Goal: Task Accomplishment & Management: Manage account settings

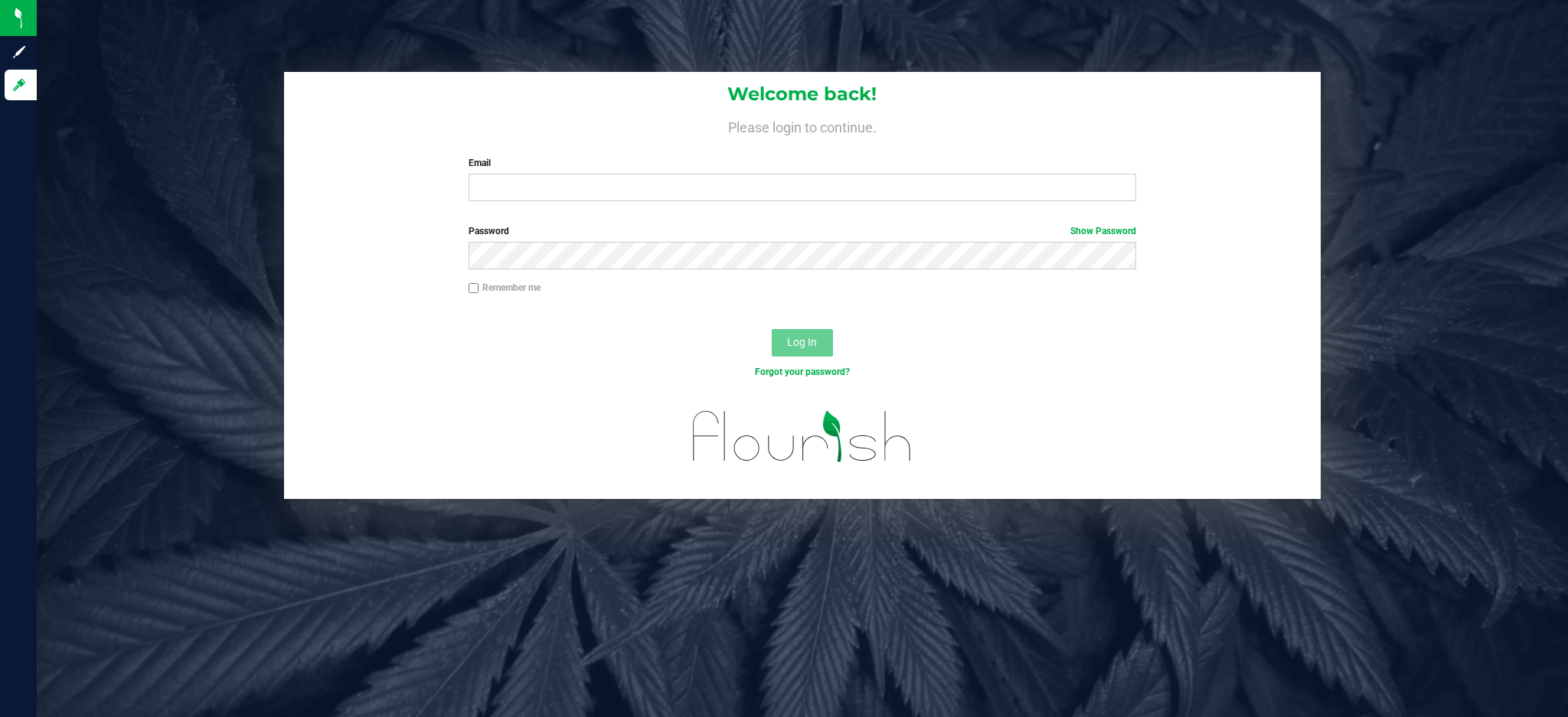
click at [557, 170] on label "Email" at bounding box center [802, 162] width 668 height 14
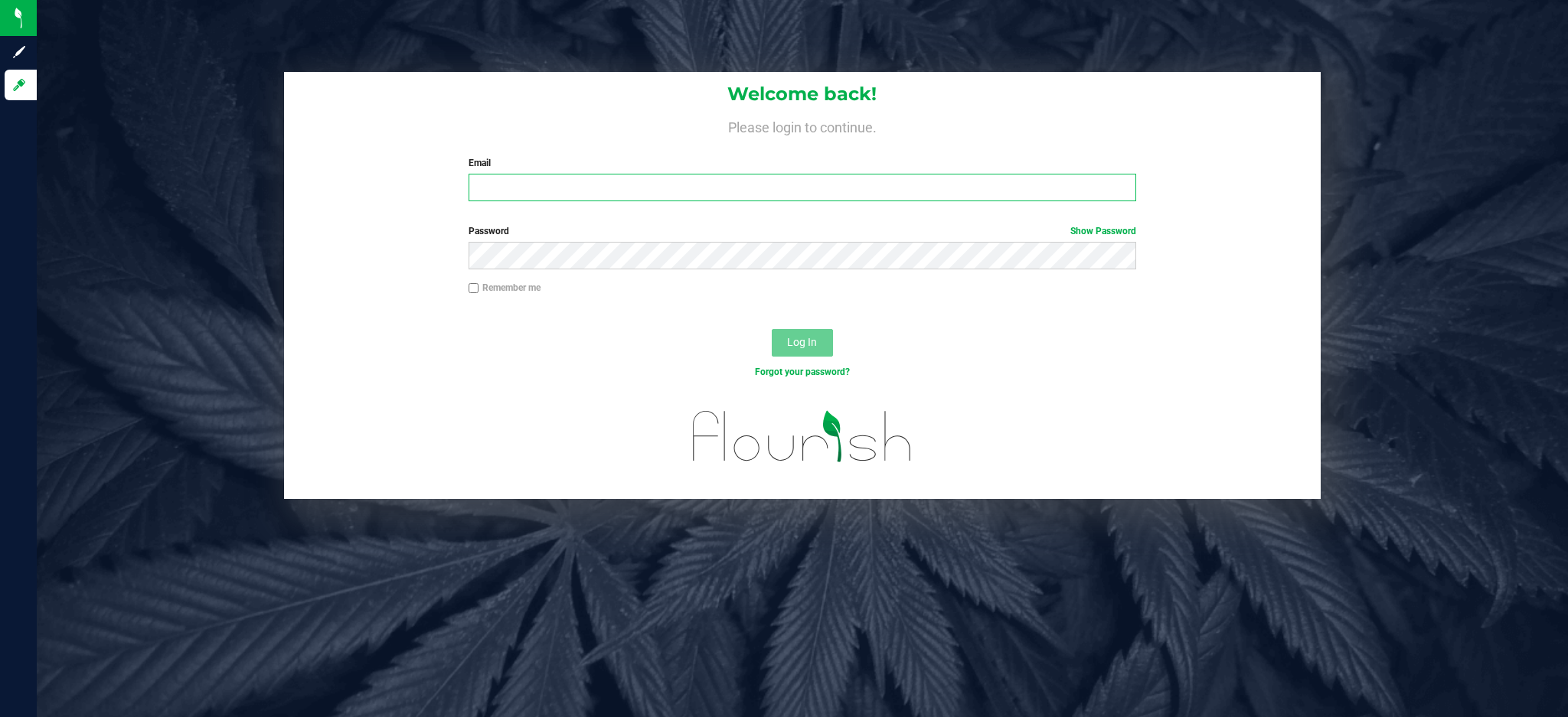
click at [557, 173] on input "Email" at bounding box center [802, 187] width 668 height 28
type input "[EMAIL_ADDRESS][DOMAIN_NAME]"
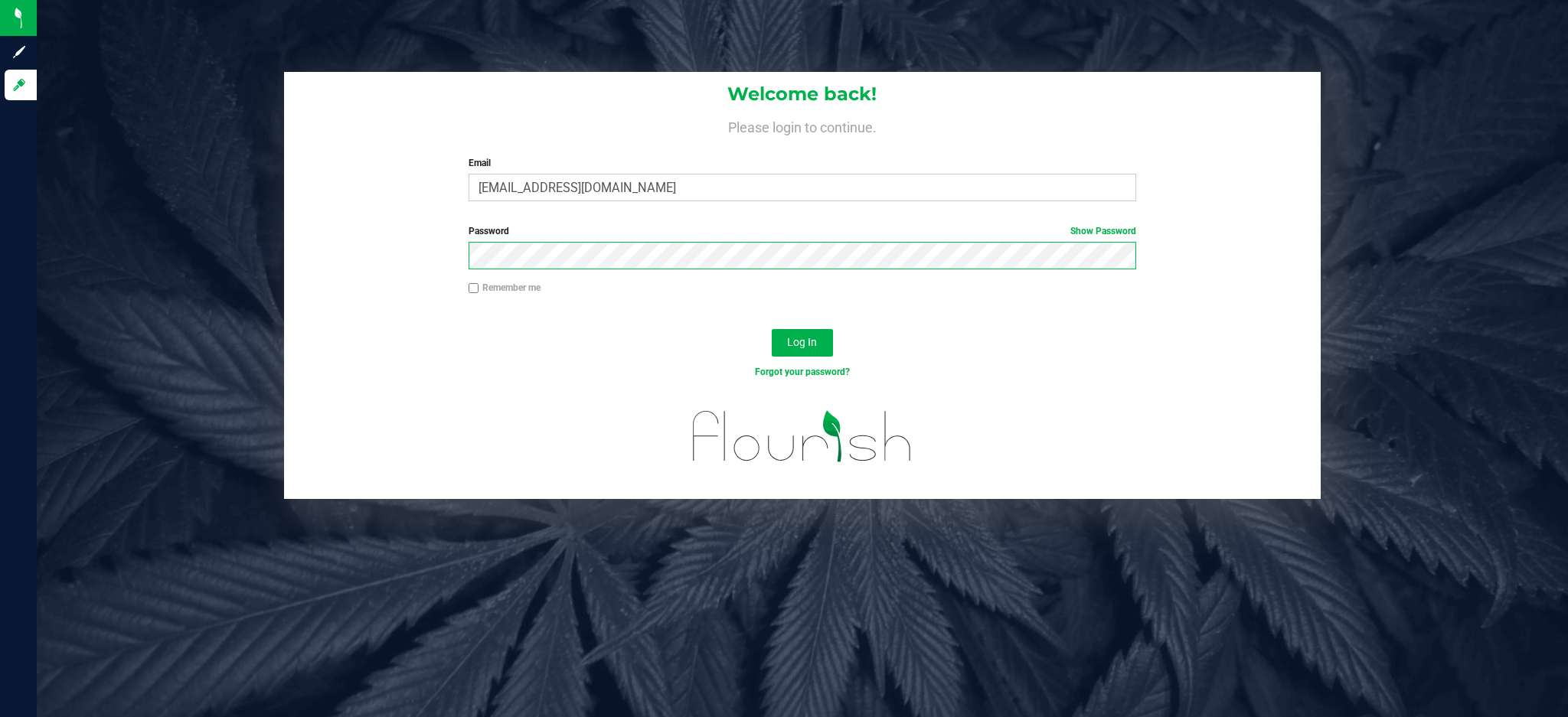
click at [772, 329] on button "Log In" at bounding box center [802, 343] width 61 height 28
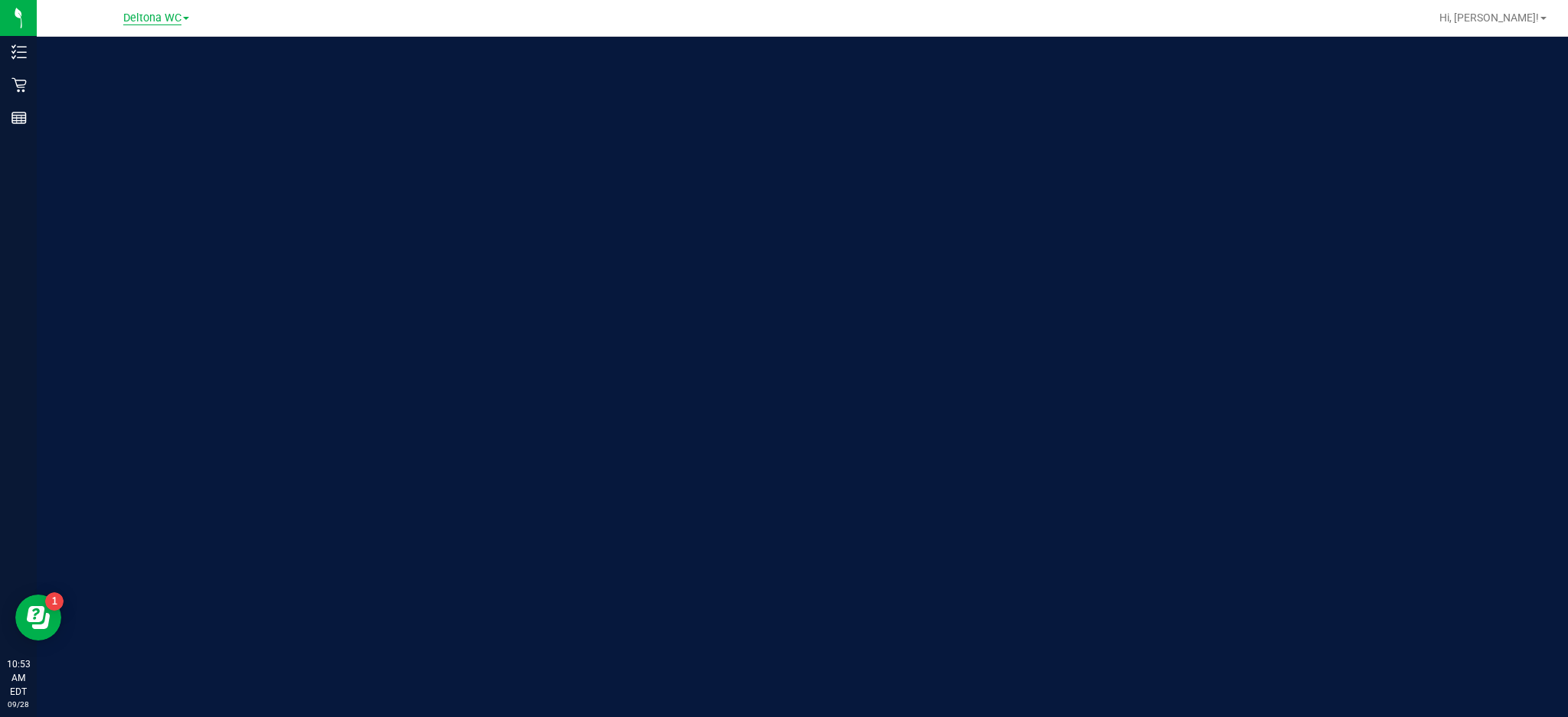
click at [176, 13] on span "Deltona WC" at bounding box center [152, 18] width 58 height 14
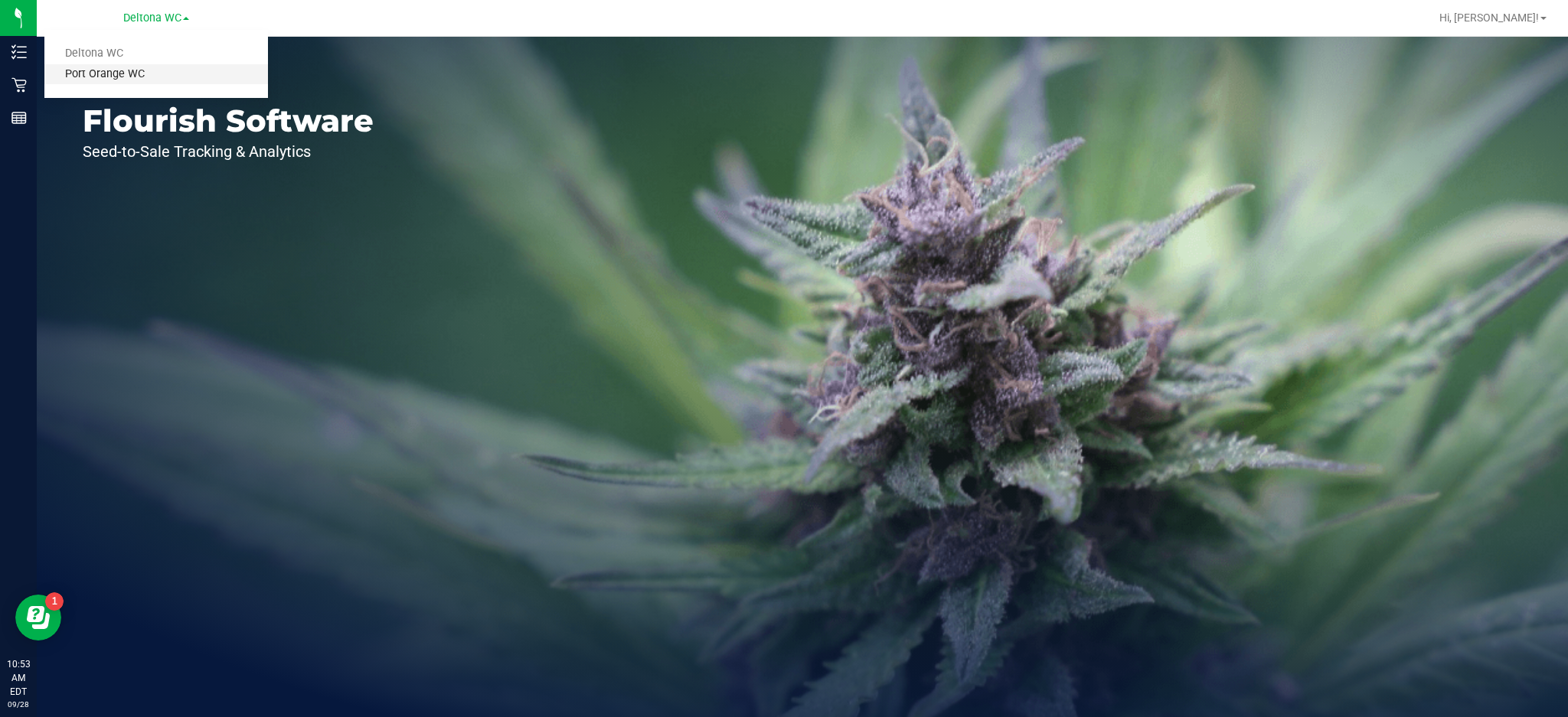
click at [159, 76] on link "Port Orange WC" at bounding box center [156, 75] width 224 height 21
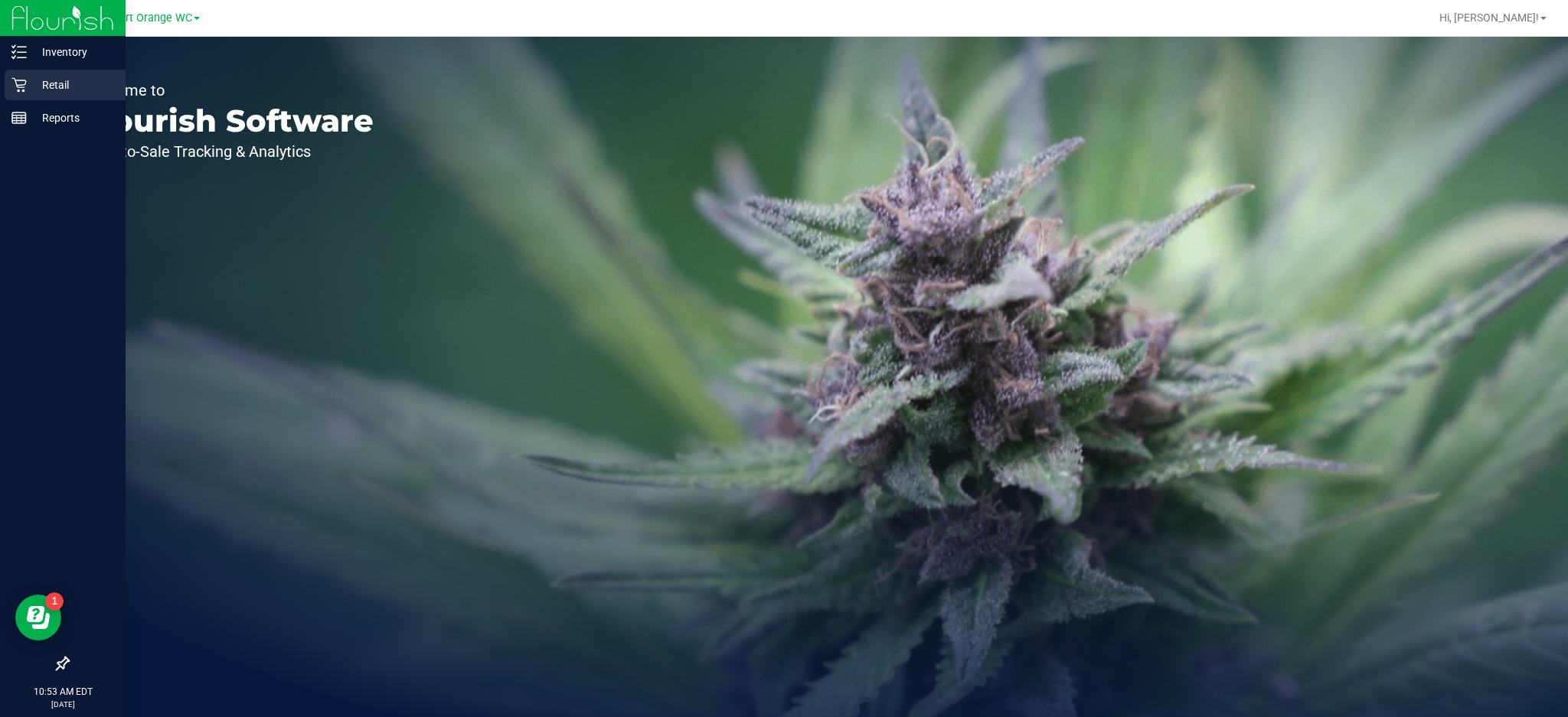
click at [25, 83] on icon at bounding box center [18, 84] width 15 height 15
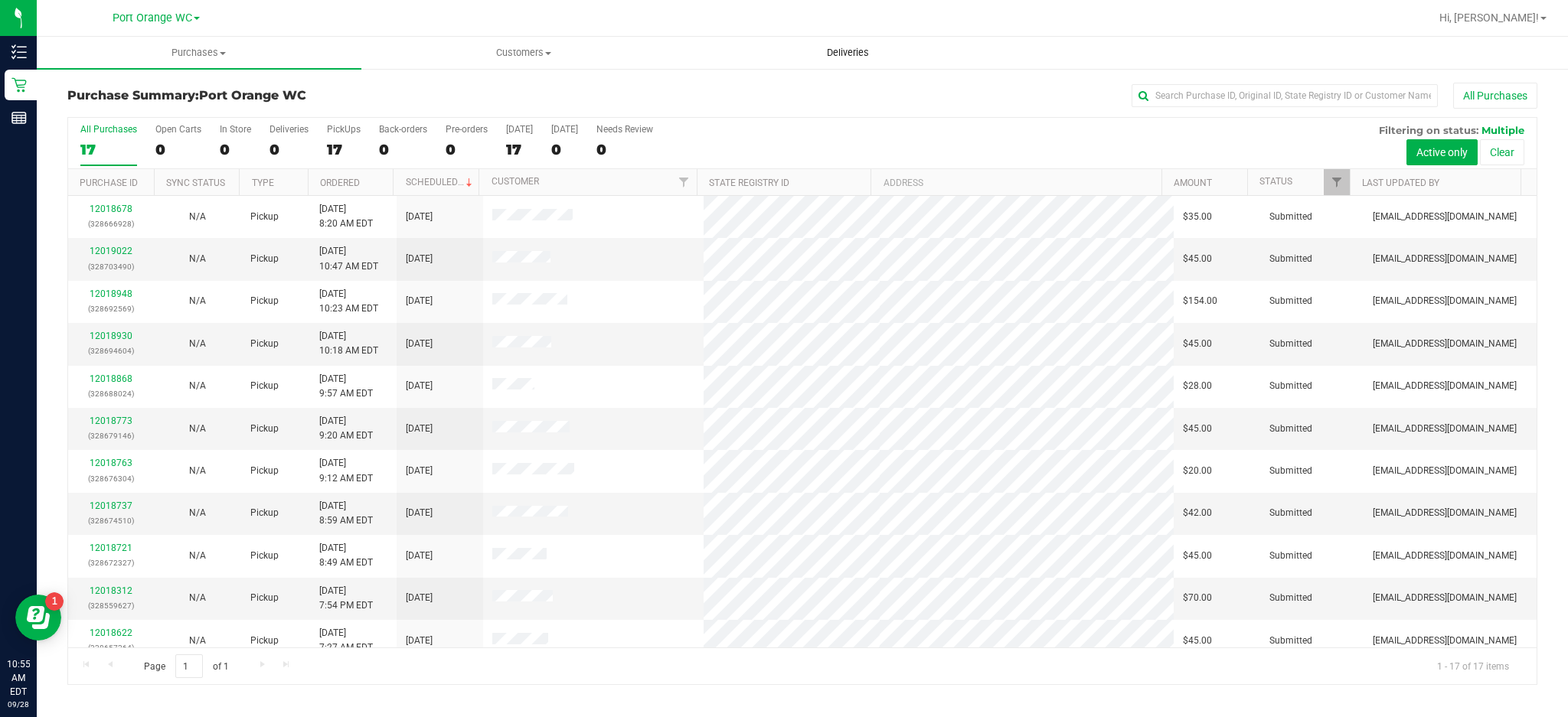
click at [744, 67] on uib-tab-heading "Deliveries" at bounding box center [848, 53] width 323 height 30
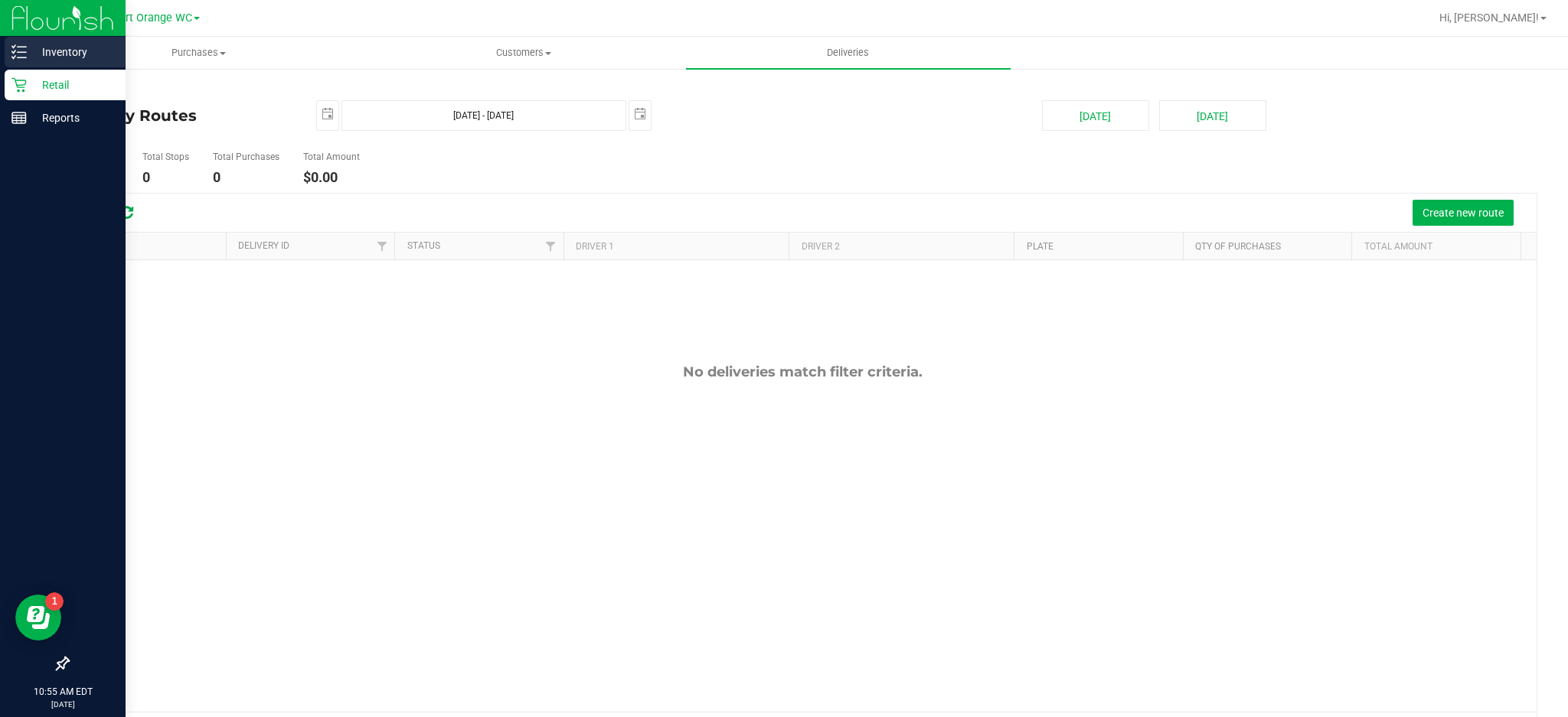
click at [18, 52] on line at bounding box center [21, 52] width 9 height 0
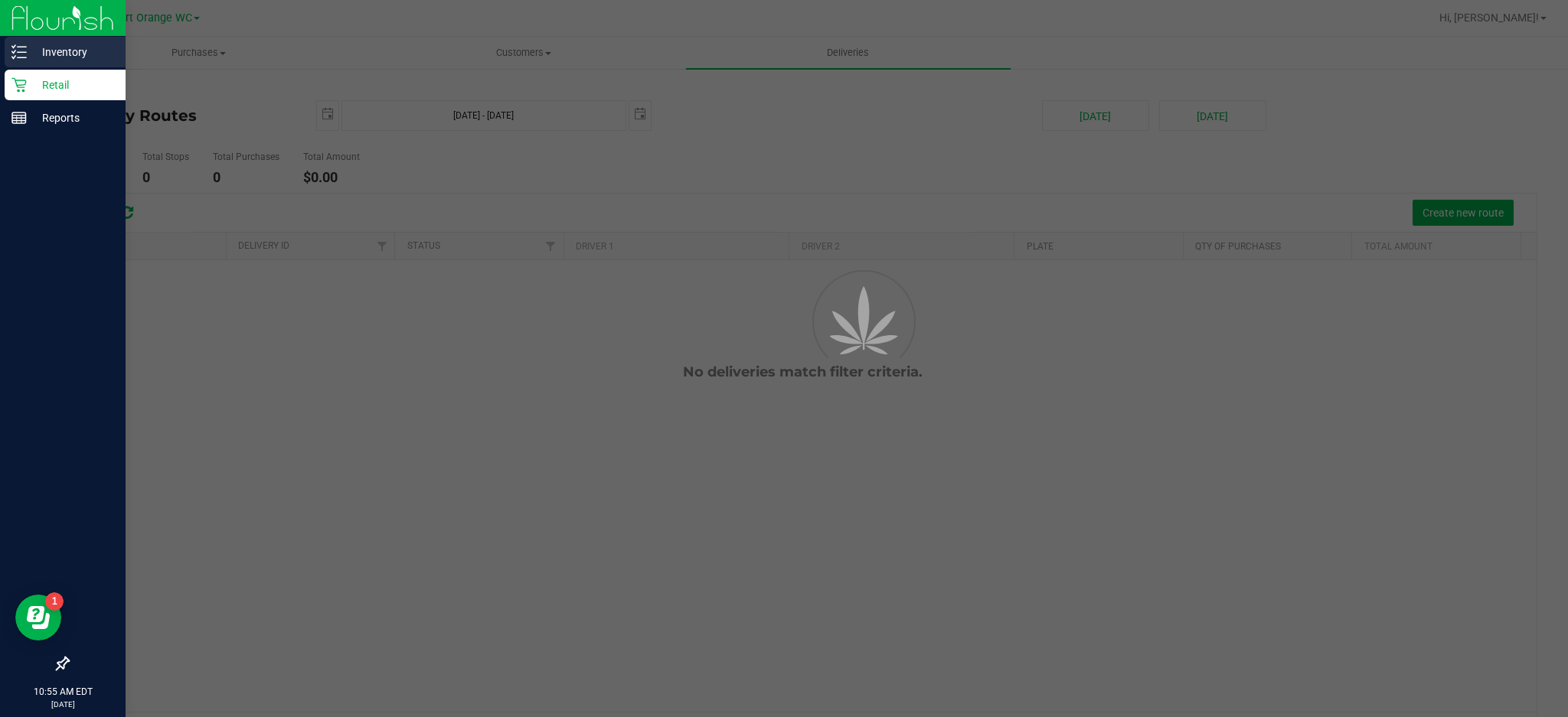
click at [78, 47] on p "Inventory" at bounding box center [72, 52] width 92 height 18
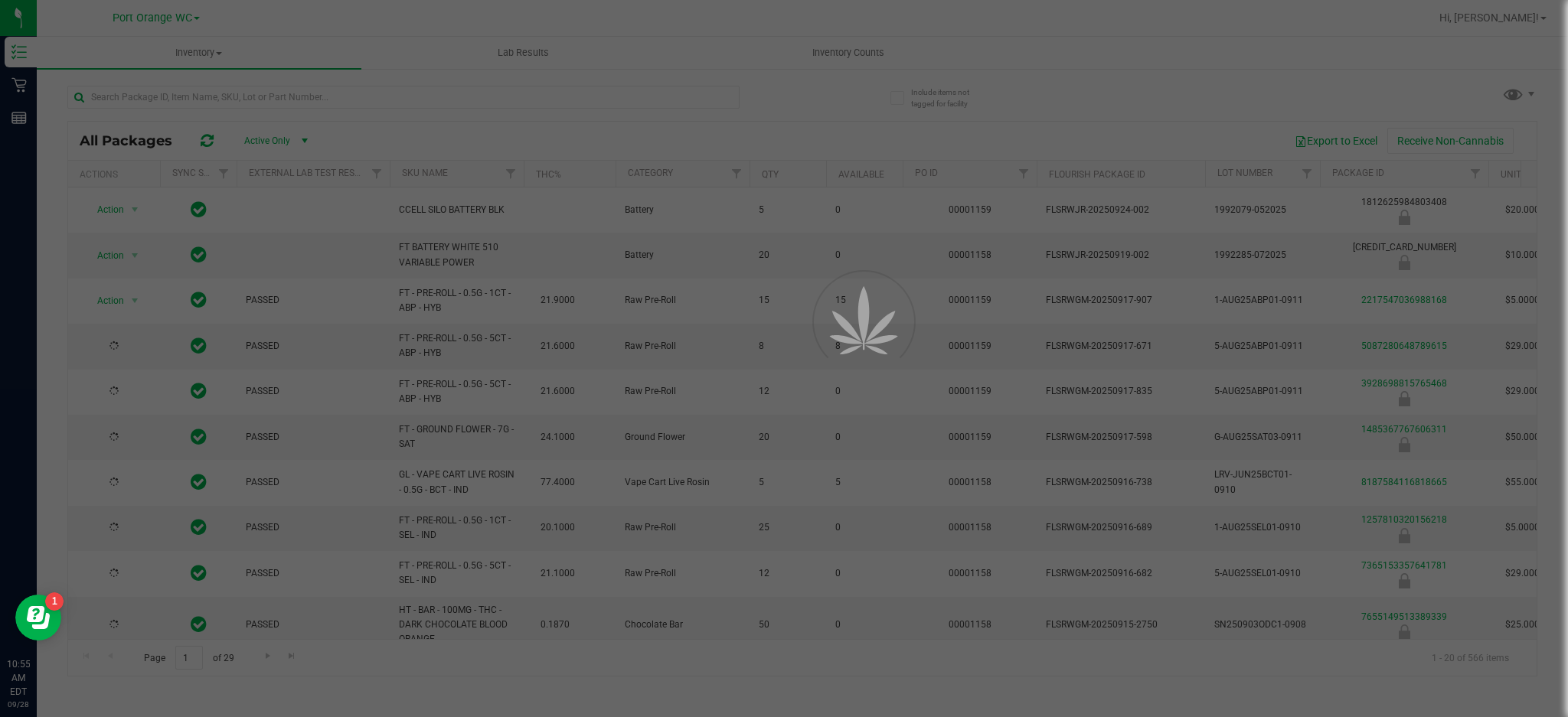
click at [211, 57] on div at bounding box center [784, 358] width 1568 height 717
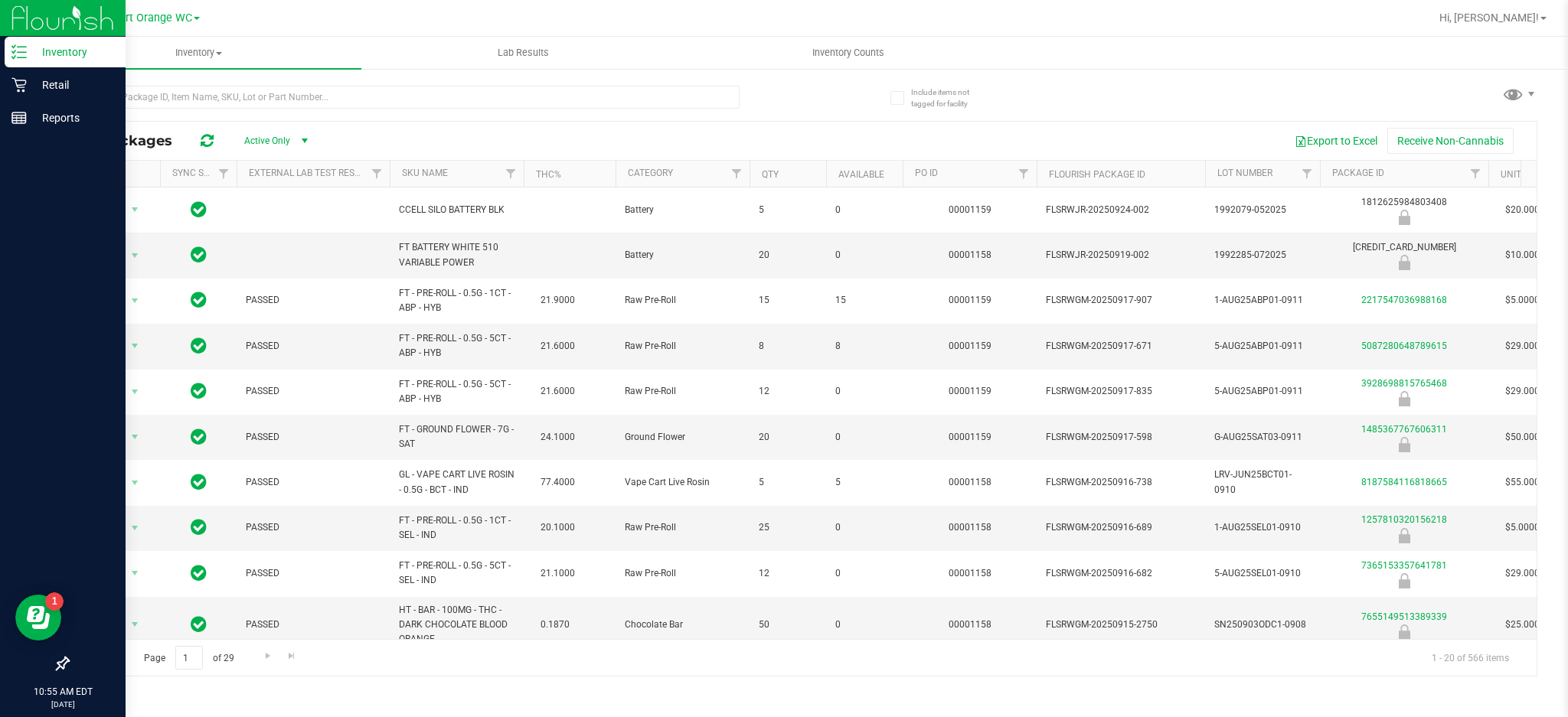
click at [23, 47] on line at bounding box center [21, 47] width 9 height 0
click at [67, 76] on p "Retail" at bounding box center [72, 84] width 92 height 18
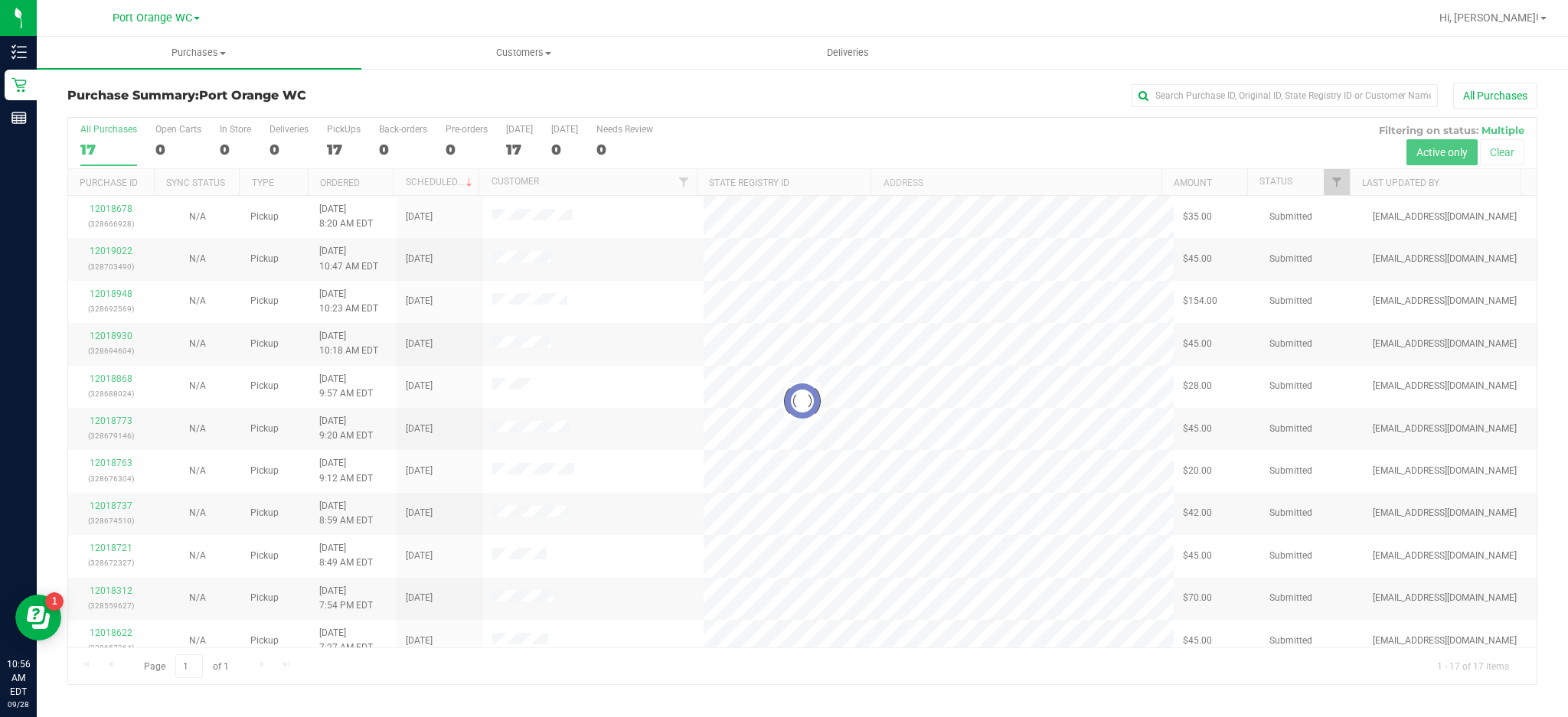
click at [179, 216] on div at bounding box center [802, 401] width 1469 height 567
click at [117, 207] on div at bounding box center [802, 401] width 1469 height 567
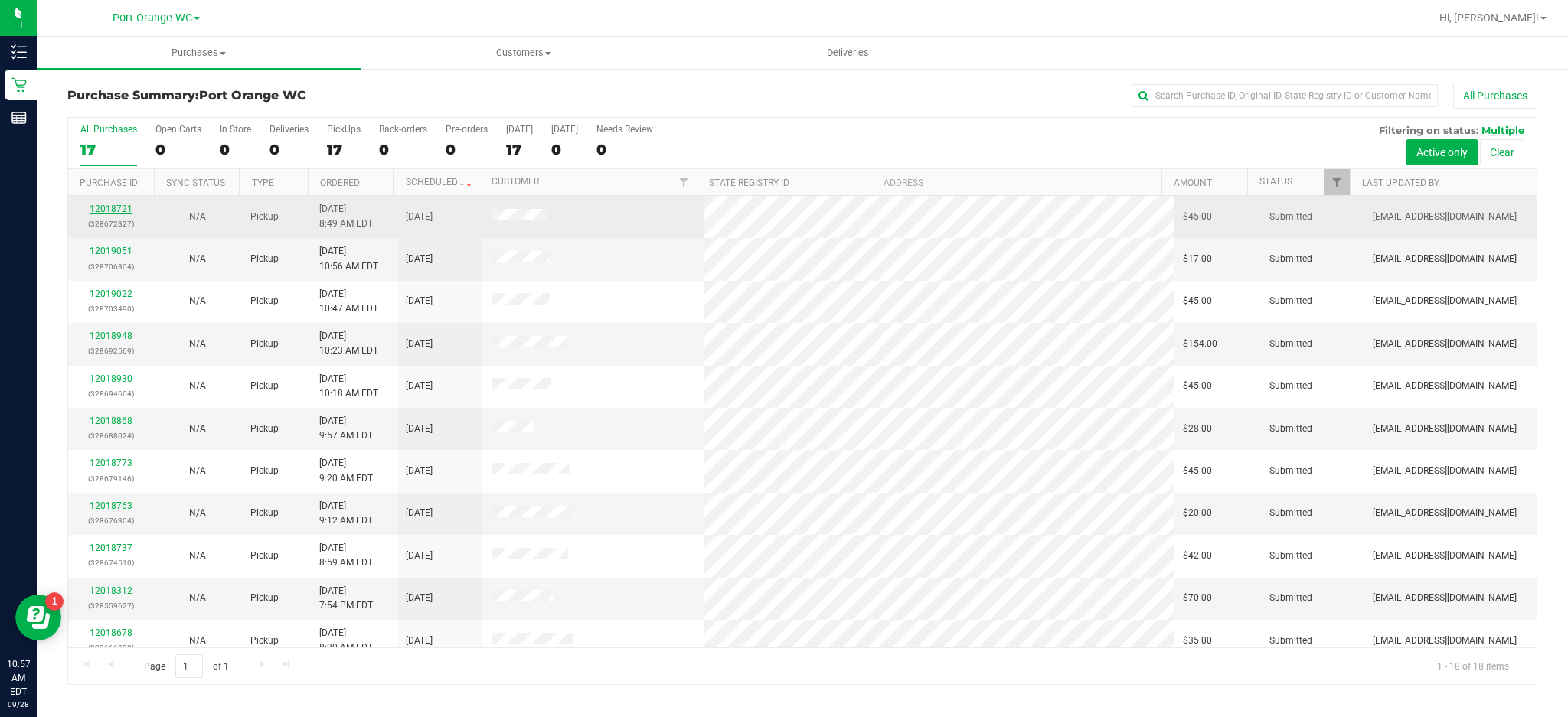
click at [118, 212] on link "12018721" at bounding box center [111, 208] width 43 height 10
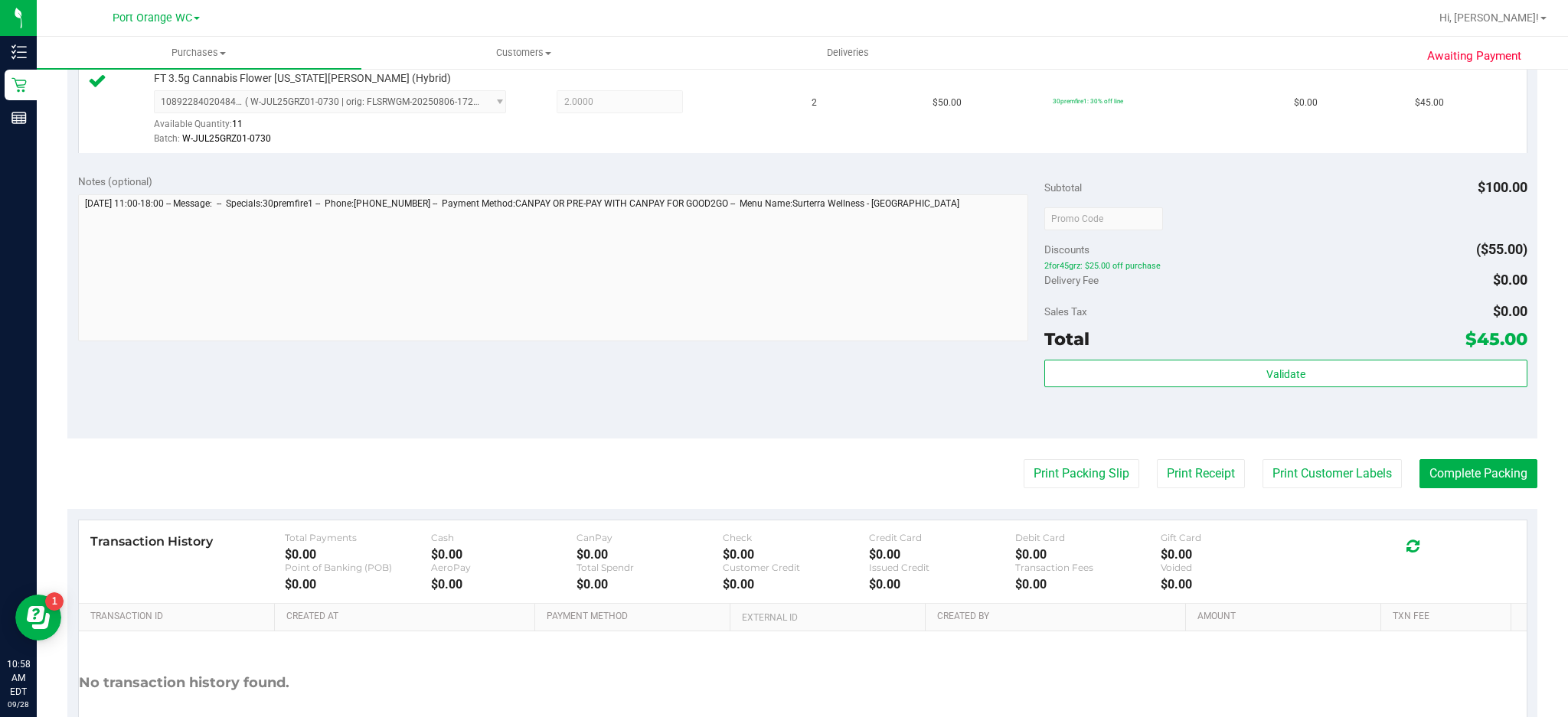
scroll to position [535, 0]
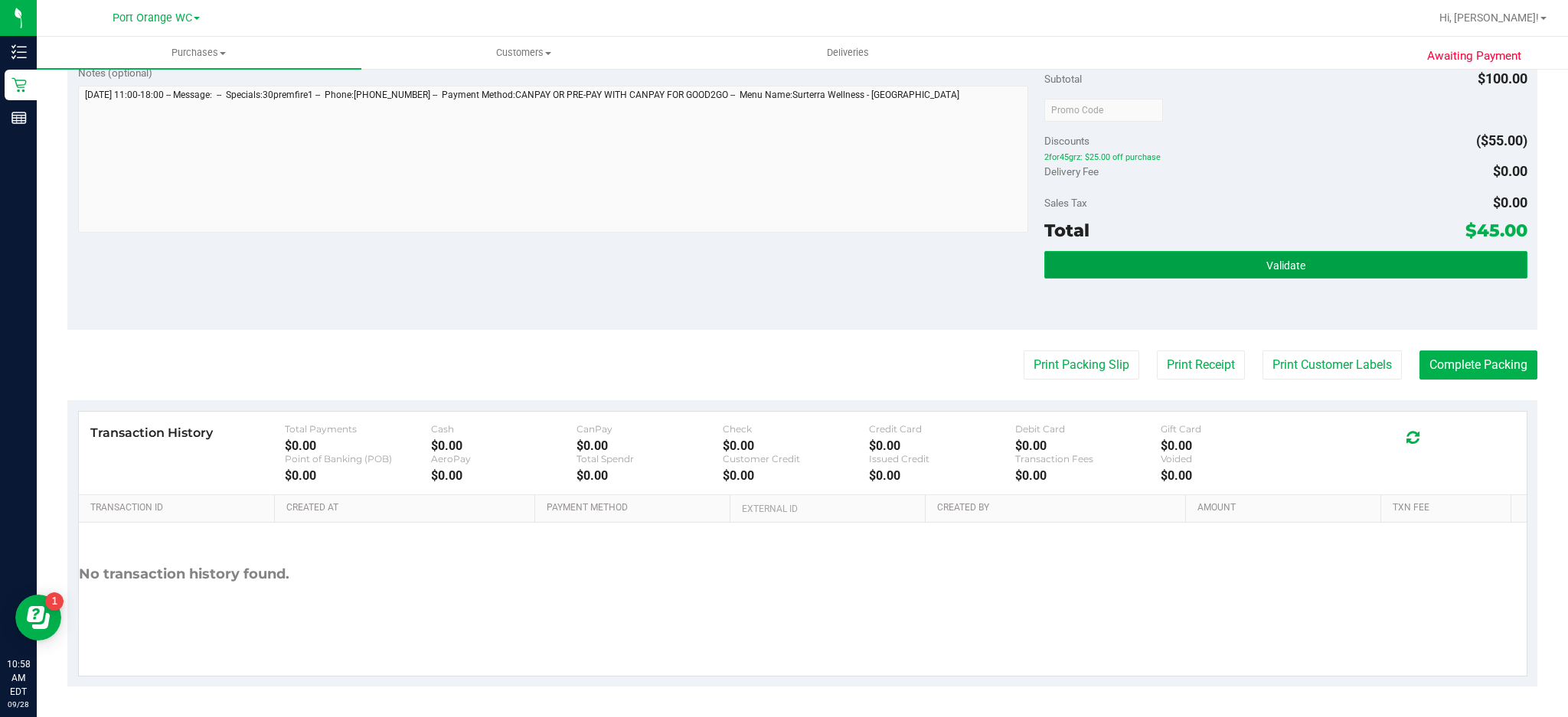
click at [1294, 267] on button "Validate" at bounding box center [1285, 265] width 483 height 28
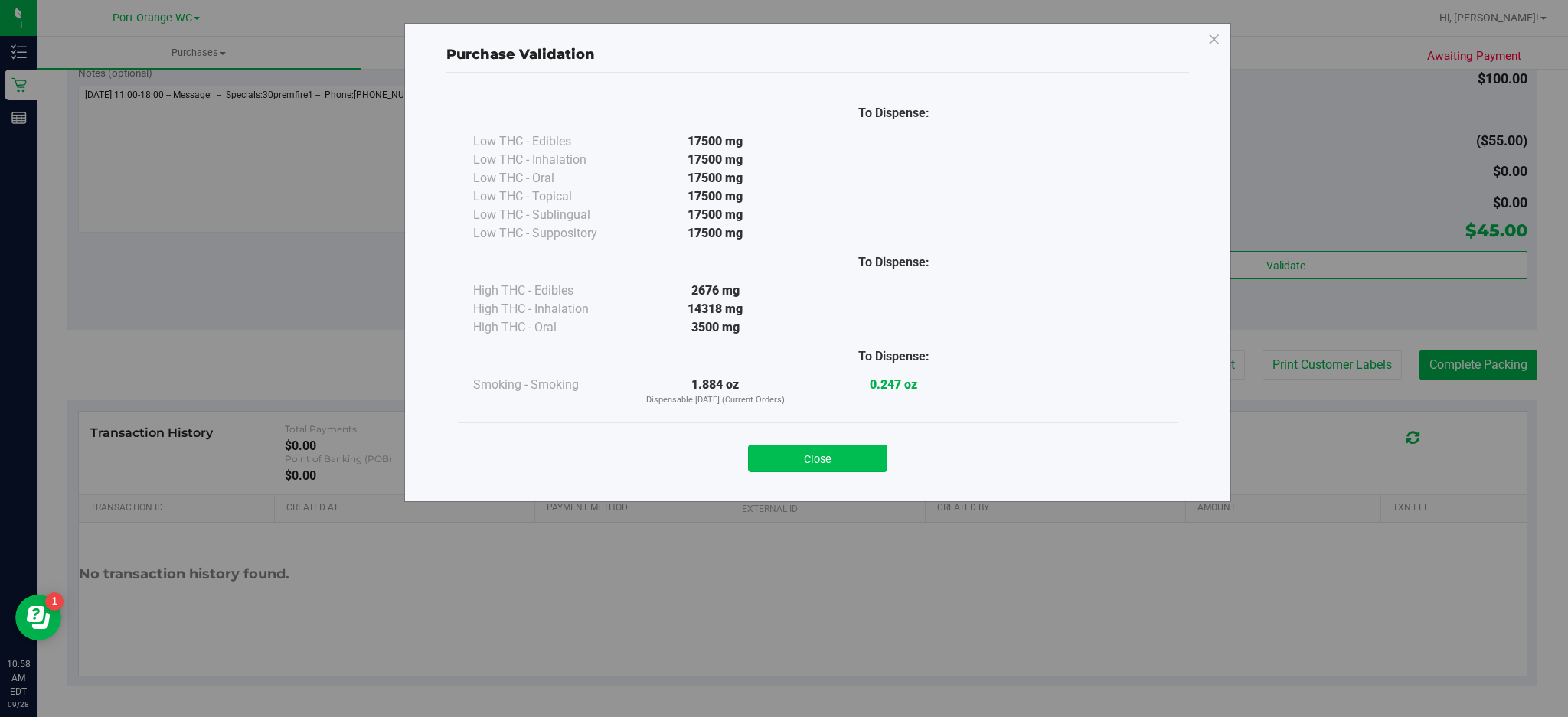
click at [856, 466] on button "Close" at bounding box center [817, 458] width 139 height 28
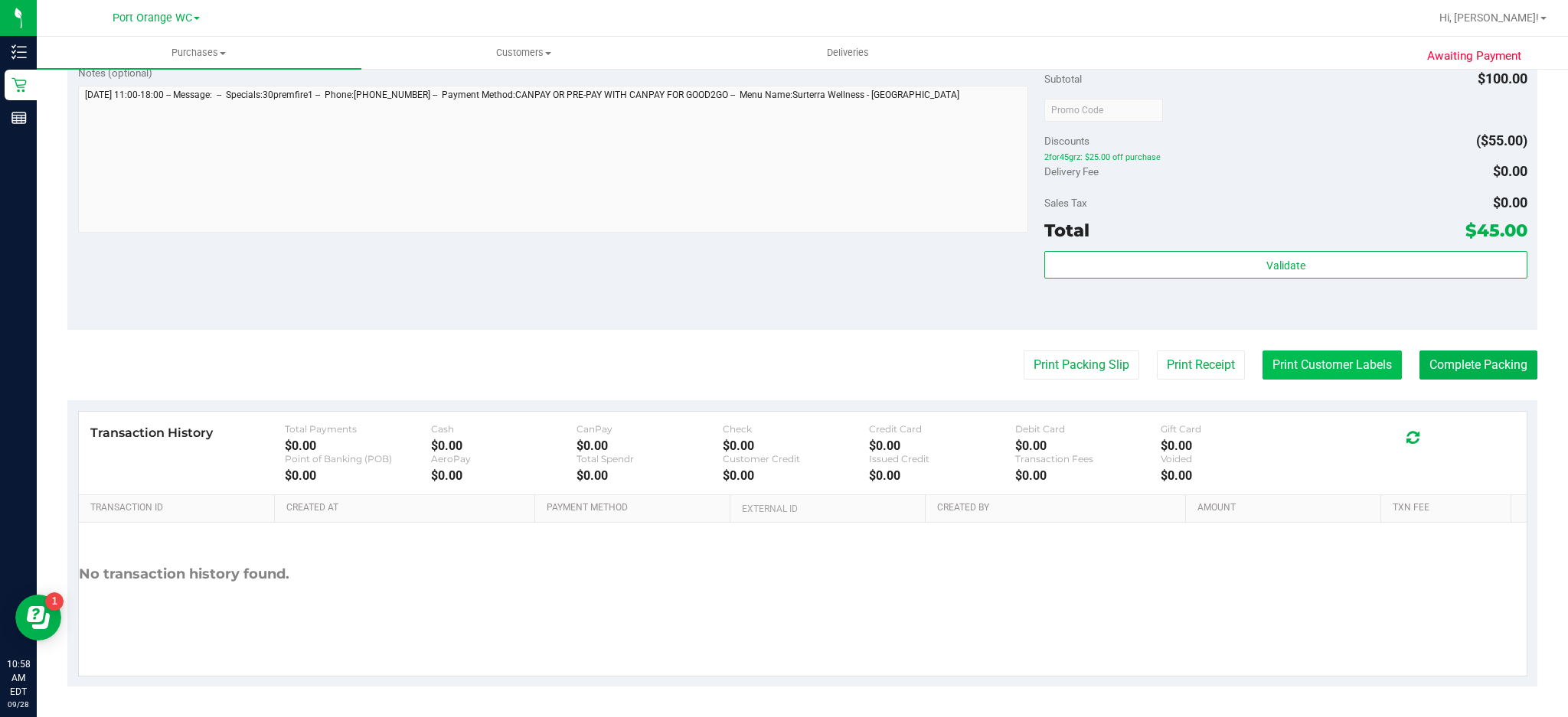
click at [1324, 364] on button "Print Customer Labels" at bounding box center [1332, 365] width 139 height 29
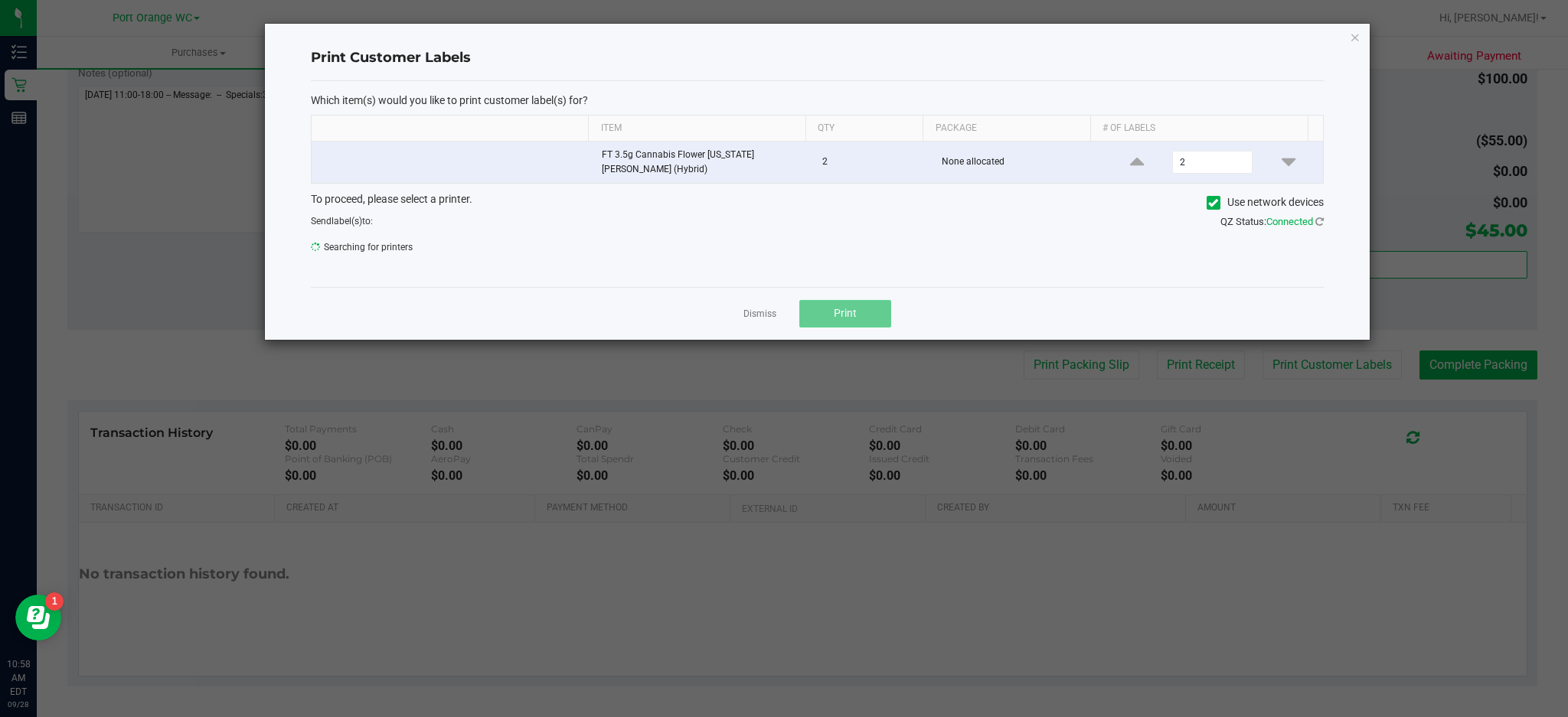
click at [867, 319] on button "Print" at bounding box center [844, 314] width 92 height 28
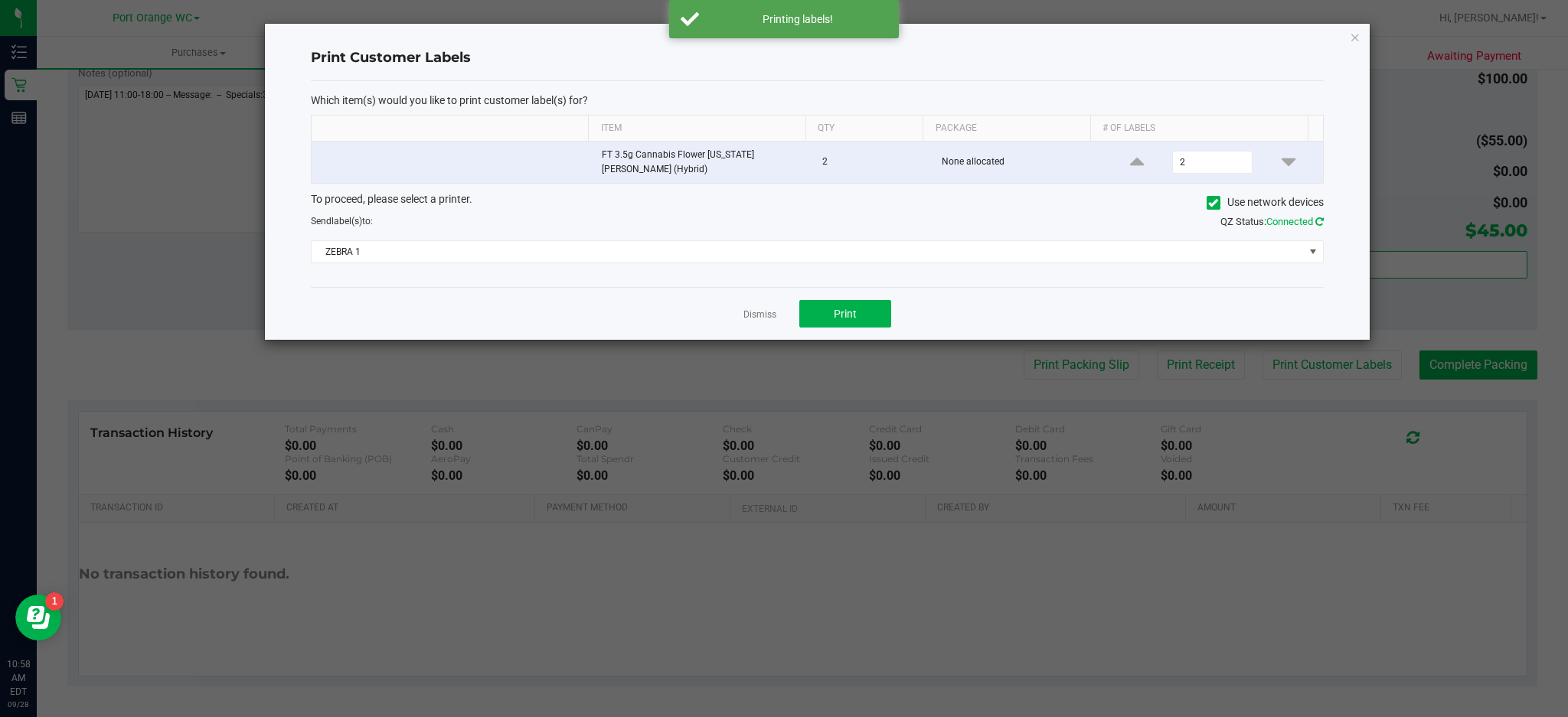
click at [1319, 216] on icon at bounding box center [1320, 221] width 9 height 10
click at [1313, 247] on span at bounding box center [1313, 251] width 12 height 12
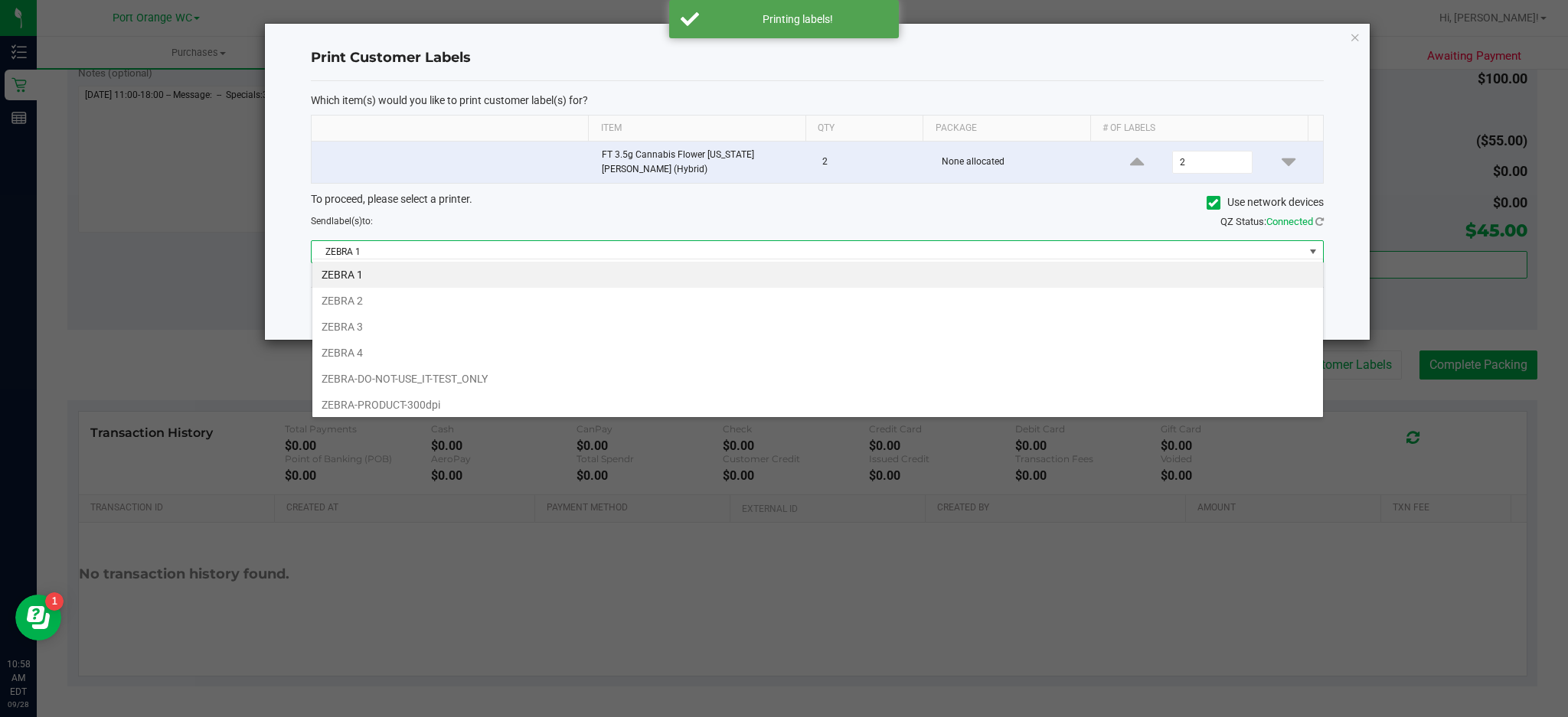
scroll to position [23, 1012]
click at [365, 325] on li "ZEBRA 3" at bounding box center [818, 326] width 1011 height 26
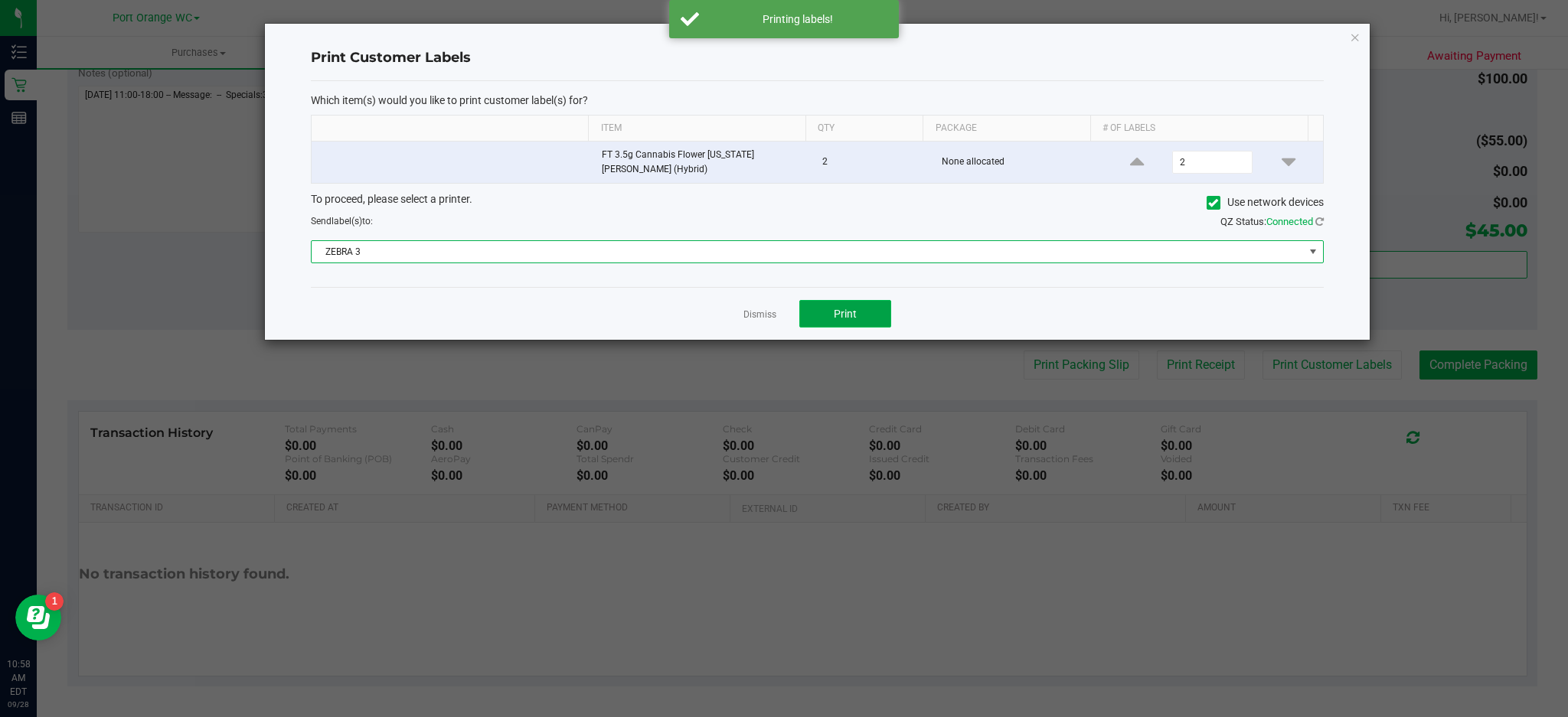
click at [866, 309] on button "Print" at bounding box center [844, 314] width 92 height 28
click at [1352, 32] on icon "button" at bounding box center [1355, 37] width 10 height 18
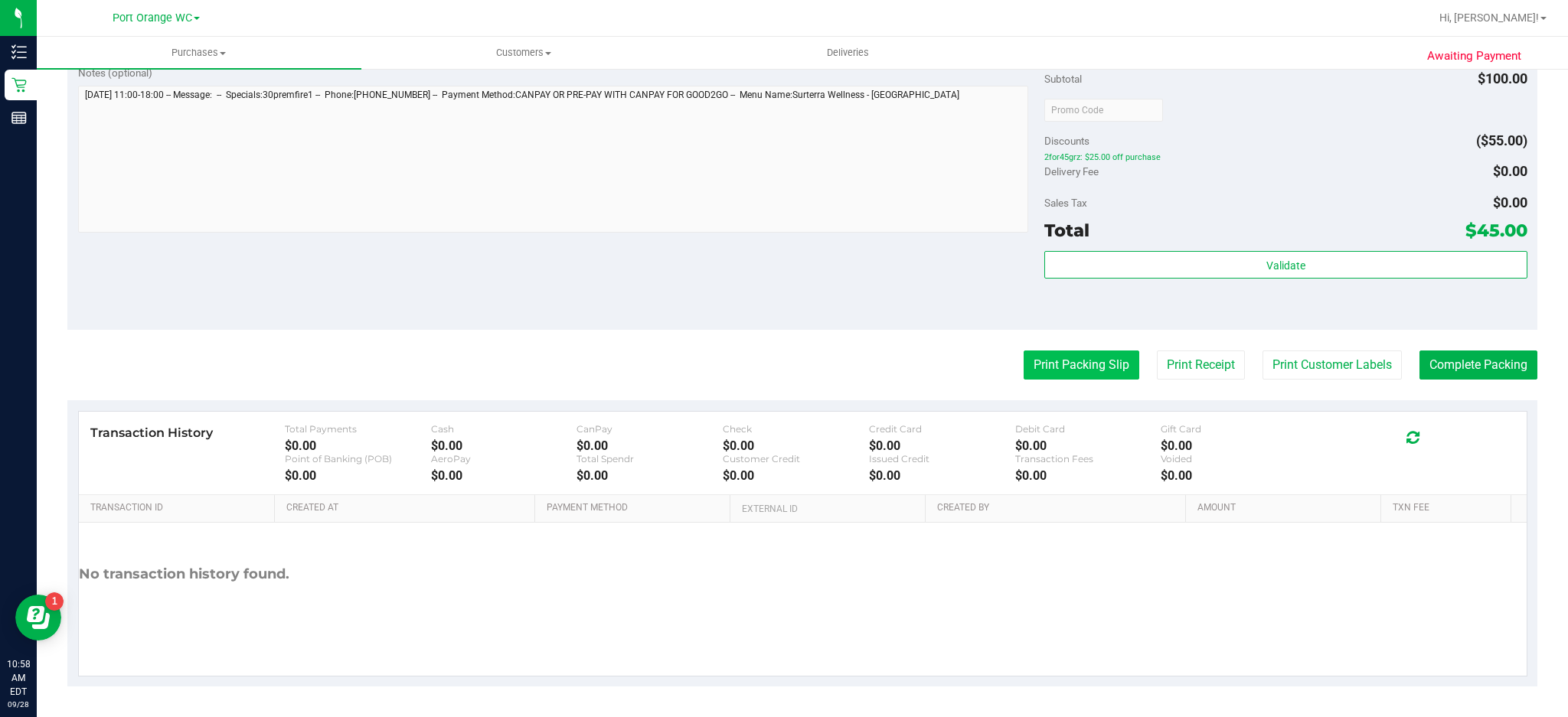
click at [1091, 364] on button "Print Packing Slip" at bounding box center [1081, 365] width 115 height 29
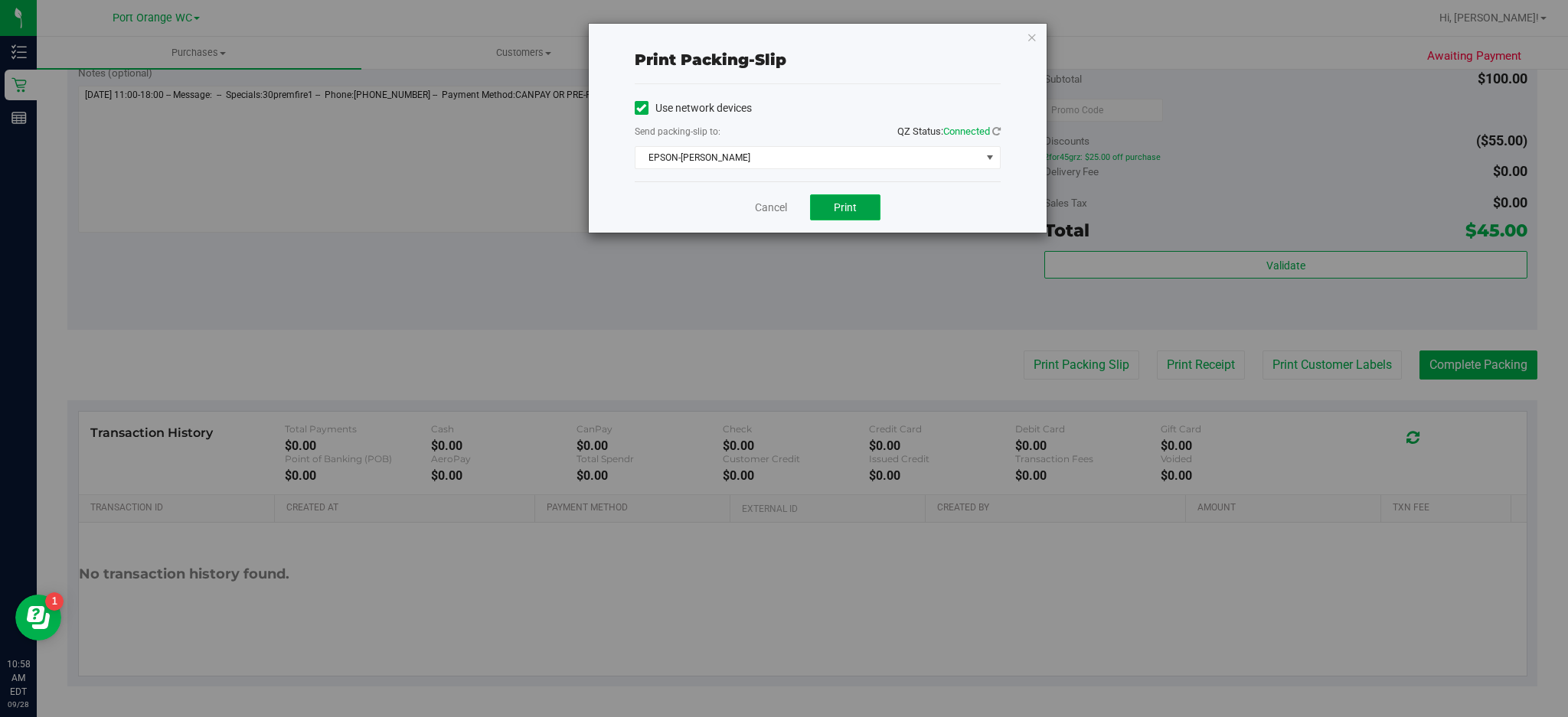
click at [861, 216] on button "Print" at bounding box center [845, 207] width 71 height 26
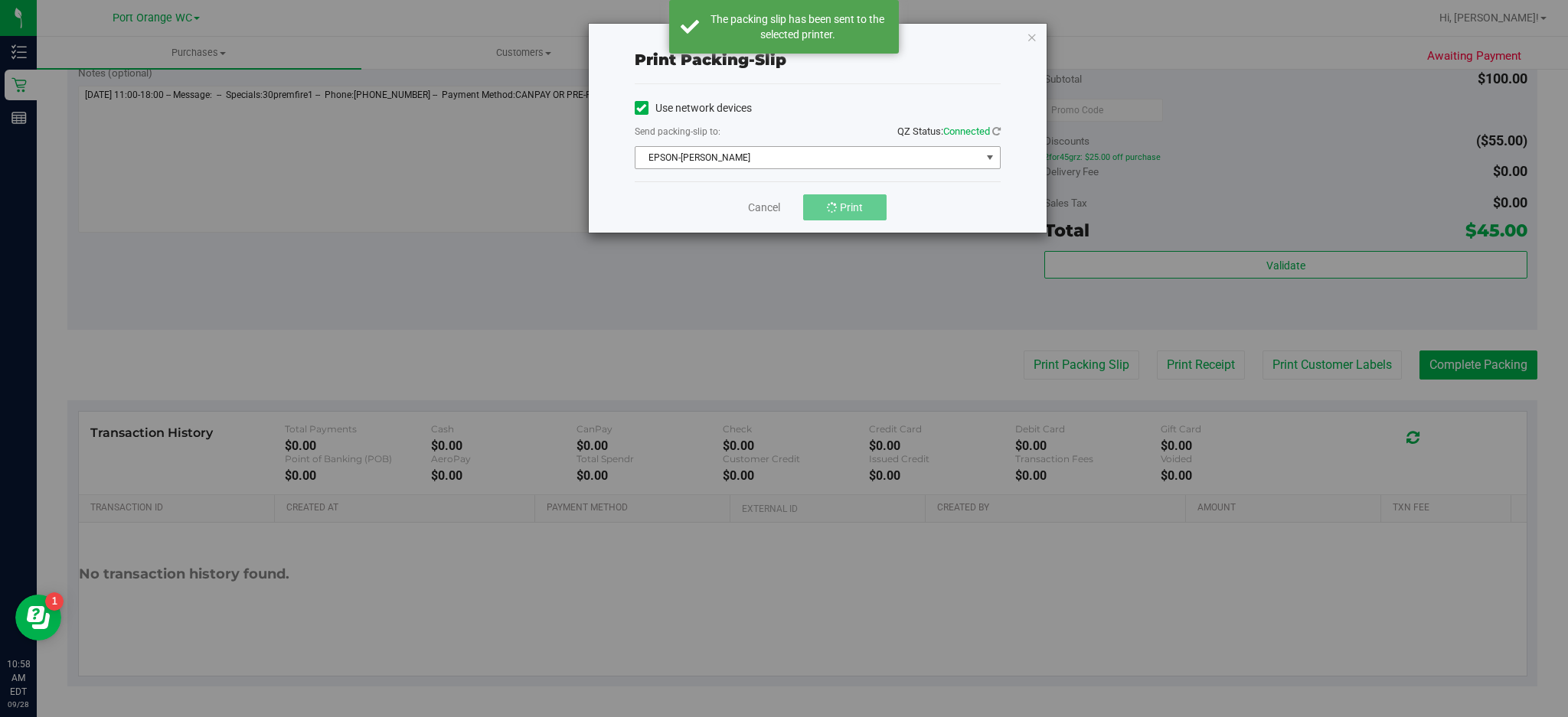
click at [989, 158] on span "select" at bounding box center [989, 157] width 12 height 12
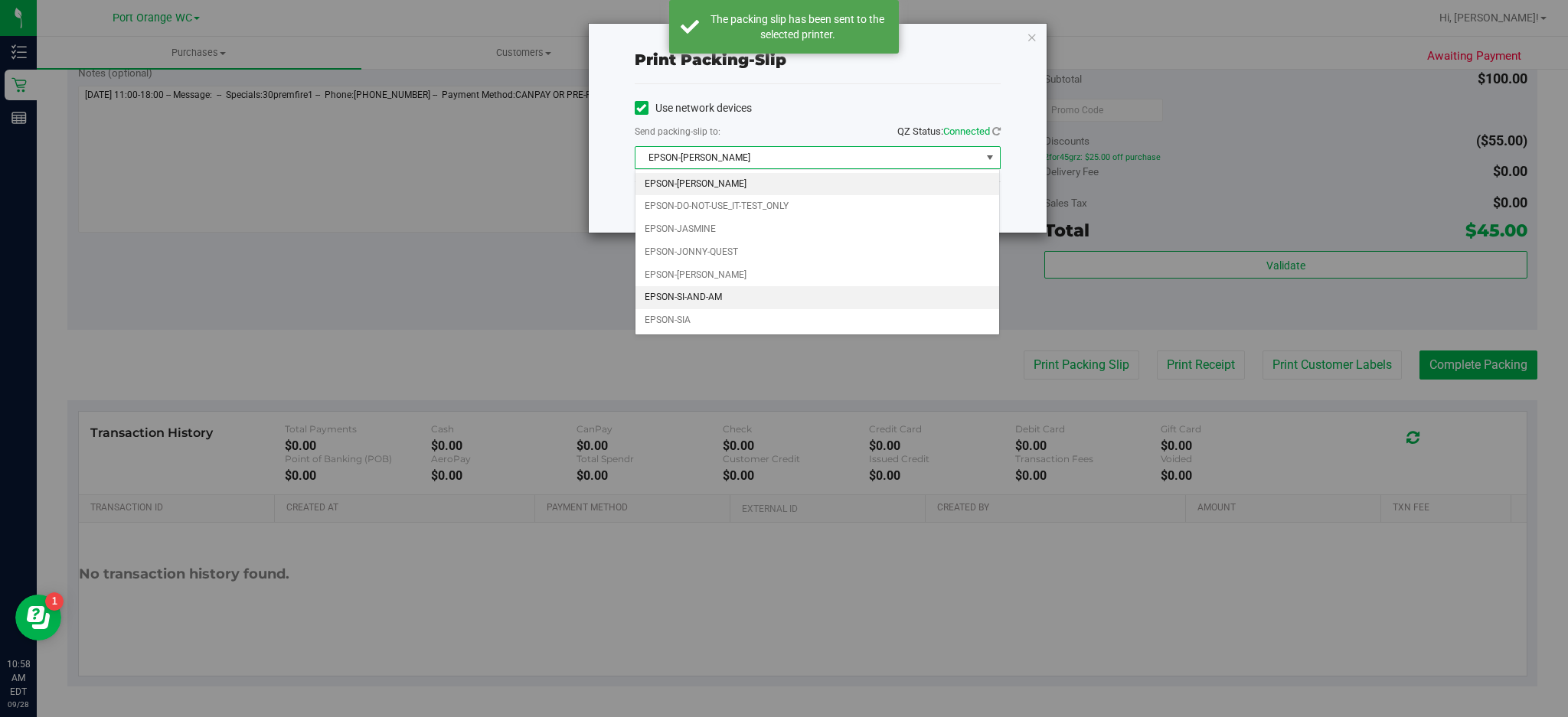
click at [713, 302] on li "EPSON-SI-AND-AM" at bounding box center [818, 298] width 365 height 23
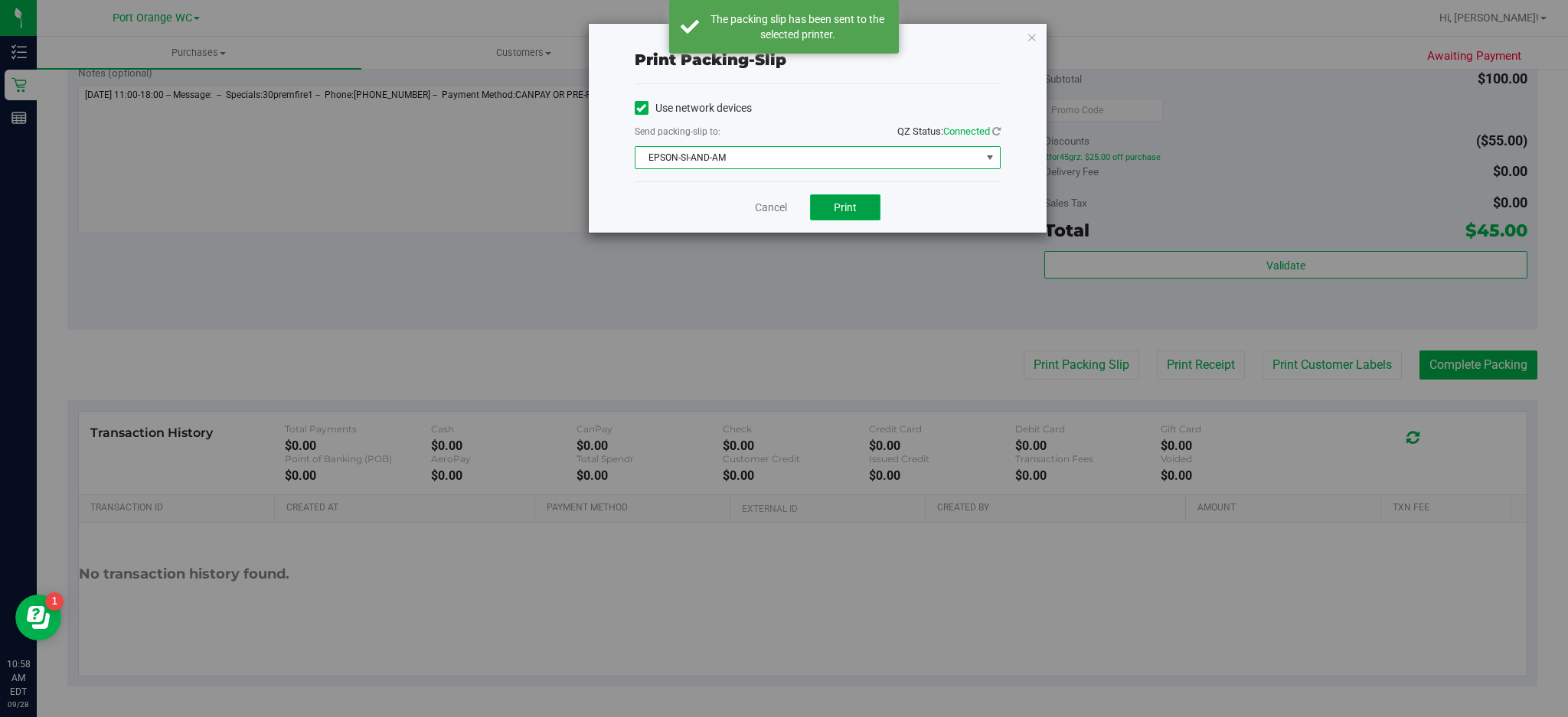
click at [867, 205] on button "Print" at bounding box center [845, 207] width 71 height 26
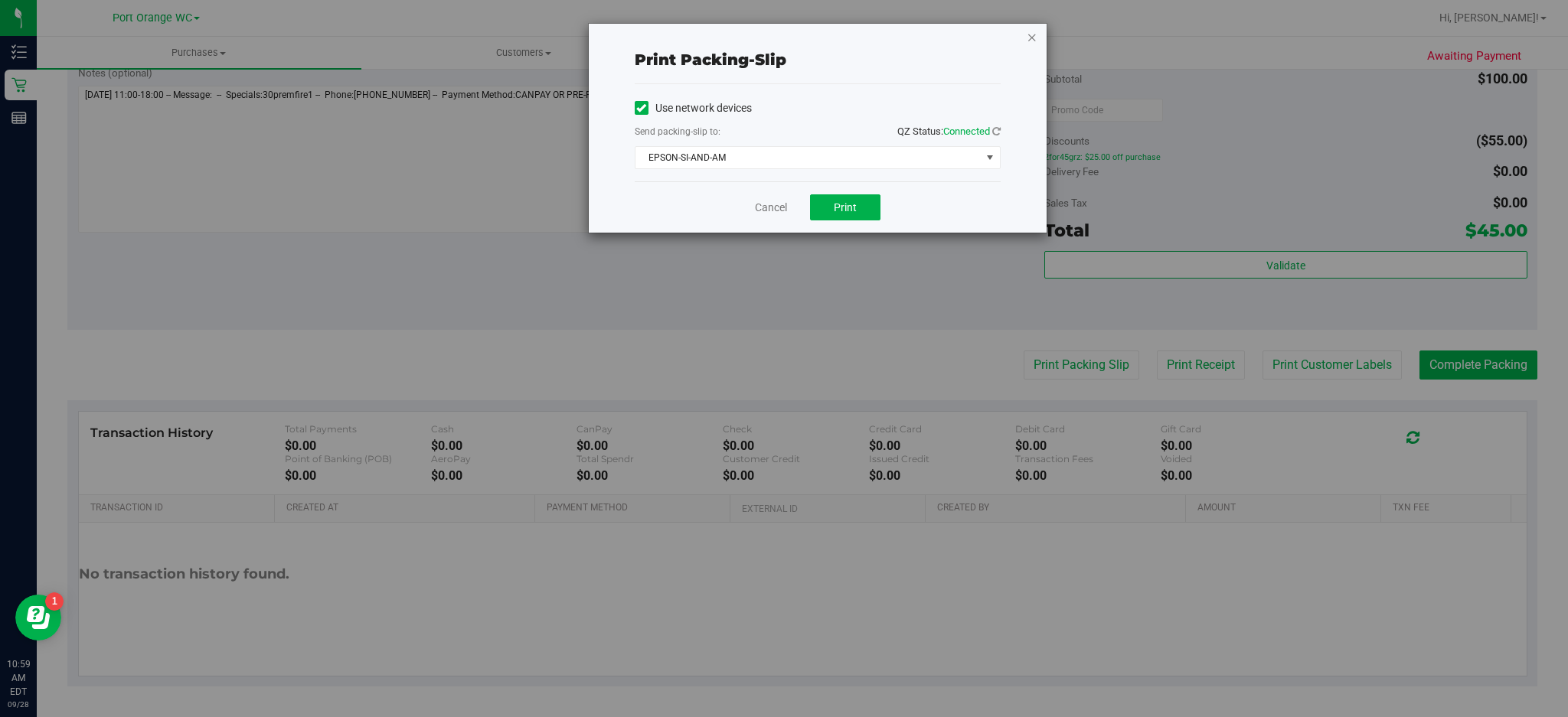
click at [1032, 33] on icon "button" at bounding box center [1032, 37] width 10 height 18
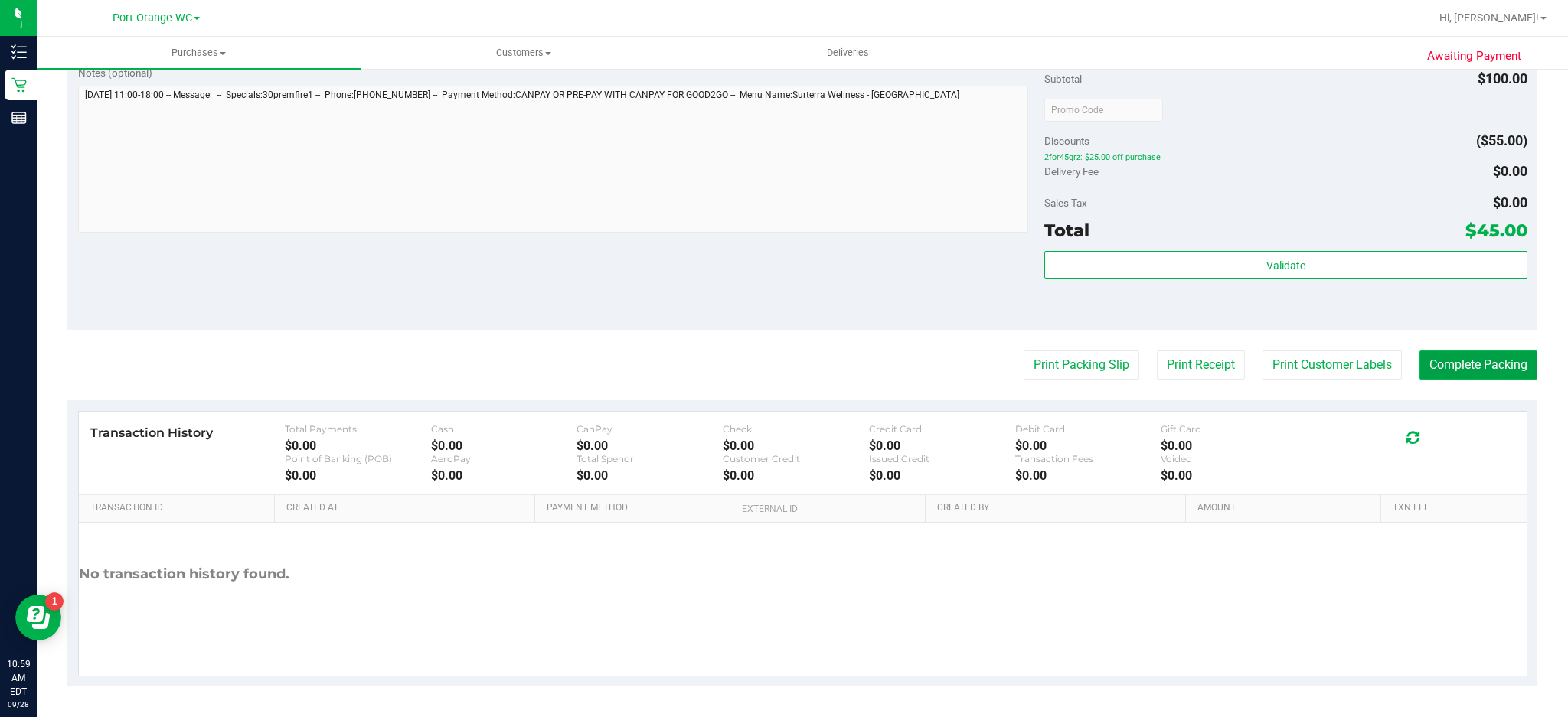
click at [1454, 364] on button "Complete Packing" at bounding box center [1479, 365] width 118 height 29
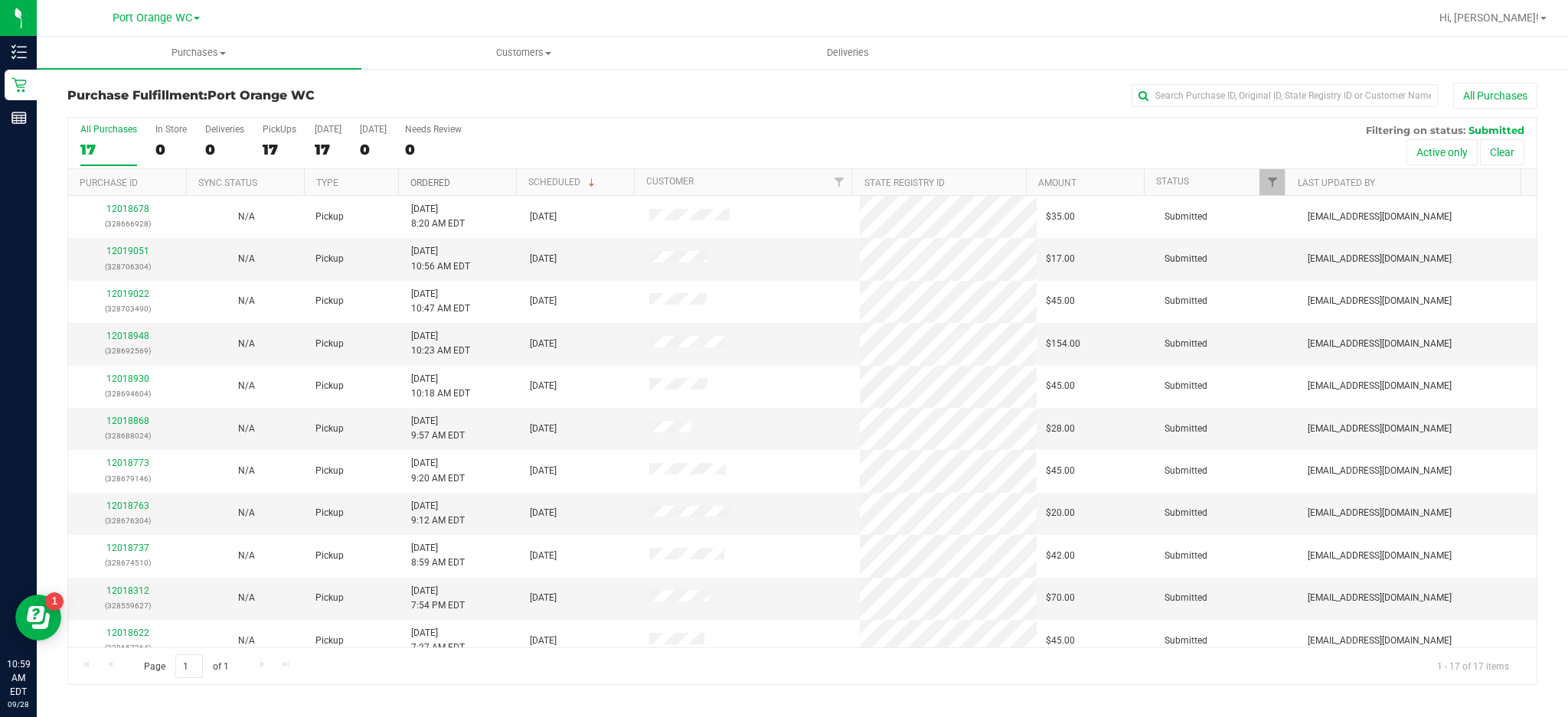
click at [436, 177] on link "Ordered" at bounding box center [431, 182] width 40 height 10
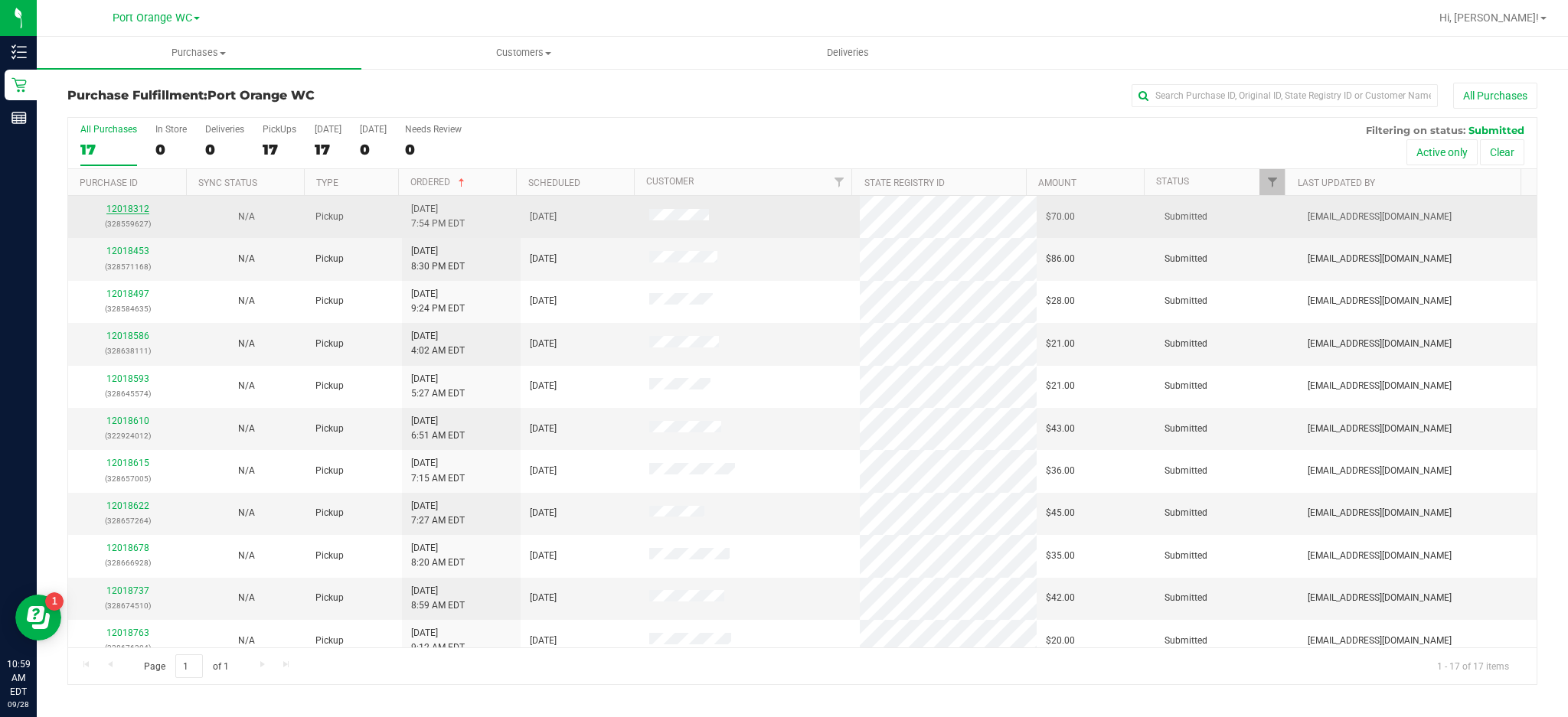
click at [123, 208] on link "12018312" at bounding box center [128, 208] width 43 height 10
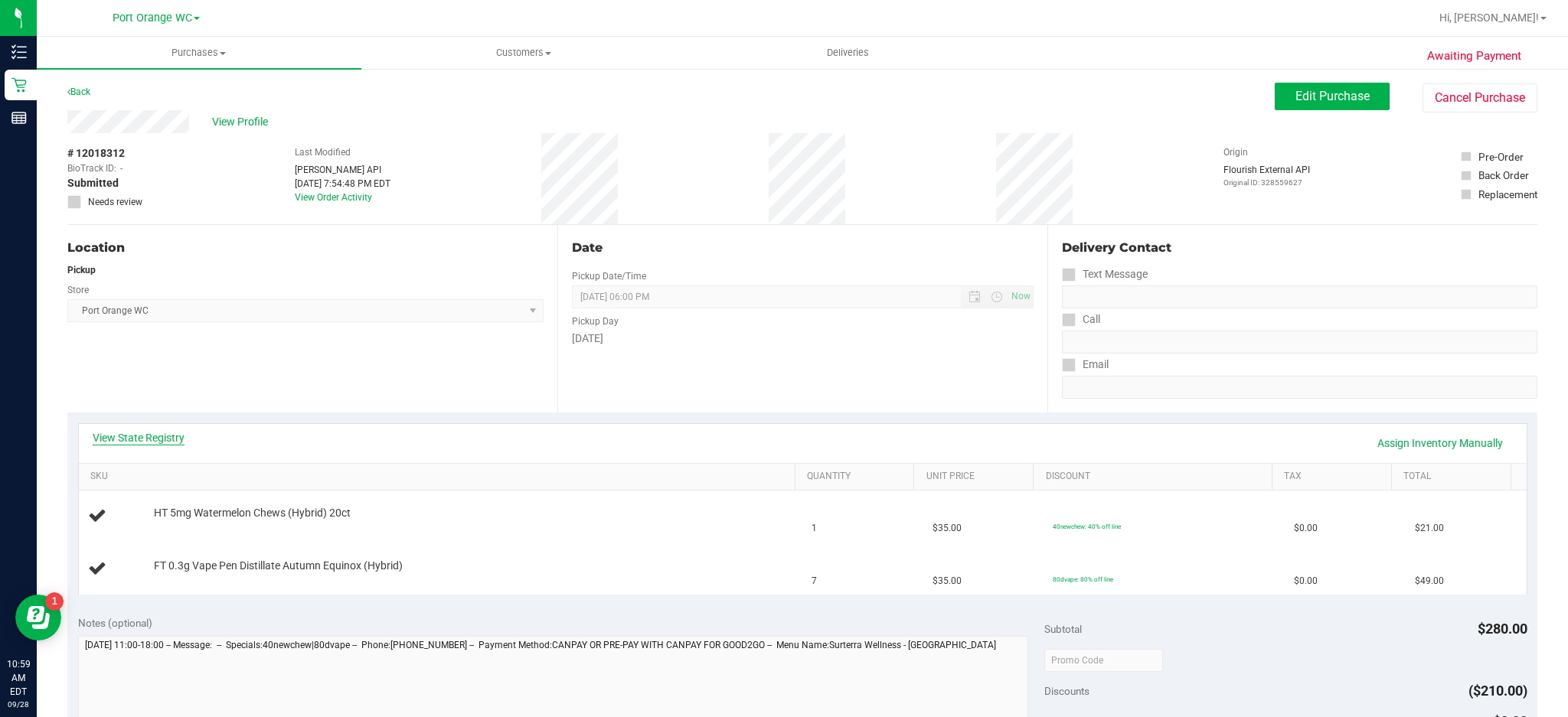
click at [170, 434] on link "View State Registry" at bounding box center [138, 438] width 92 height 15
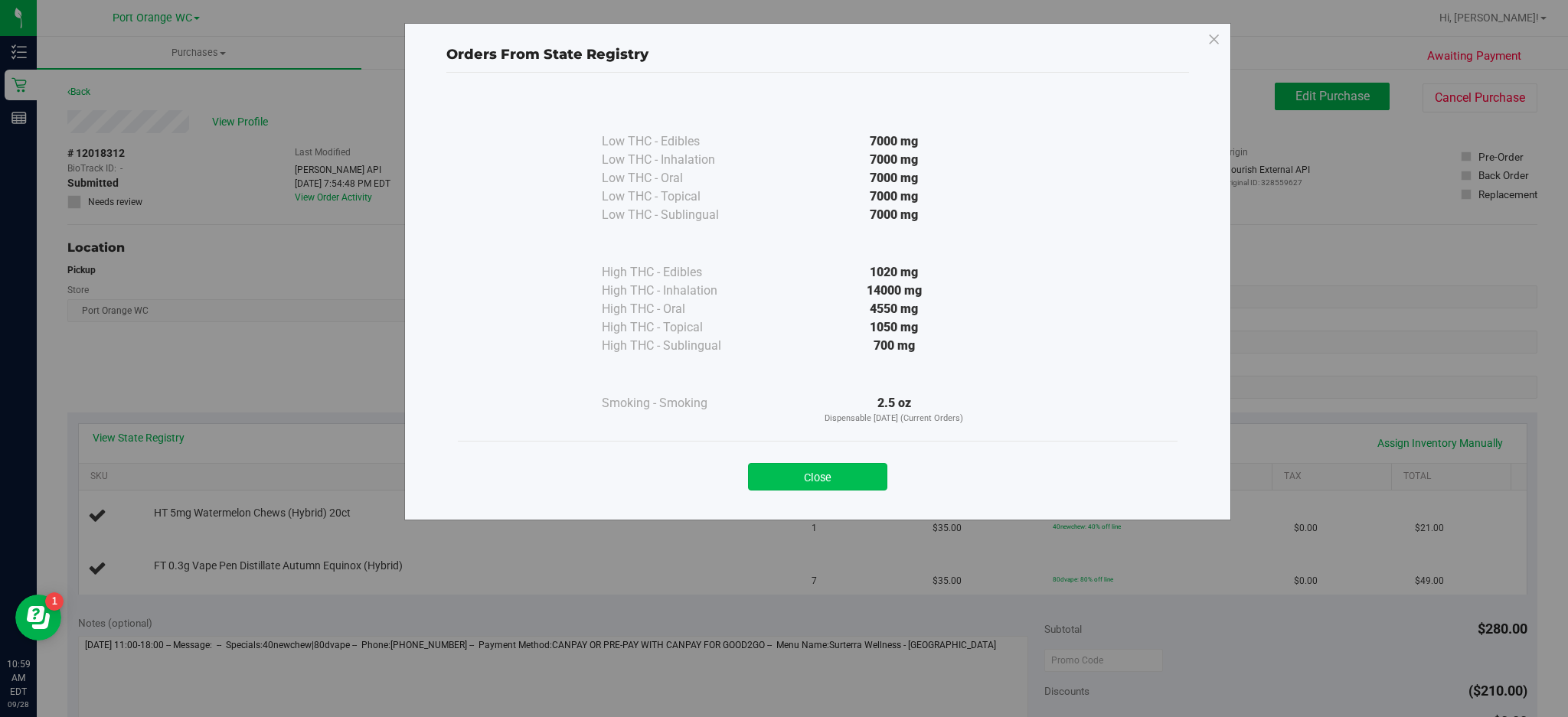
click at [817, 476] on button "Close" at bounding box center [817, 477] width 139 height 28
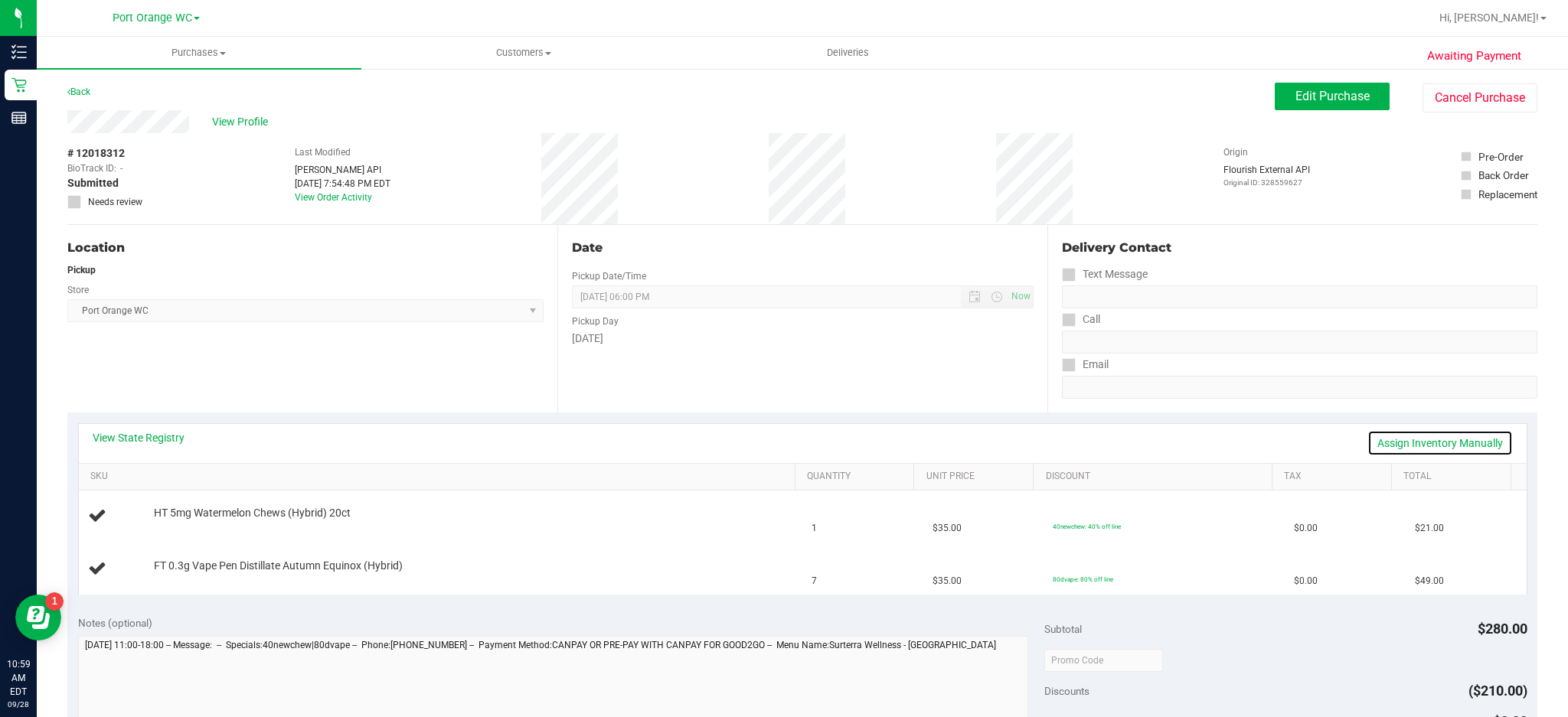
click at [1430, 438] on link "Assign Inventory Manually" at bounding box center [1440, 443] width 146 height 26
click at [177, 578] on link "Add Package" at bounding box center [181, 575] width 55 height 10
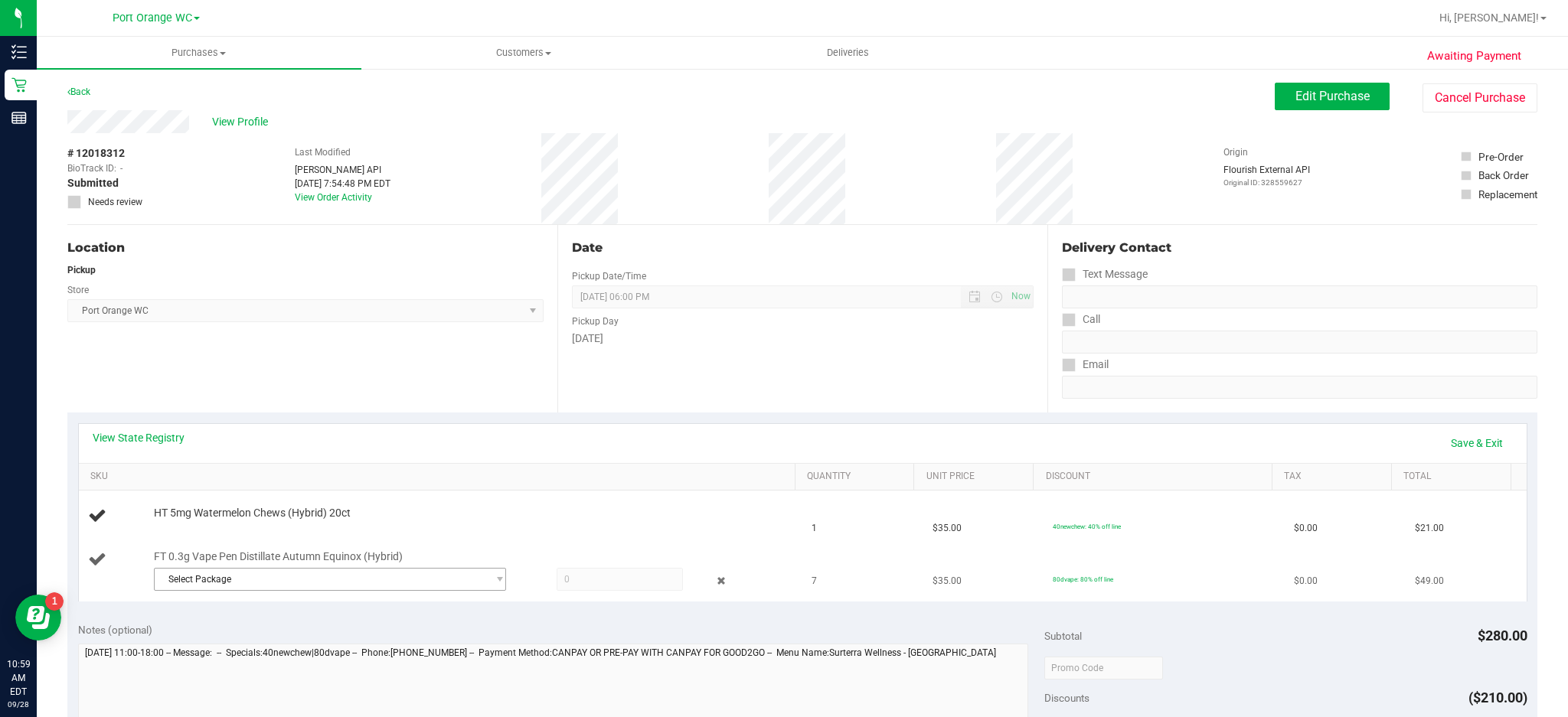
click at [458, 579] on span "Select Package" at bounding box center [320, 579] width 332 height 21
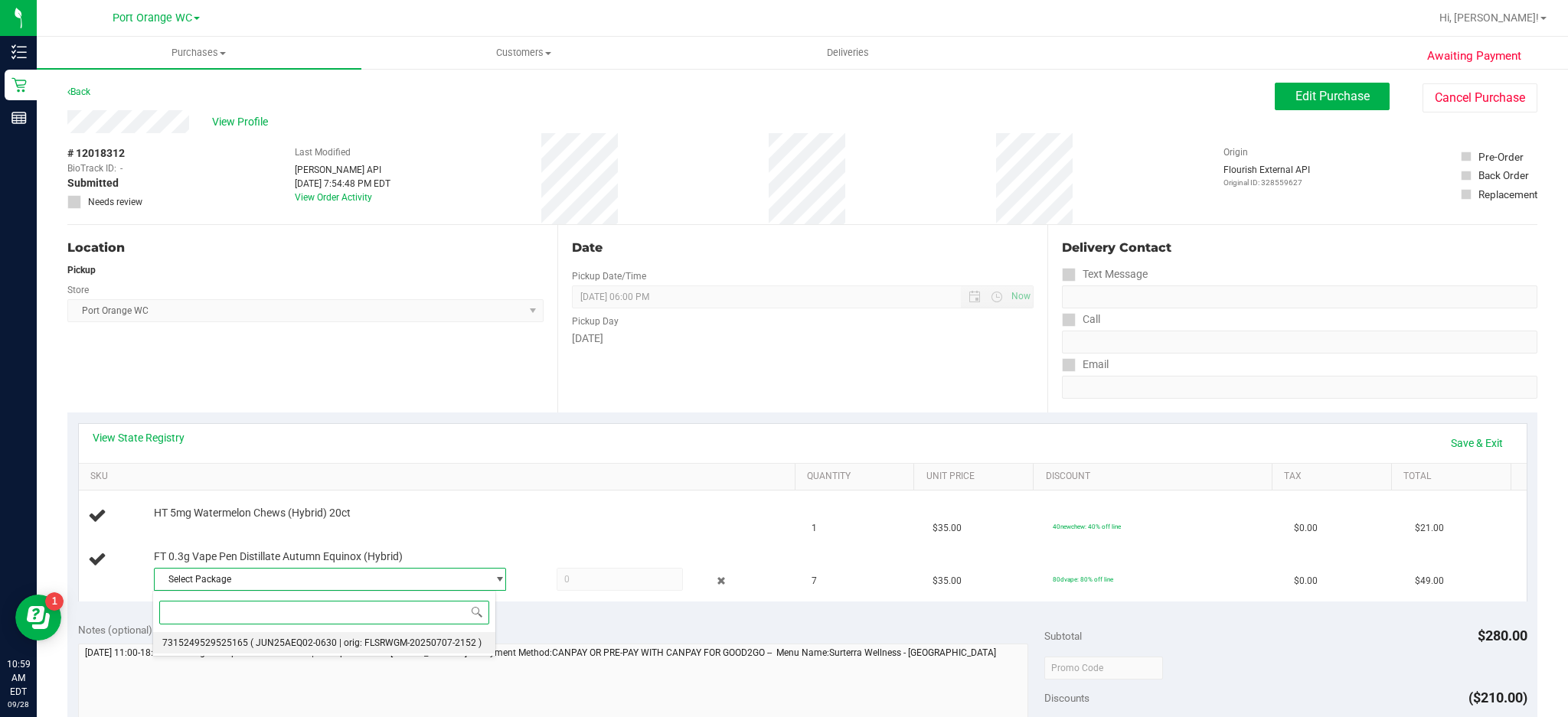
click at [358, 640] on span "( JUN25AEQ02-0630 | orig: FLSRWGM-20250707-2152 )" at bounding box center [366, 642] width 232 height 10
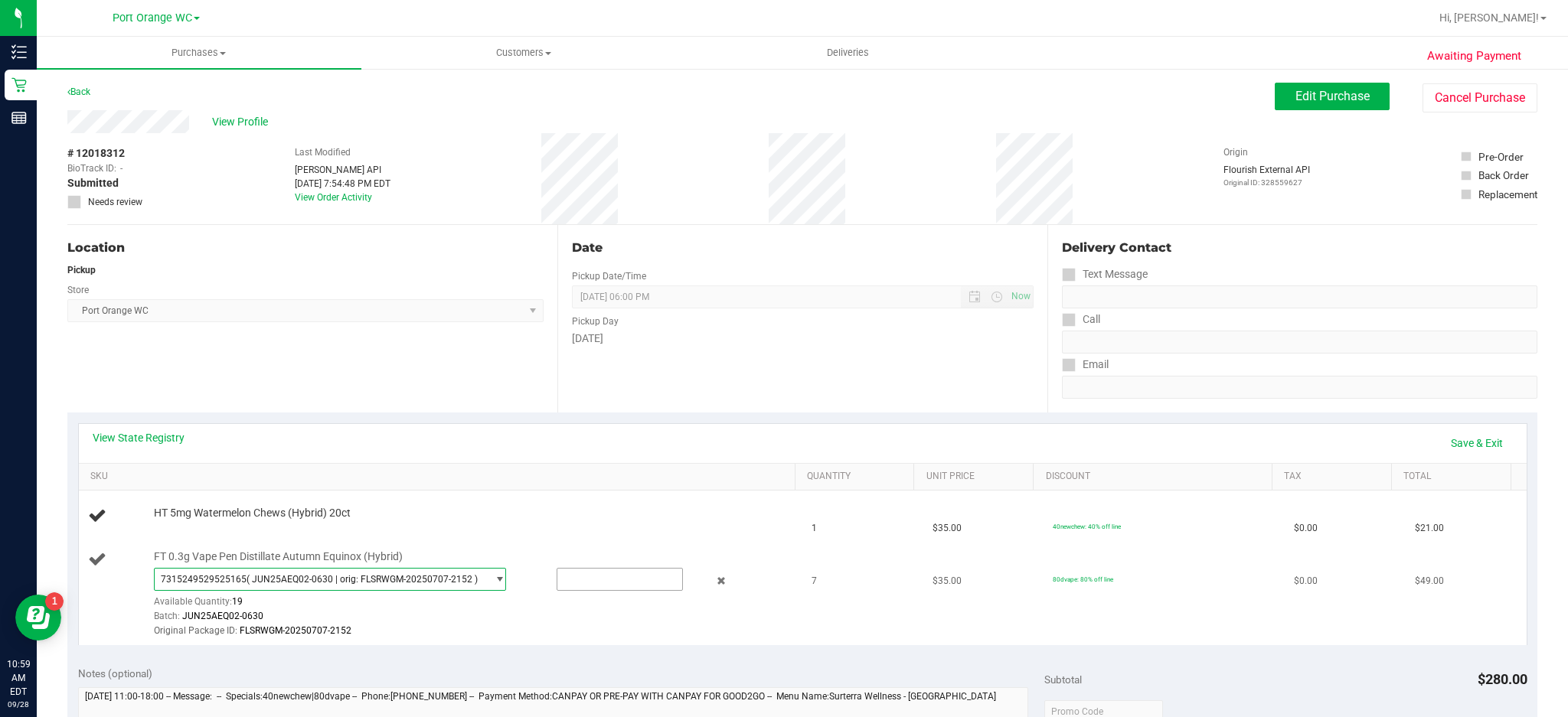
click at [605, 579] on input "text" at bounding box center [620, 579] width 126 height 21
type input "7"
click at [1463, 442] on link "Save & Exit" at bounding box center [1477, 443] width 72 height 26
type input "7.0000"
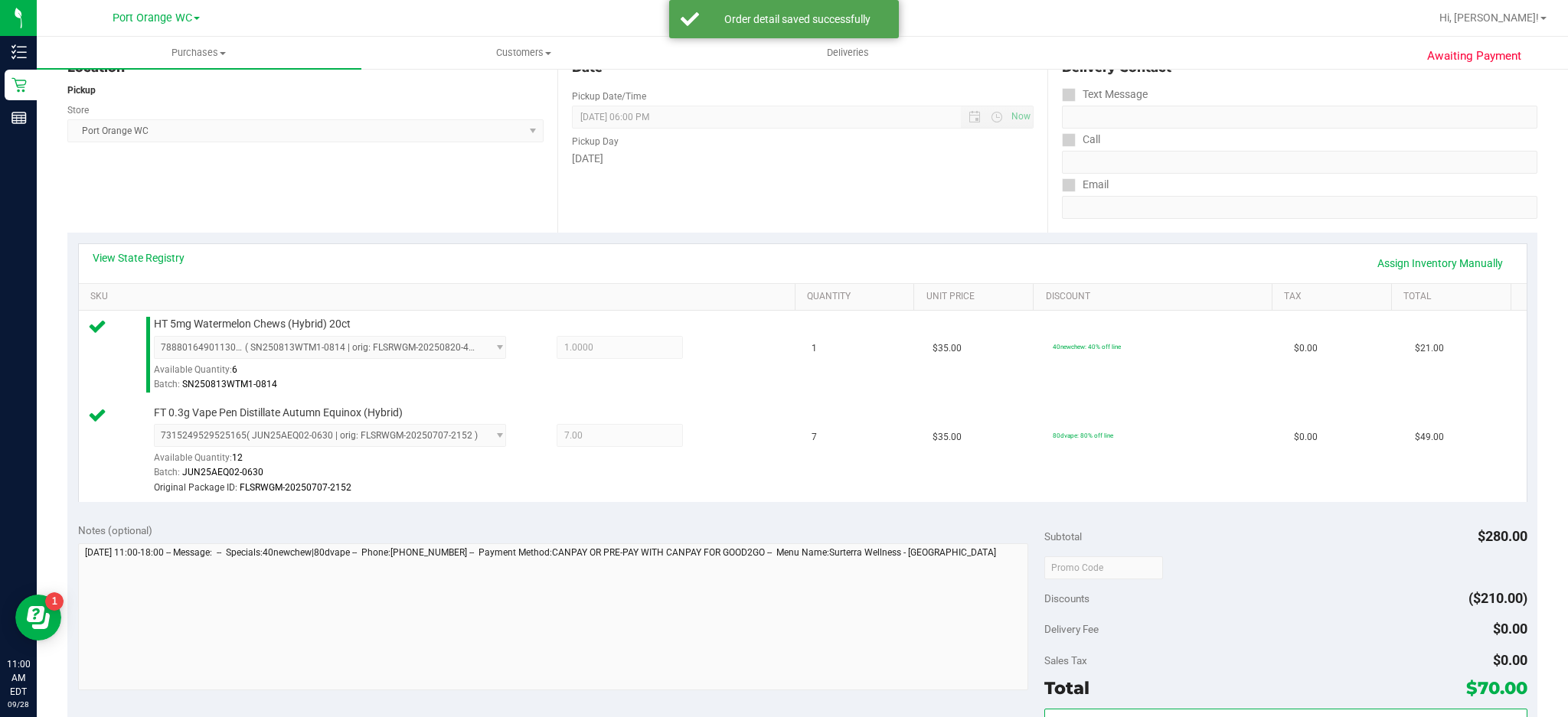
scroll to position [301, 0]
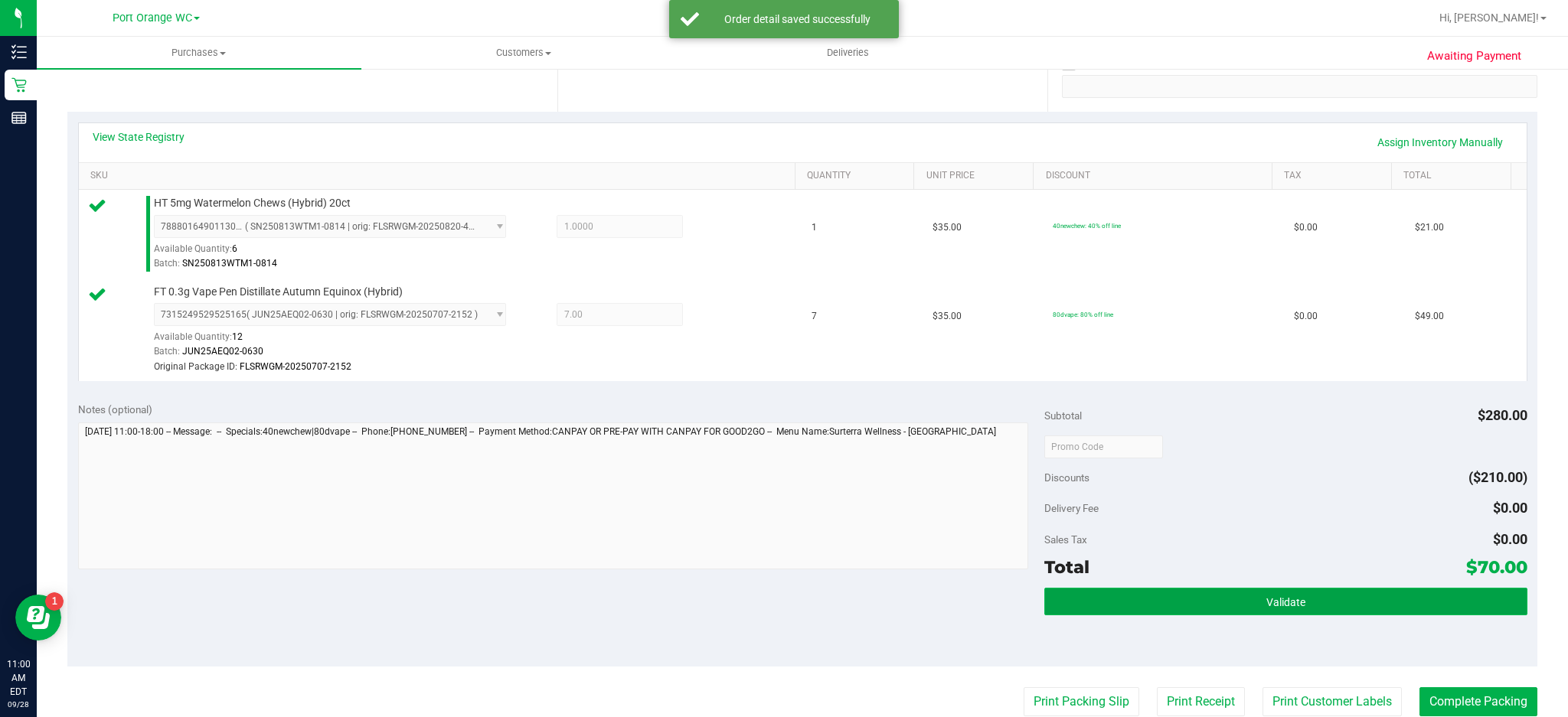
click at [1303, 593] on button "Validate" at bounding box center [1285, 602] width 483 height 28
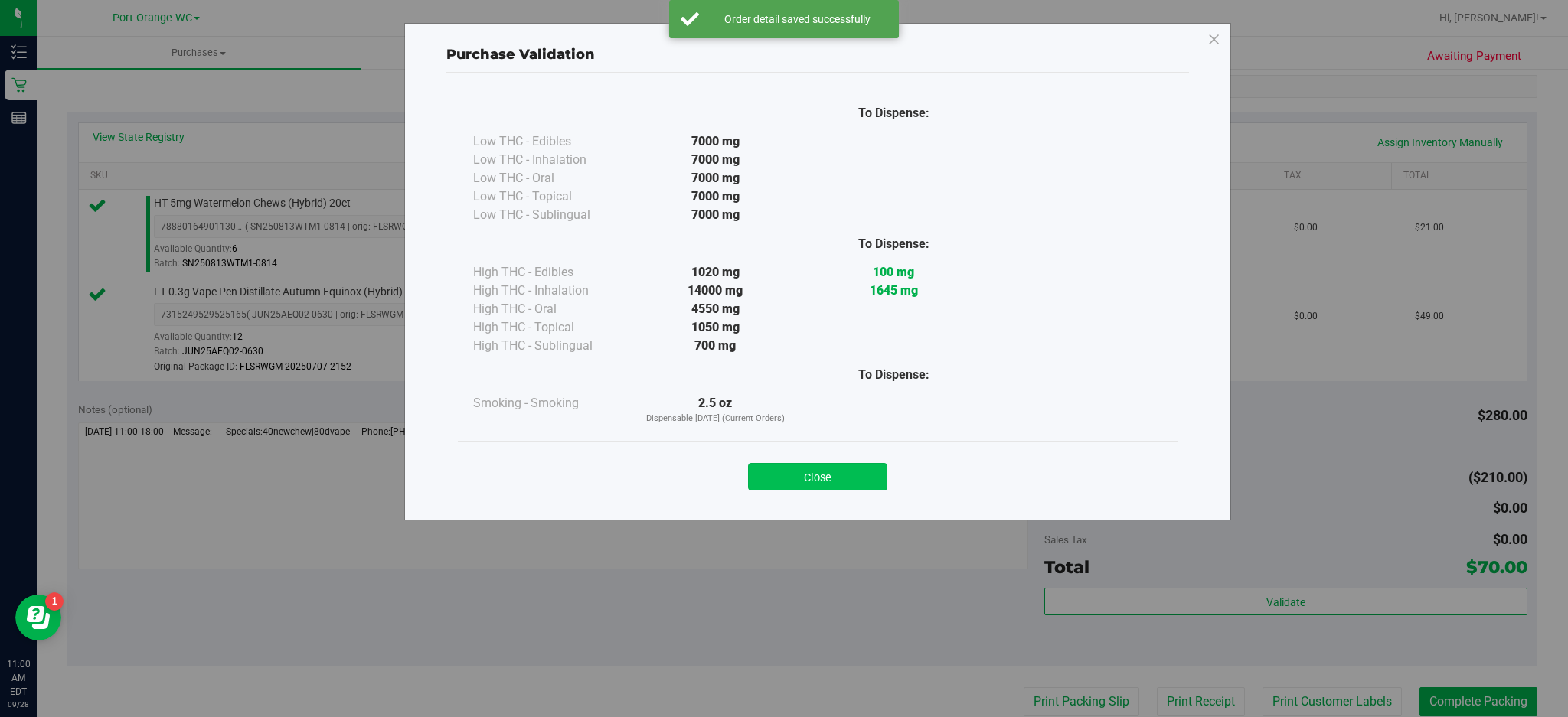
click at [868, 477] on button "Close" at bounding box center [817, 477] width 139 height 28
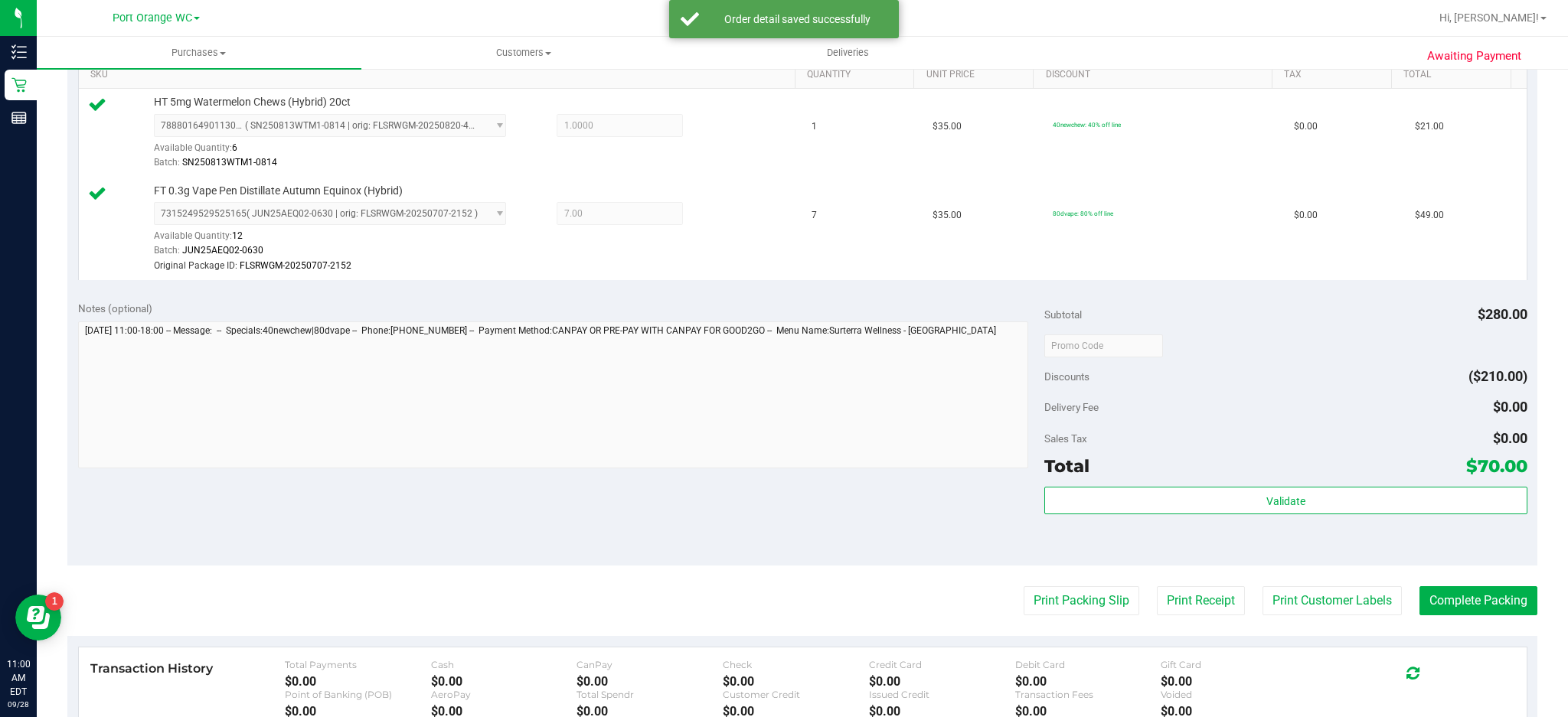
scroll to position [427, 0]
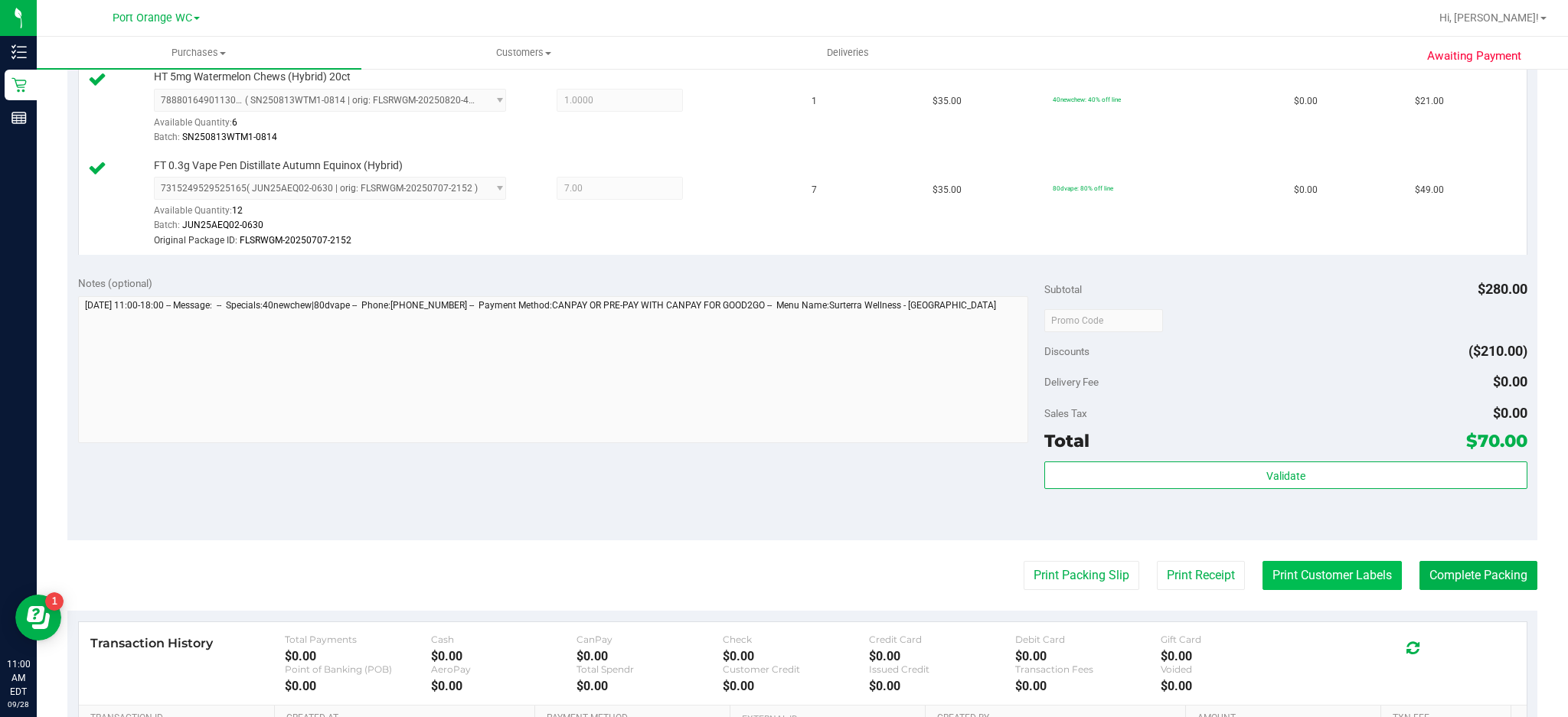
click at [1350, 579] on button "Print Customer Labels" at bounding box center [1332, 575] width 139 height 29
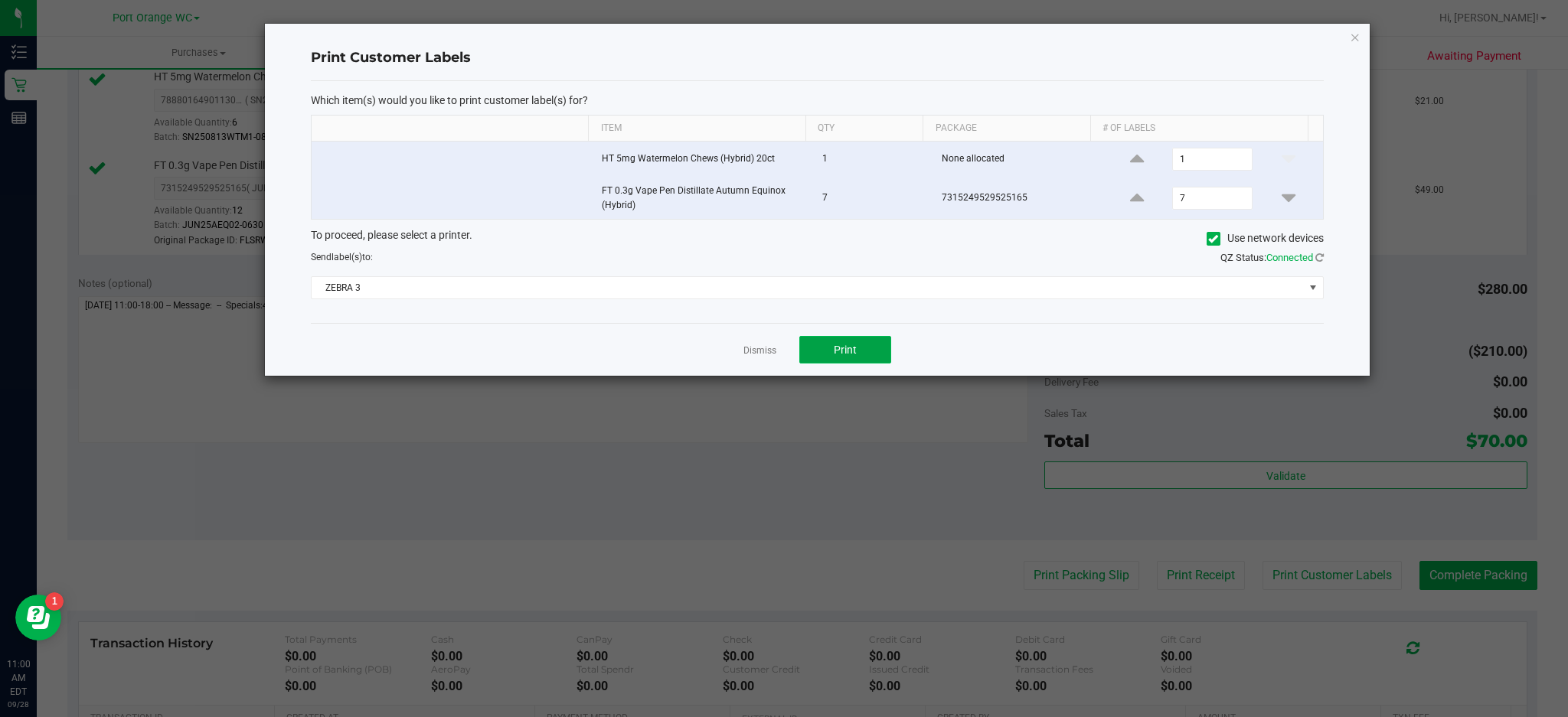
click at [887, 349] on button "Print" at bounding box center [844, 349] width 92 height 28
click at [1356, 33] on icon "button" at bounding box center [1355, 37] width 10 height 18
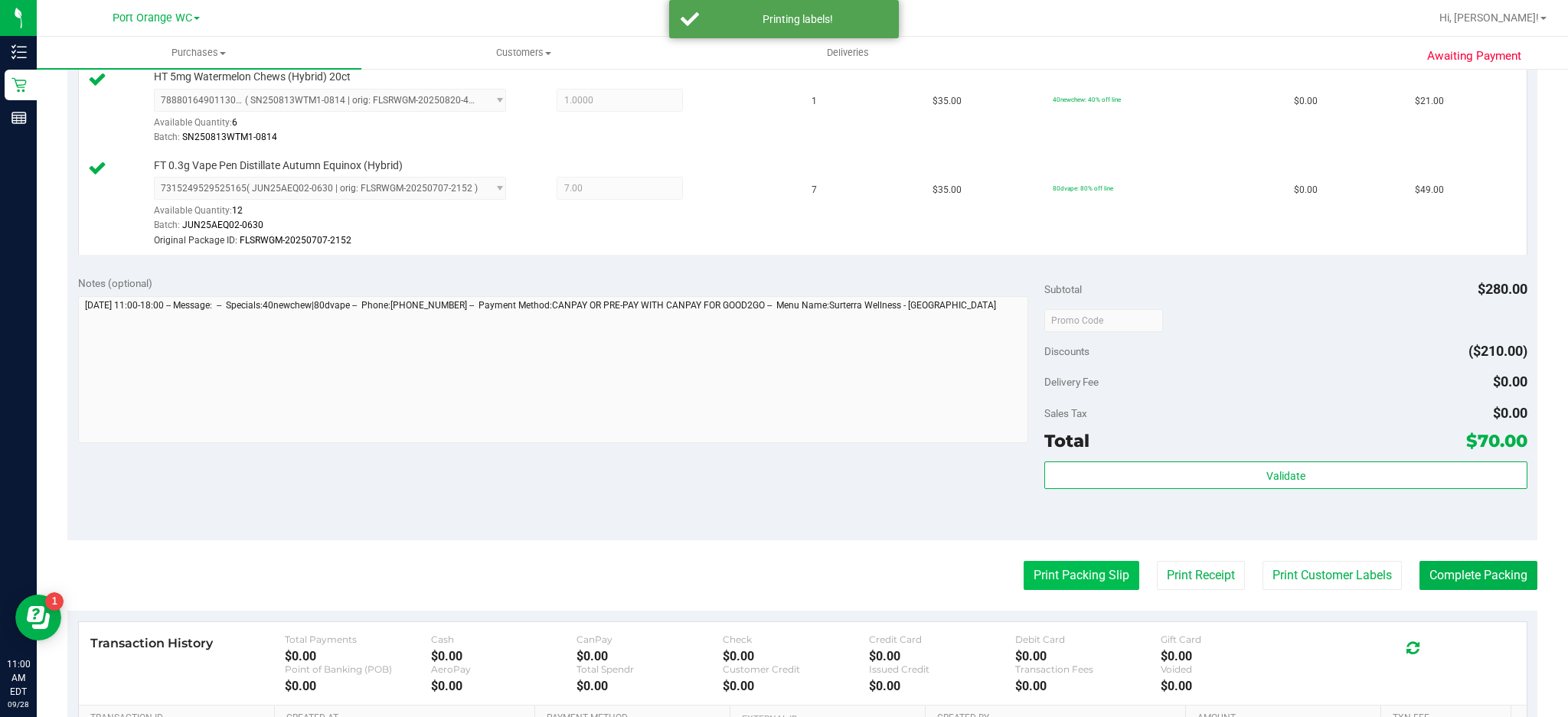
click at [1091, 575] on button "Print Packing Slip" at bounding box center [1081, 575] width 115 height 29
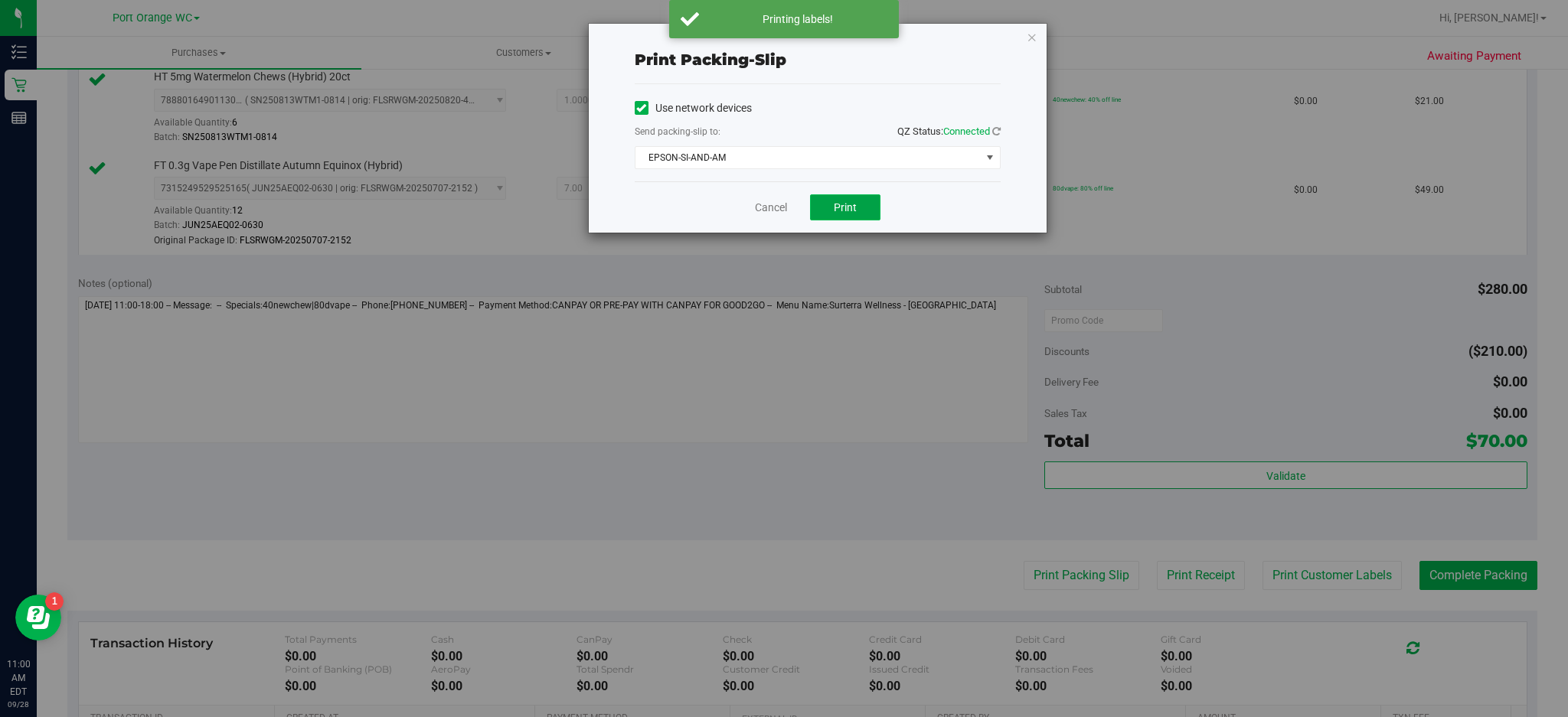
click at [861, 209] on button "Print" at bounding box center [845, 207] width 71 height 26
click at [1032, 35] on icon "button" at bounding box center [1032, 37] width 10 height 18
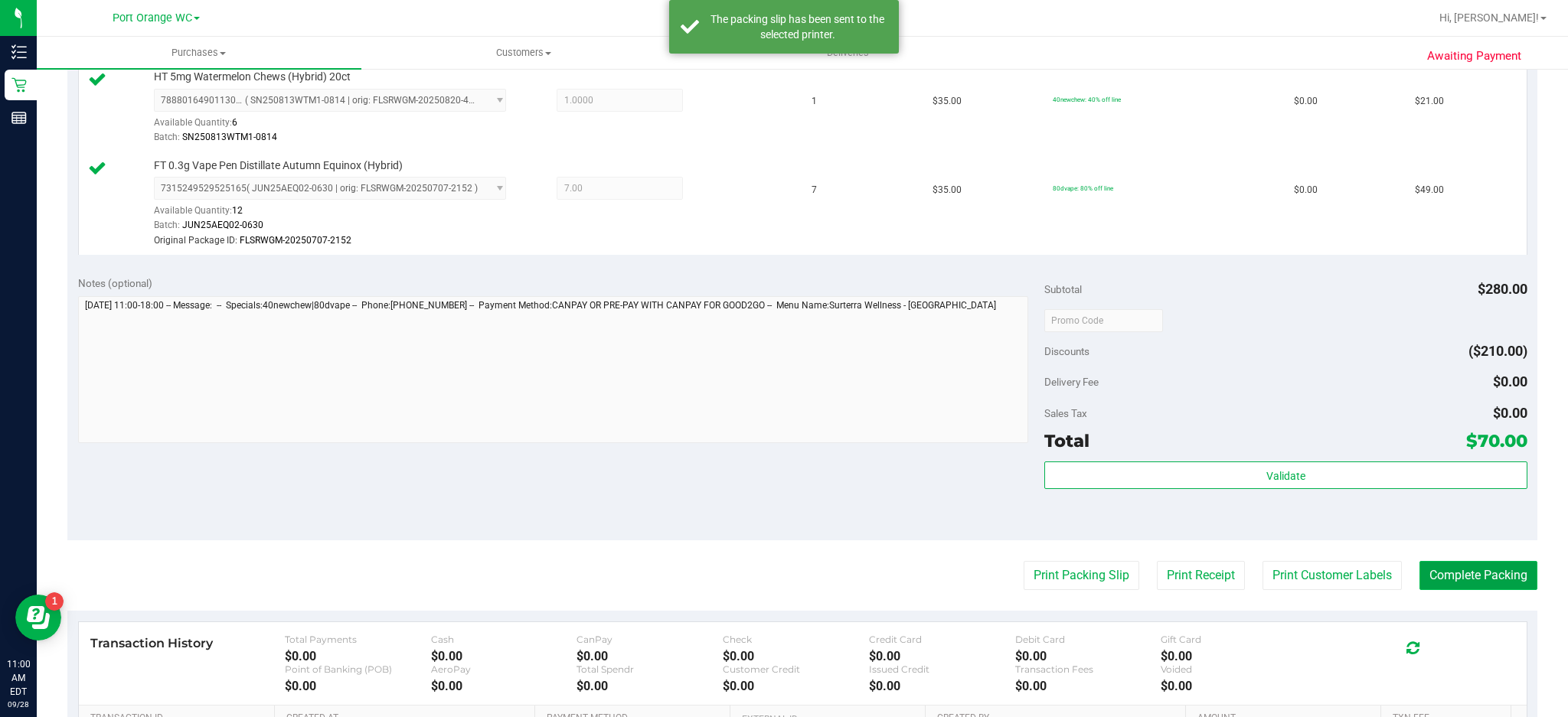
click at [1500, 571] on button "Complete Packing" at bounding box center [1479, 575] width 118 height 29
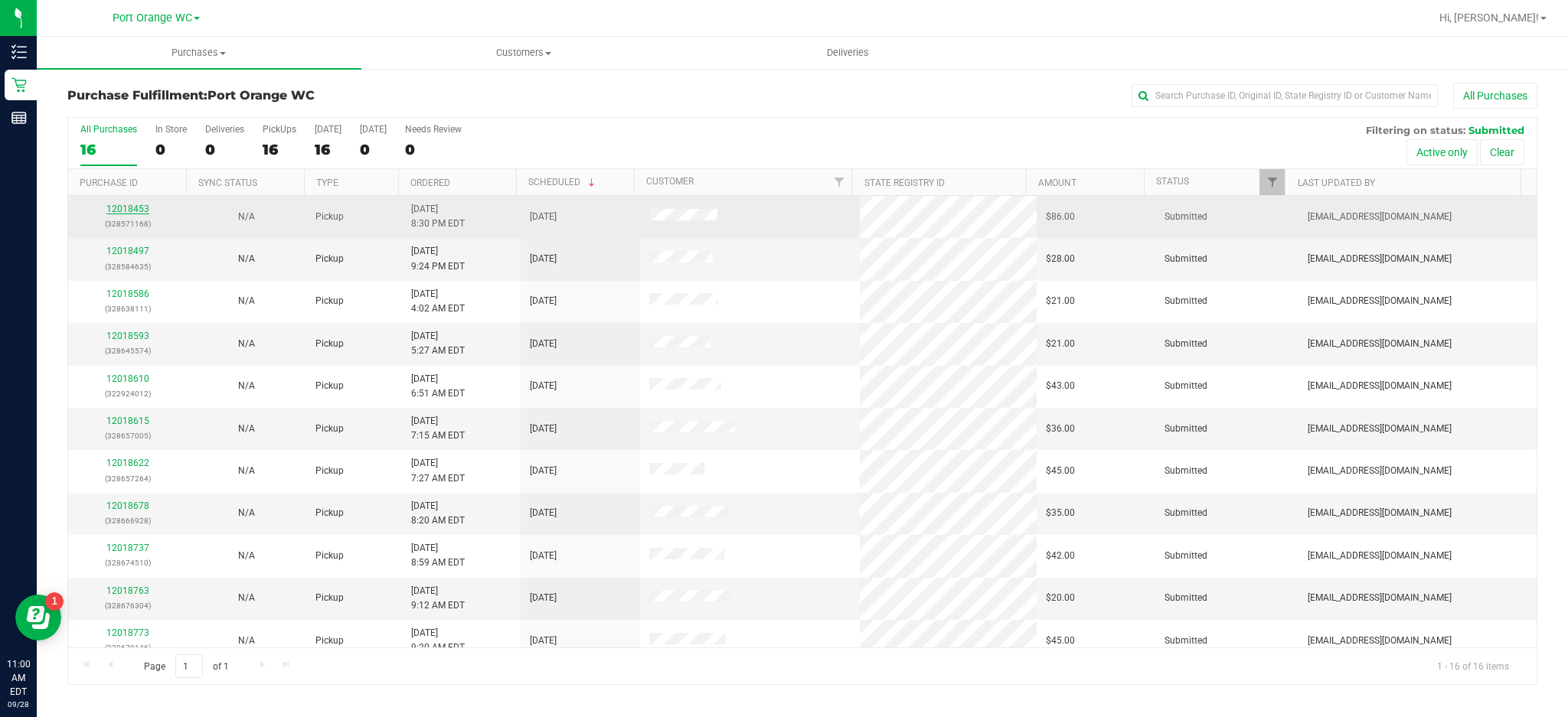
click at [137, 209] on link "12018453" at bounding box center [128, 208] width 43 height 10
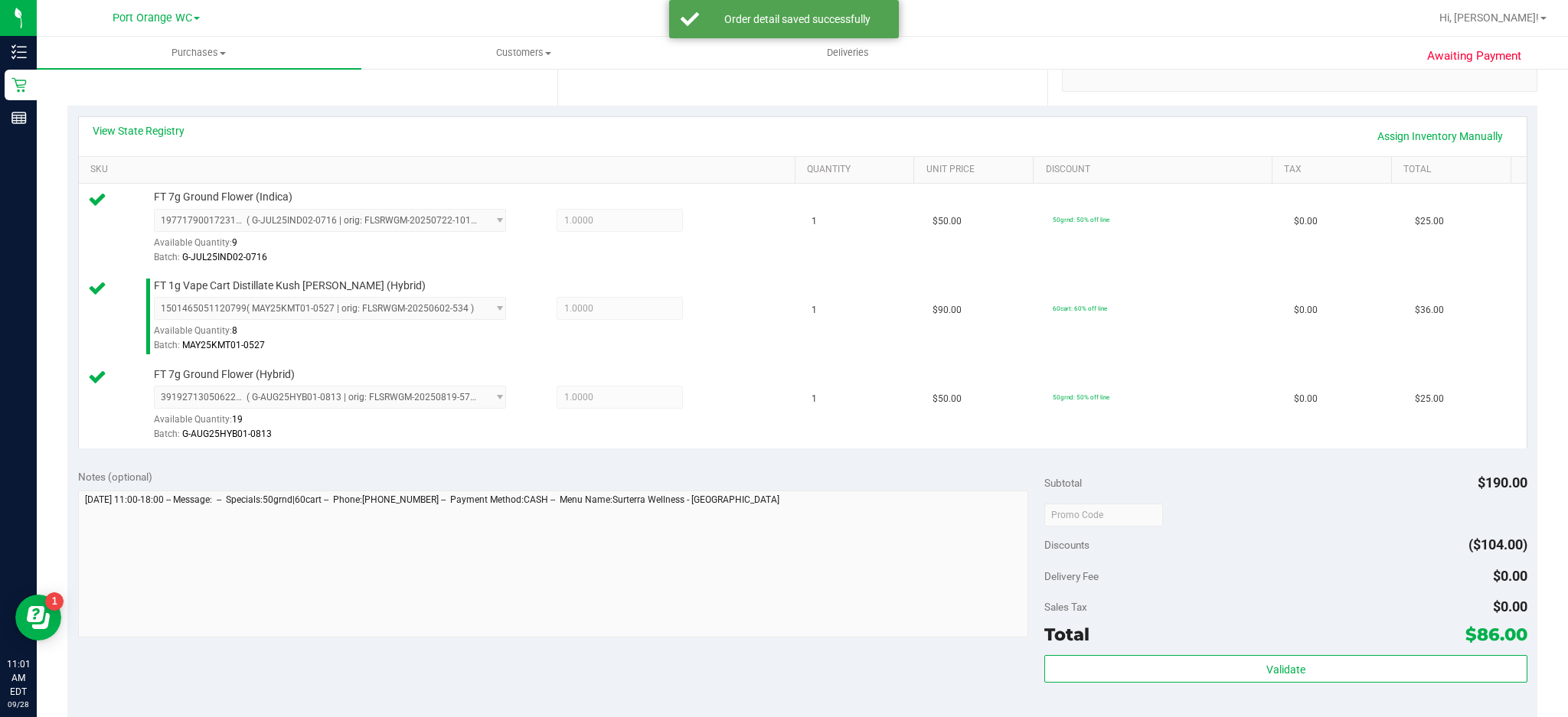
scroll to position [411, 0]
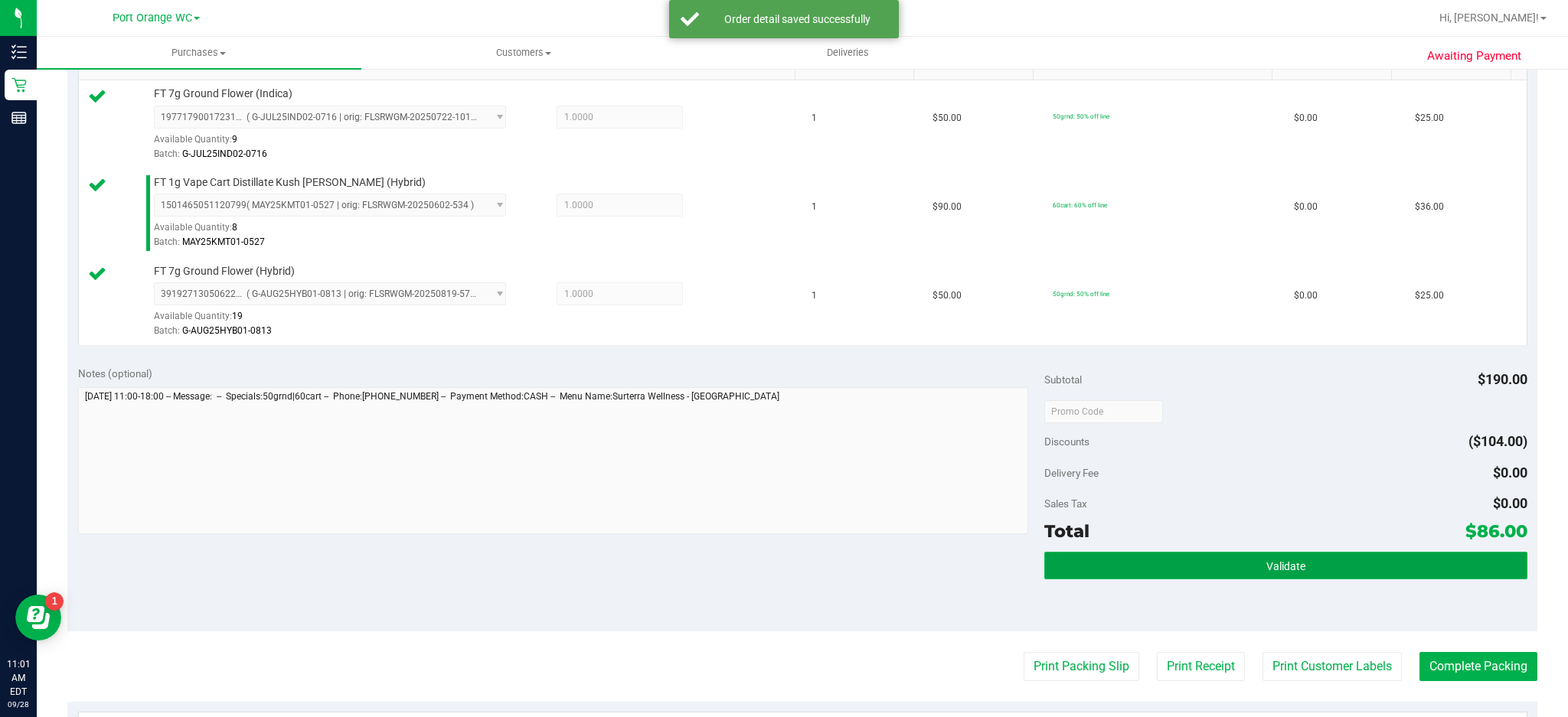
click at [1289, 560] on span "Validate" at bounding box center [1285, 566] width 39 height 12
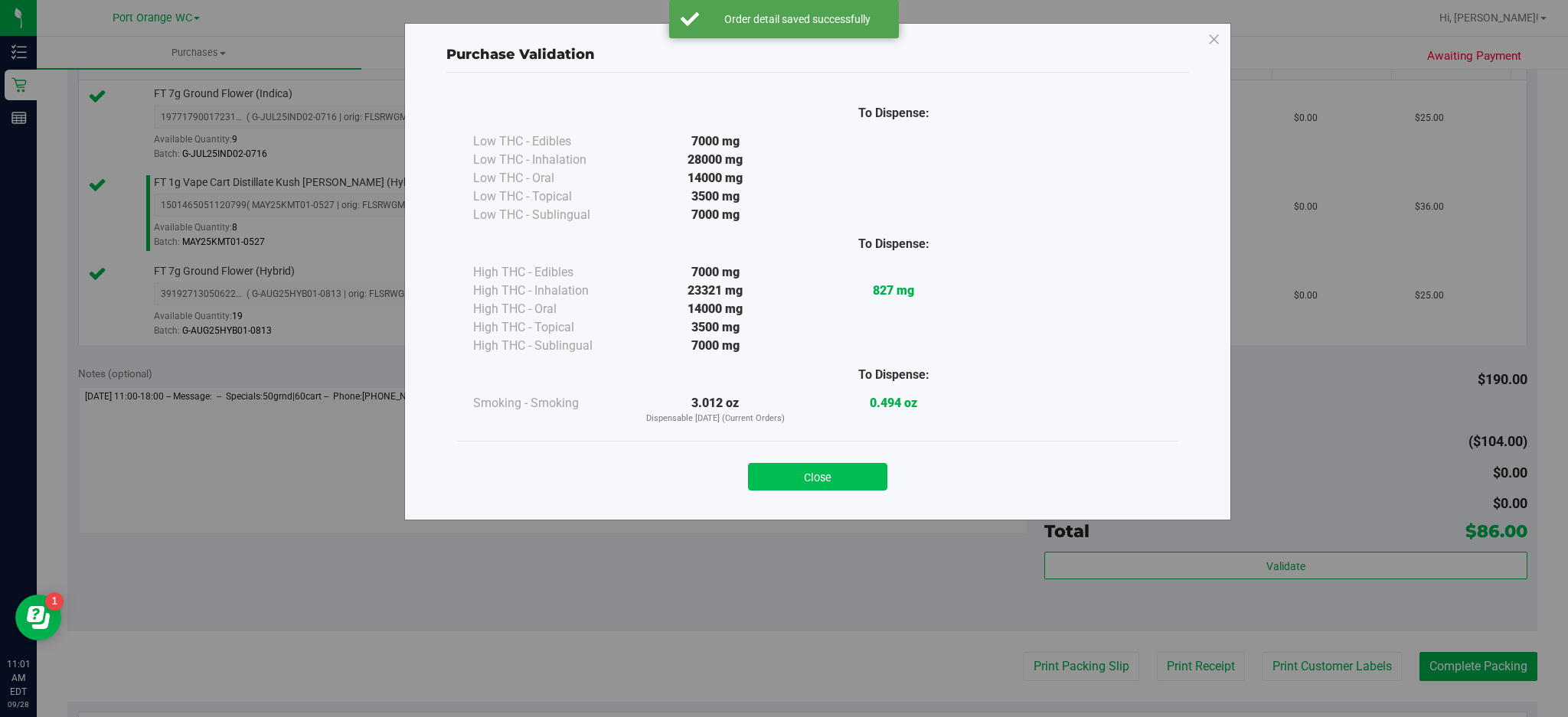
click at [836, 472] on button "Close" at bounding box center [817, 477] width 139 height 28
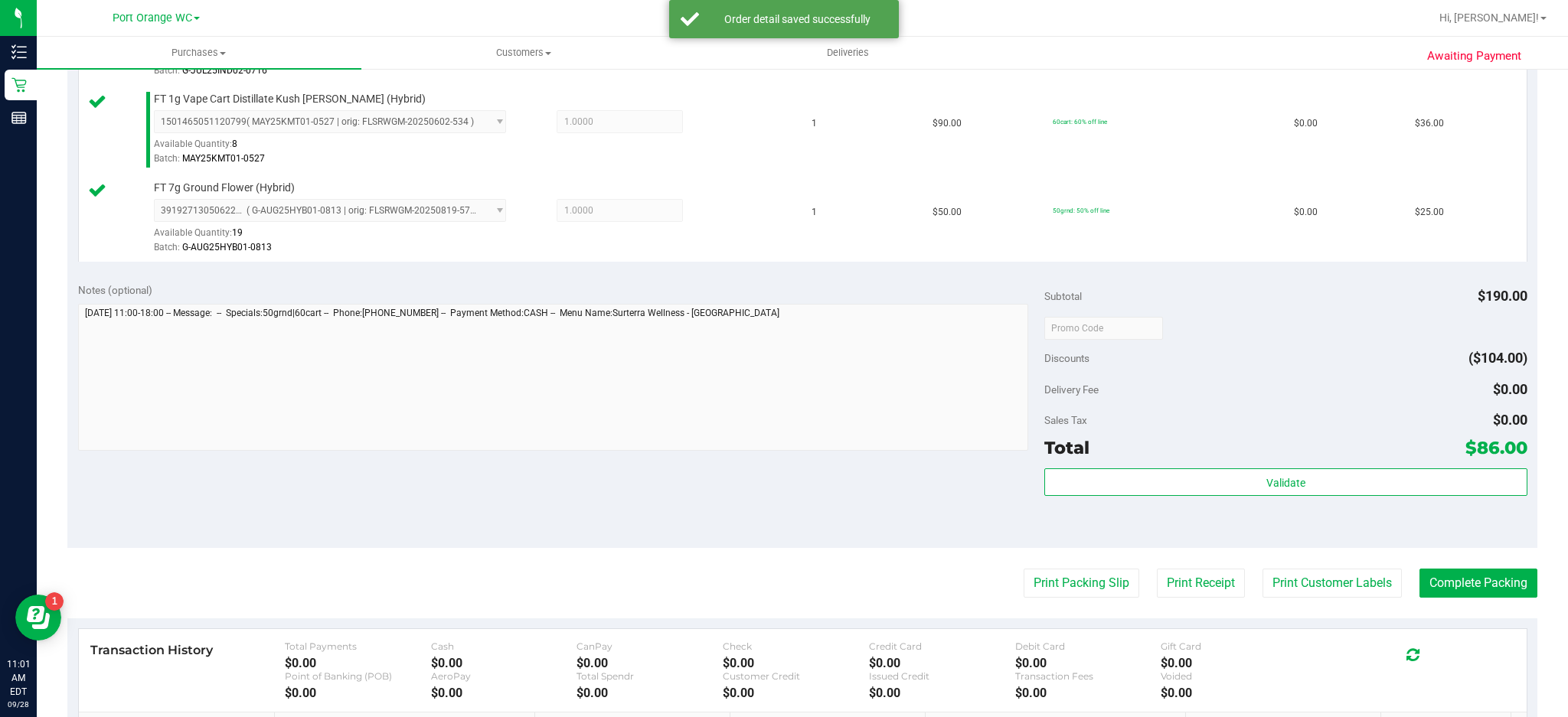
scroll to position [502, 0]
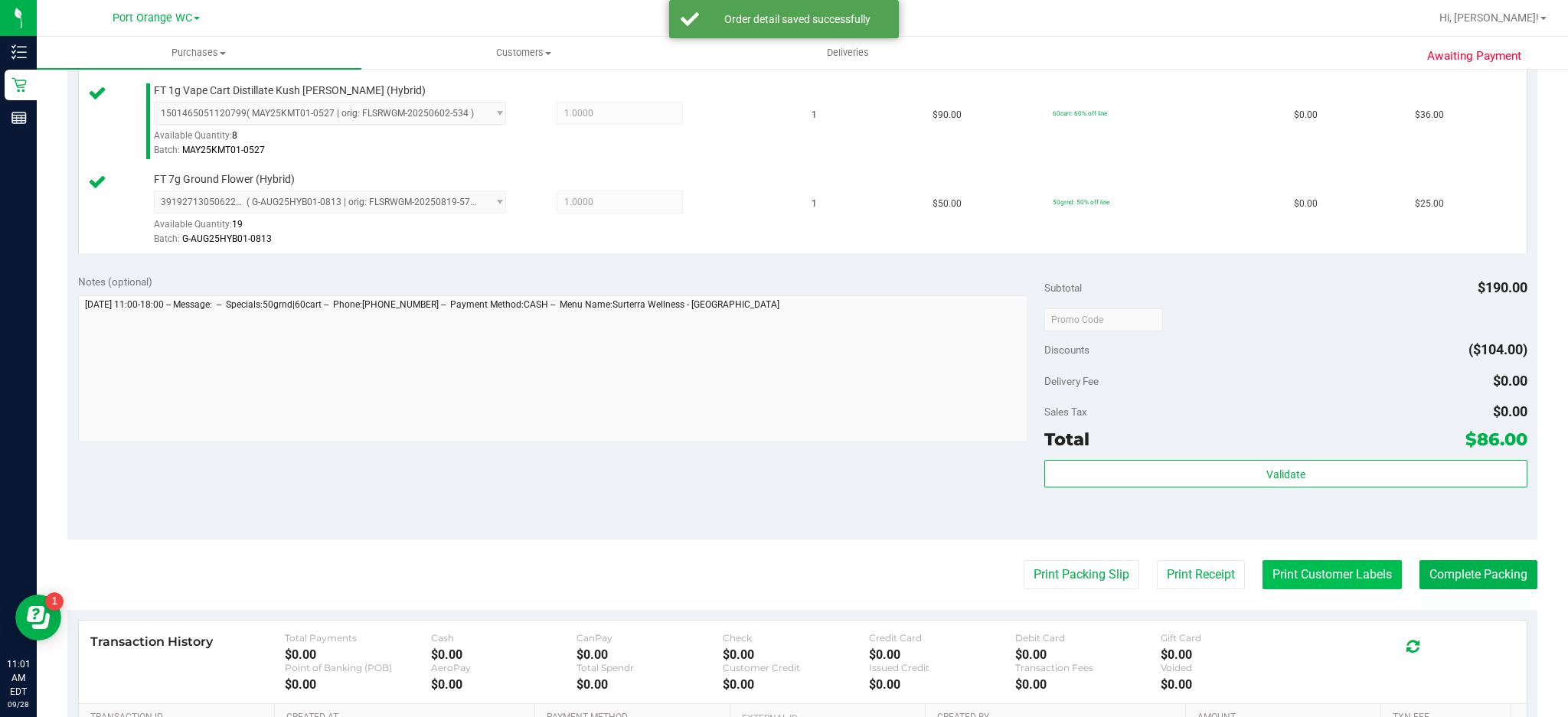
click at [1332, 576] on button "Print Customer Labels" at bounding box center [1332, 575] width 139 height 29
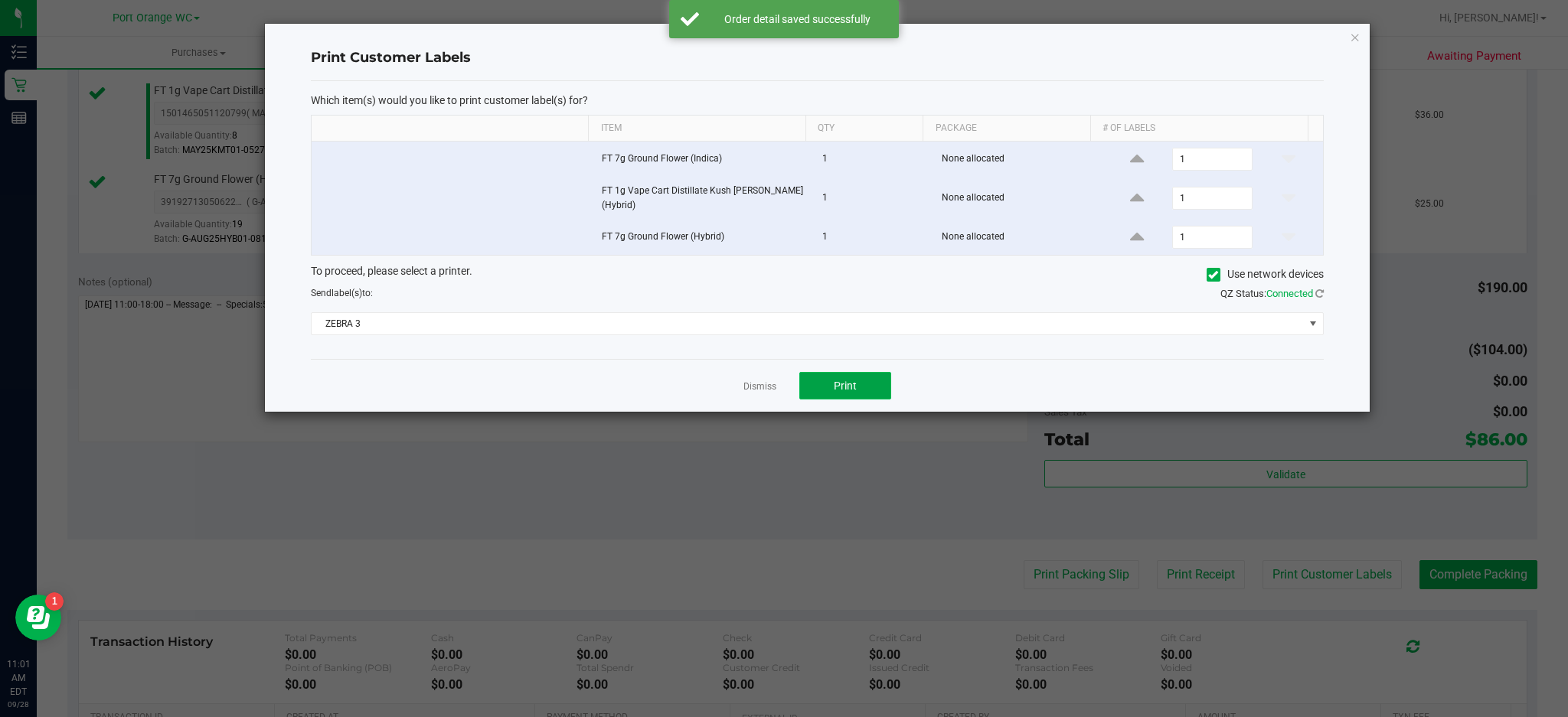
click at [867, 387] on button "Print" at bounding box center [844, 386] width 92 height 28
click at [1352, 30] on icon "button" at bounding box center [1355, 37] width 10 height 18
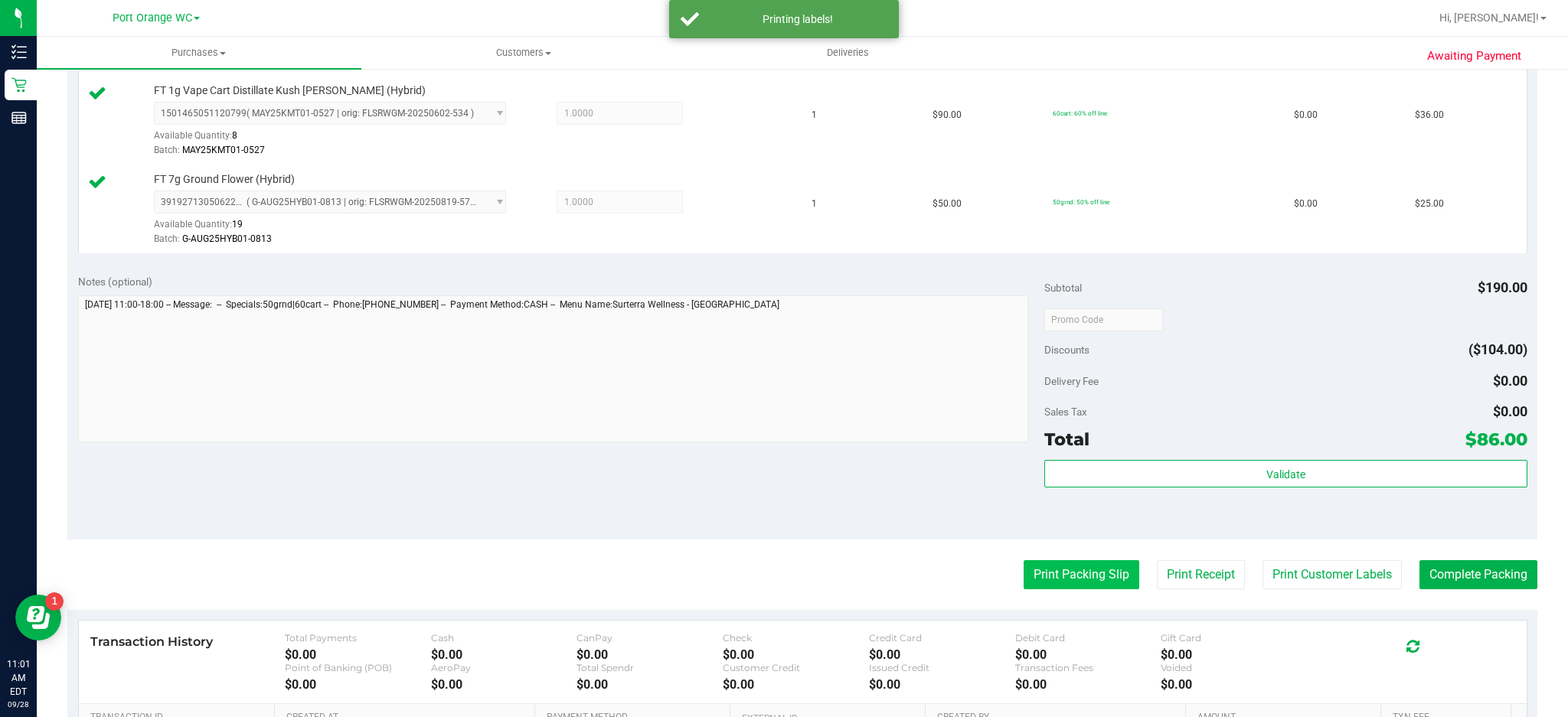
click at [1097, 576] on button "Print Packing Slip" at bounding box center [1081, 575] width 115 height 29
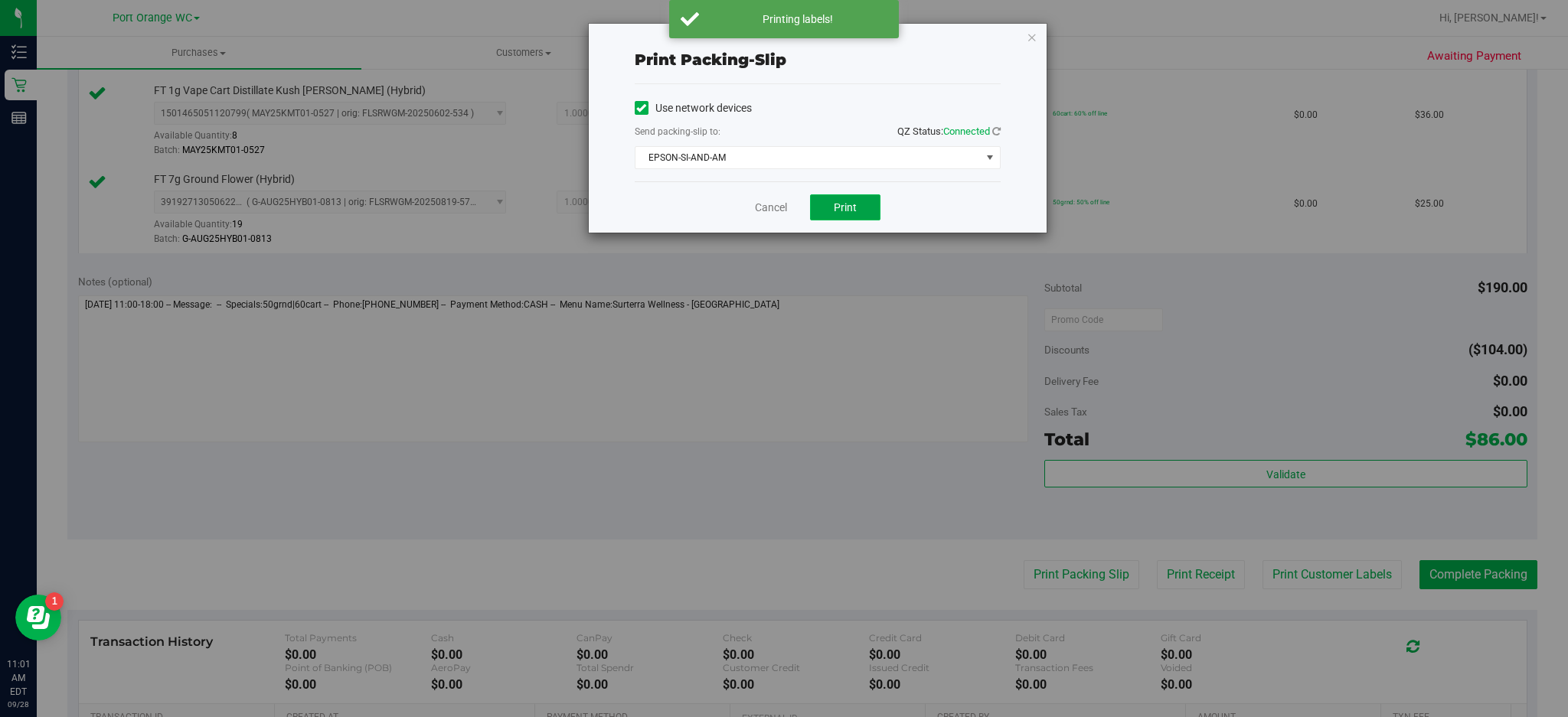
click at [859, 219] on button "Print" at bounding box center [845, 207] width 71 height 26
click at [1032, 35] on icon "button" at bounding box center [1032, 37] width 10 height 18
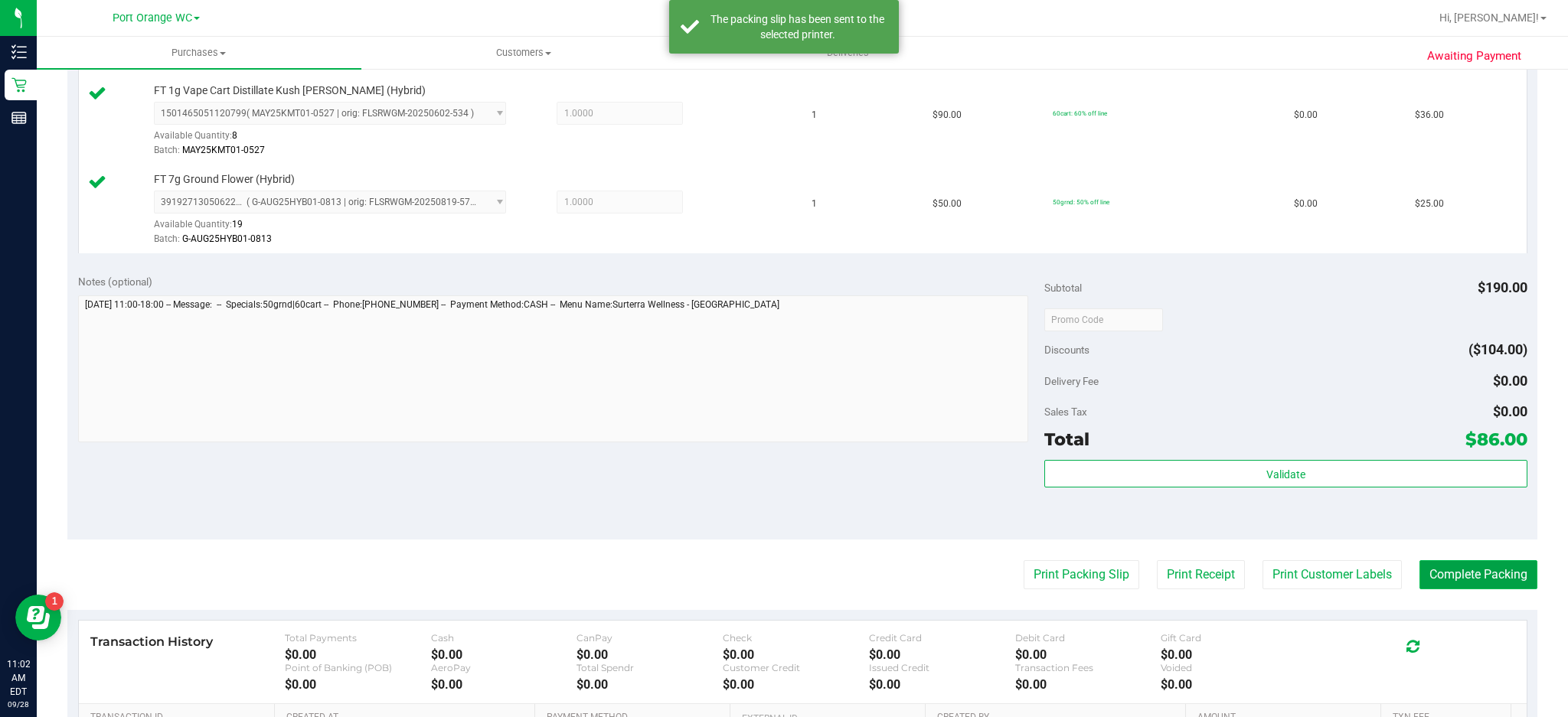
click at [1476, 573] on button "Complete Packing" at bounding box center [1479, 575] width 118 height 29
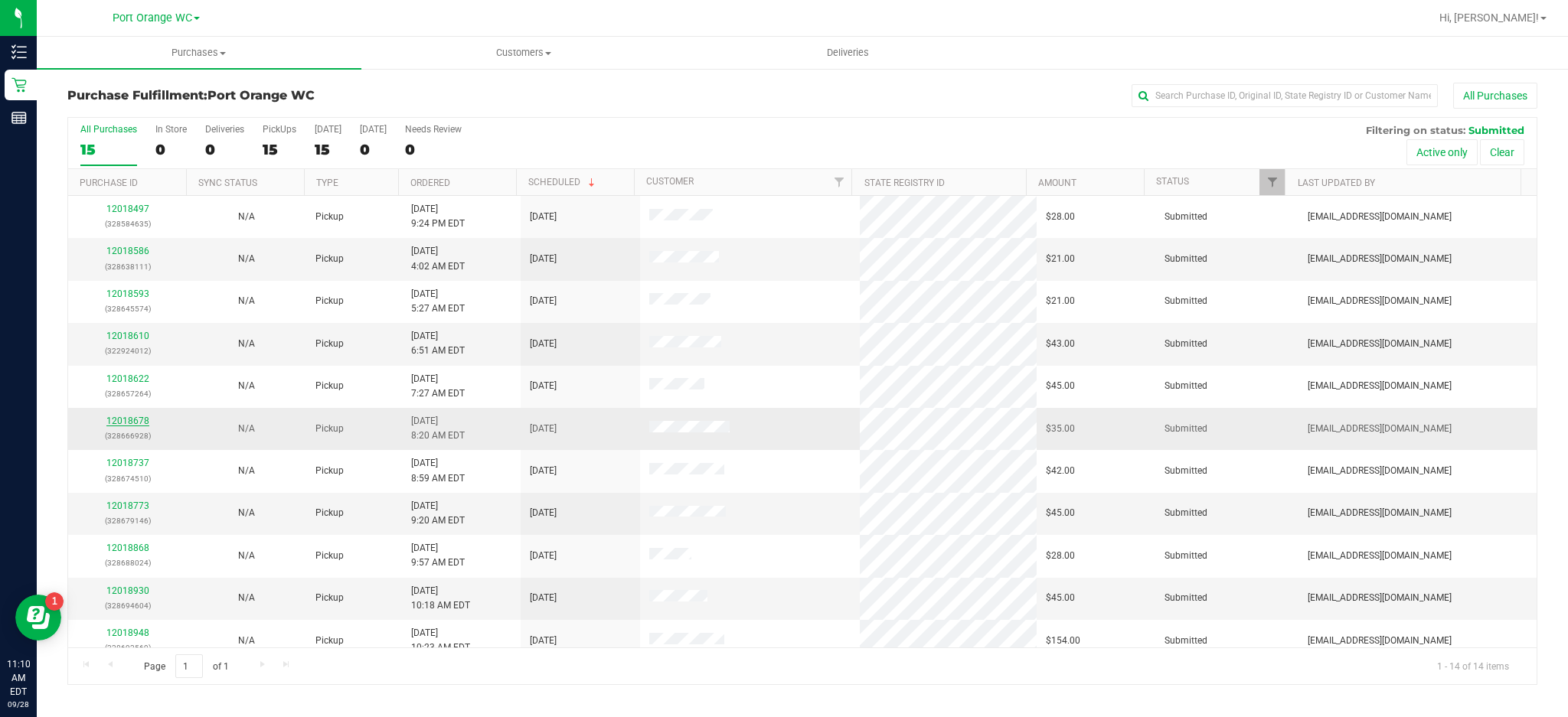
click at [145, 423] on link "12018678" at bounding box center [128, 420] width 43 height 10
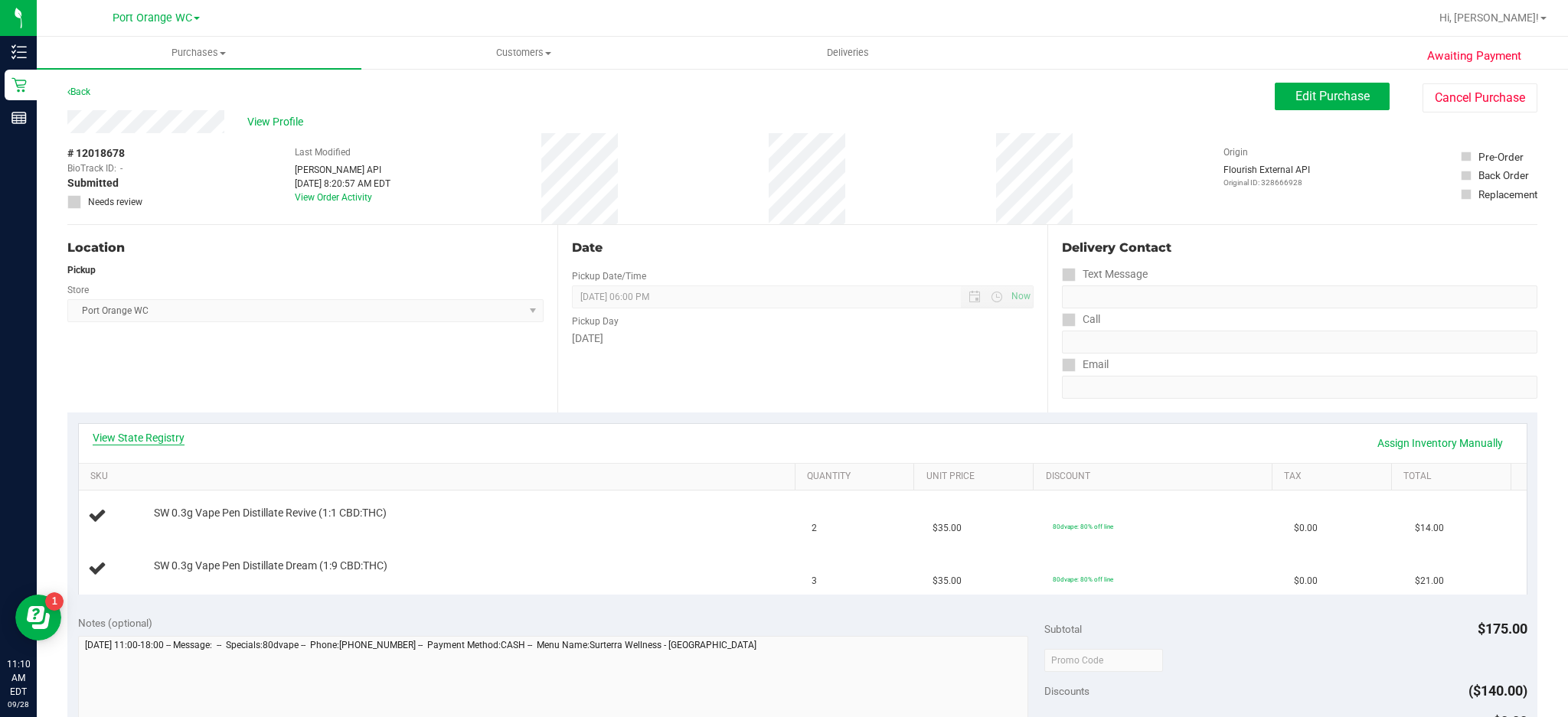
click at [162, 439] on link "View State Registry" at bounding box center [138, 438] width 92 height 15
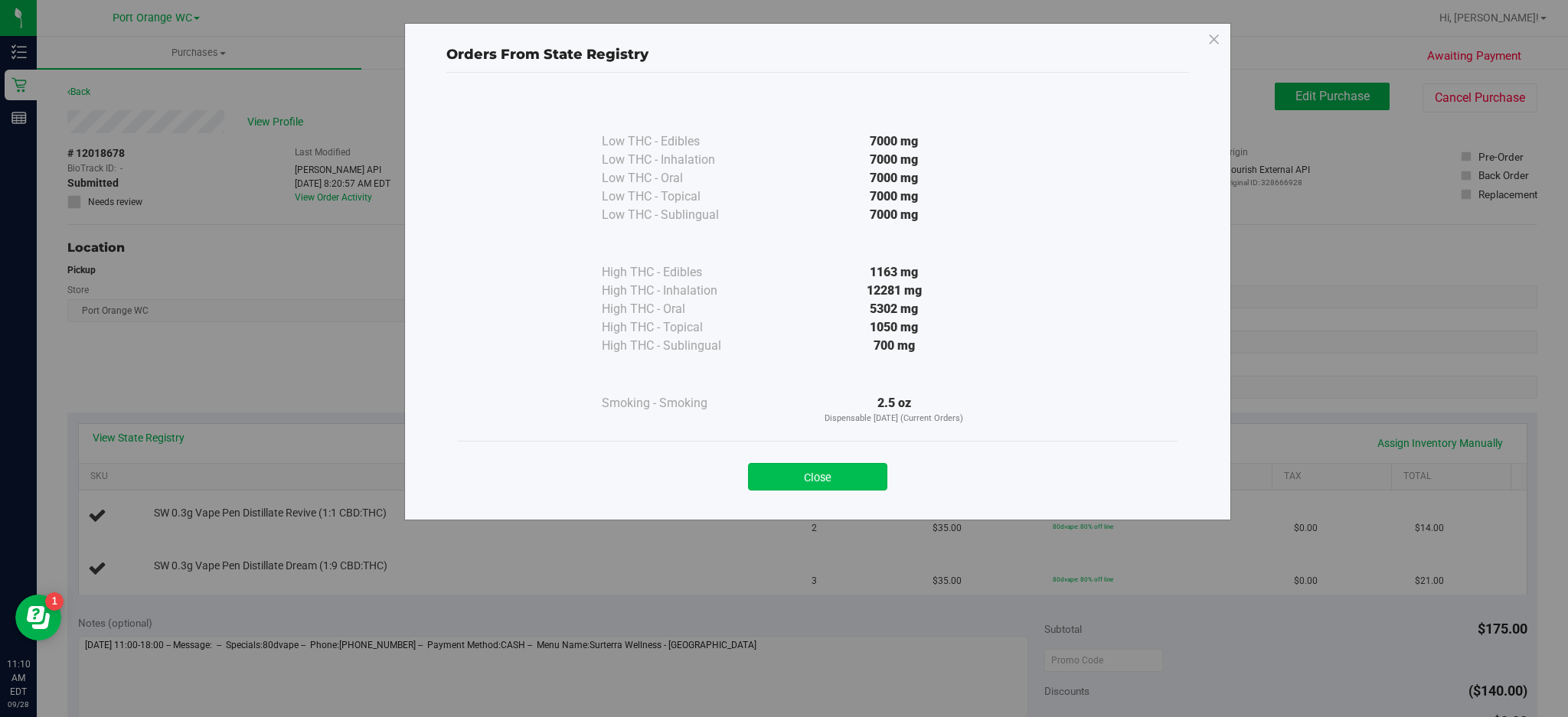
click at [848, 480] on button "Close" at bounding box center [817, 477] width 139 height 28
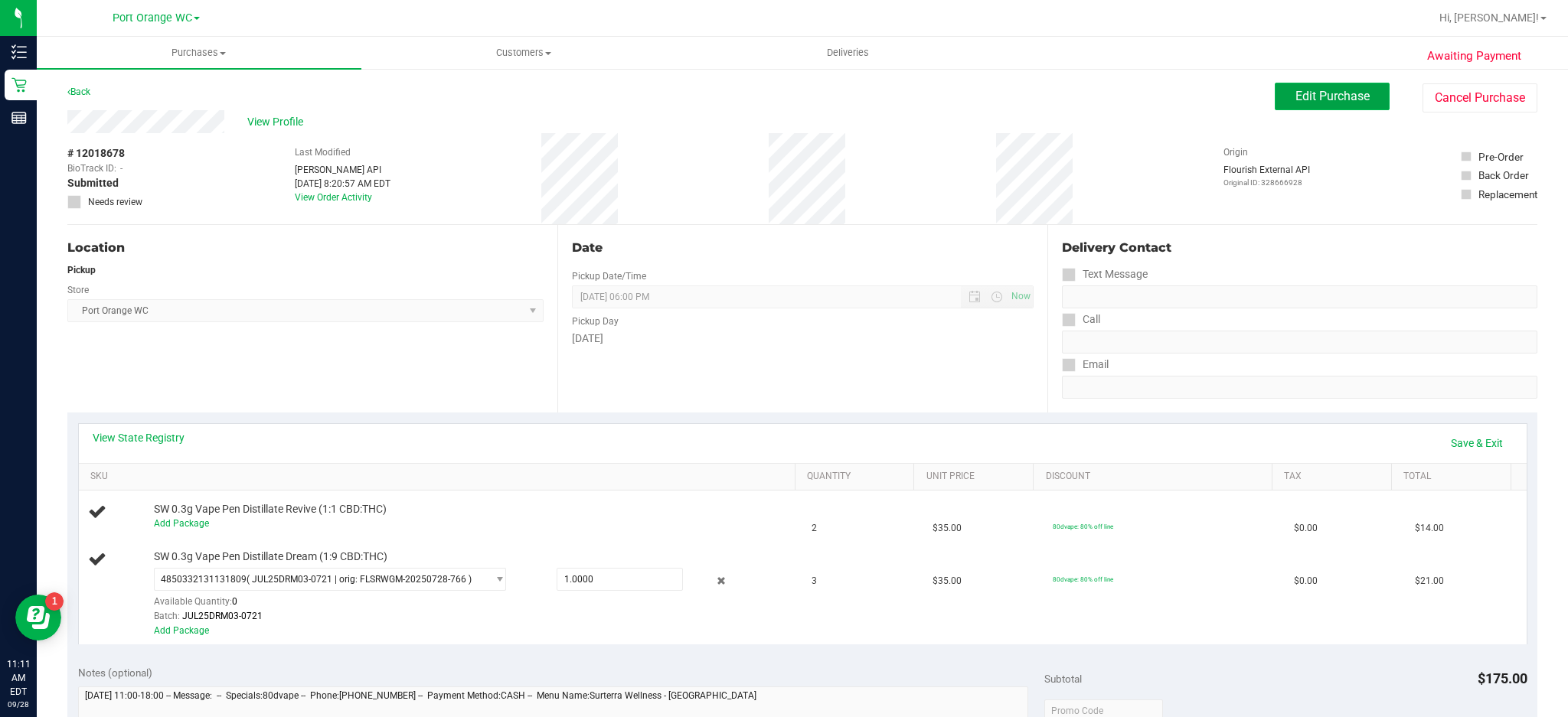
click at [1331, 95] on span "Edit Purchase" at bounding box center [1332, 96] width 74 height 14
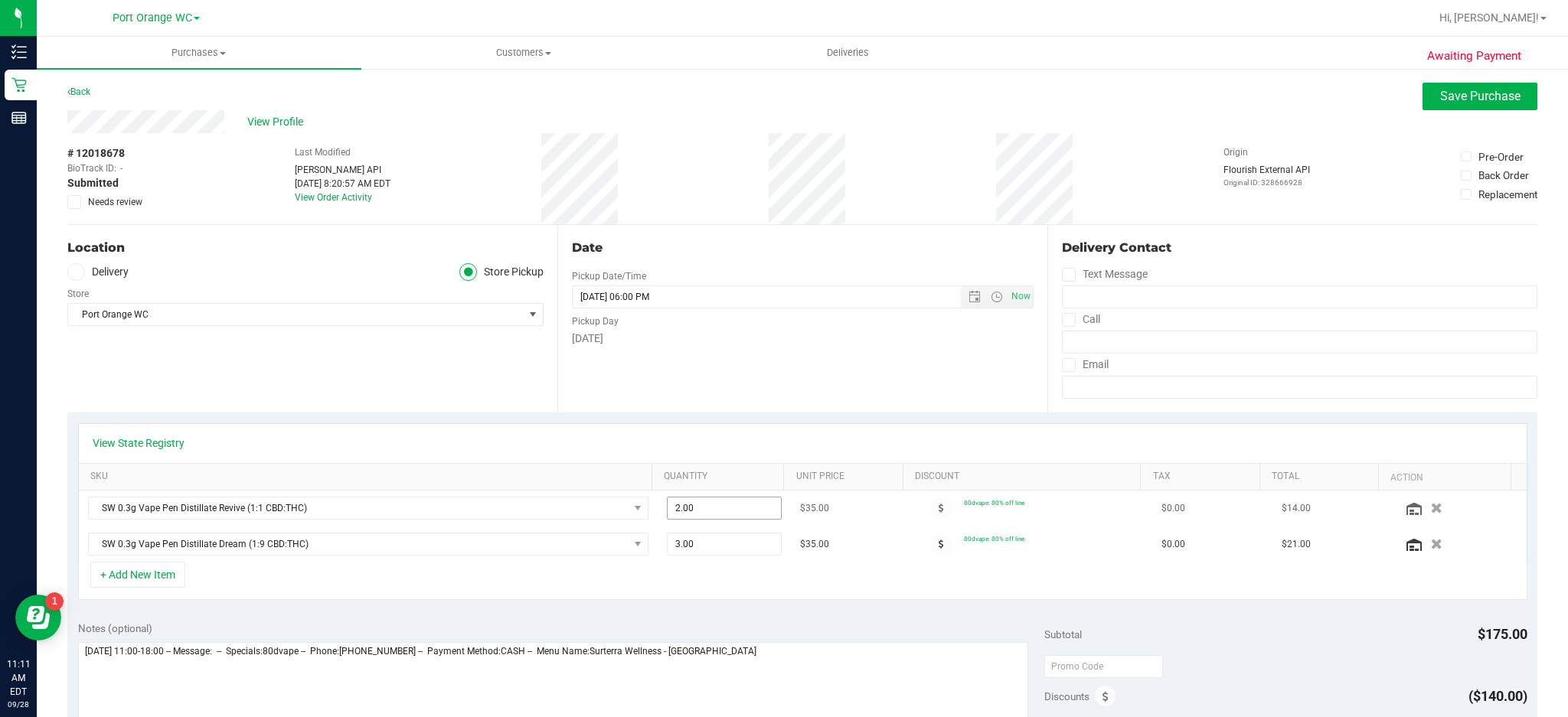
click at [701, 512] on input "2.00" at bounding box center [724, 508] width 114 height 21
type input "3"
click at [1483, 103] on span "Save Purchase" at bounding box center [1480, 96] width 80 height 14
type input "3.00"
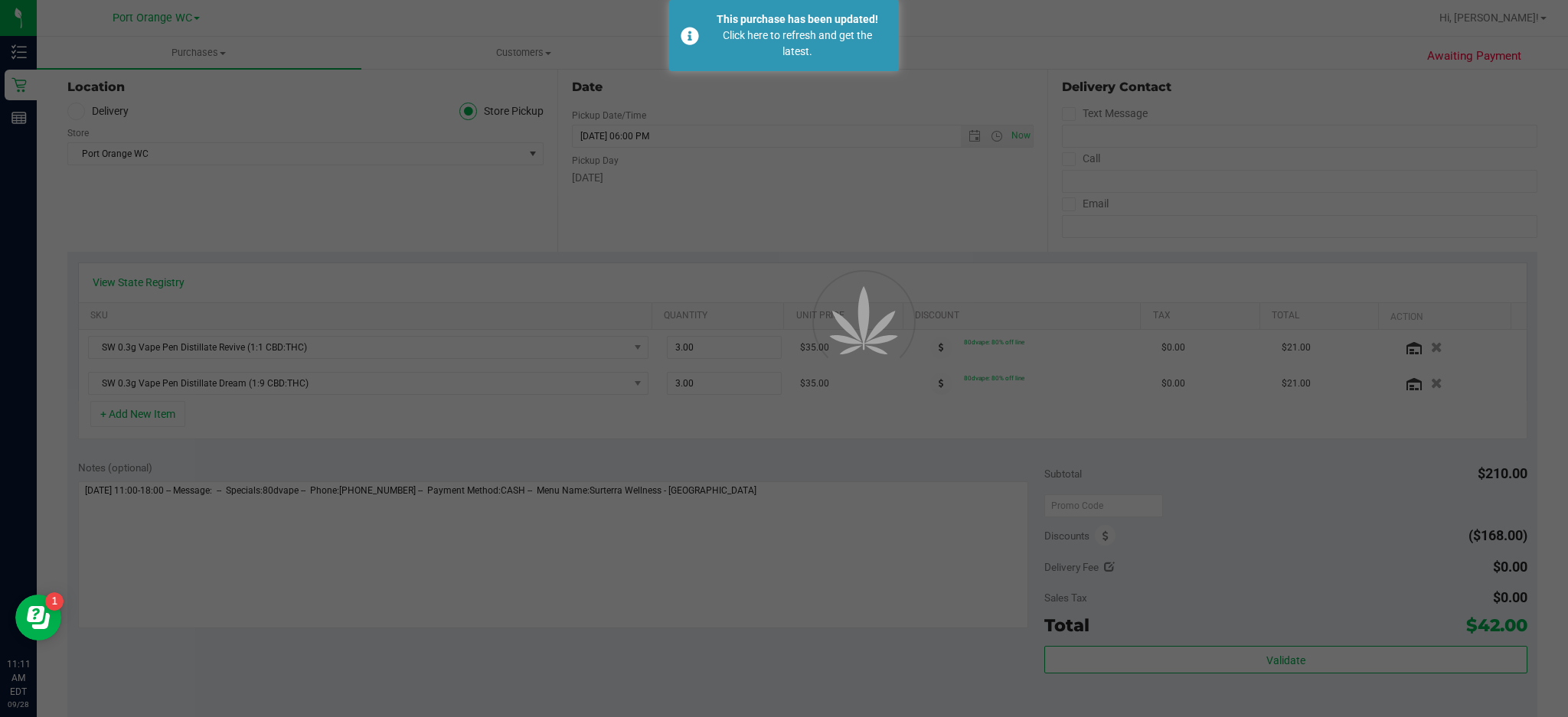
scroll to position [166, 0]
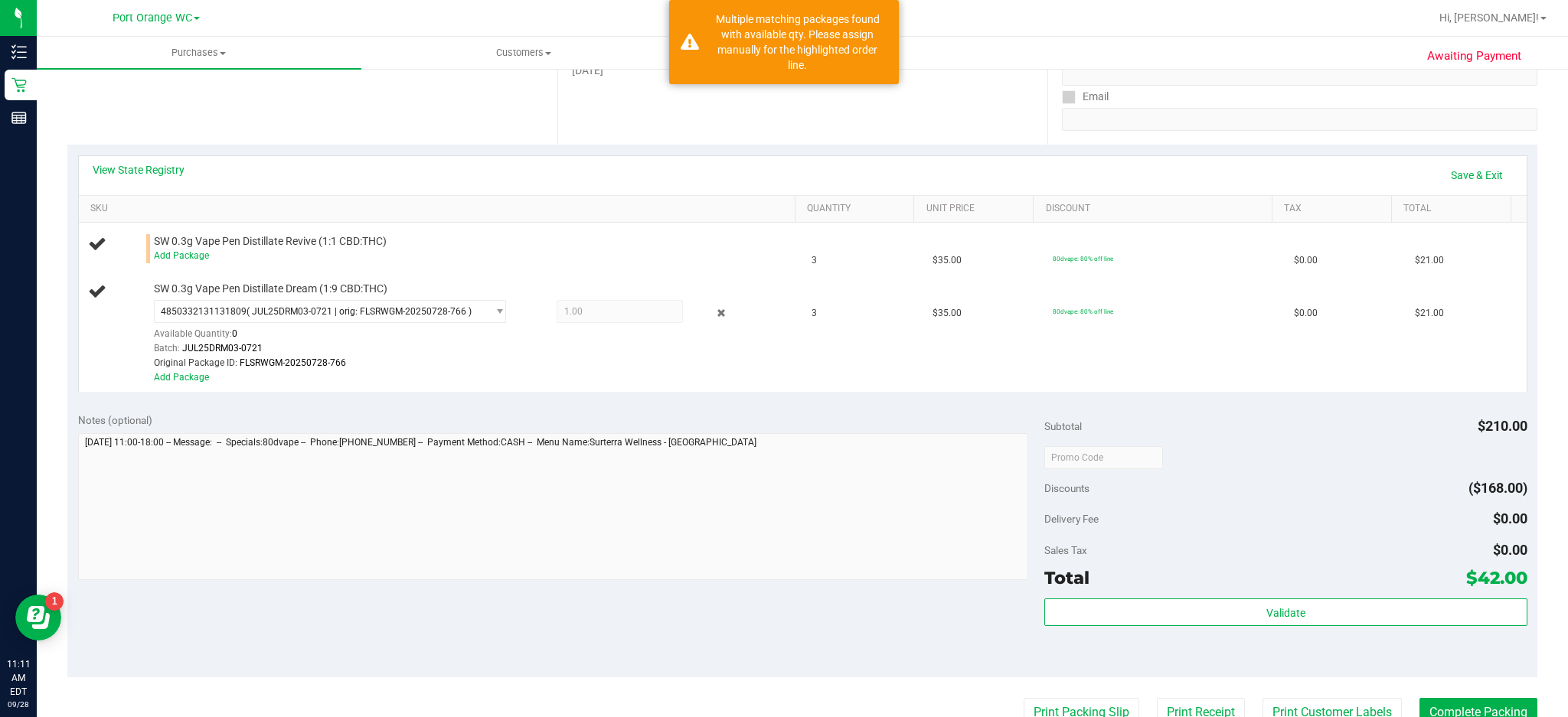
scroll to position [252, 0]
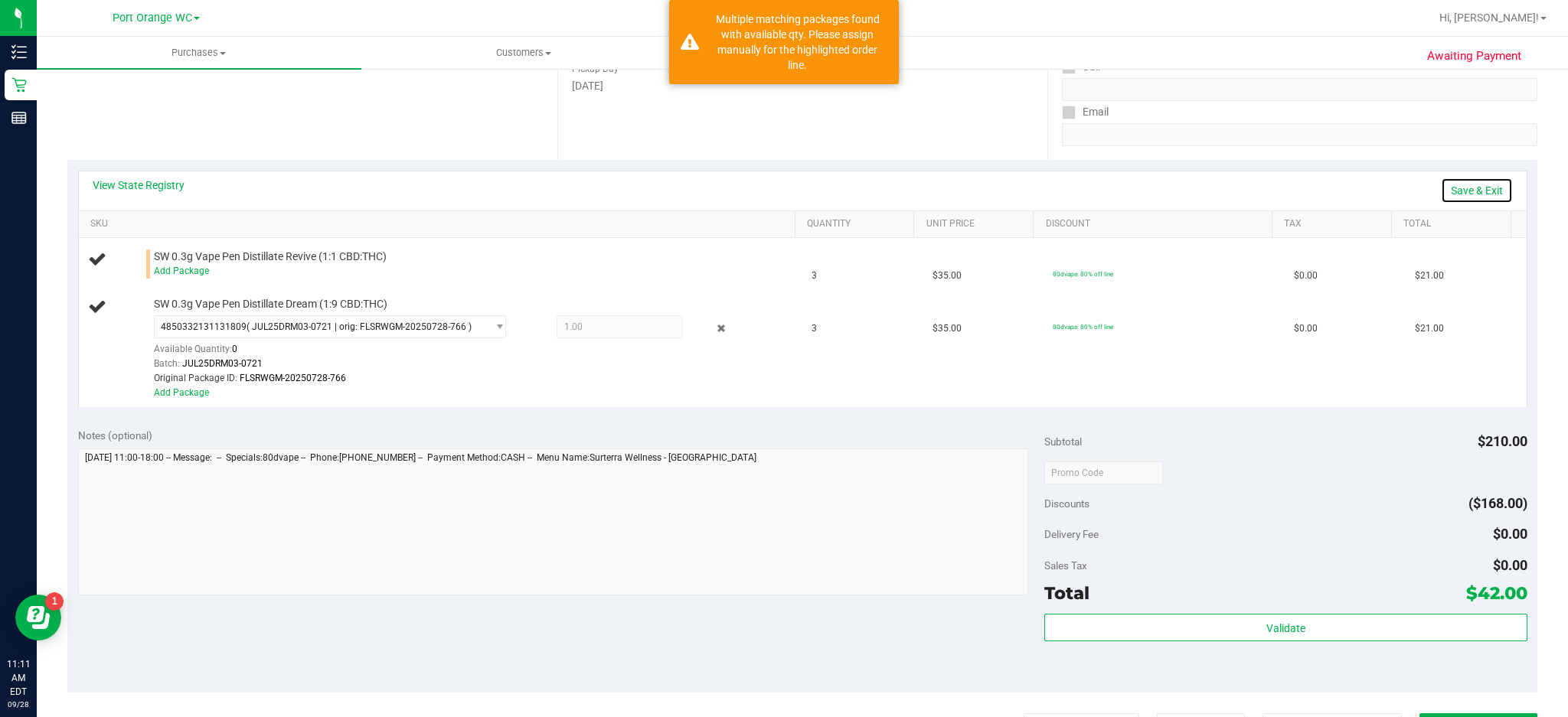
click at [1466, 189] on link "Save & Exit" at bounding box center [1477, 190] width 72 height 26
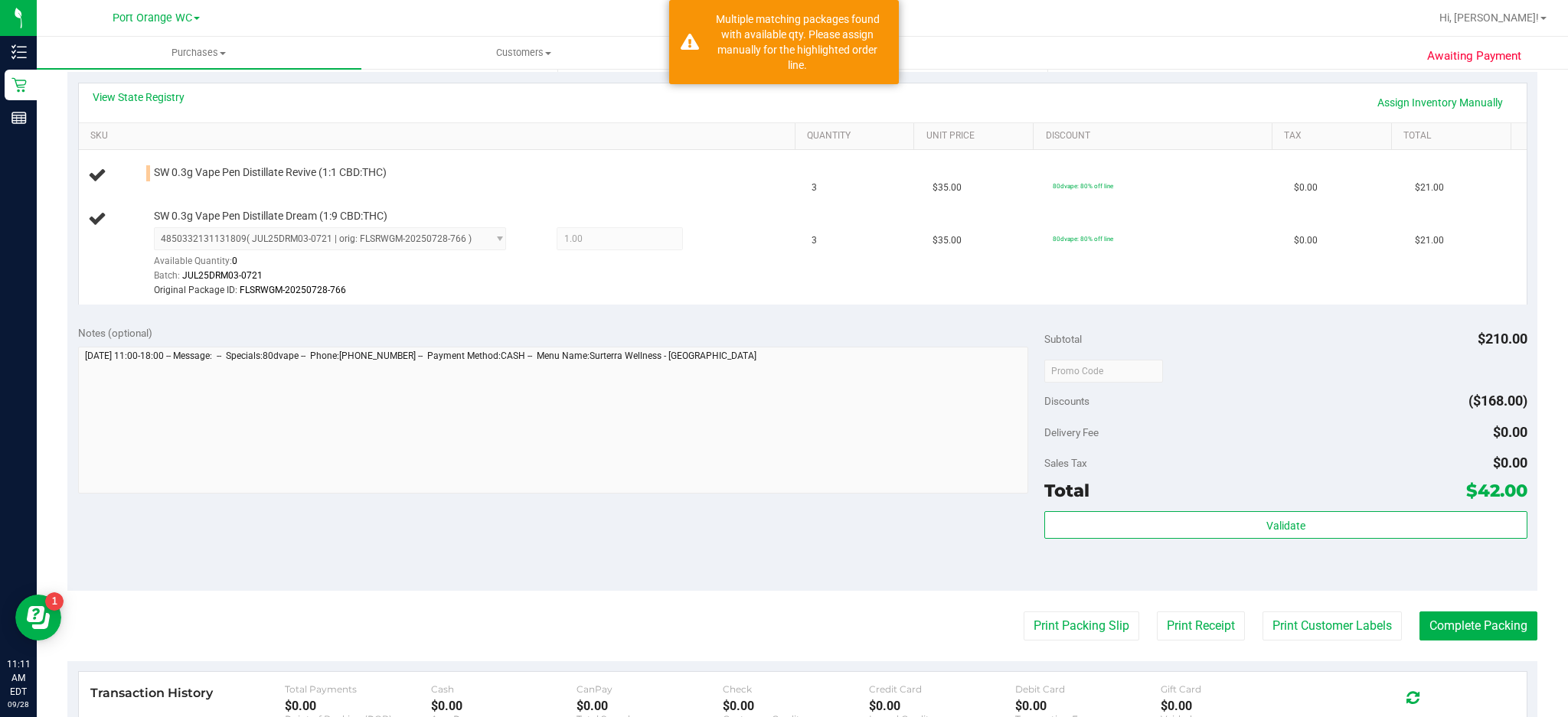
scroll to position [341, 0]
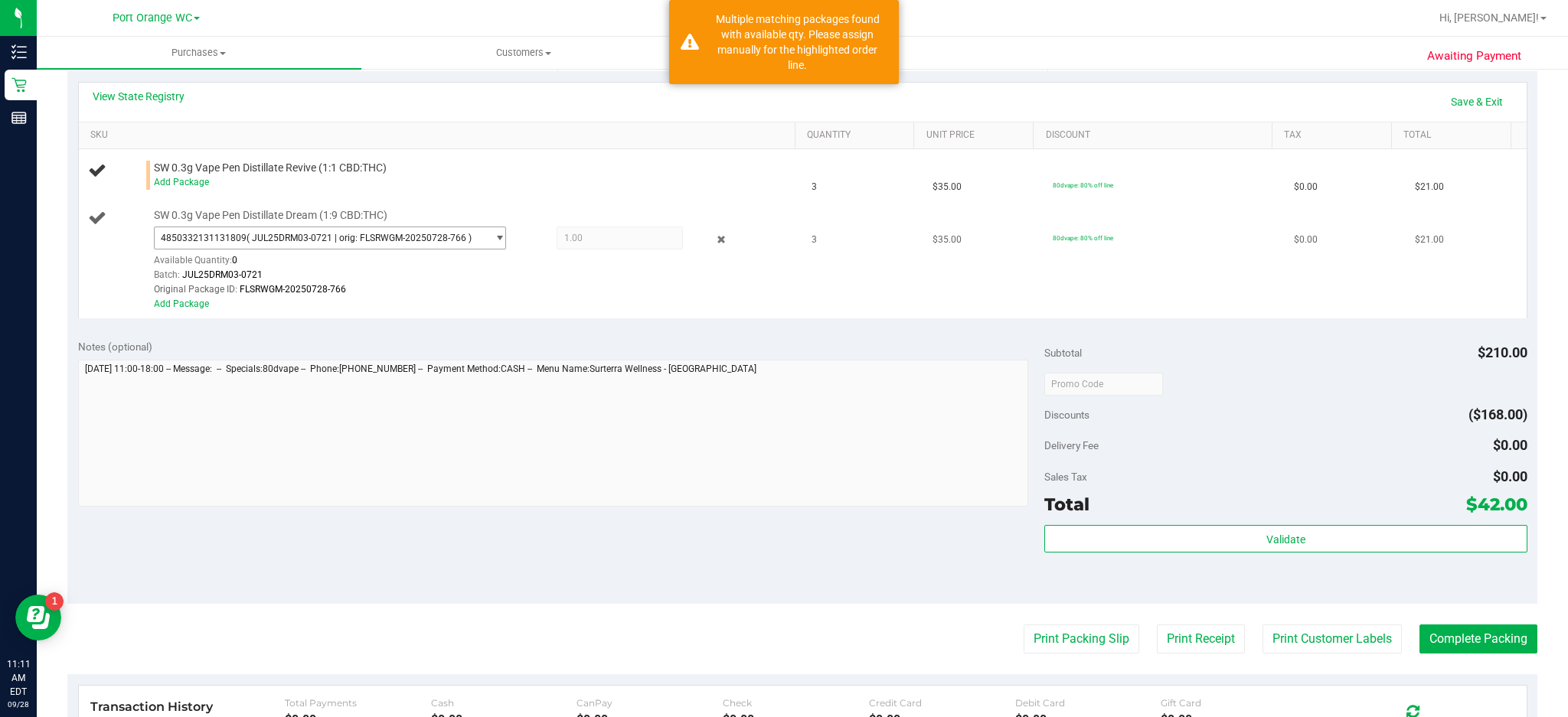
click at [494, 237] on span "select" at bounding box center [500, 238] width 11 height 12
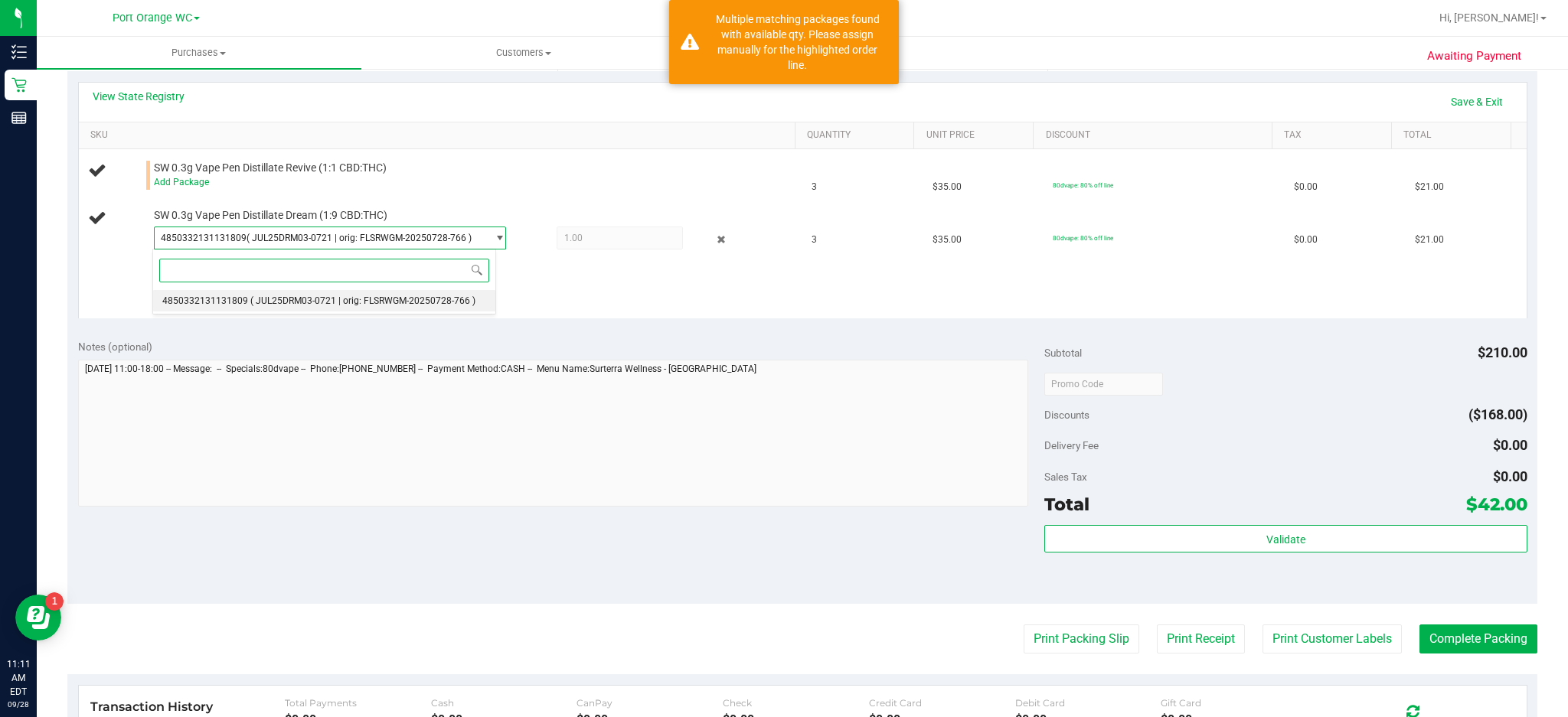
click at [403, 301] on span "( JUL25DRM03-0721 | orig: FLSRWGM-20250728-766 )" at bounding box center [363, 300] width 225 height 10
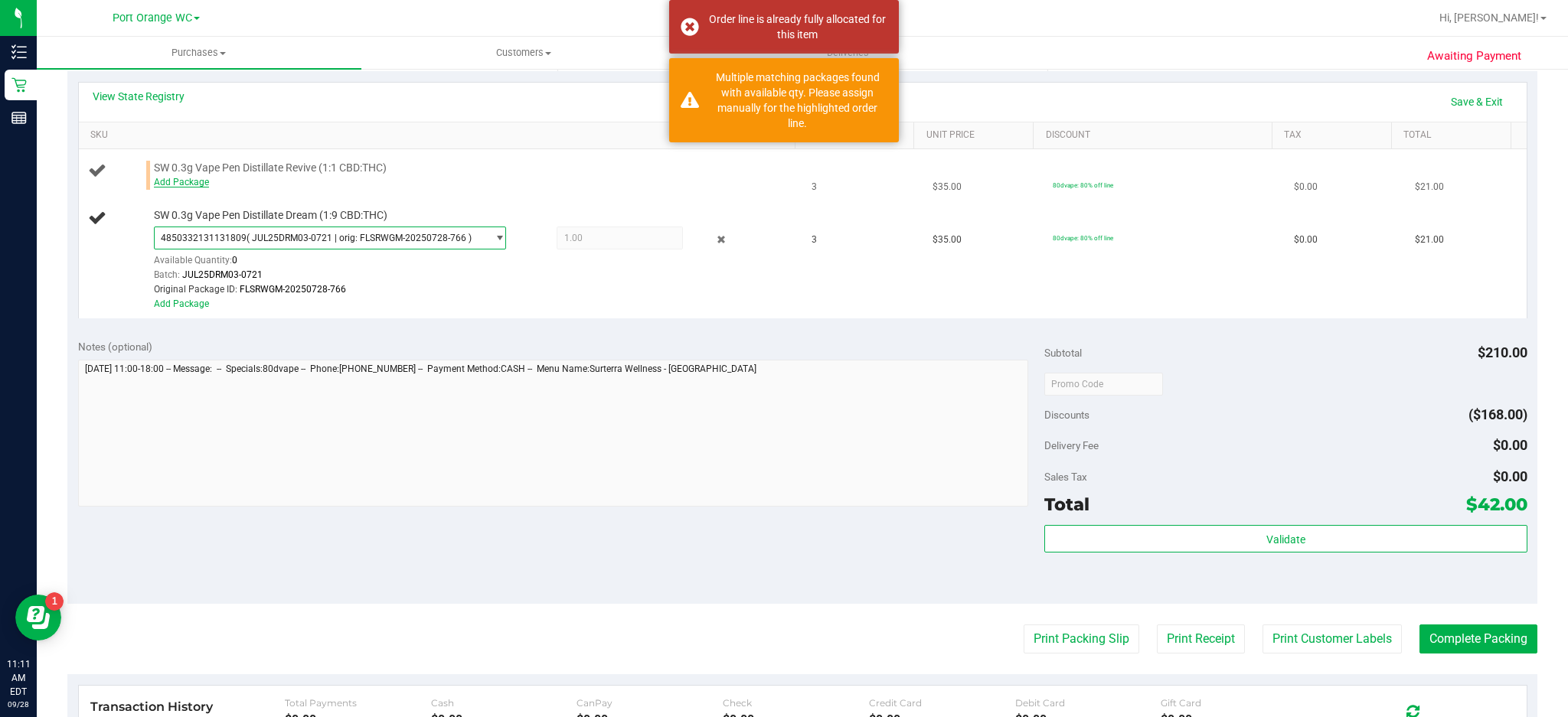
click at [192, 185] on link "Add Package" at bounding box center [181, 181] width 55 height 10
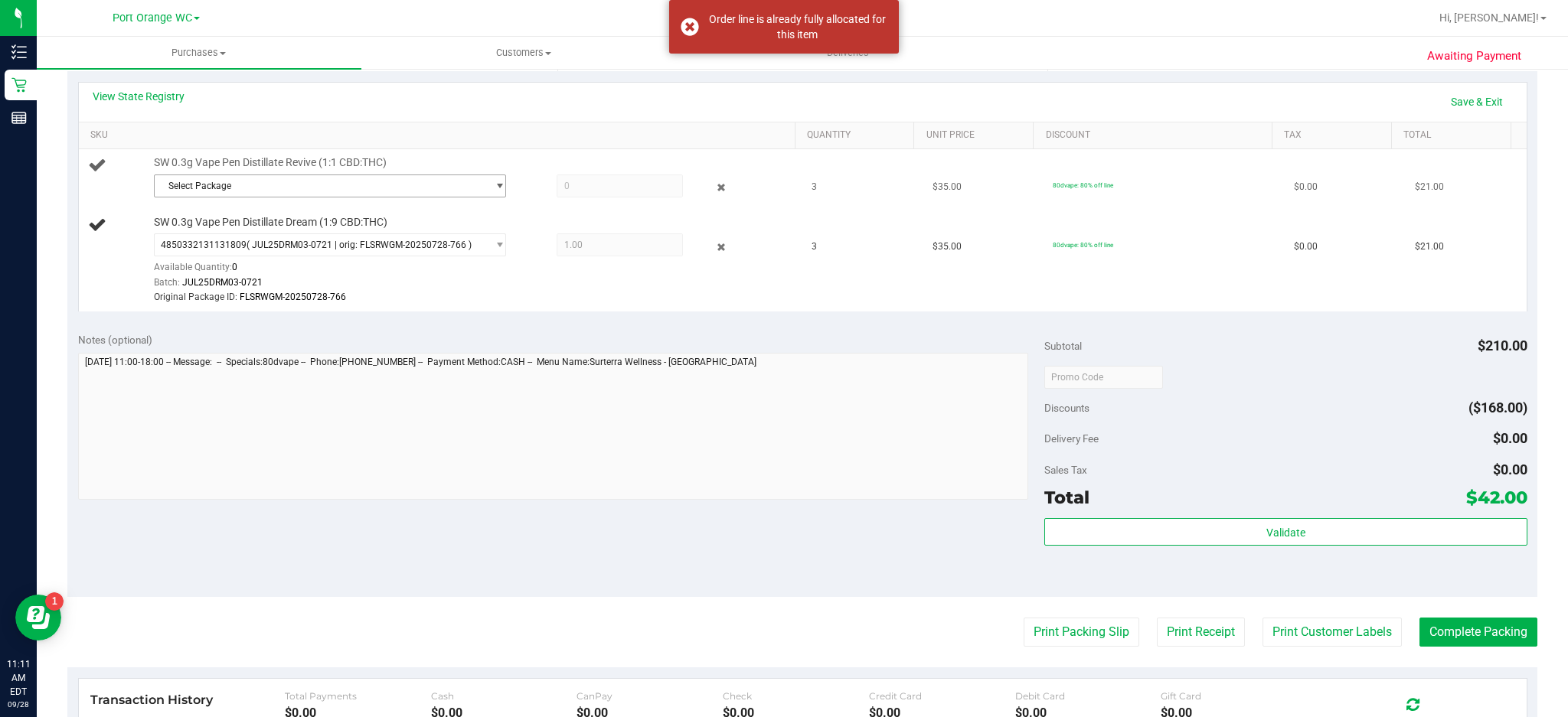
click at [494, 185] on span "select" at bounding box center [500, 185] width 11 height 12
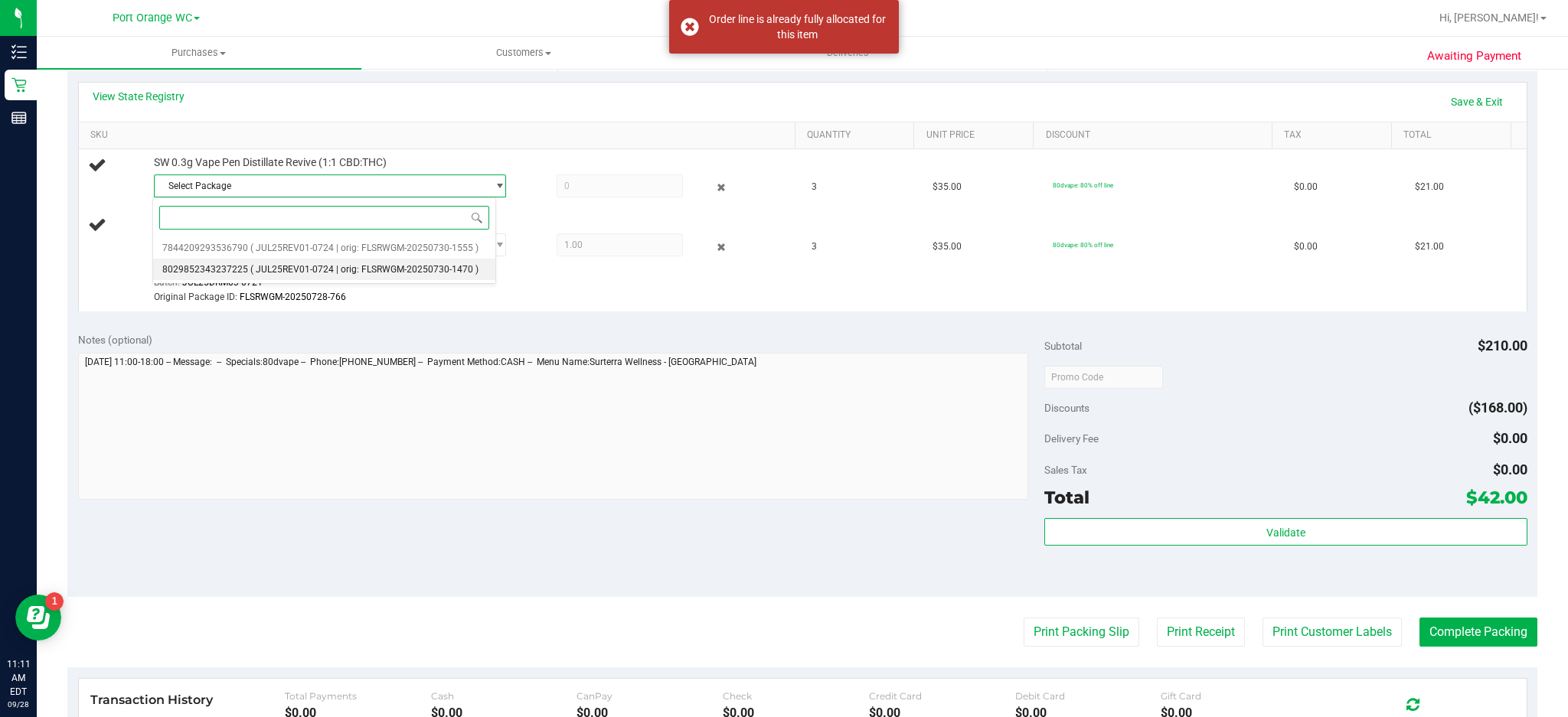
click at [374, 272] on span "( JUL25REV01-0724 | orig: FLSRWGM-20250730-1470 )" at bounding box center [365, 269] width 228 height 10
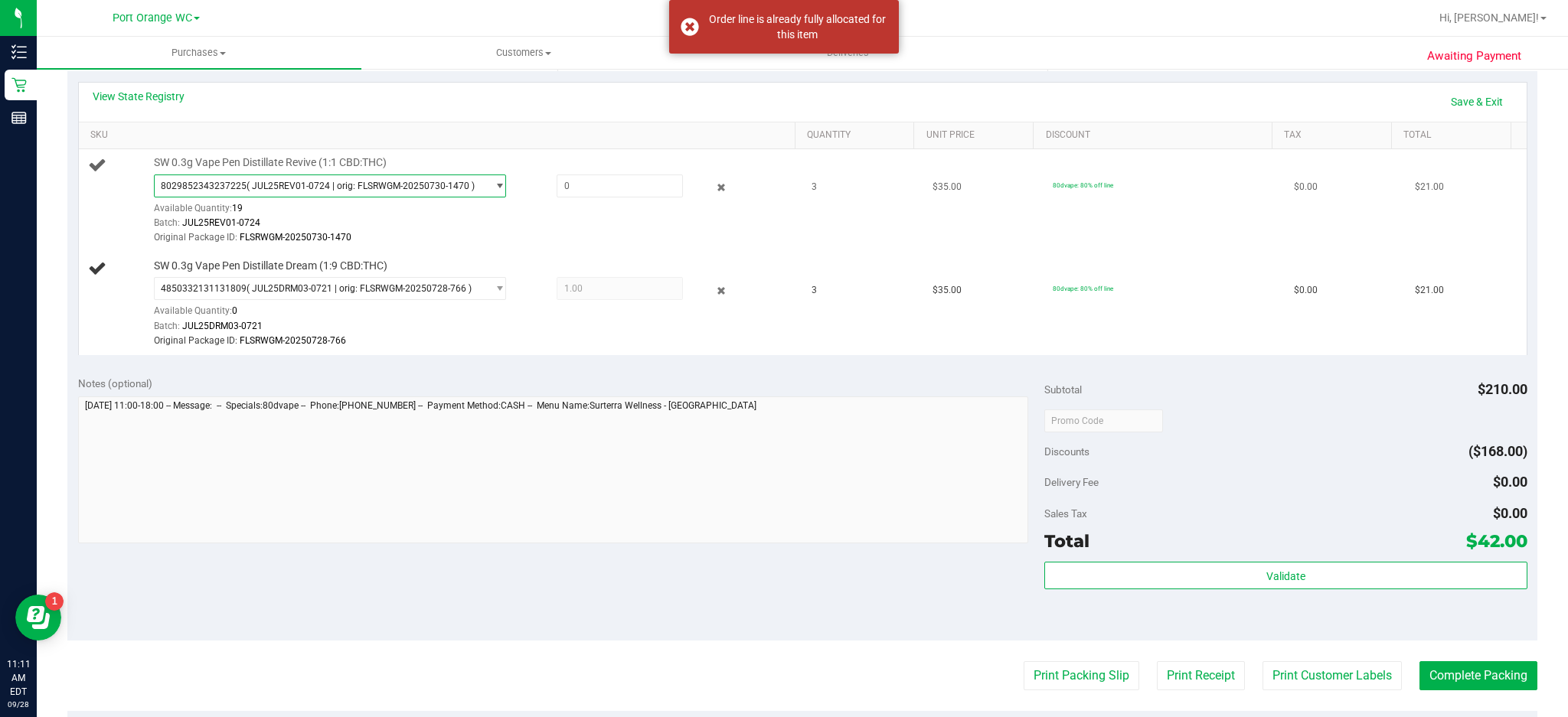
click at [494, 187] on span "select" at bounding box center [500, 185] width 11 height 12
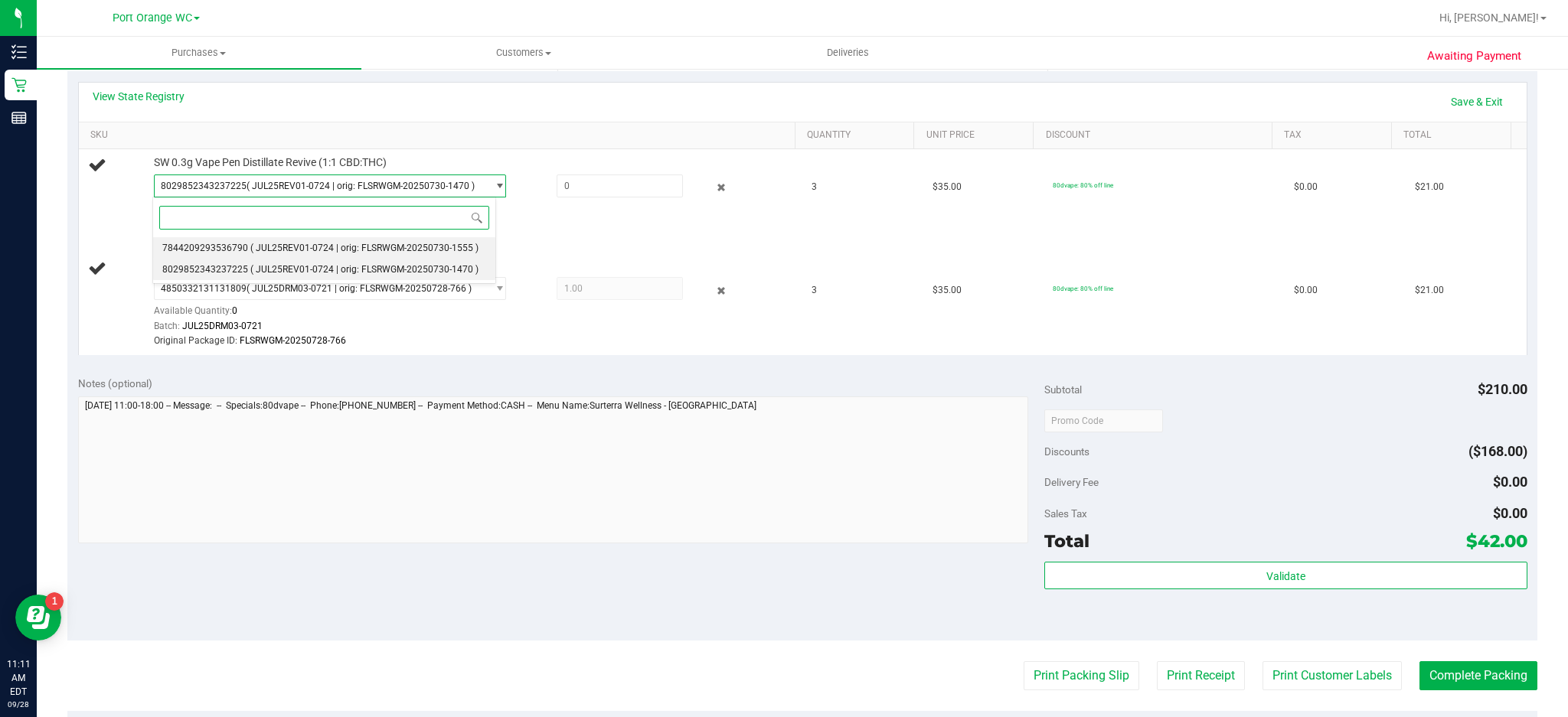
click at [357, 247] on span "( JUL25REV01-0724 | orig: FLSRWGM-20250730-1555 )" at bounding box center [365, 247] width 228 height 10
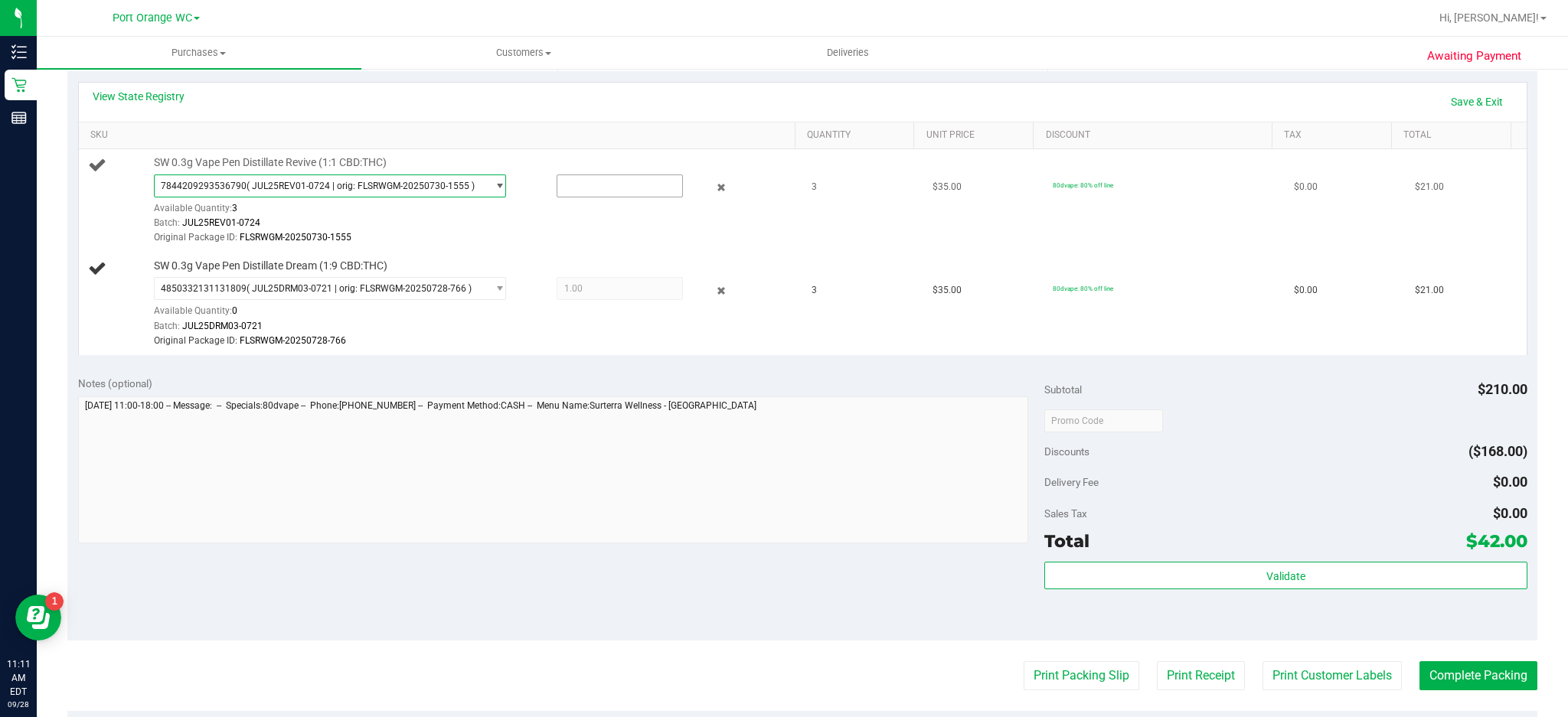
click at [593, 185] on input "text" at bounding box center [620, 185] width 126 height 21
type input "3"
click at [1166, 248] on td "80dvape: 80% off line" at bounding box center [1164, 201] width 241 height 103
type input "3.0000"
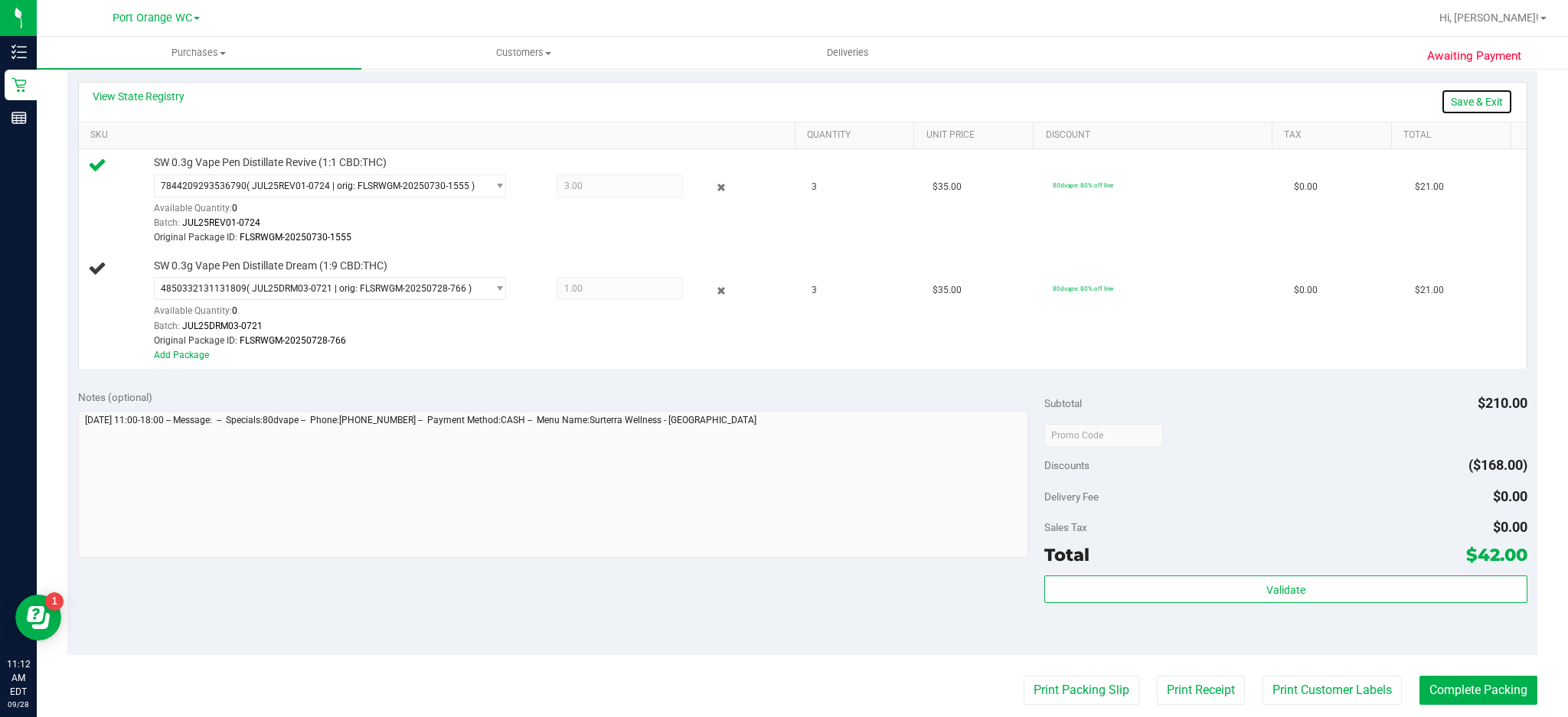
click at [1465, 100] on link "Save & Exit" at bounding box center [1477, 102] width 72 height 26
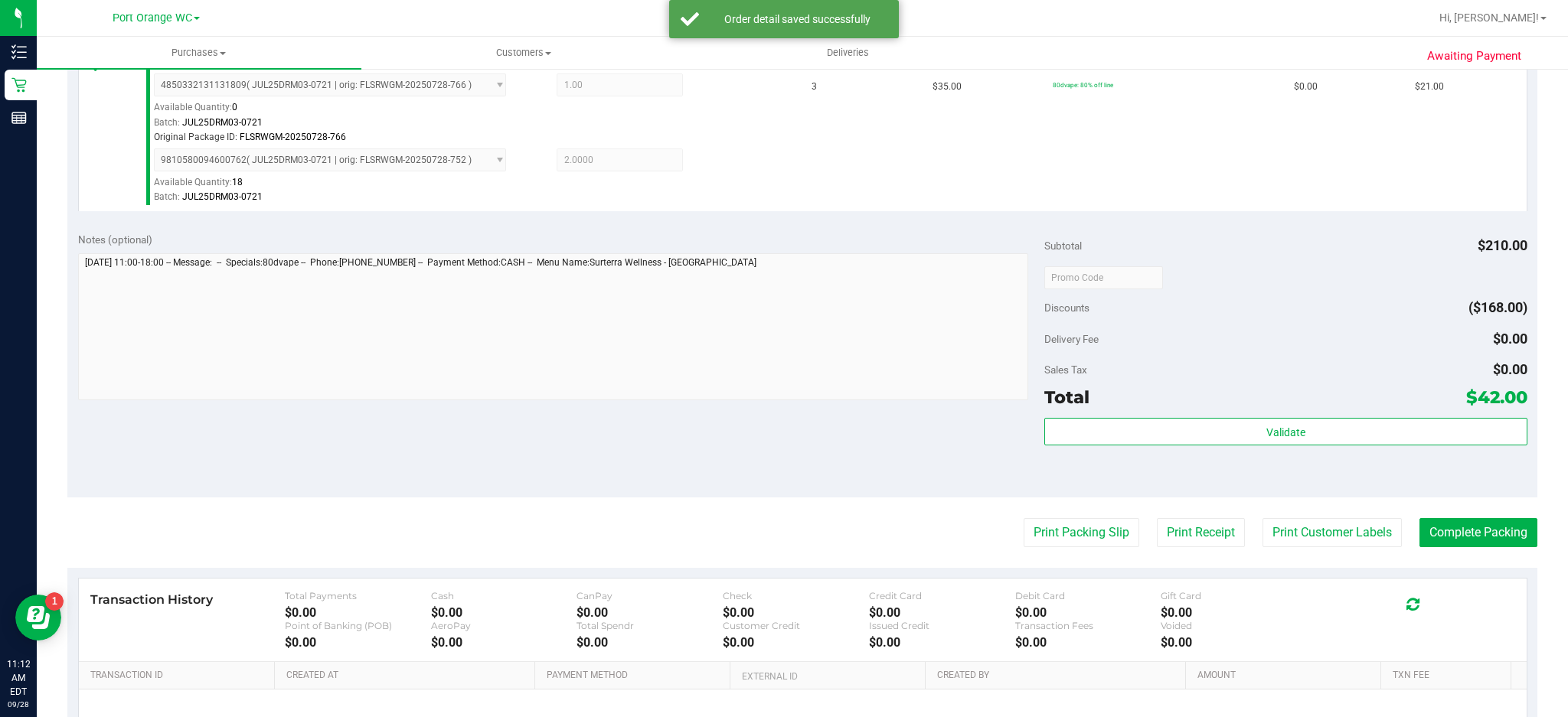
scroll to position [586, 0]
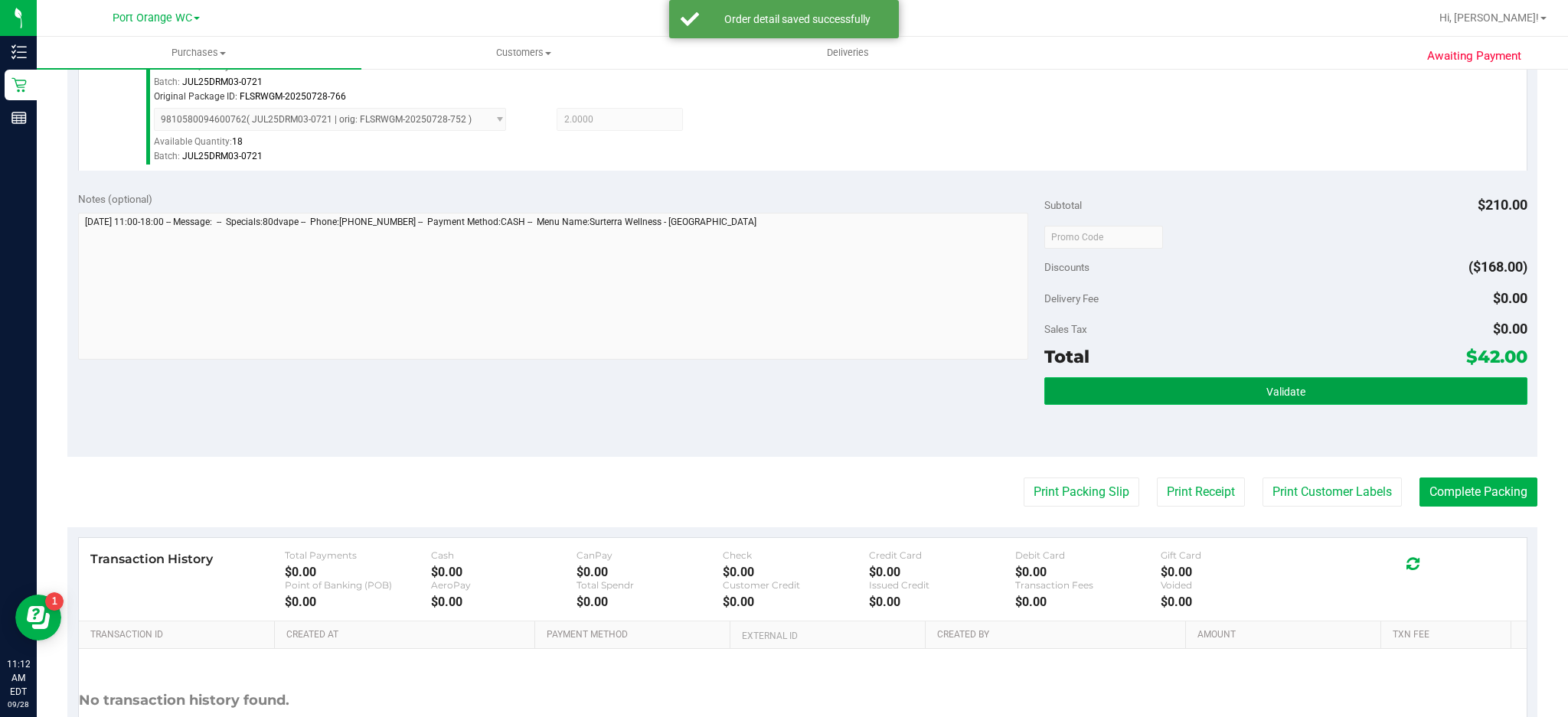
click at [1299, 391] on button "Validate" at bounding box center [1285, 391] width 483 height 28
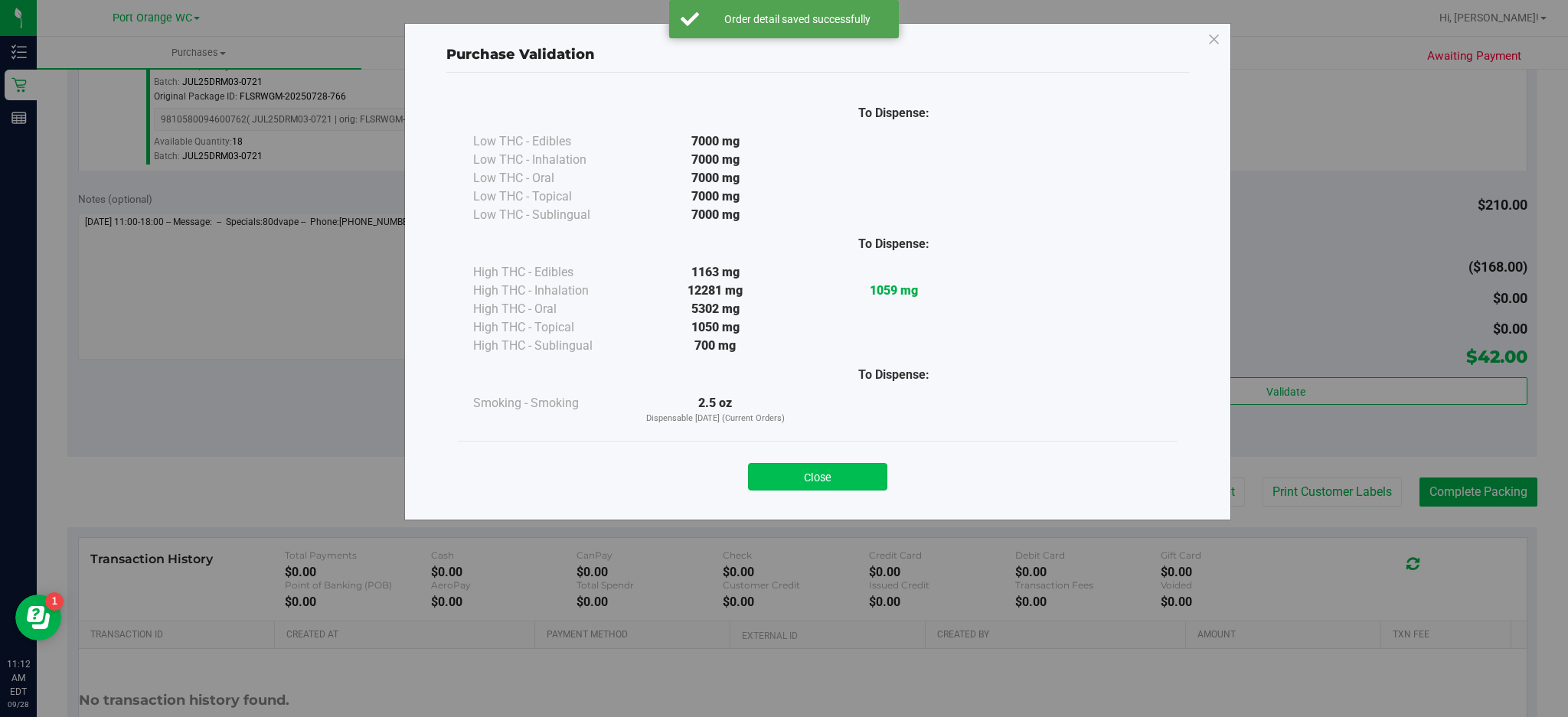
click at [868, 473] on button "Close" at bounding box center [817, 477] width 139 height 28
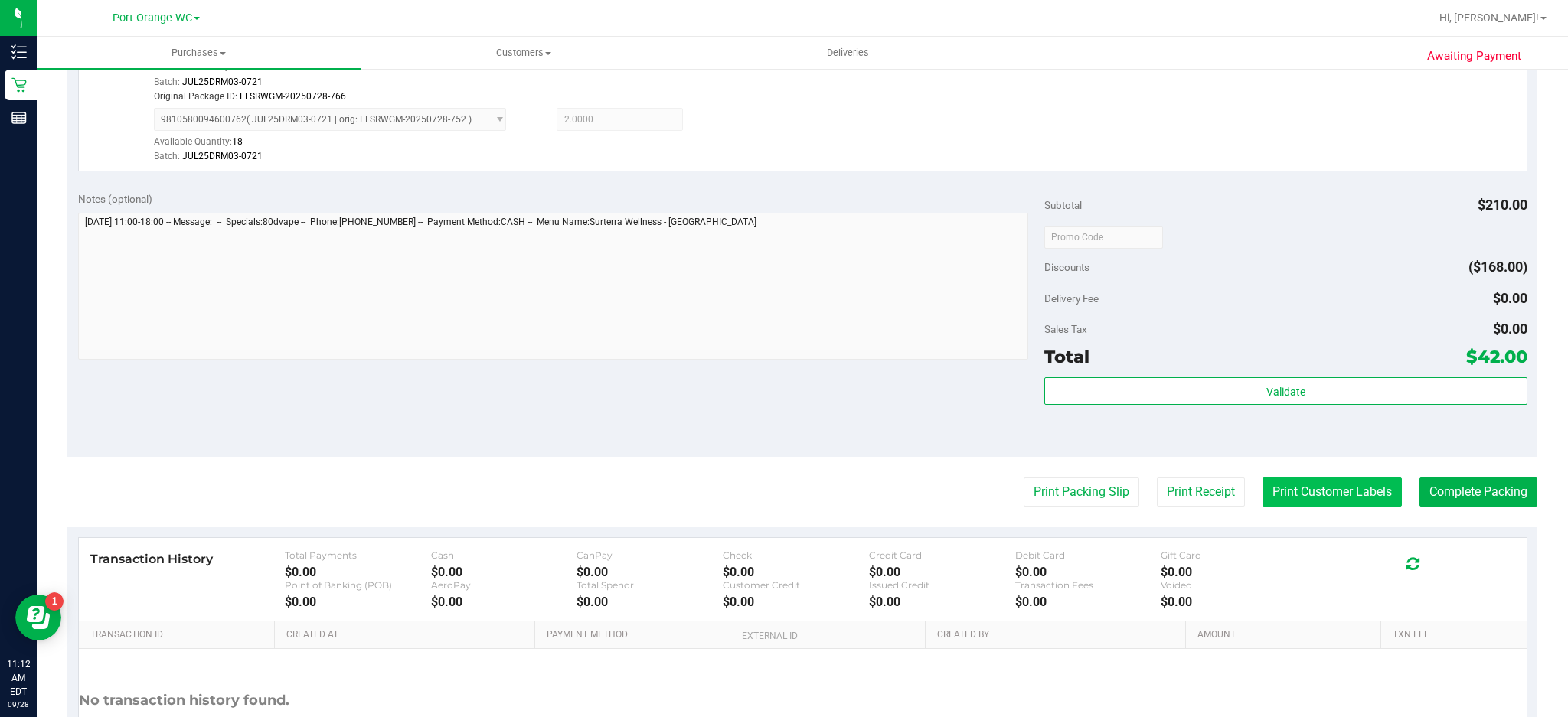
click at [1334, 497] on button "Print Customer Labels" at bounding box center [1332, 492] width 139 height 29
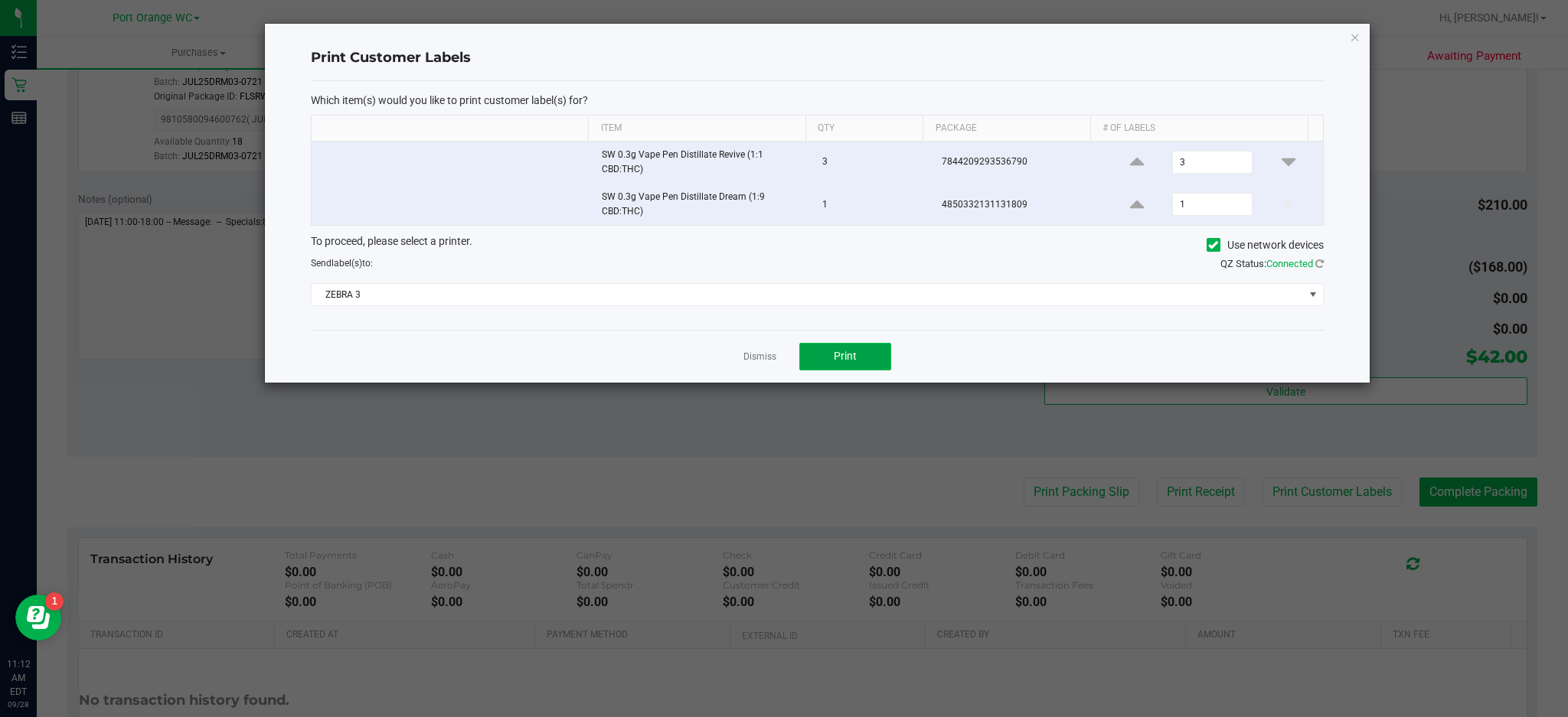
click at [858, 358] on button "Print" at bounding box center [844, 357] width 92 height 28
click at [1355, 33] on icon "button" at bounding box center [1355, 37] width 10 height 18
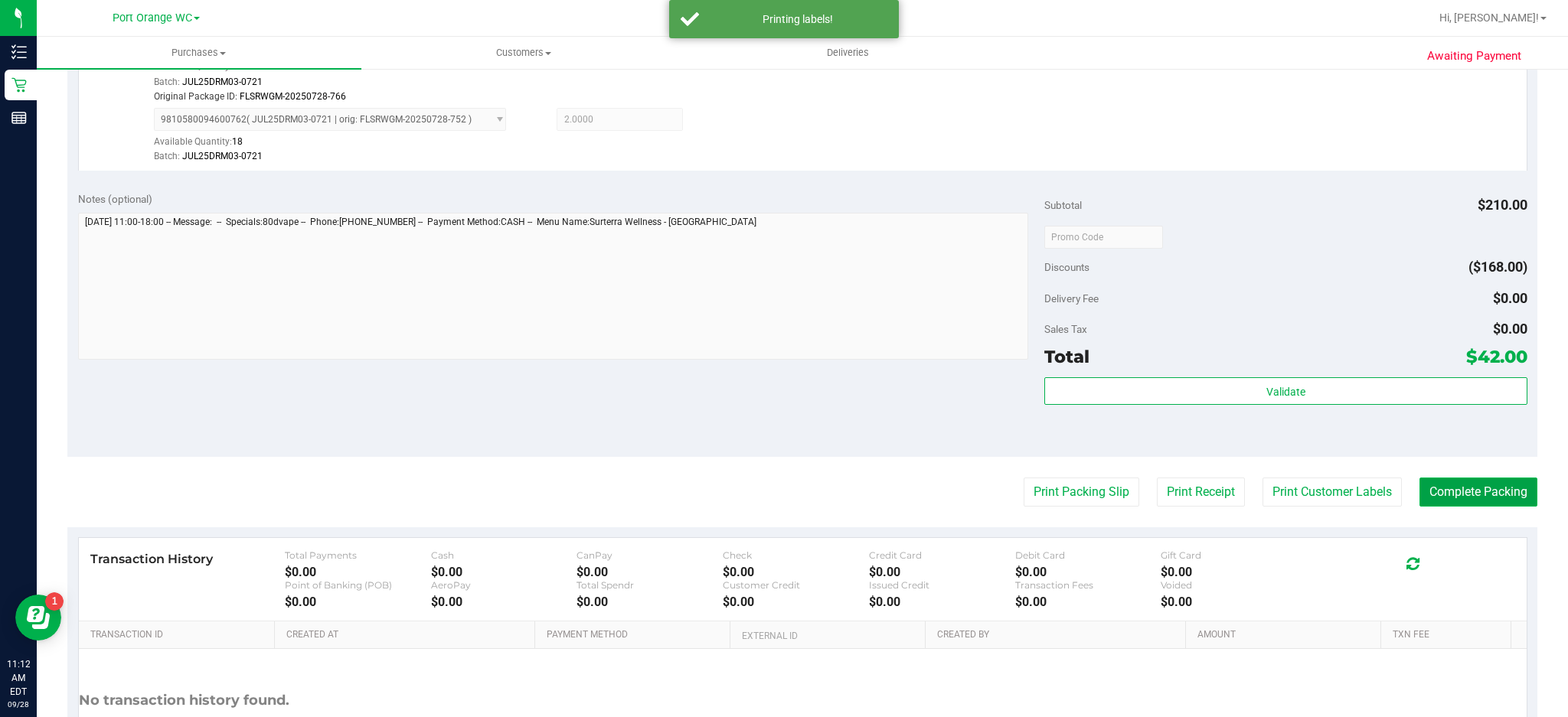
click at [1484, 495] on button "Complete Packing" at bounding box center [1479, 492] width 118 height 29
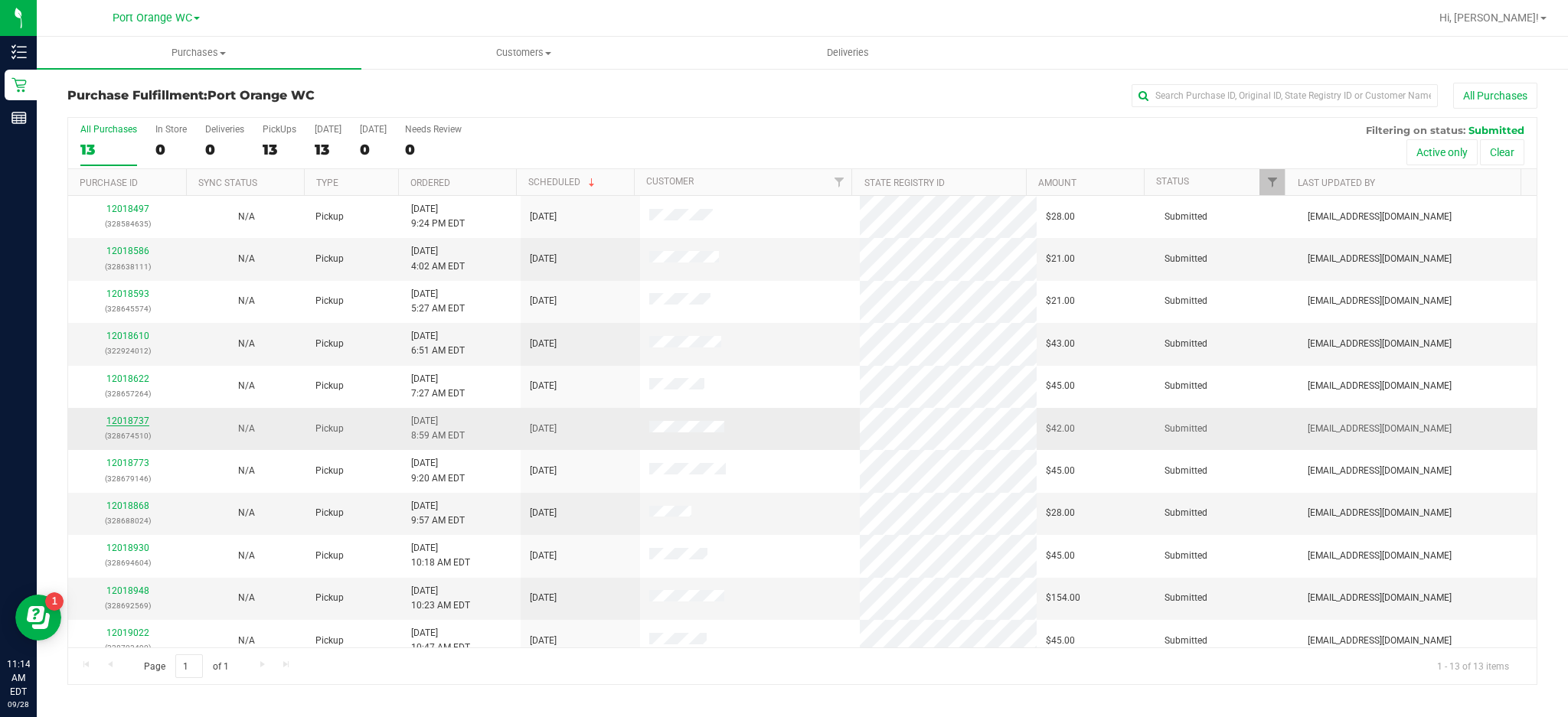
click at [139, 423] on link "12018737" at bounding box center [128, 420] width 43 height 10
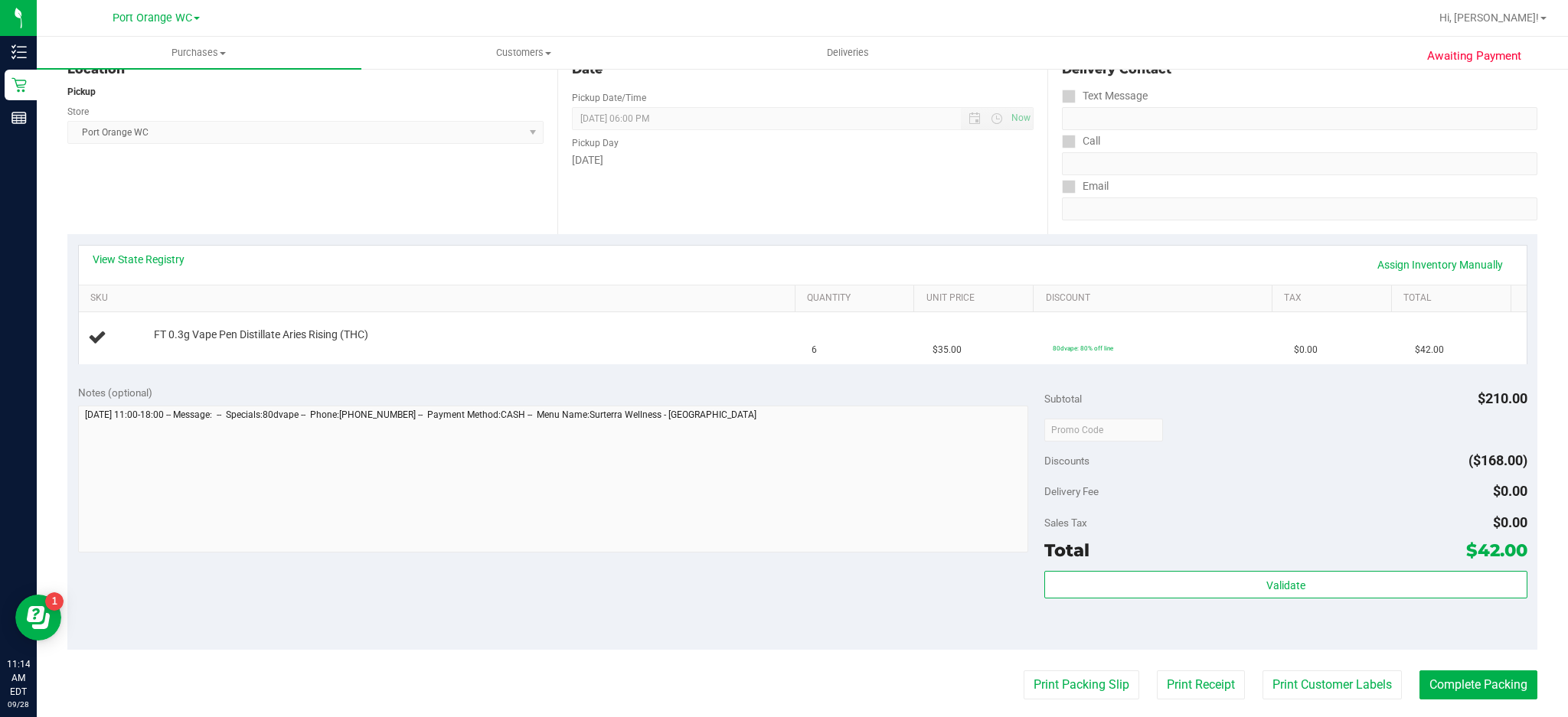
scroll to position [191, 0]
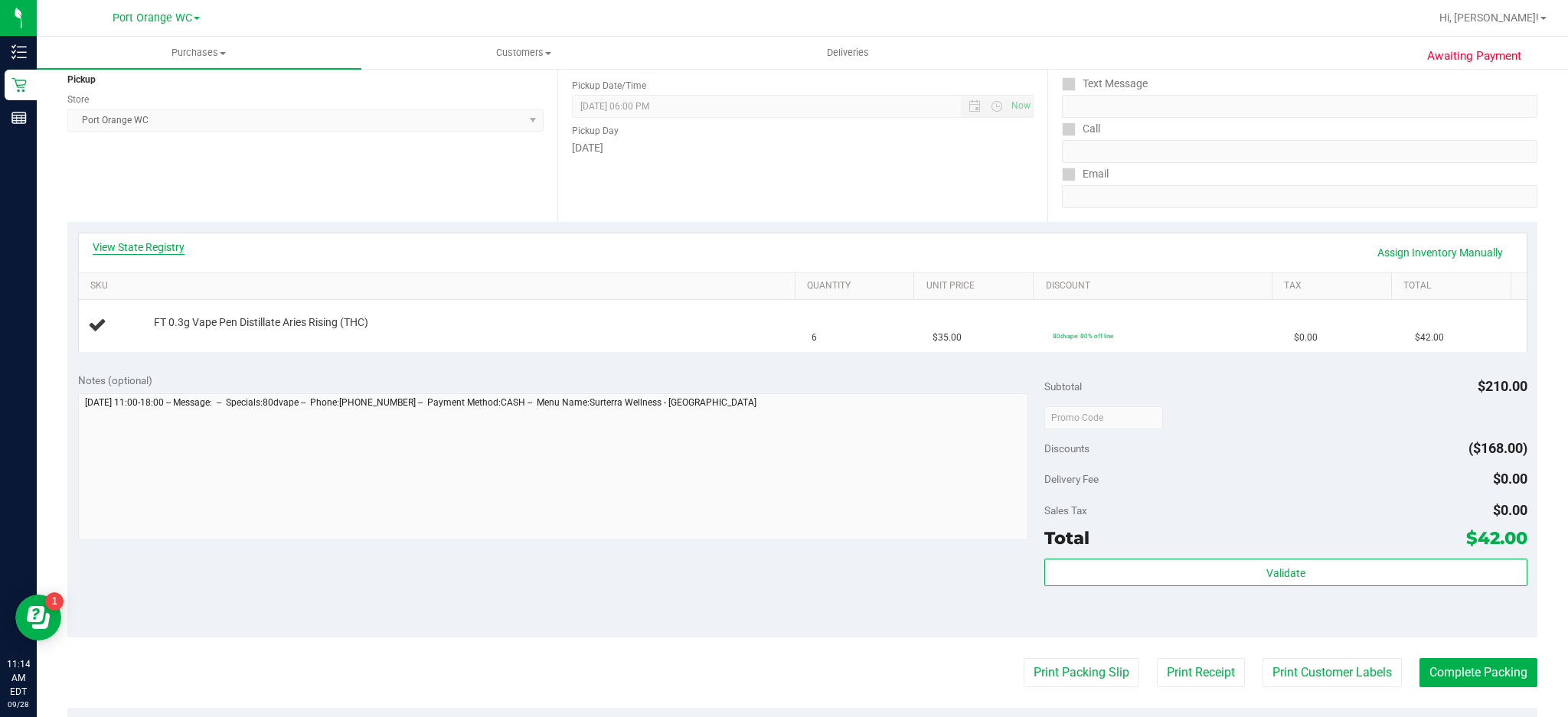
click at [177, 245] on link "View State Registry" at bounding box center [138, 247] width 92 height 15
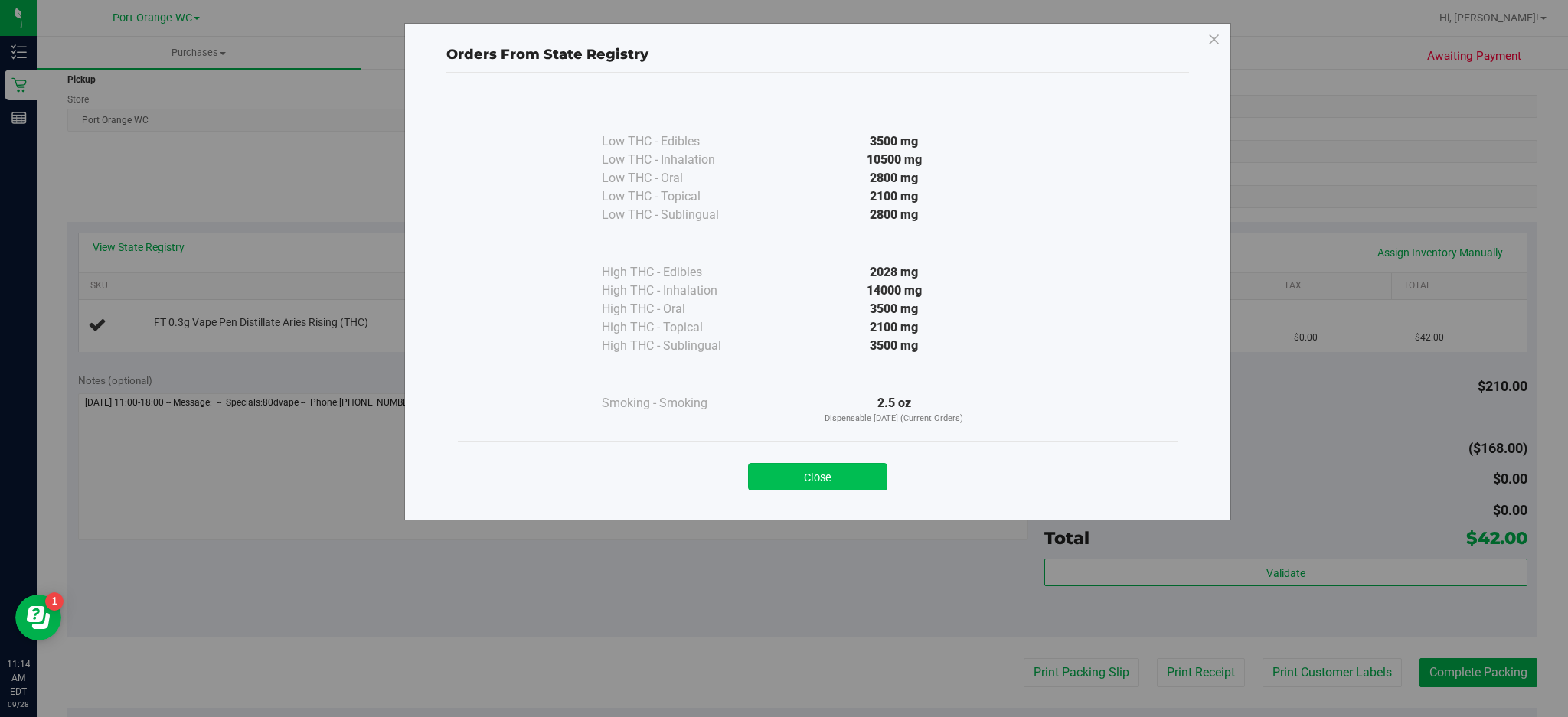
click at [835, 482] on button "Close" at bounding box center [817, 477] width 139 height 28
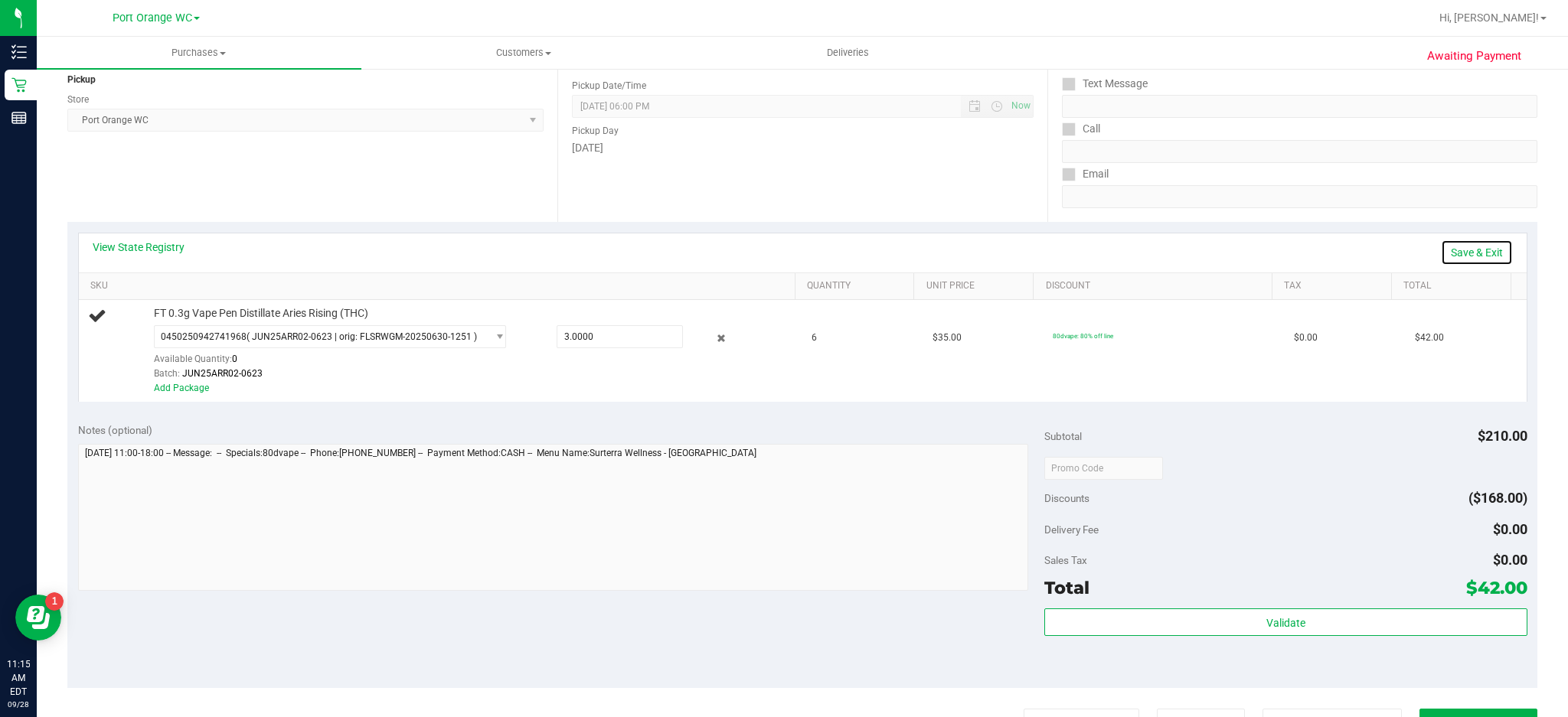
click at [1468, 257] on link "Save & Exit" at bounding box center [1477, 252] width 72 height 26
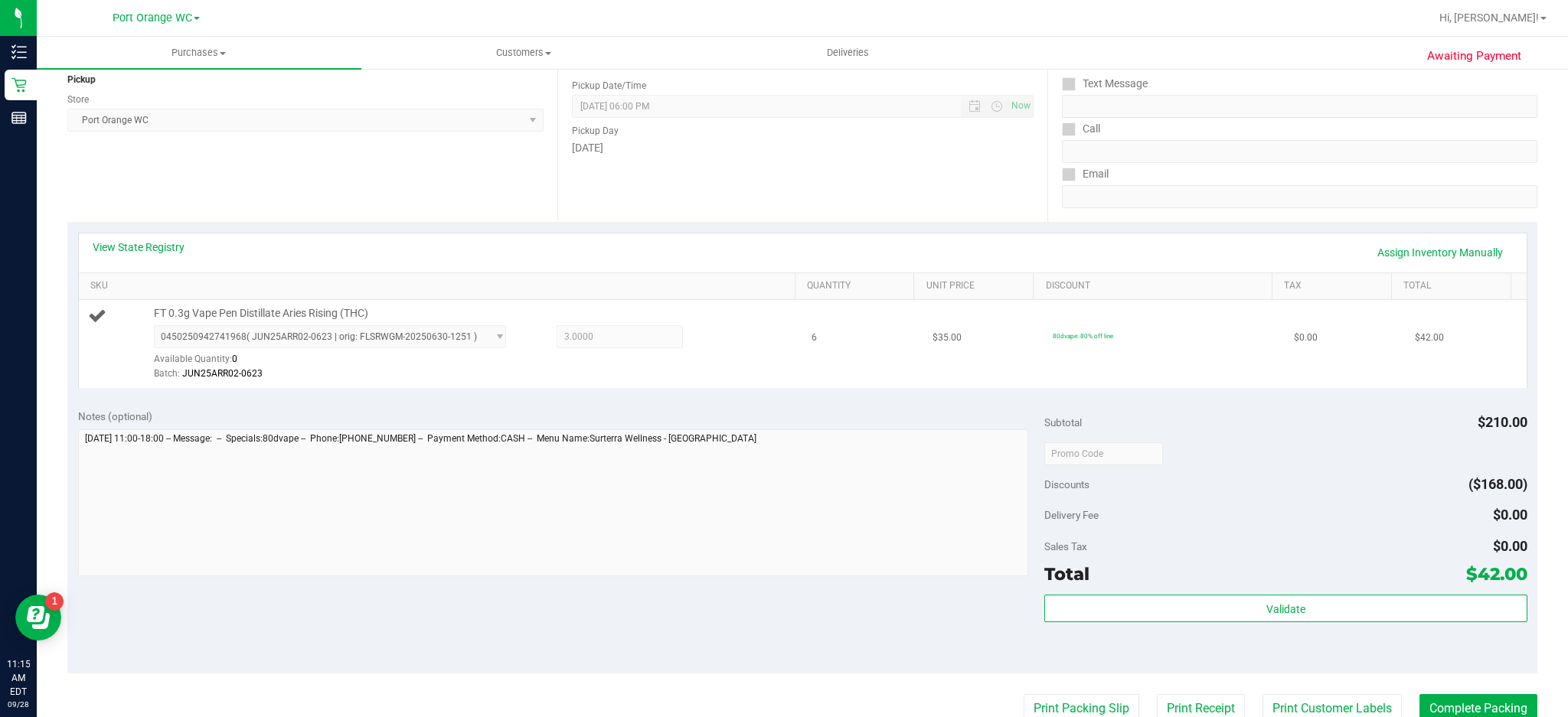
click at [478, 337] on span "0450250942741968 ( JUN25ARR02-0623 | orig: FLSRWGM-20250630-1251 ) 045025094274…" at bounding box center [330, 337] width 353 height 23
click at [470, 333] on span "0450250942741968 ( JUN25ARR02-0623 | orig: FLSRWGM-20250630-1251 ) 045025094274…" at bounding box center [330, 337] width 353 height 23
click at [1425, 251] on link "Assign Inventory Manually" at bounding box center [1440, 252] width 146 height 26
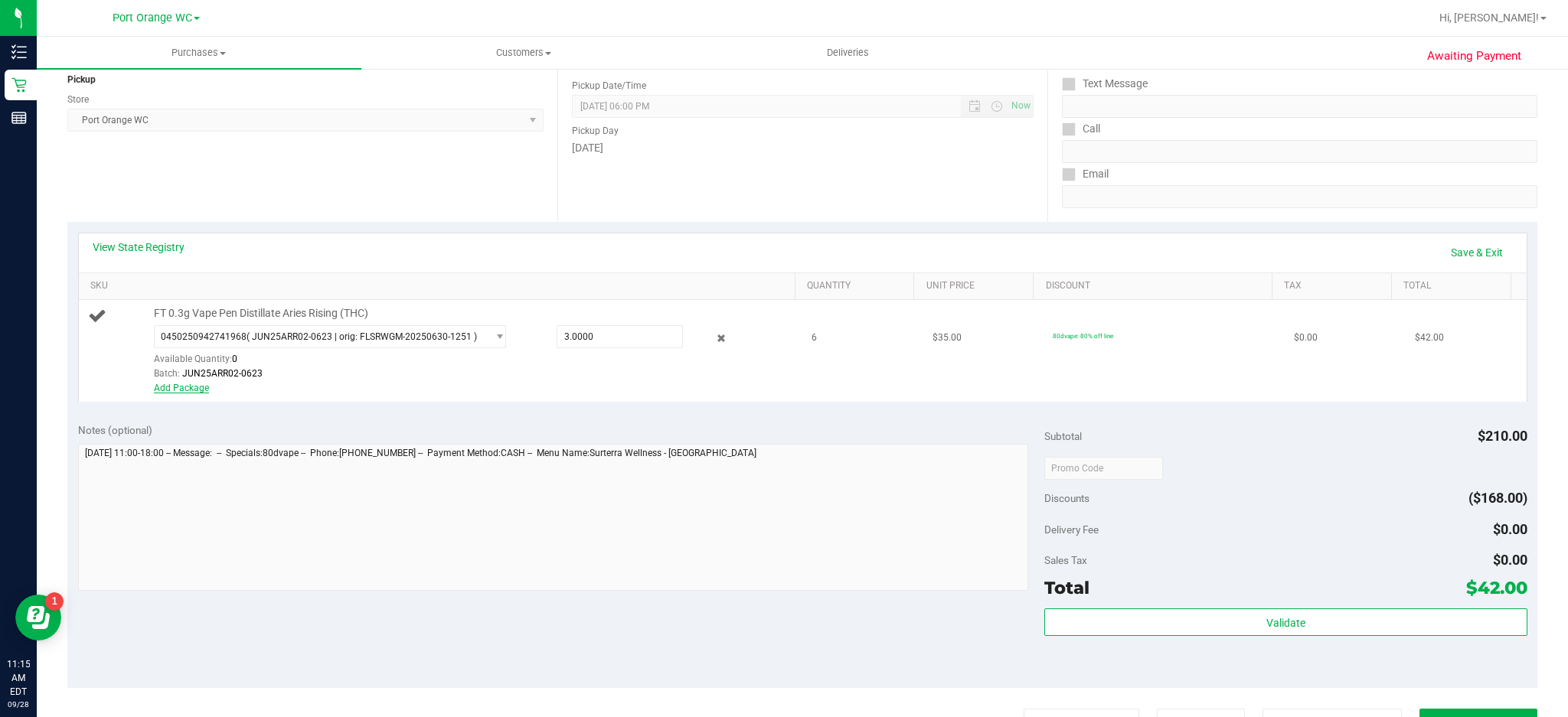
click at [188, 389] on link "Add Package" at bounding box center [181, 388] width 55 height 10
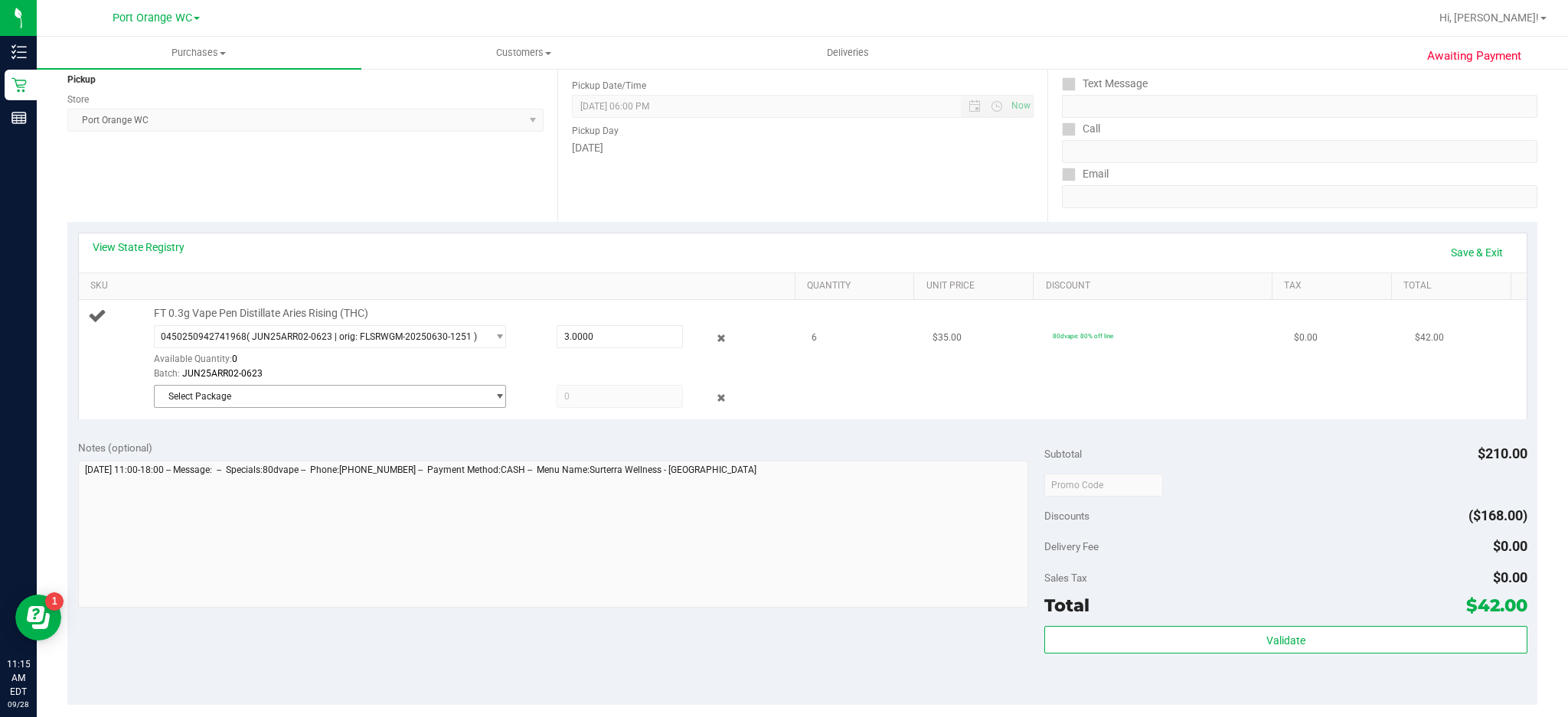
click at [494, 396] on span "select" at bounding box center [500, 396] width 11 height 12
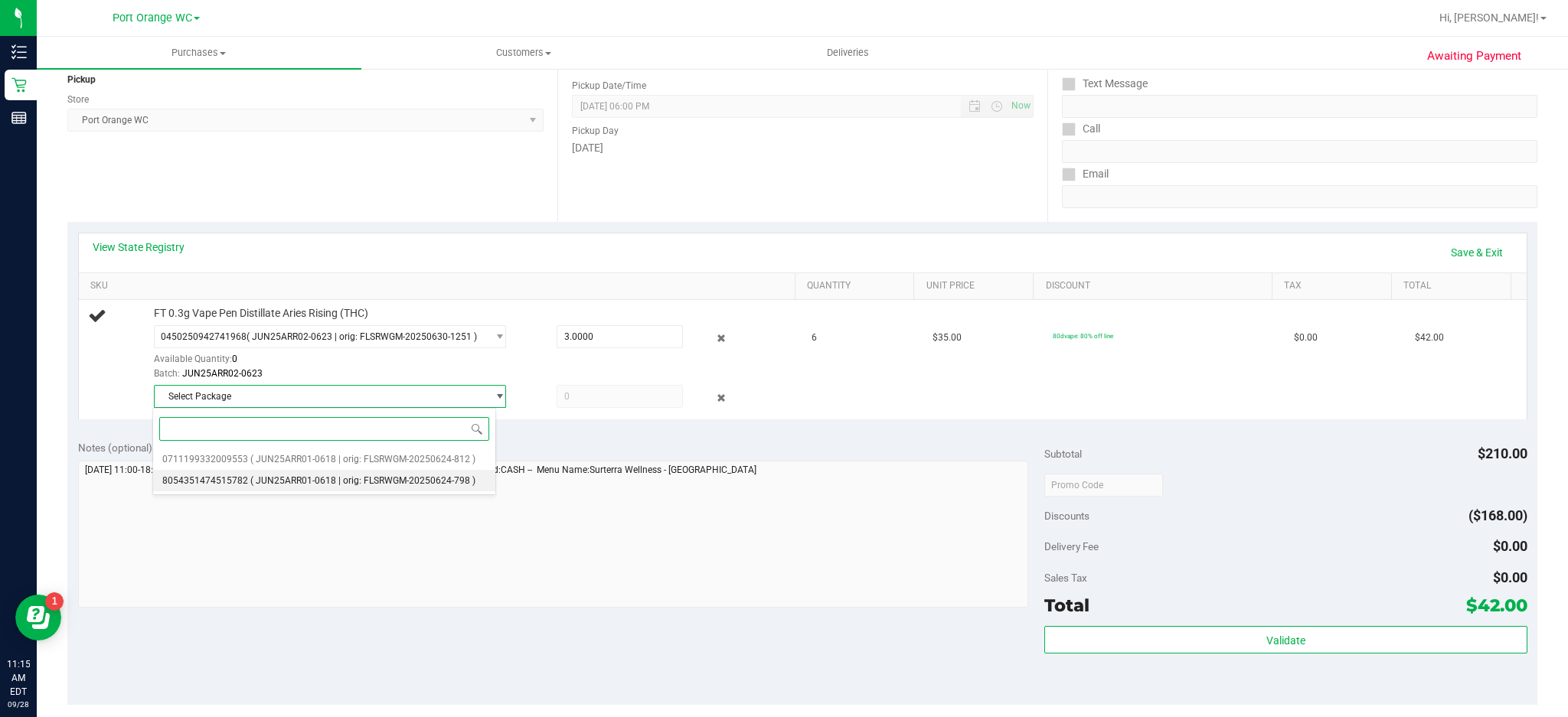
click at [375, 492] on li "8054351474515782 ( JUN25ARR01-0618 | orig: FLSRWGM-20250624-798 )" at bounding box center [324, 481] width 342 height 21
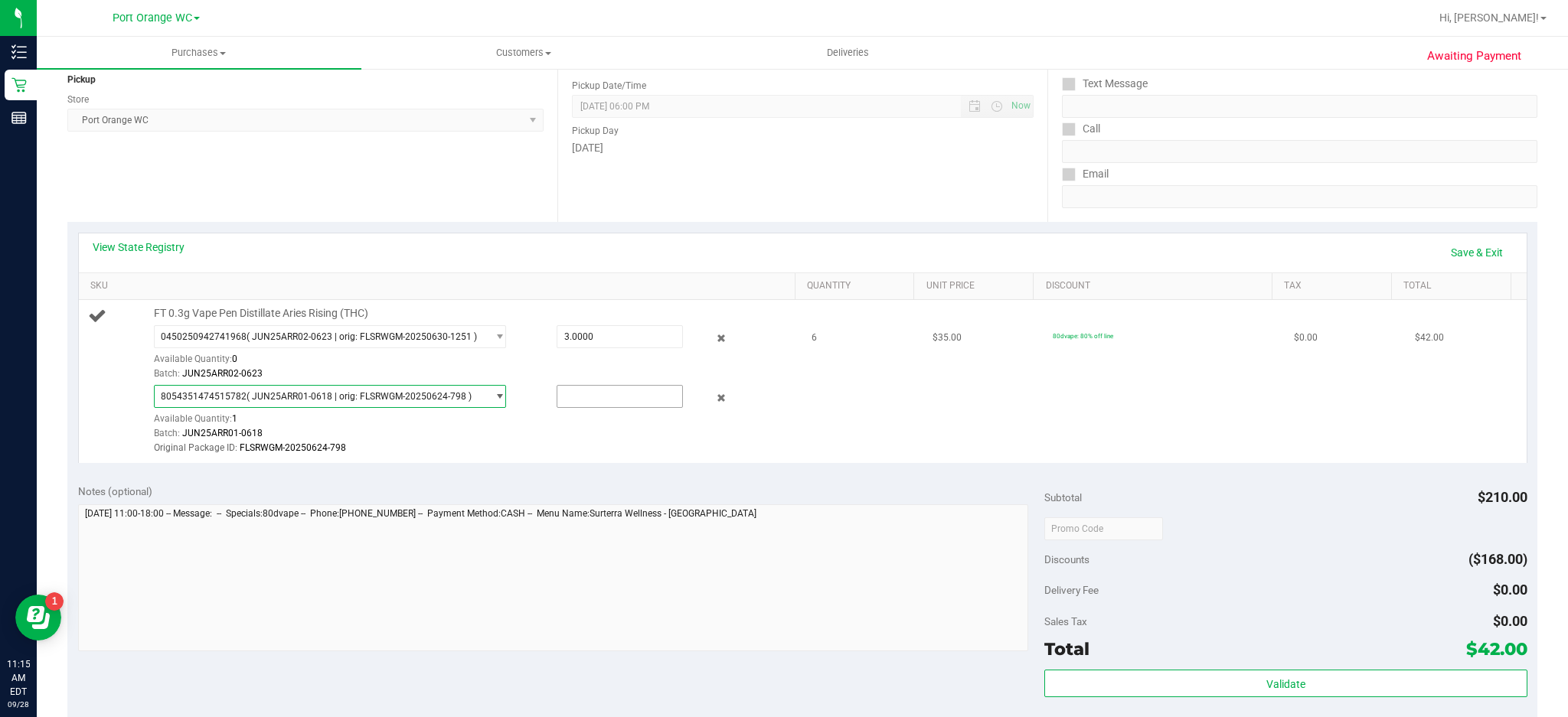
click at [591, 398] on input "text" at bounding box center [620, 396] width 126 height 21
type input "1"
click at [901, 442] on td "6" at bounding box center [863, 381] width 121 height 162
type input "1.0000"
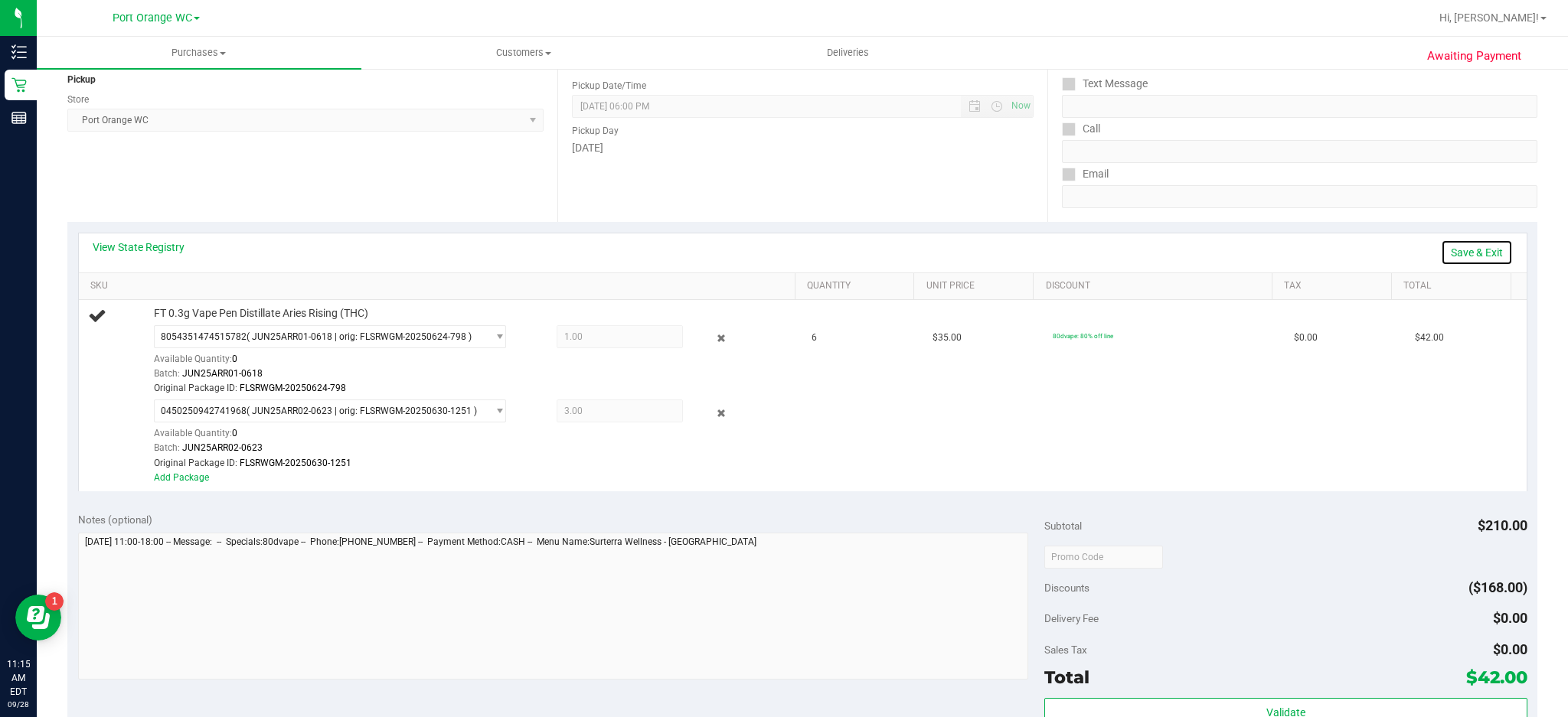
click at [1473, 245] on link "Save & Exit" at bounding box center [1477, 252] width 72 height 26
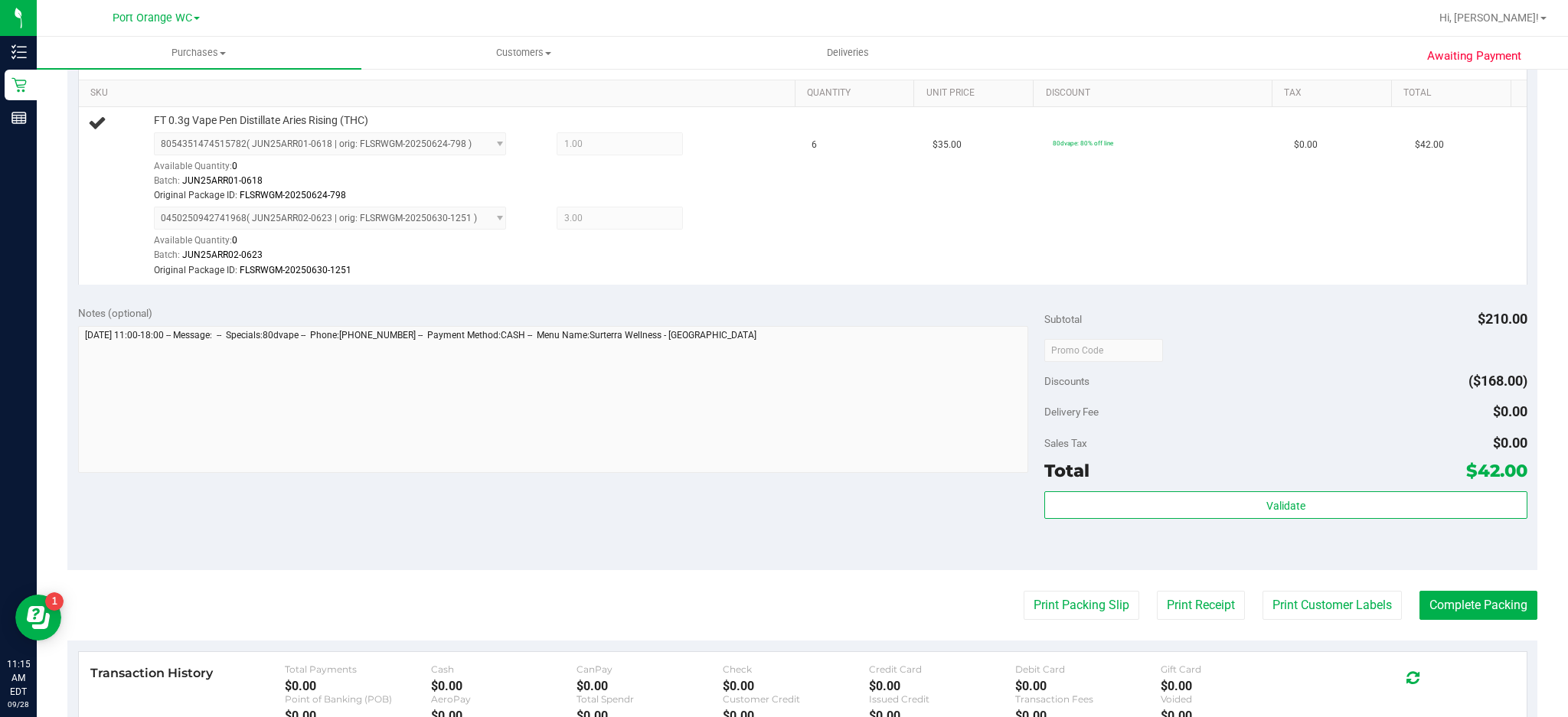
scroll to position [451, 0]
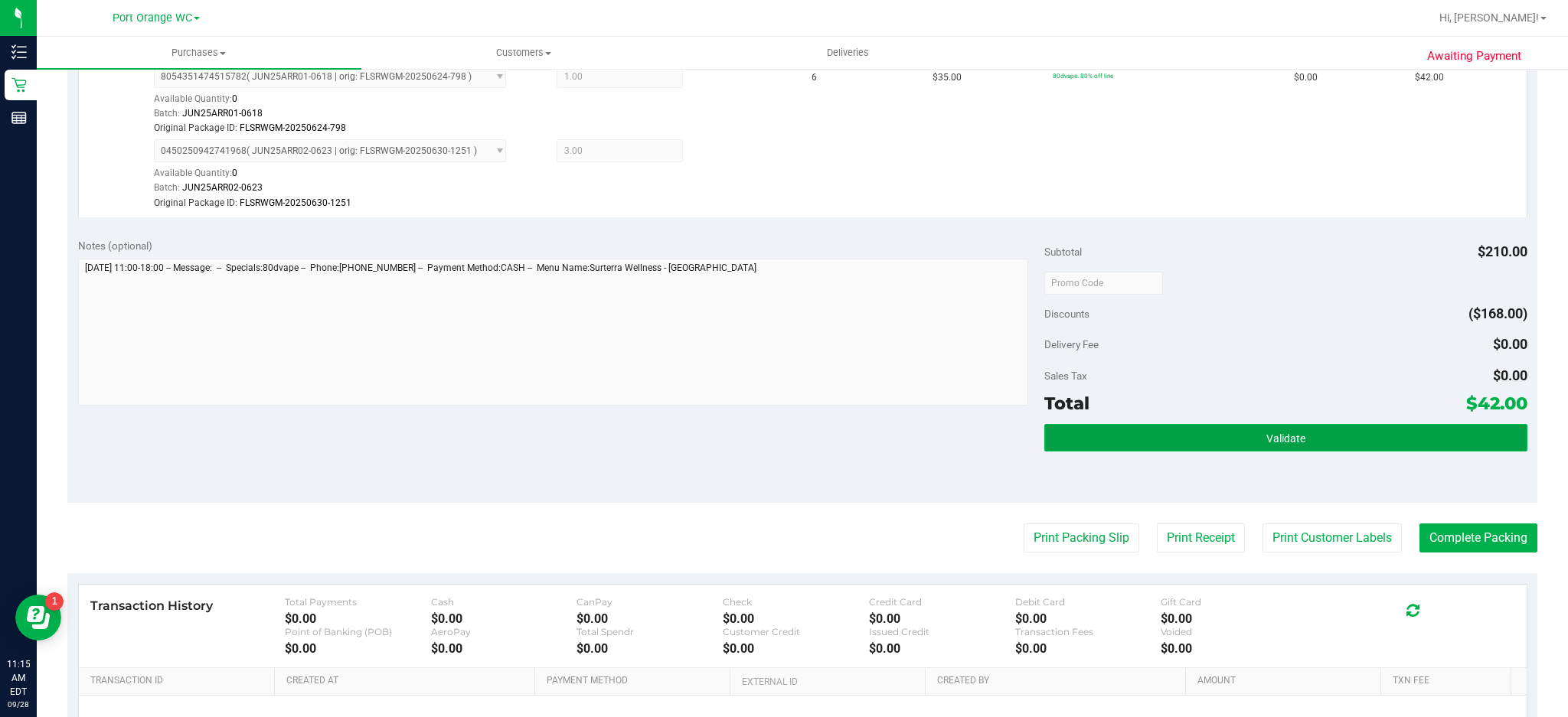
click at [1294, 447] on button "Validate" at bounding box center [1285, 438] width 483 height 28
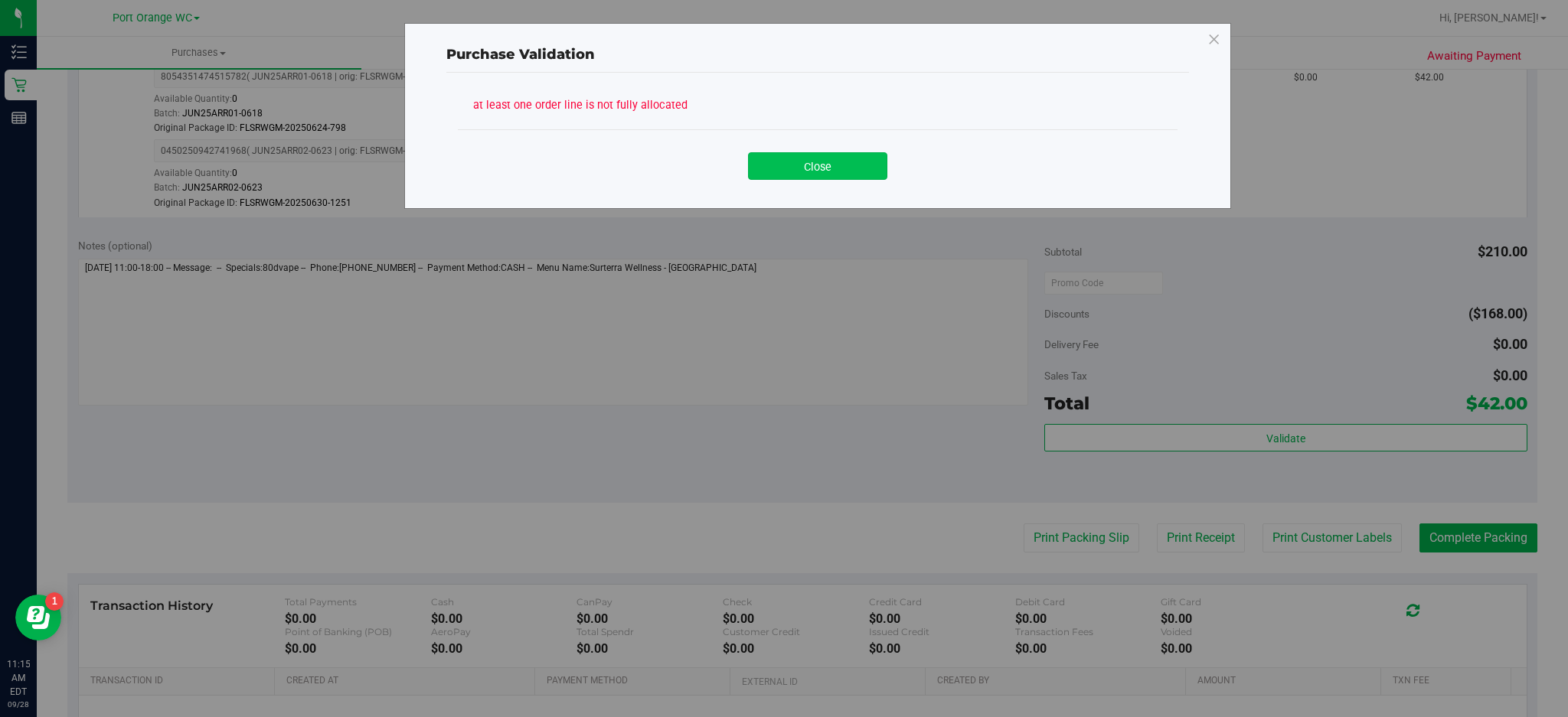
click at [856, 169] on button "Close" at bounding box center [817, 166] width 139 height 28
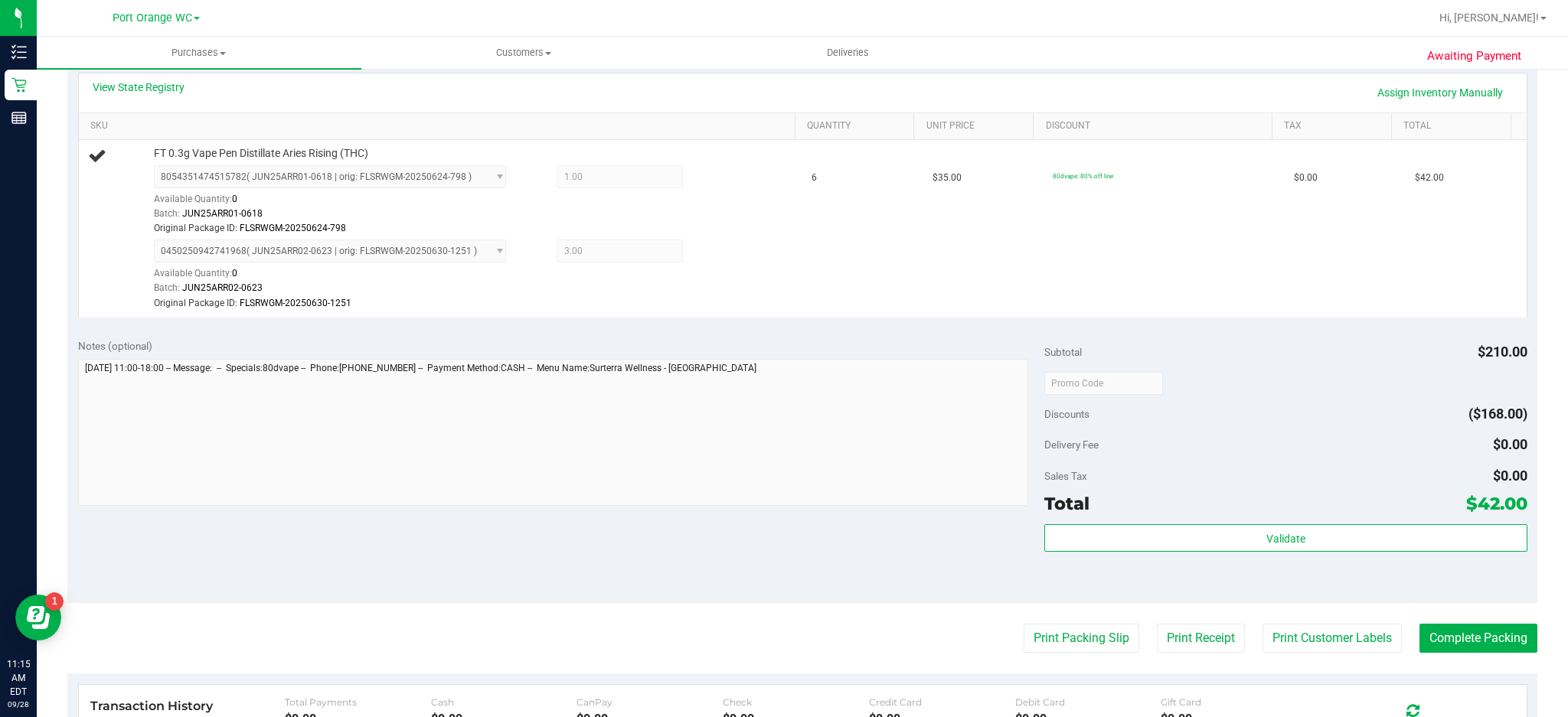
scroll to position [333, 0]
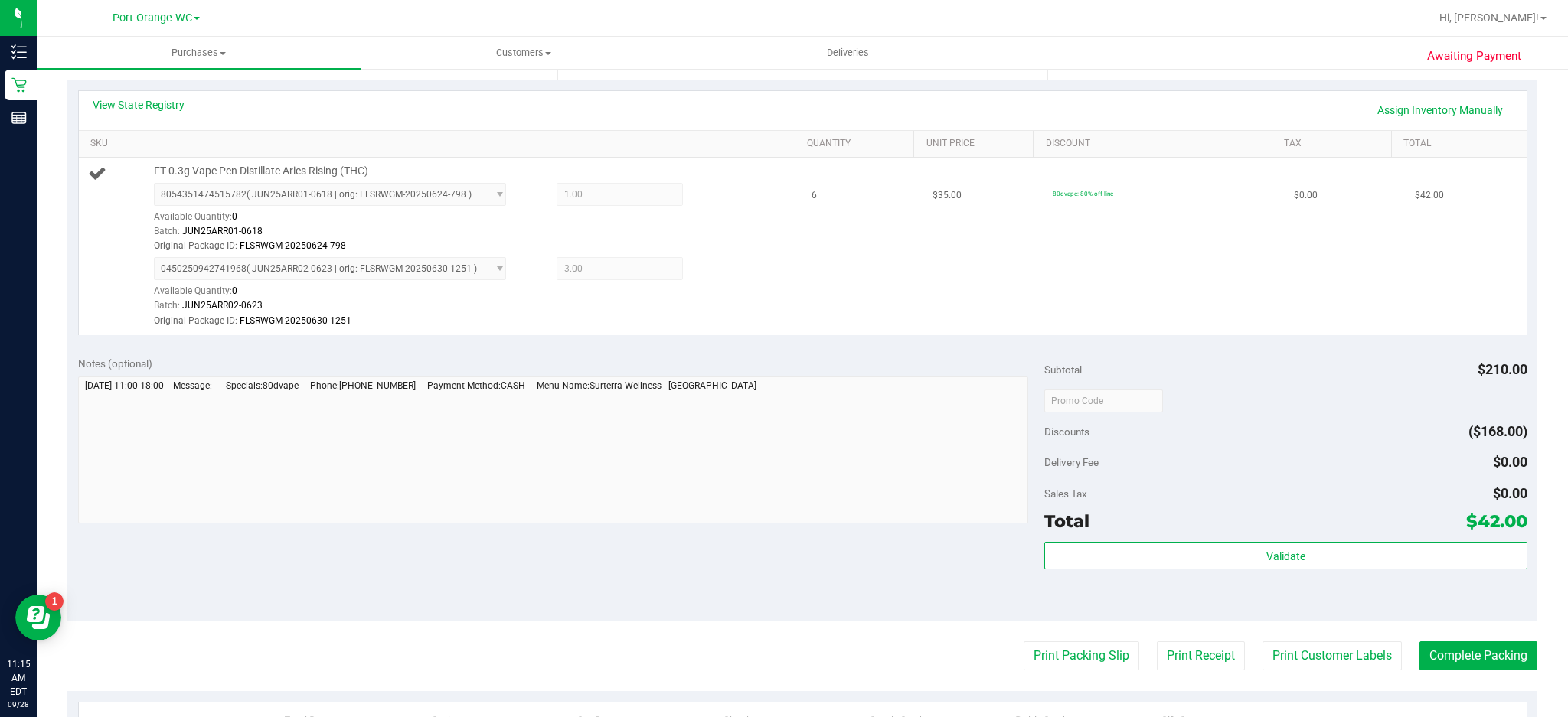
click at [596, 200] on span "1.00 1" at bounding box center [620, 194] width 127 height 23
click at [491, 263] on span "0450250942741968 ( JUN25ARR02-0623 | orig: FLSRWGM-20250630-1251 ) 045025094274…" at bounding box center [330, 268] width 353 height 23
click at [1437, 111] on link "Assign Inventory Manually" at bounding box center [1440, 110] width 146 height 26
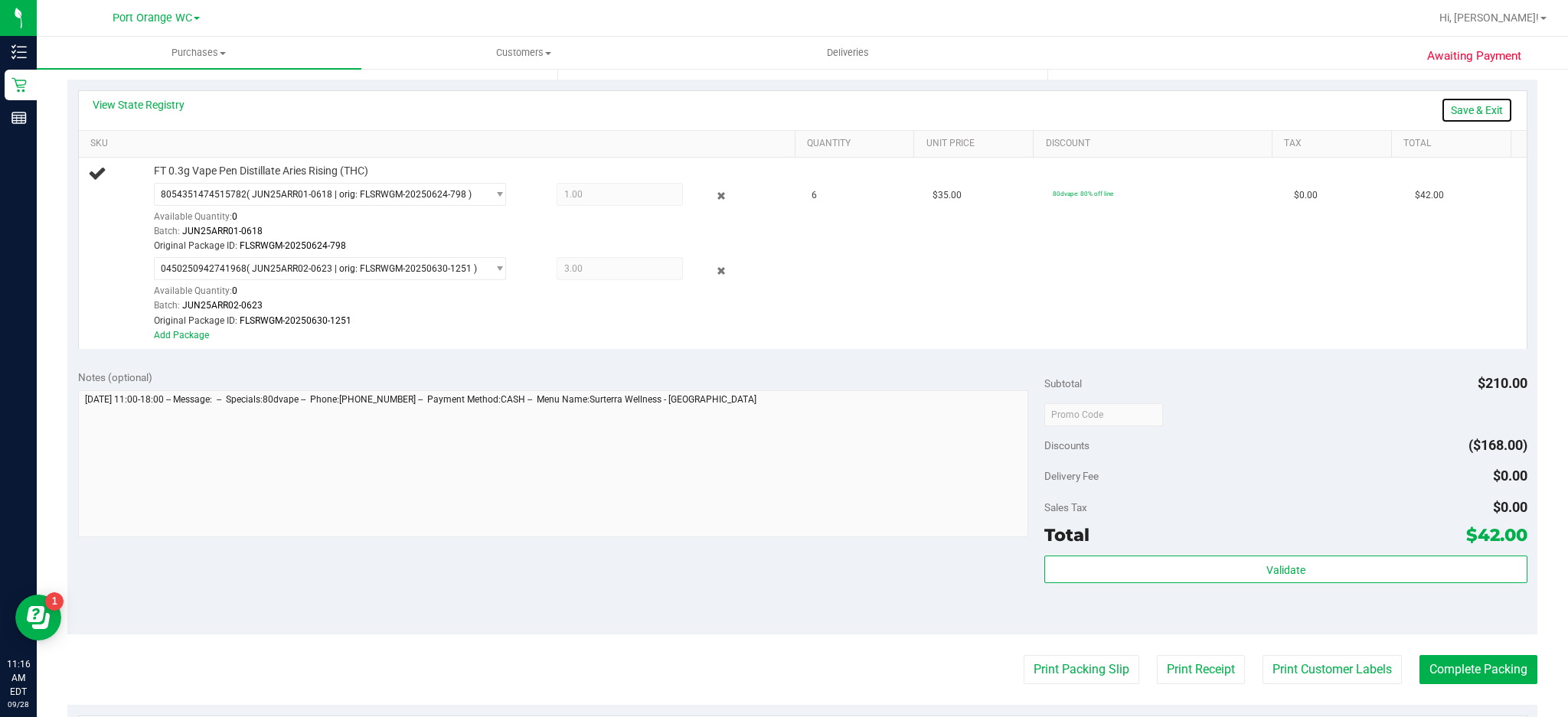
click at [1476, 111] on link "Save & Exit" at bounding box center [1477, 110] width 72 height 26
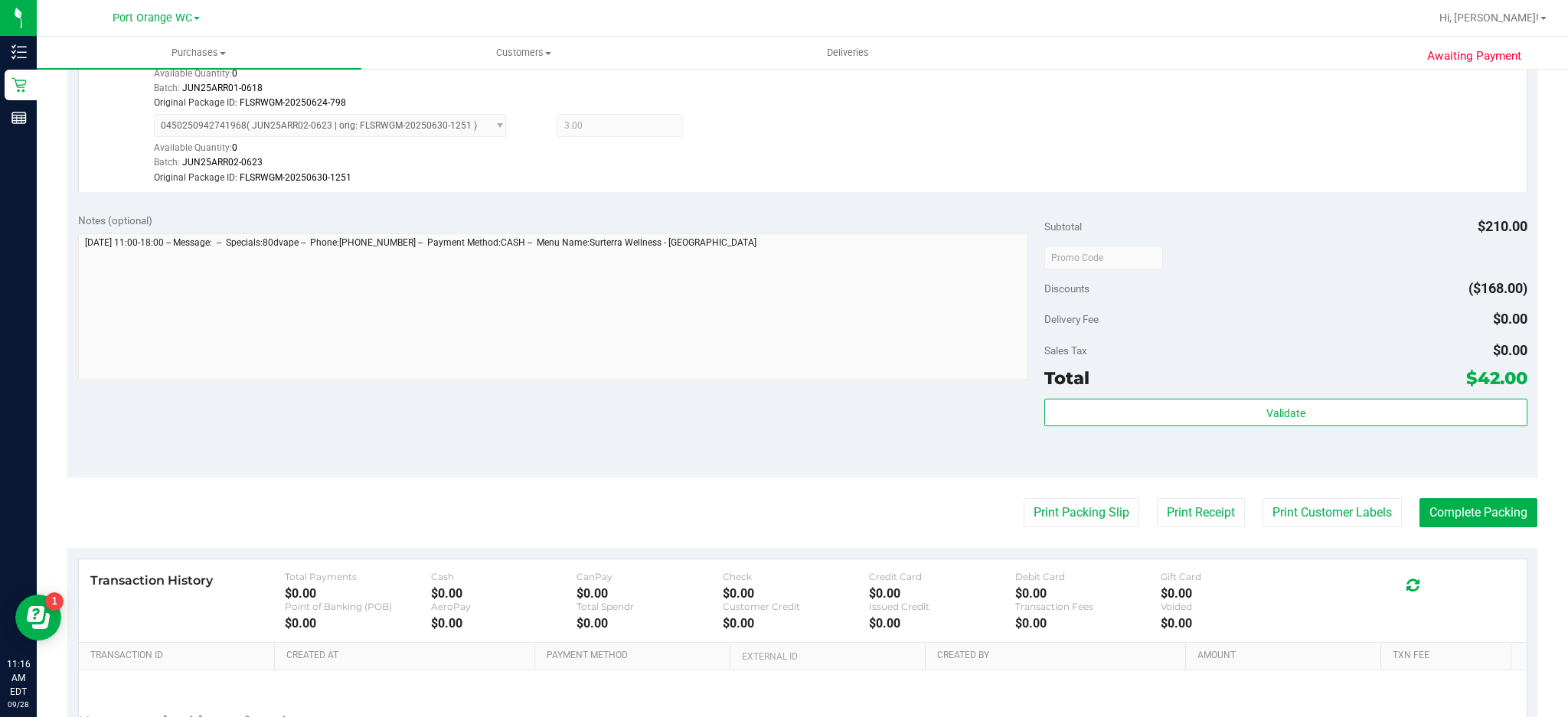
scroll to position [480, 0]
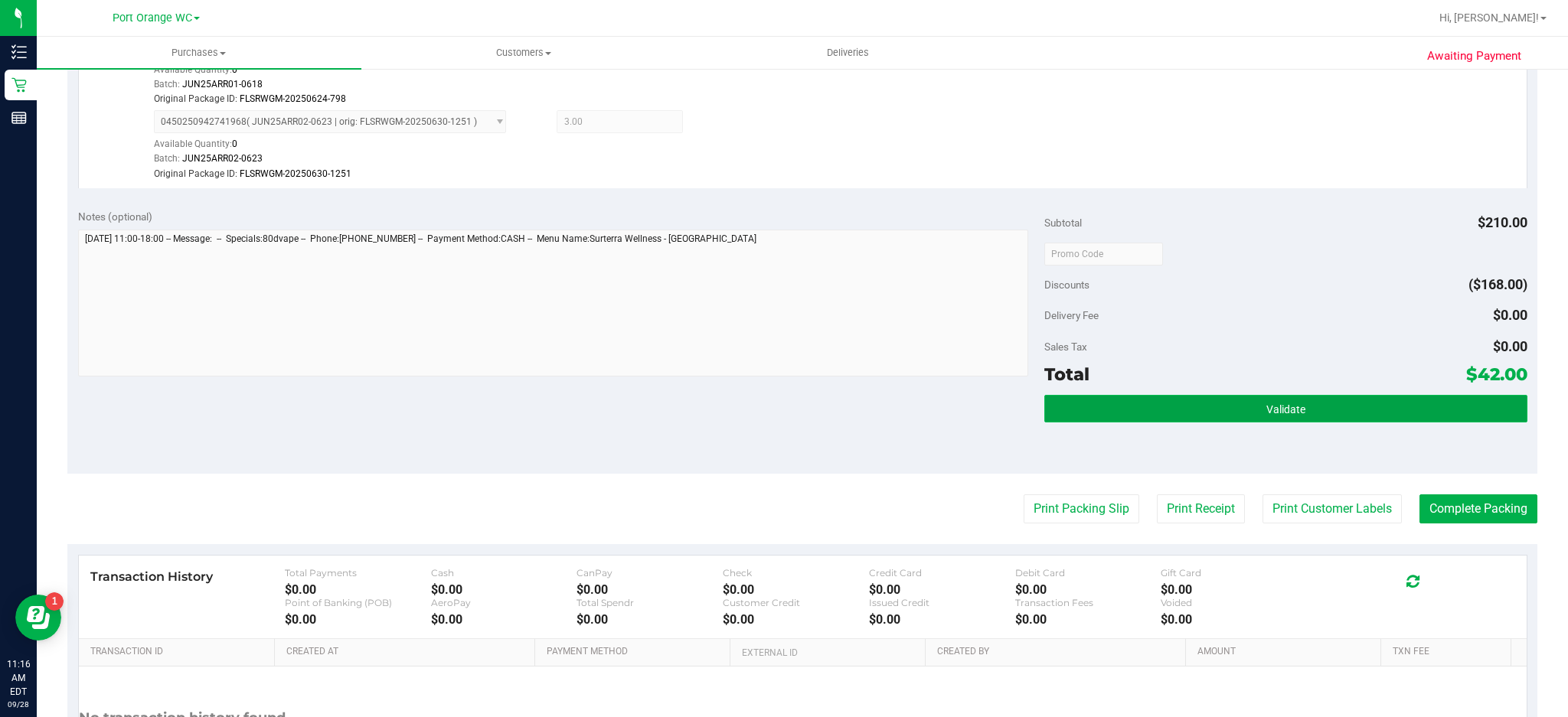
click at [1305, 411] on button "Validate" at bounding box center [1285, 408] width 483 height 28
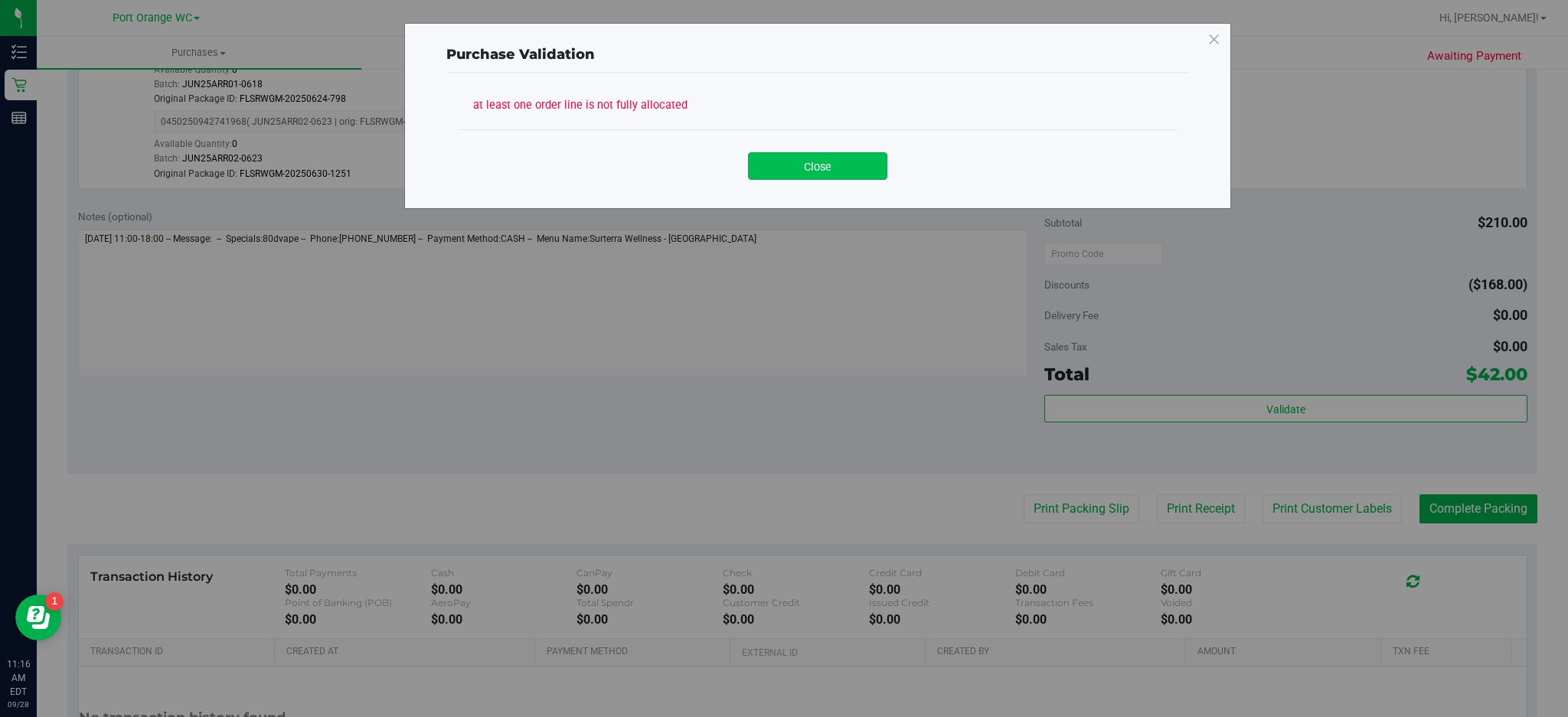
click at [861, 153] on button "Close" at bounding box center [817, 166] width 139 height 28
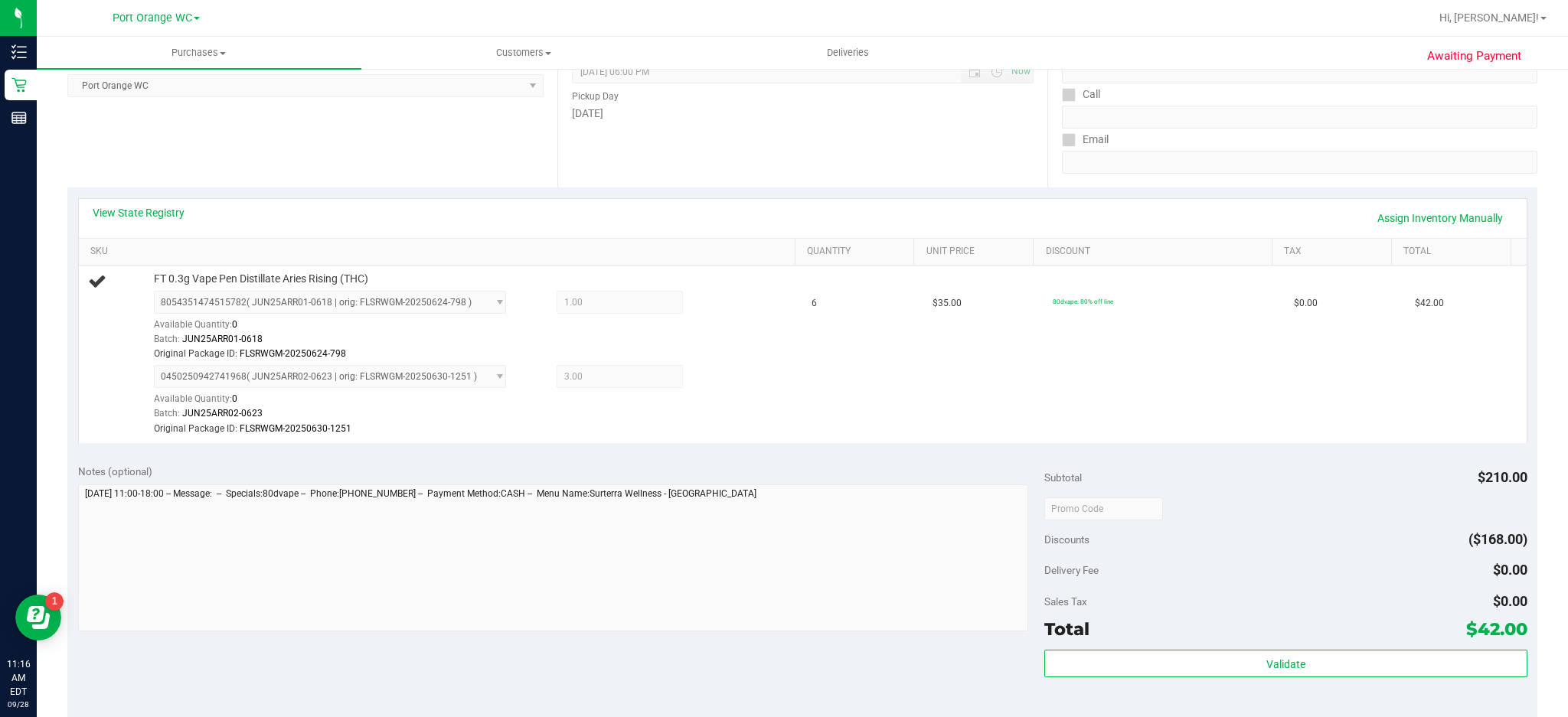
scroll to position [0, 0]
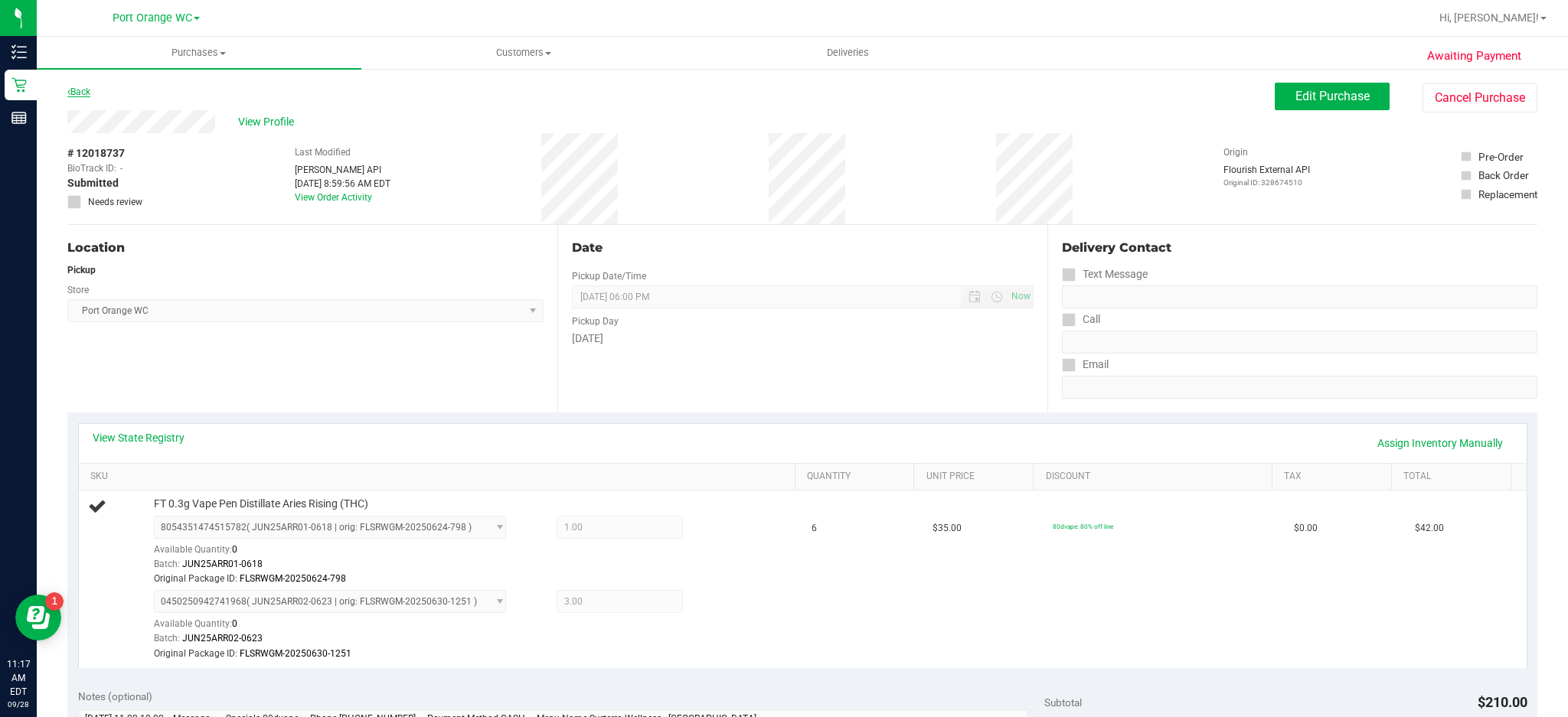
click at [91, 87] on link "Back" at bounding box center [79, 92] width 23 height 10
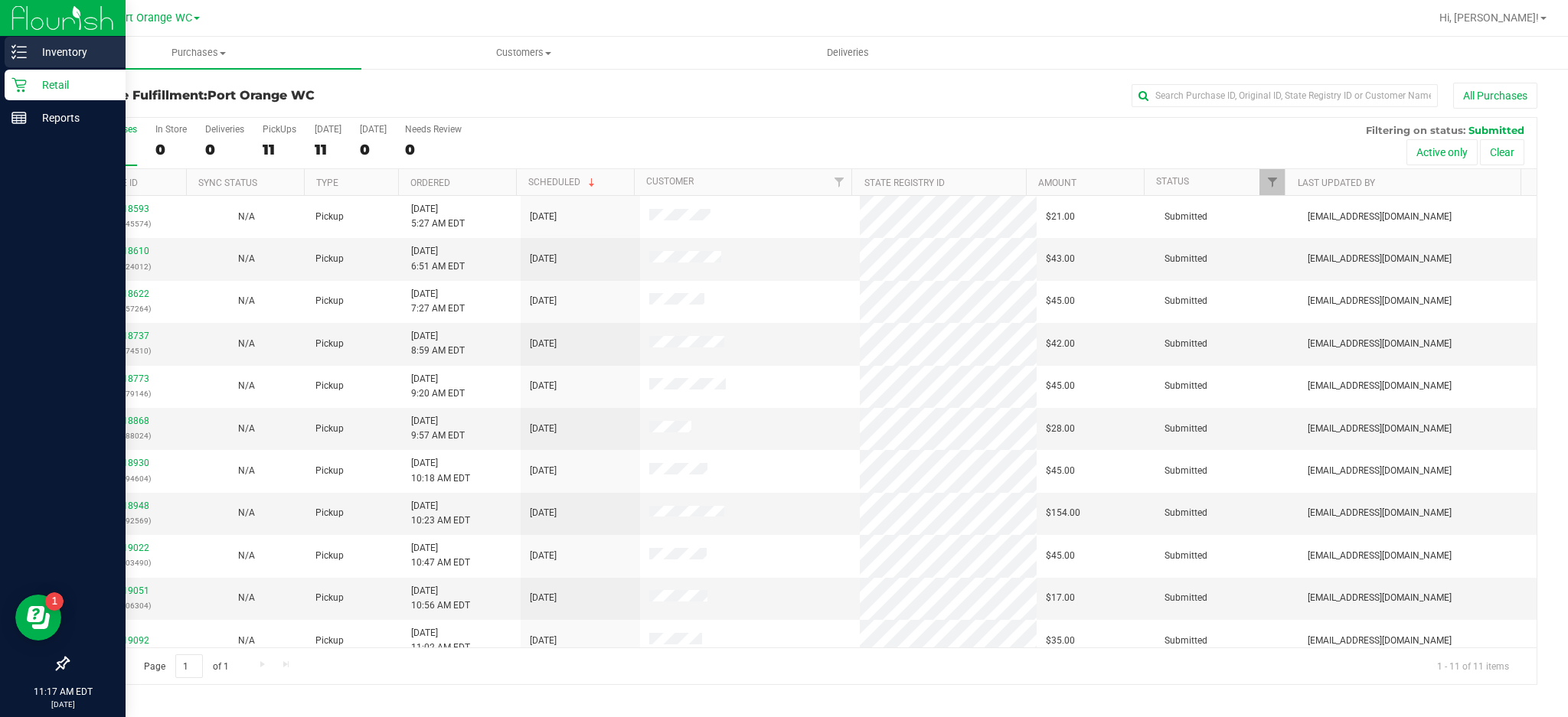
click at [22, 52] on line at bounding box center [21, 52] width 9 height 0
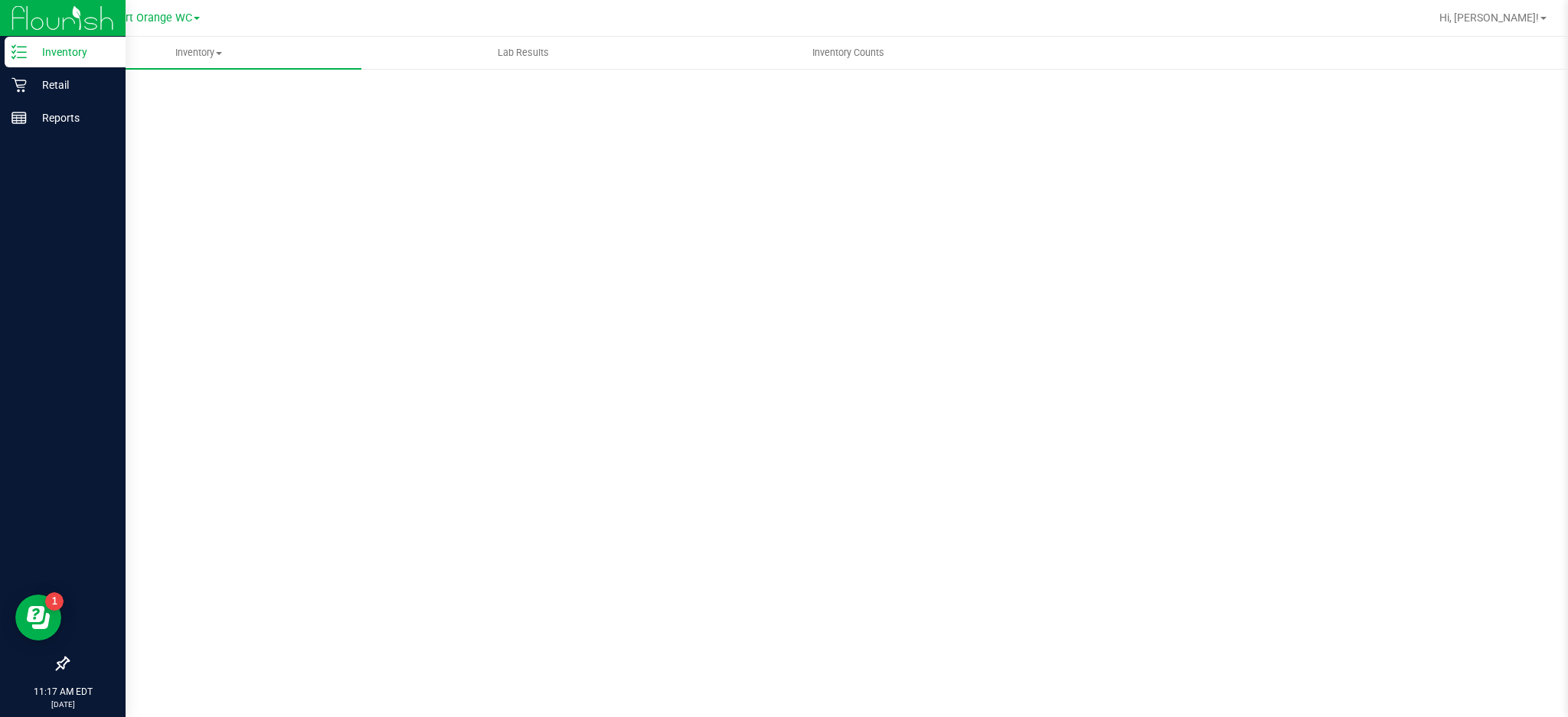
click at [88, 45] on p "Inventory" at bounding box center [72, 52] width 92 height 18
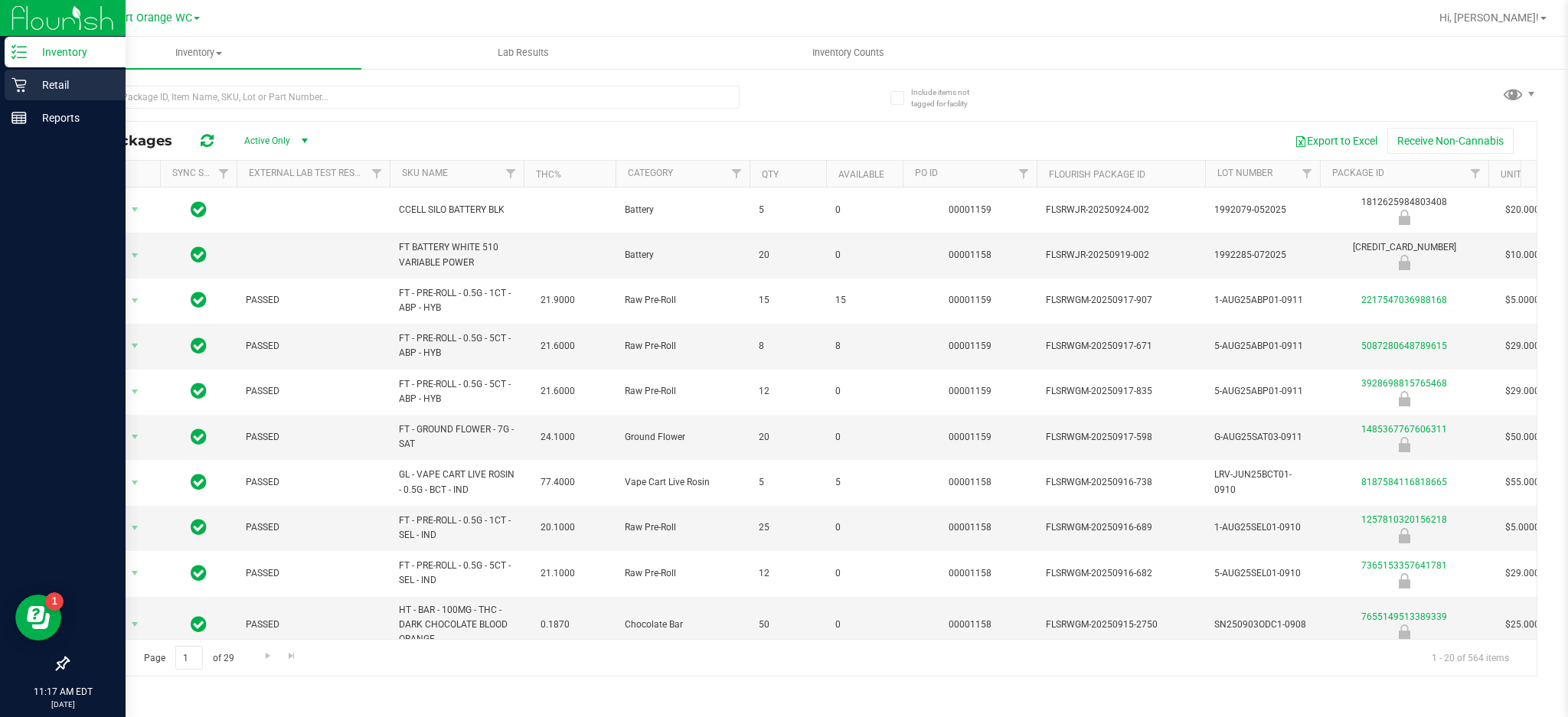
click at [18, 84] on icon at bounding box center [18, 85] width 14 height 14
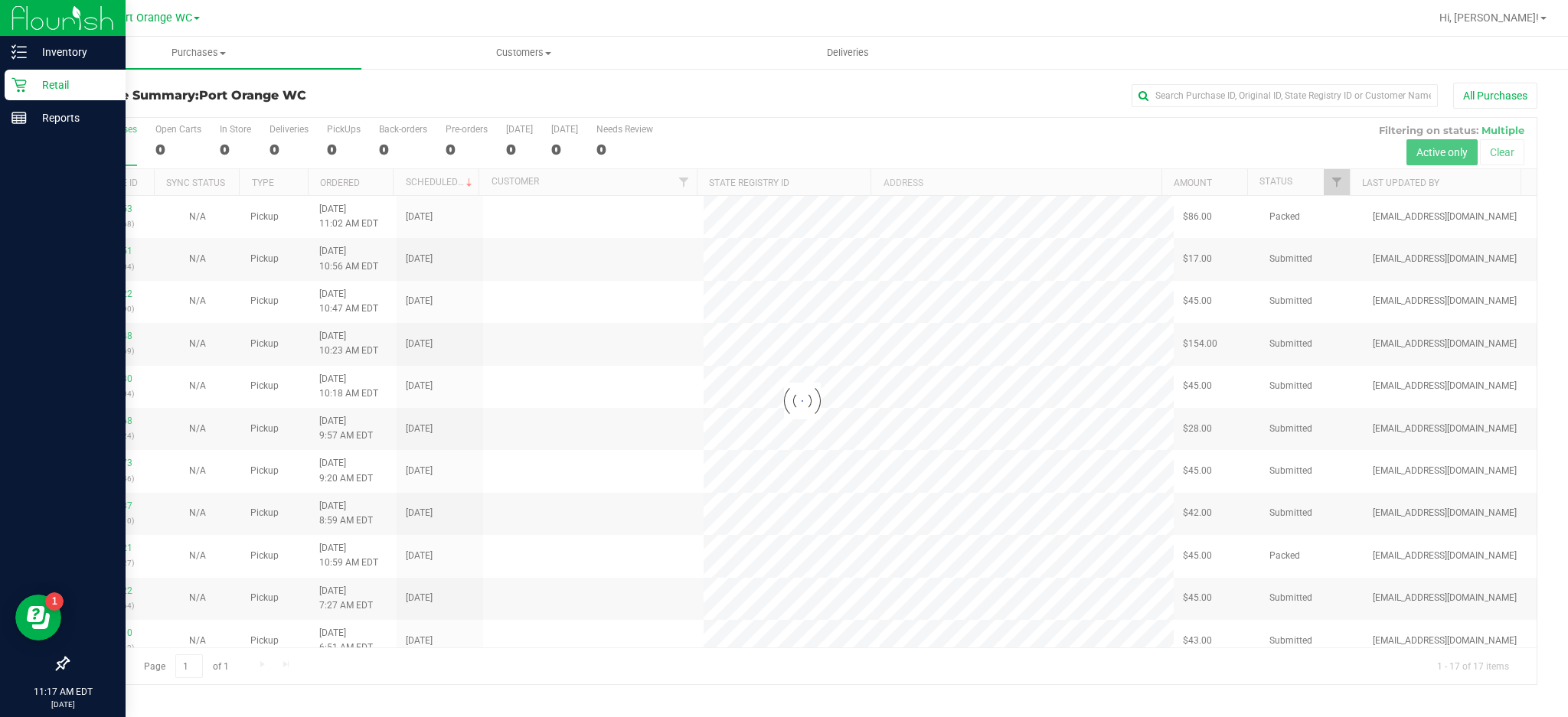
click at [71, 79] on p "Retail" at bounding box center [72, 84] width 92 height 18
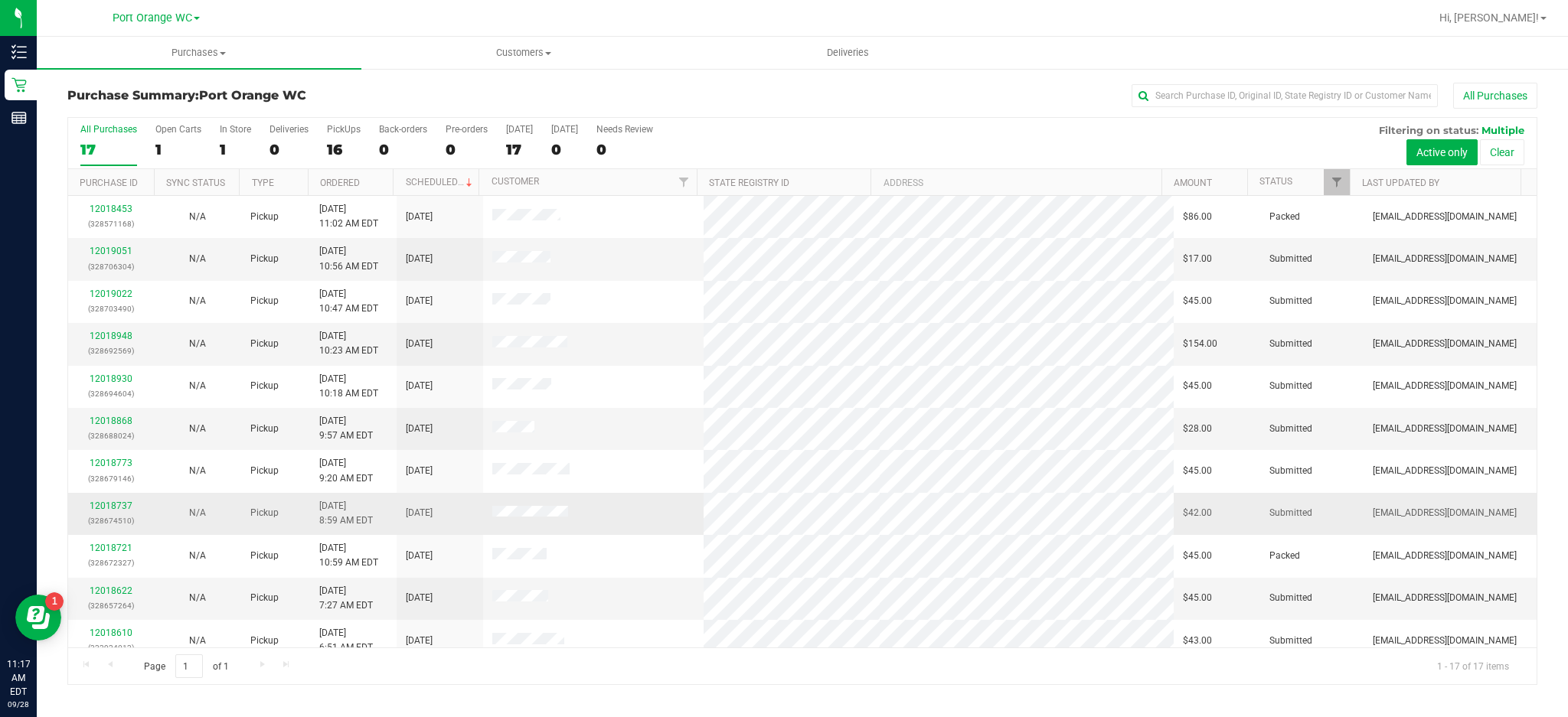
click at [606, 517] on td at bounding box center [593, 514] width 220 height 42
click at [111, 507] on link "12018737" at bounding box center [111, 505] width 43 height 10
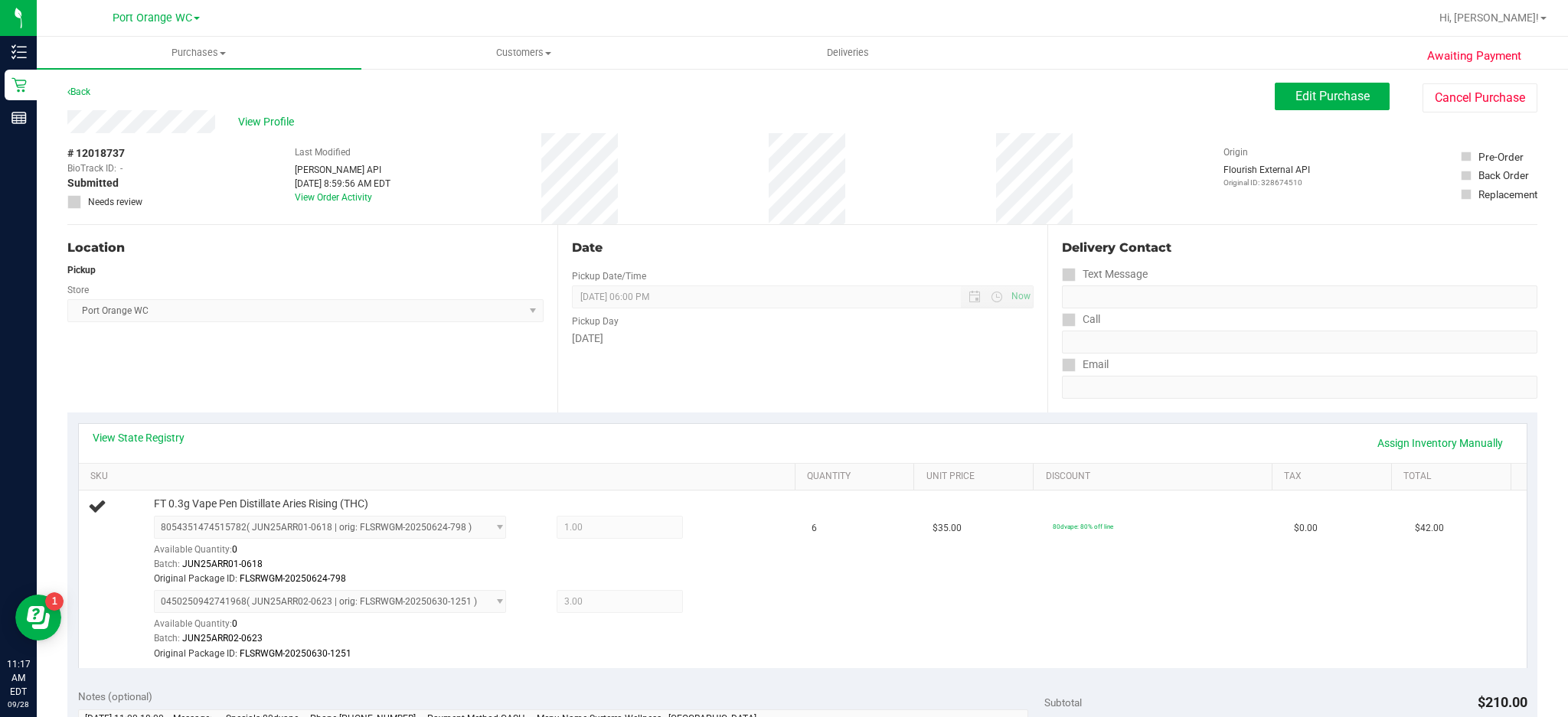
scroll to position [66, 0]
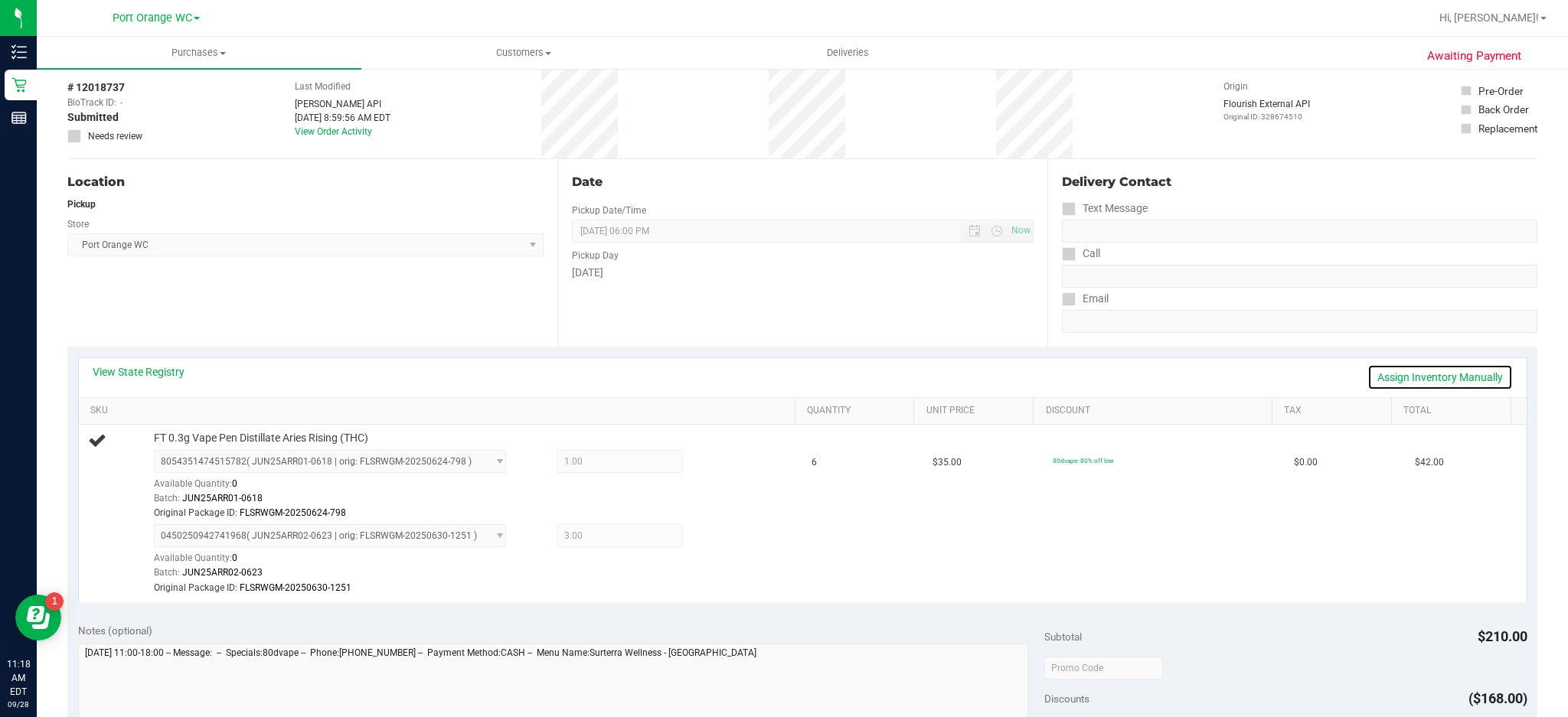
click at [1423, 374] on link "Assign Inventory Manually" at bounding box center [1440, 377] width 146 height 26
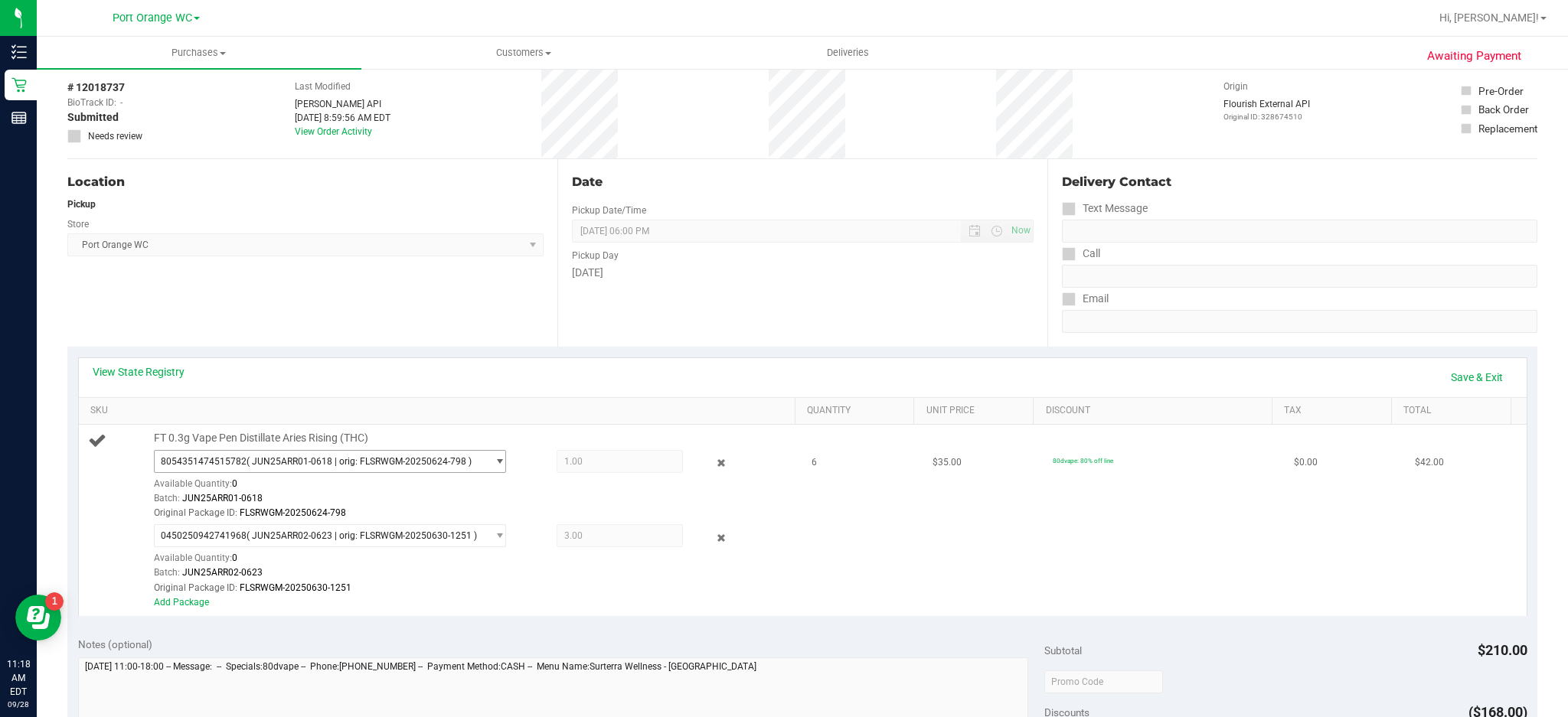
click at [494, 461] on span "select" at bounding box center [500, 461] width 11 height 12
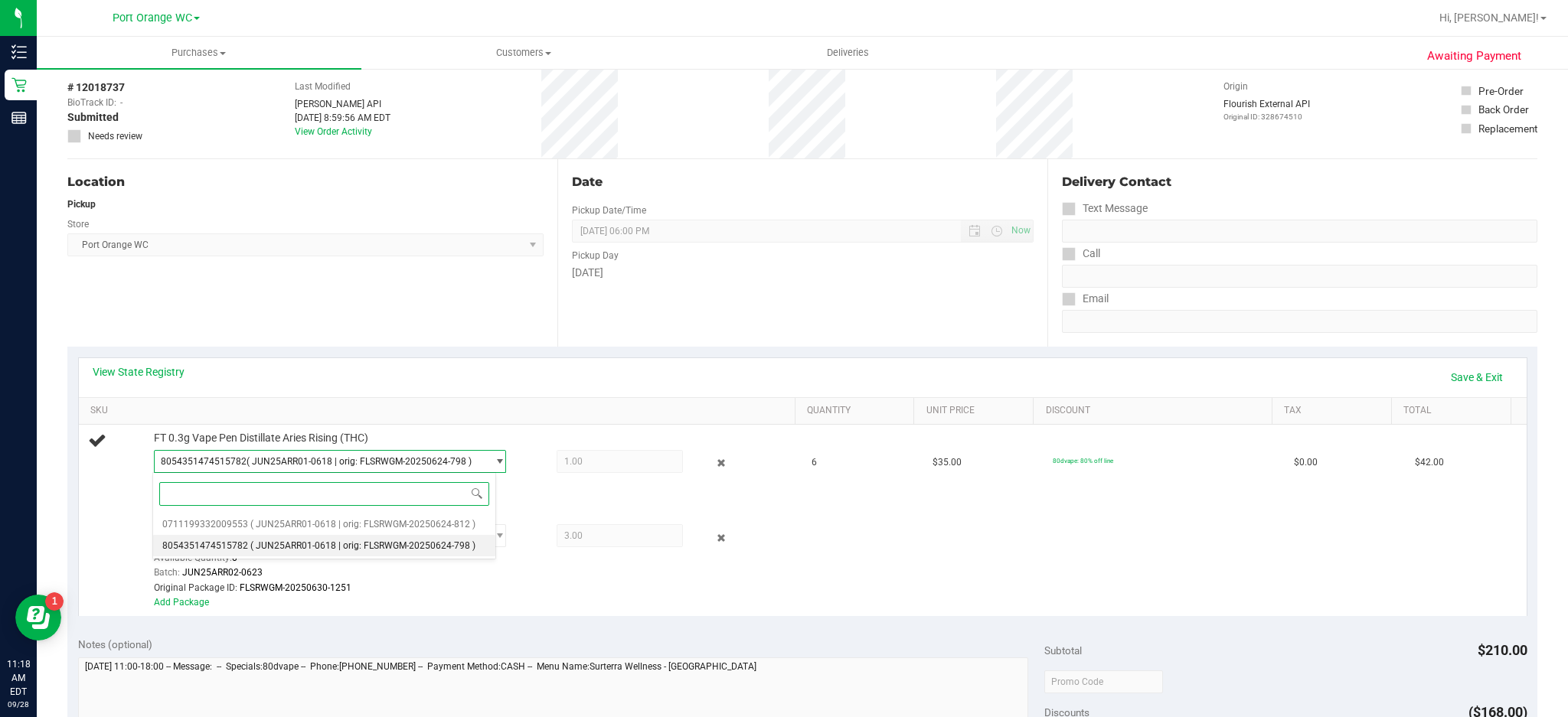
click at [432, 546] on span "( JUN25ARR01-0618 | orig: FLSRWGM-20250624-798 )" at bounding box center [363, 545] width 225 height 10
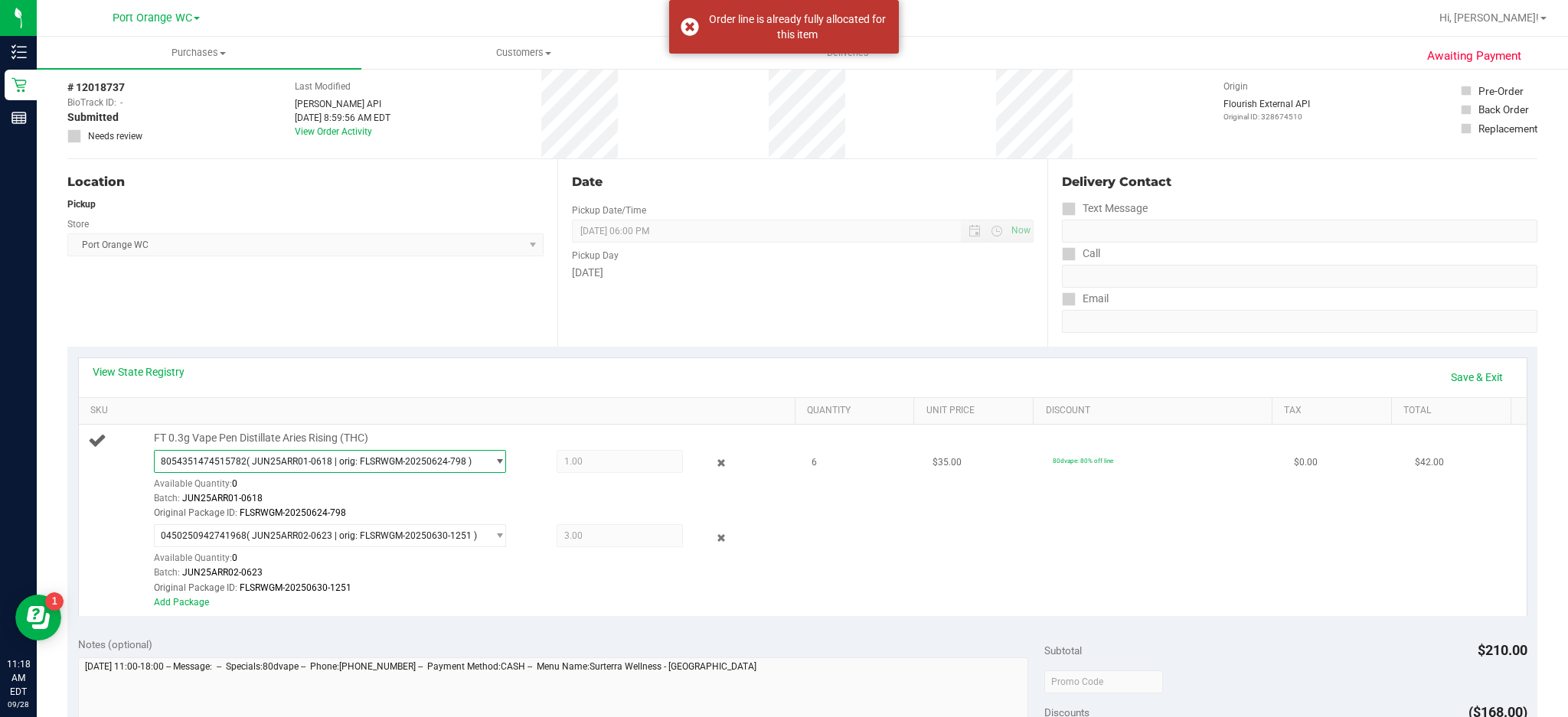
click at [494, 461] on span "select" at bounding box center [500, 461] width 11 height 12
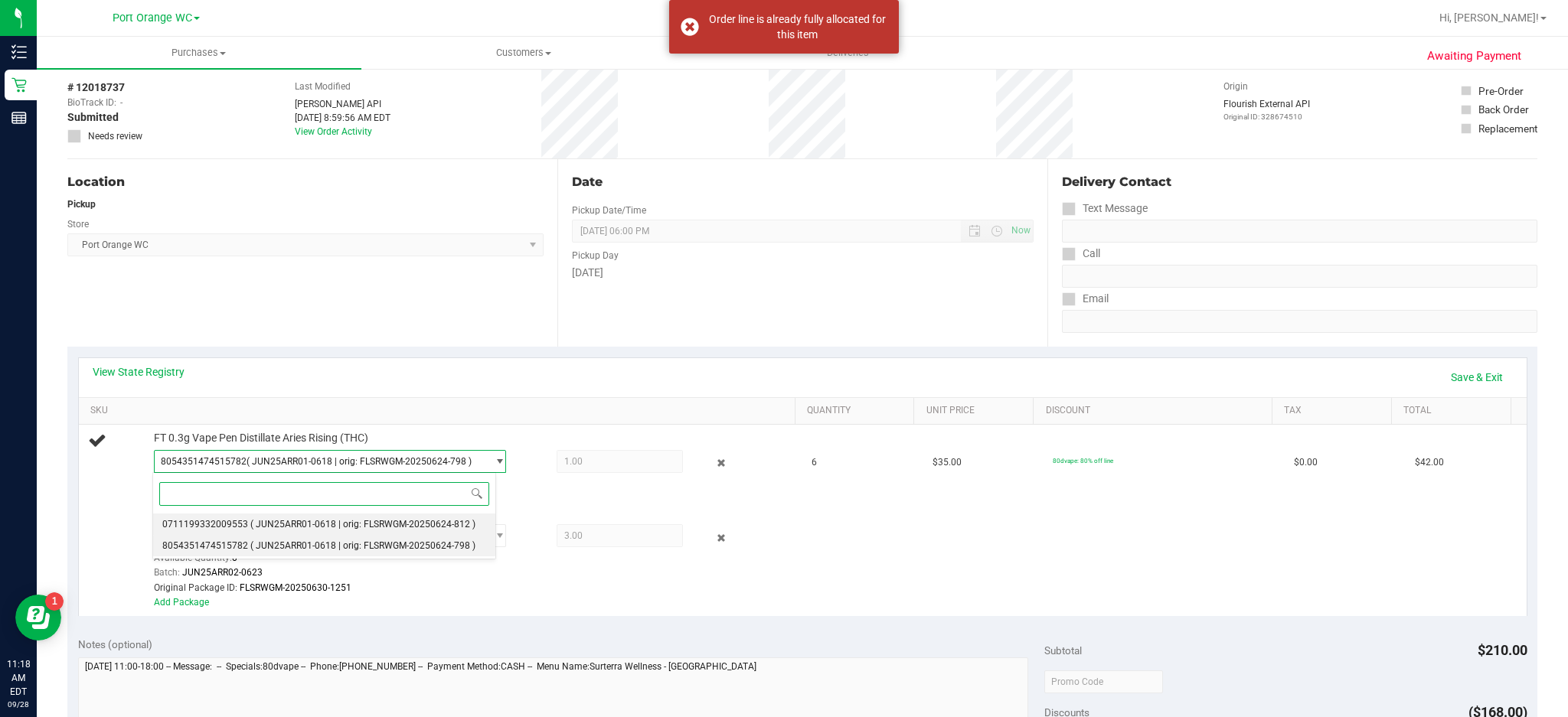
click at [365, 524] on span "( JUN25ARR01-0618 | orig: FLSRWGM-20250624-812 )" at bounding box center [363, 524] width 225 height 10
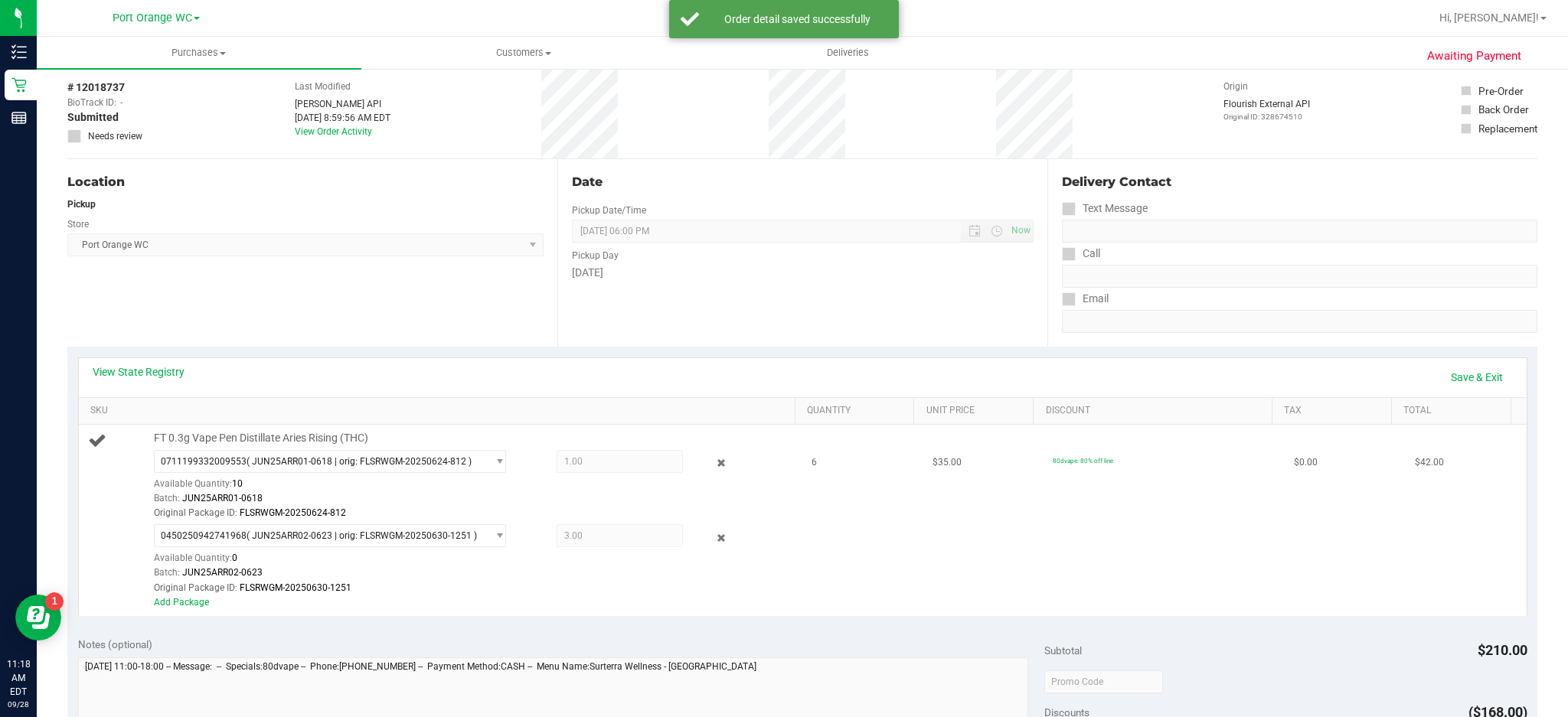
click at [592, 463] on span "1.00 1" at bounding box center [620, 462] width 127 height 23
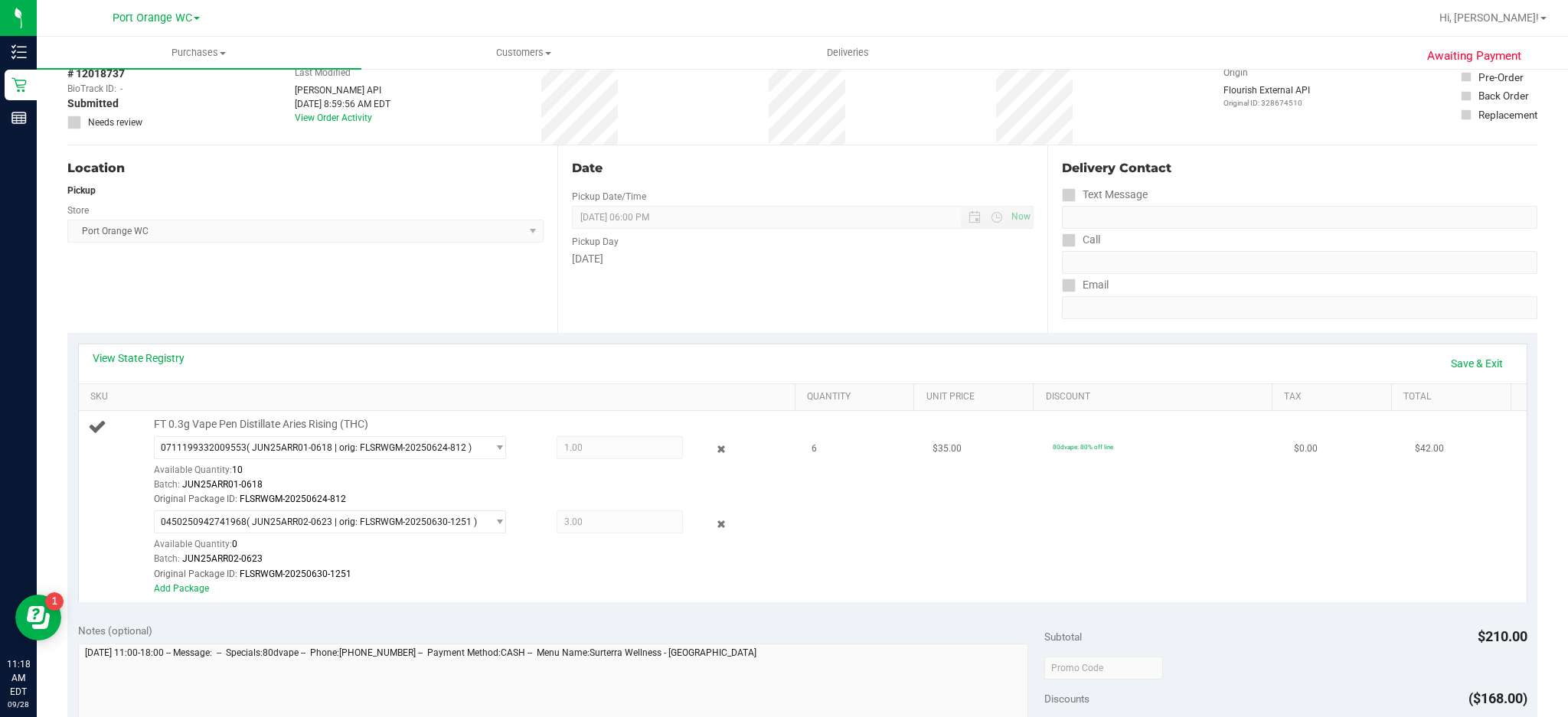
scroll to position [80, 0]
click at [168, 588] on link "Add Package" at bounding box center [181, 587] width 55 height 10
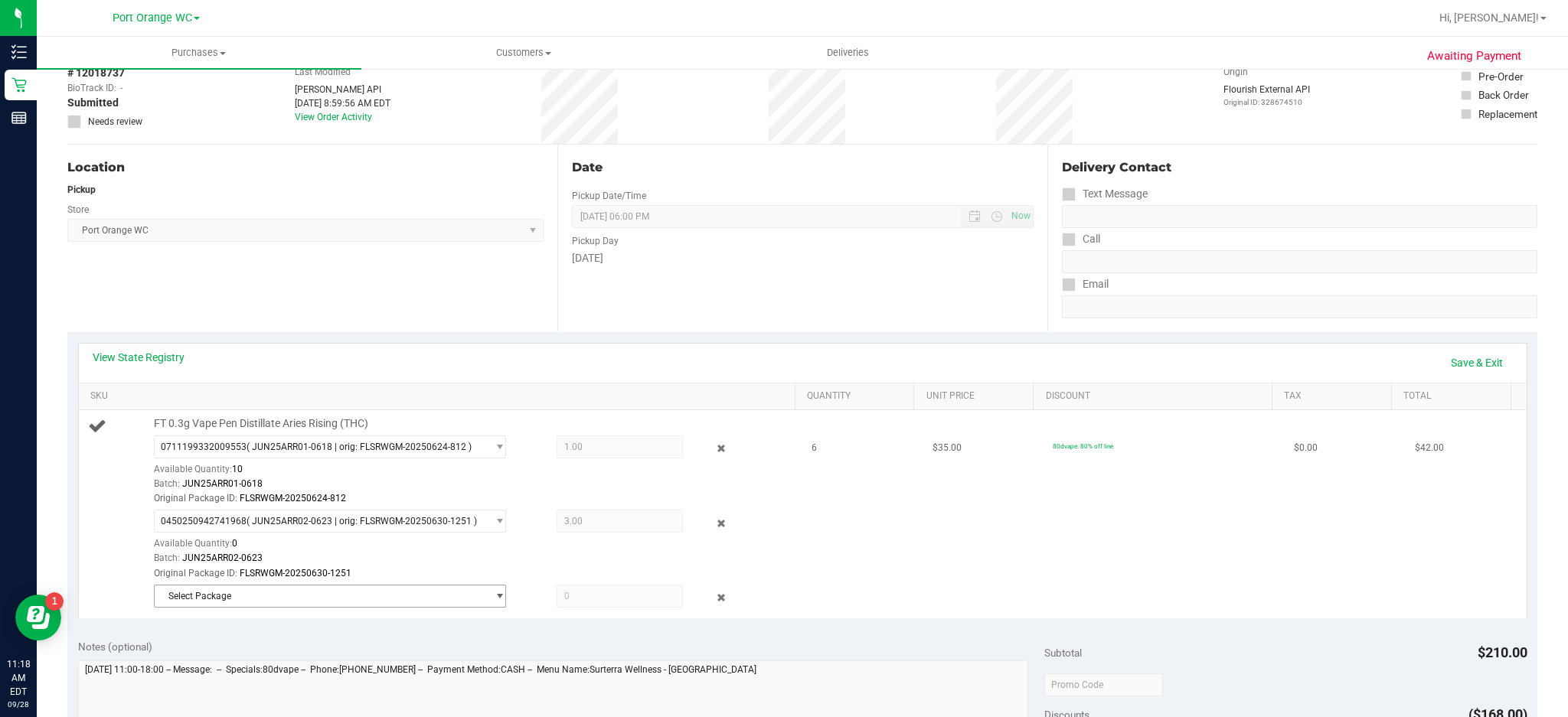
click at [494, 596] on span "select" at bounding box center [500, 596] width 11 height 12
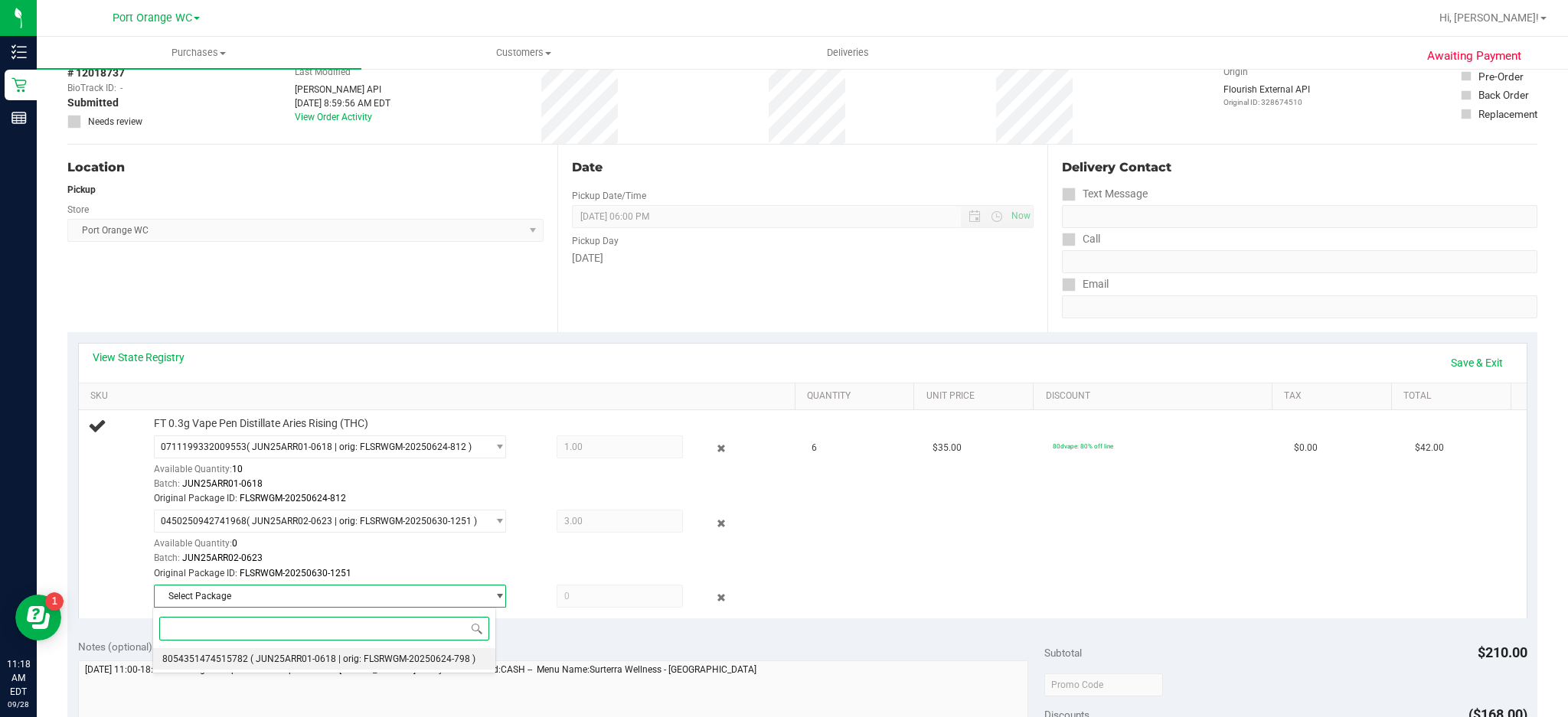
click at [412, 668] on li "8054351474515782 ( JUN25ARR01-0618 | orig: FLSRWGM-20250624-798 )" at bounding box center [324, 659] width 342 height 21
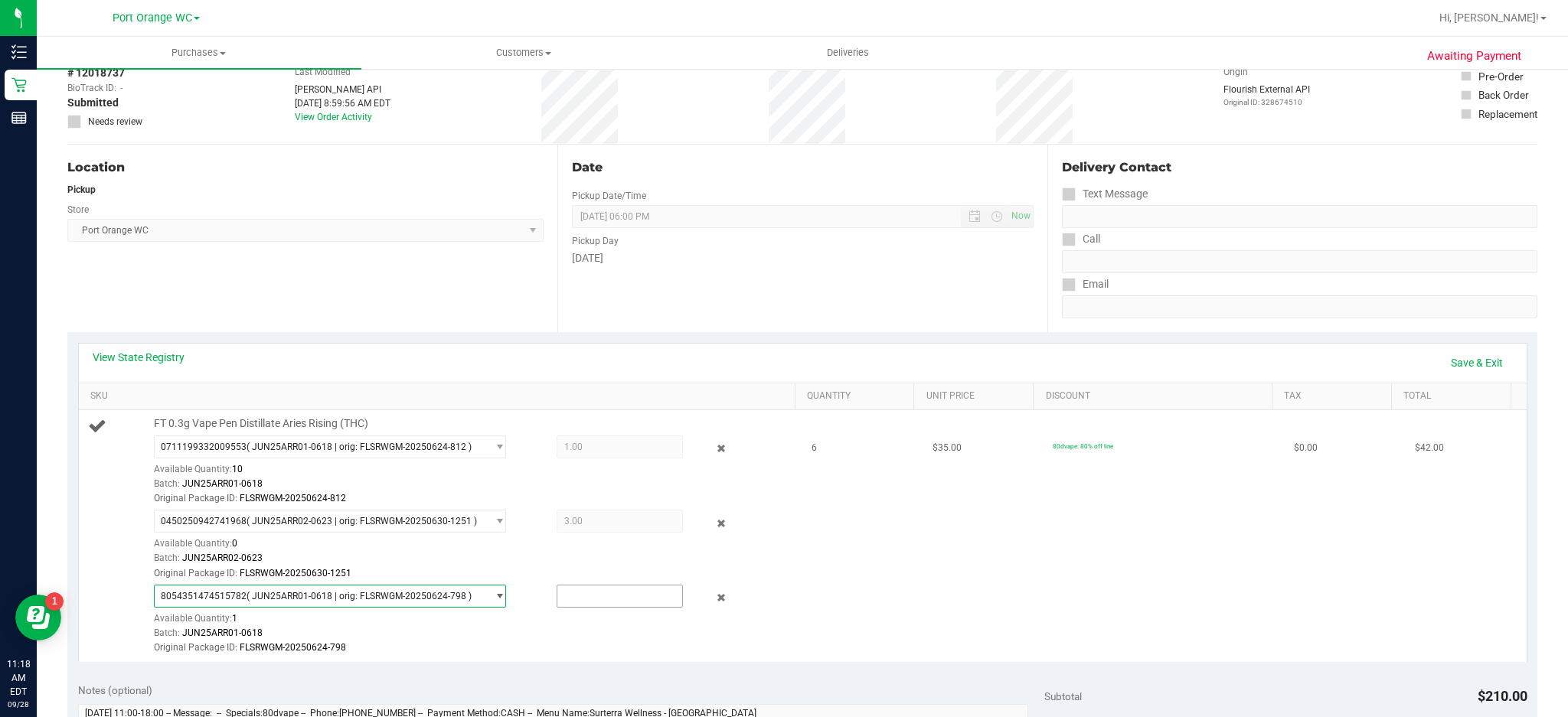
click at [603, 590] on input "text" at bounding box center [620, 596] width 126 height 21
type input "1"
click at [1091, 584] on td "80dvape: 80% off line" at bounding box center [1164, 536] width 241 height 252
type input "1.0000"
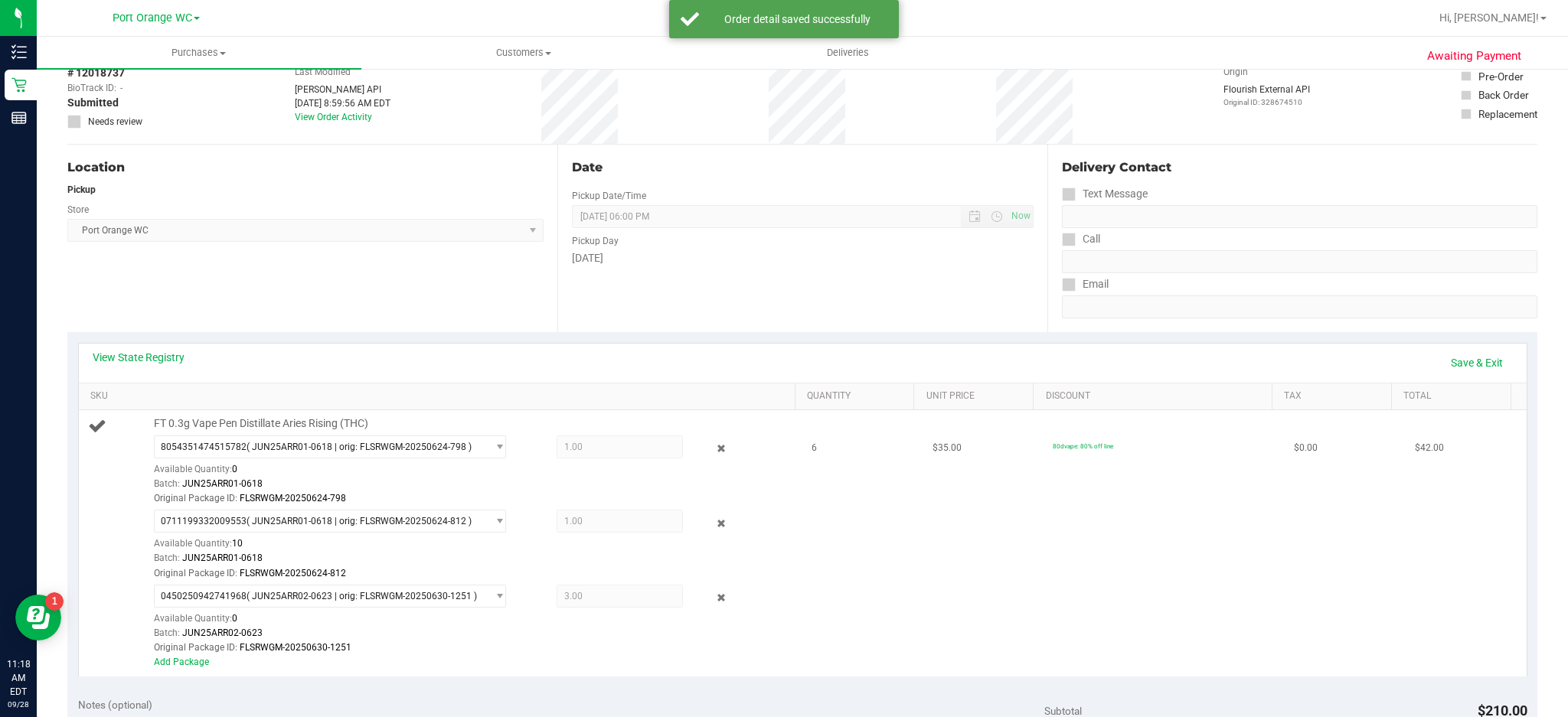
click at [588, 524] on span "1.00 1" at bounding box center [620, 521] width 127 height 23
click at [494, 525] on span "select" at bounding box center [500, 520] width 11 height 12
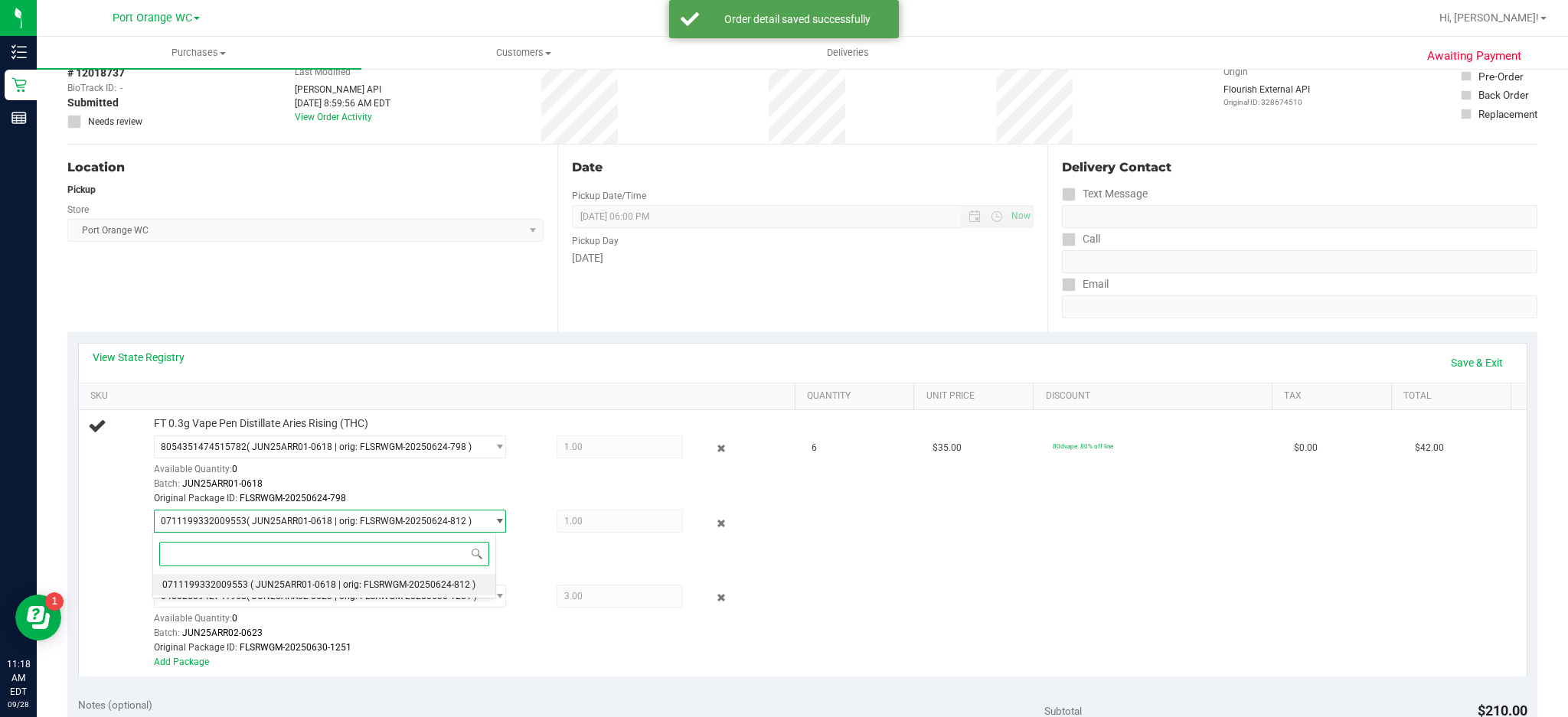
click at [370, 582] on span "( JUN25ARR01-0618 | orig: FLSRWGM-20250624-812 )" at bounding box center [363, 584] width 225 height 10
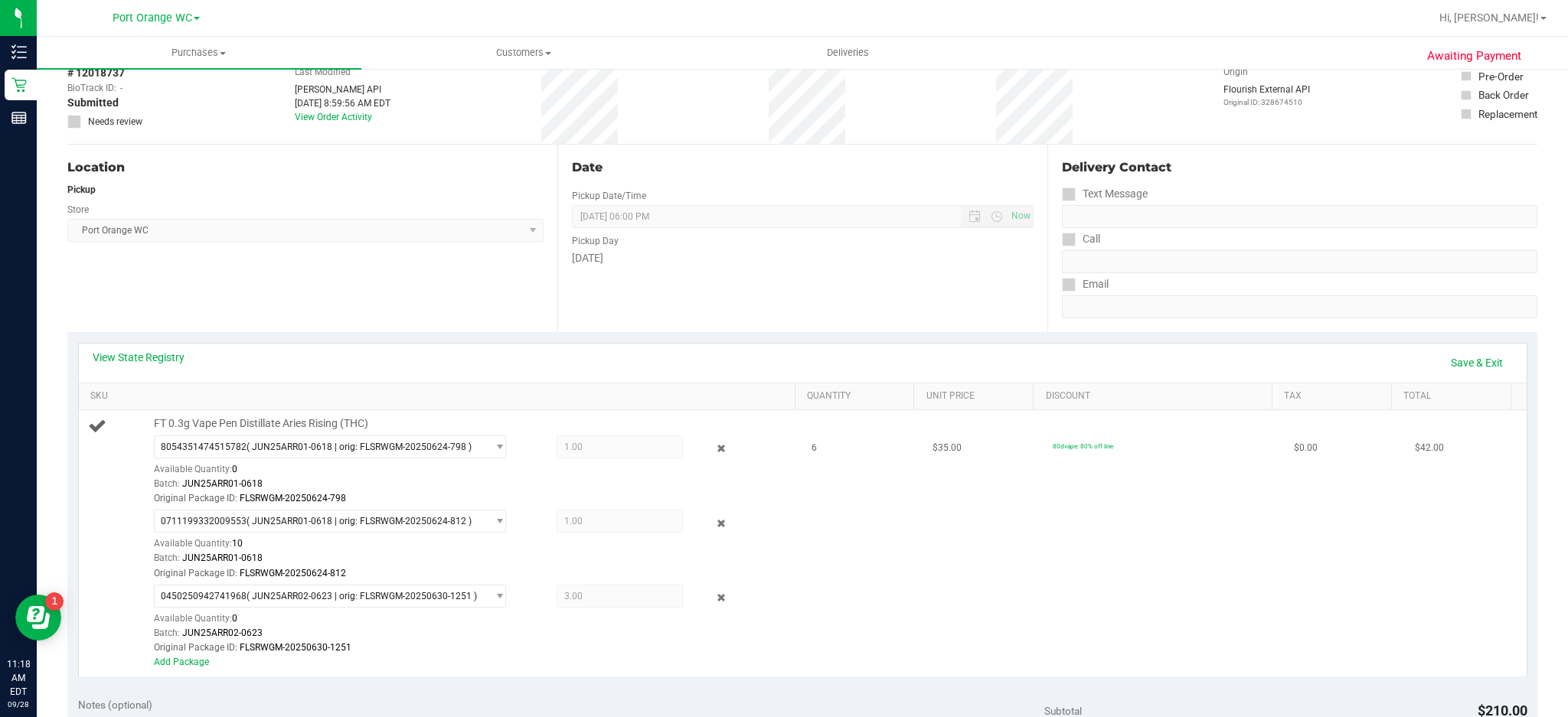
click at [578, 528] on span "1.00 1" at bounding box center [620, 521] width 127 height 23
click at [494, 520] on span "select" at bounding box center [500, 520] width 11 height 12
click at [566, 527] on span "1.00 1" at bounding box center [620, 521] width 127 height 23
click at [250, 568] on span "FLSRWGM-20250624-812" at bounding box center [293, 573] width 107 height 10
click at [578, 535] on div "0711199332009553 ( JUN25ARR01-0618 | orig: FLSRWGM-20250624-812 ) 0711199332009…" at bounding box center [471, 545] width 635 height 71
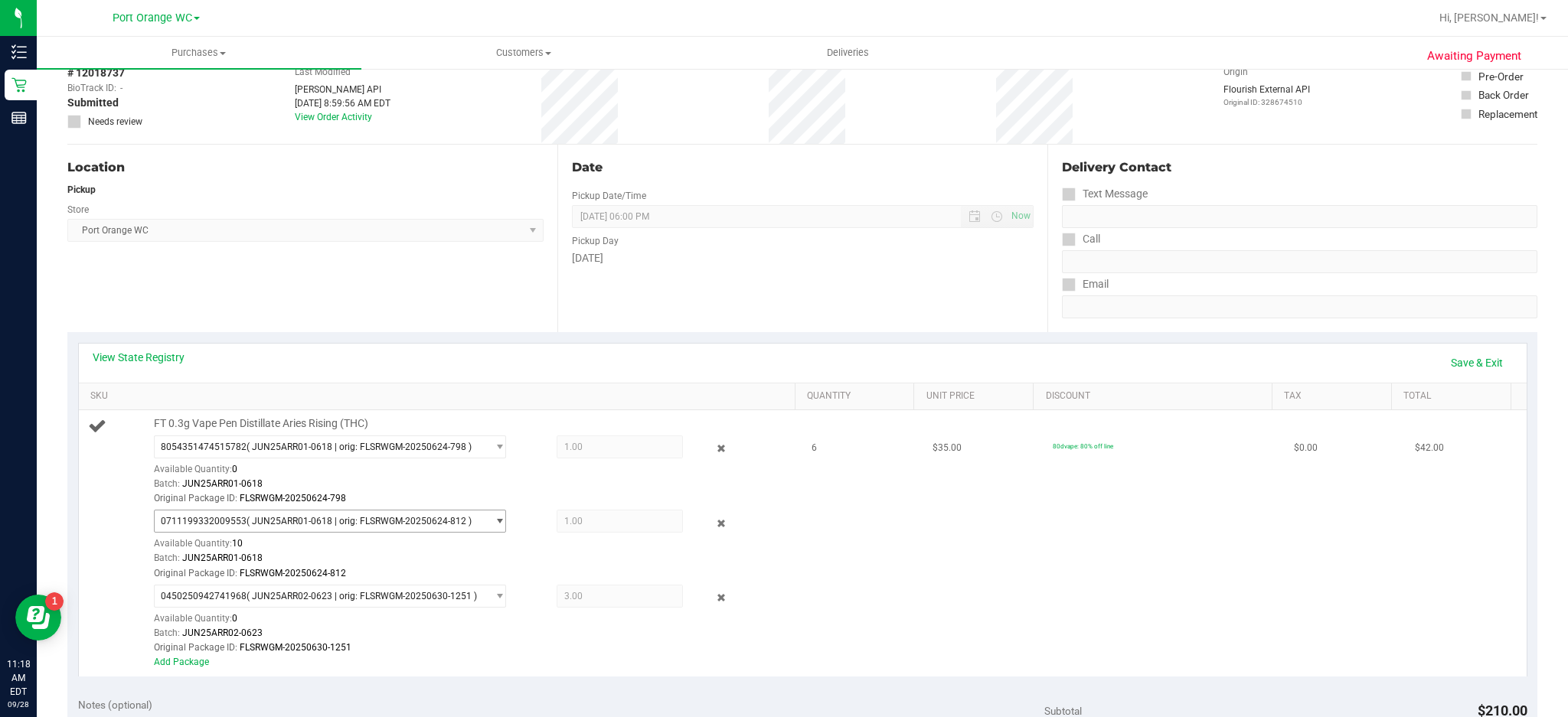
click at [494, 524] on span "select" at bounding box center [500, 520] width 11 height 12
click at [350, 586] on span "( JUN25ARR01-0618 | orig: FLSRWGM-20250624-812 )" at bounding box center [363, 584] width 225 height 10
click at [596, 528] on span "1.00 1" at bounding box center [620, 521] width 127 height 23
click at [494, 520] on span "select" at bounding box center [500, 520] width 11 height 12
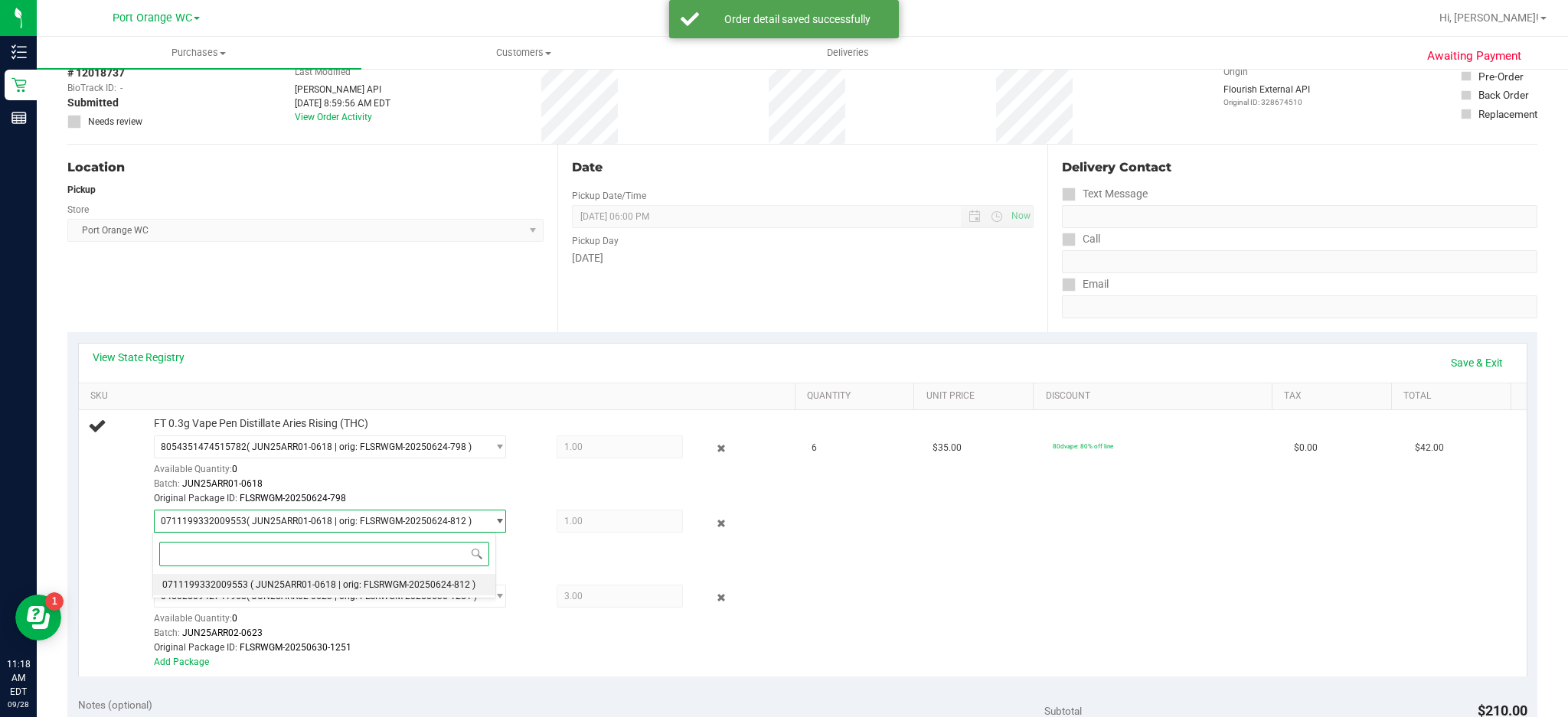
click at [348, 590] on span "( JUN25ARR01-0618 | orig: FLSRWGM-20250624-812 )" at bounding box center [363, 584] width 225 height 10
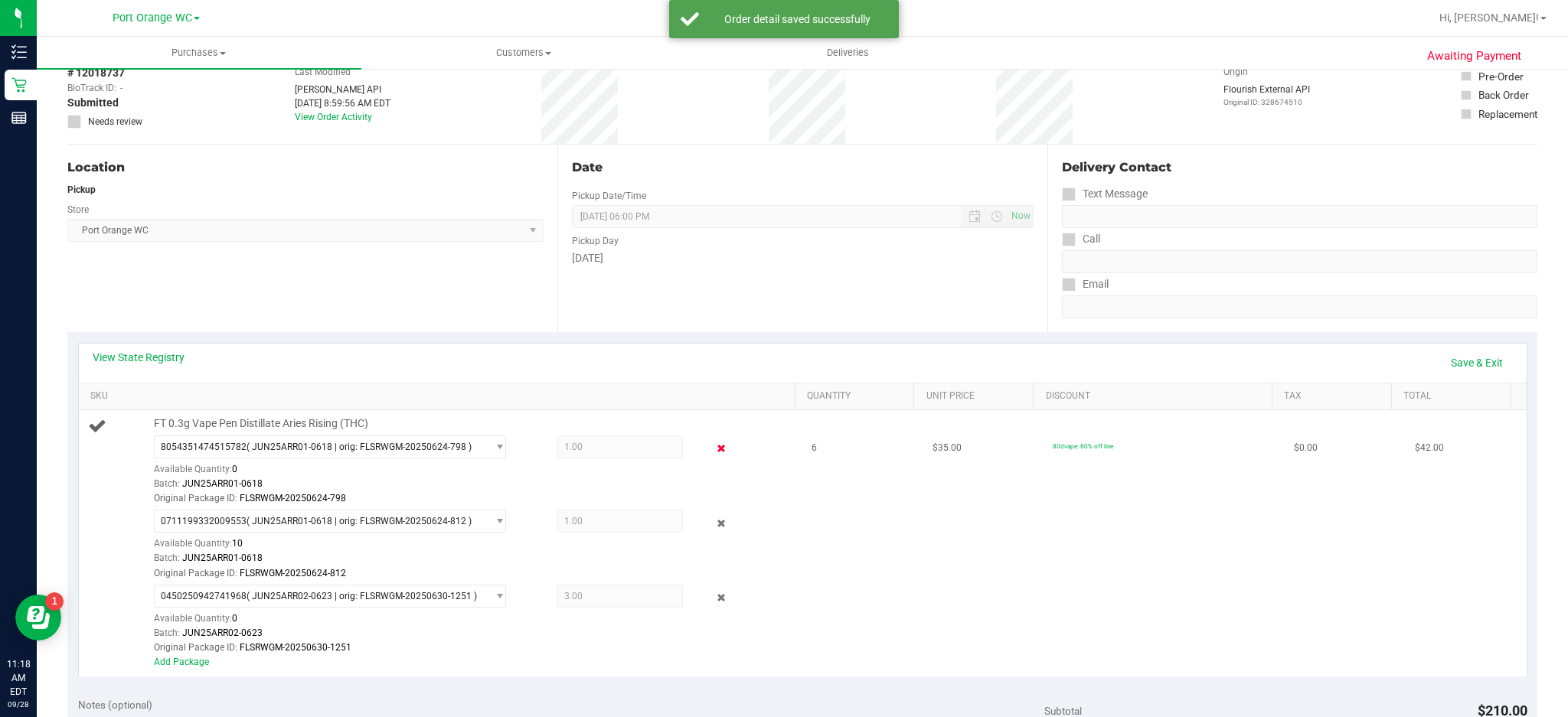
click at [713, 448] on icon at bounding box center [721, 449] width 16 height 18
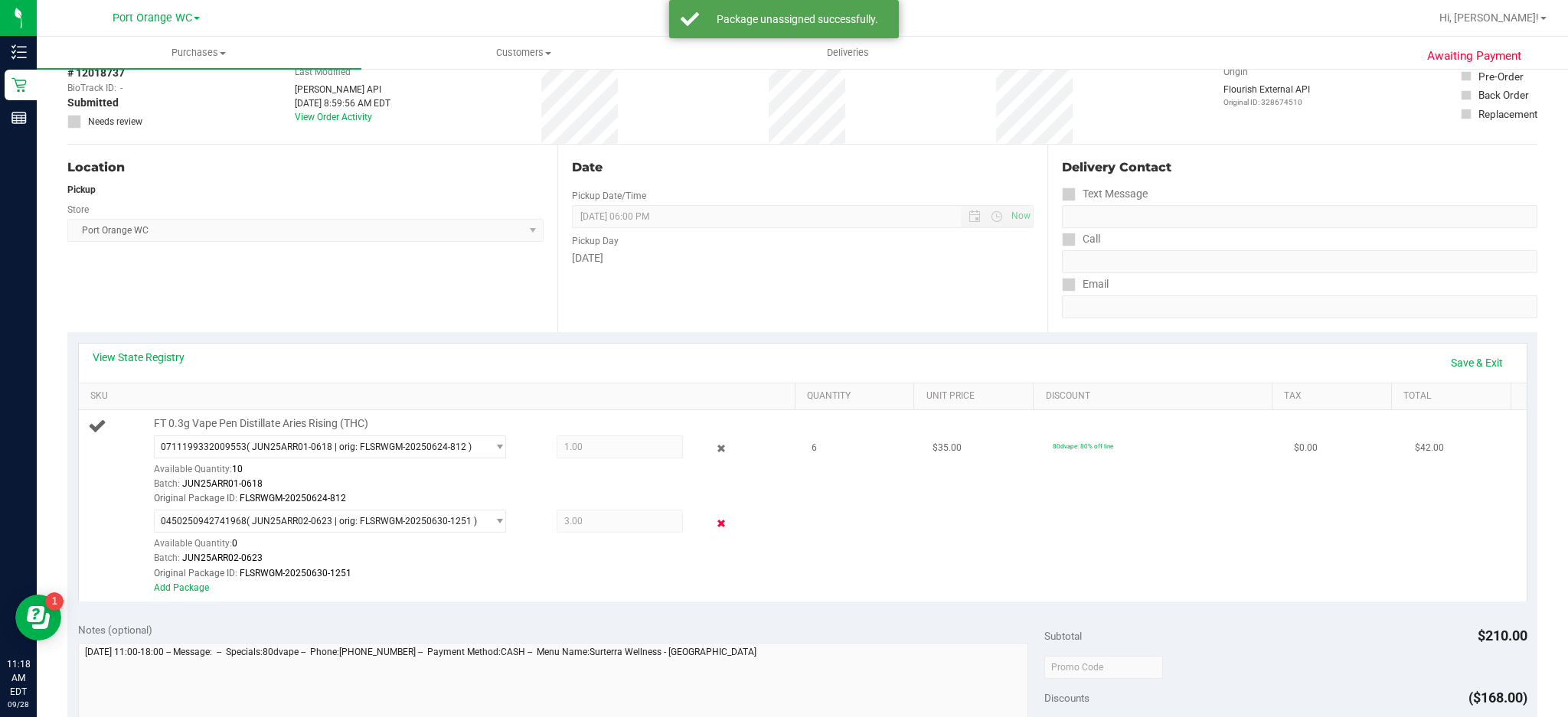
click at [713, 521] on icon at bounding box center [721, 524] width 16 height 18
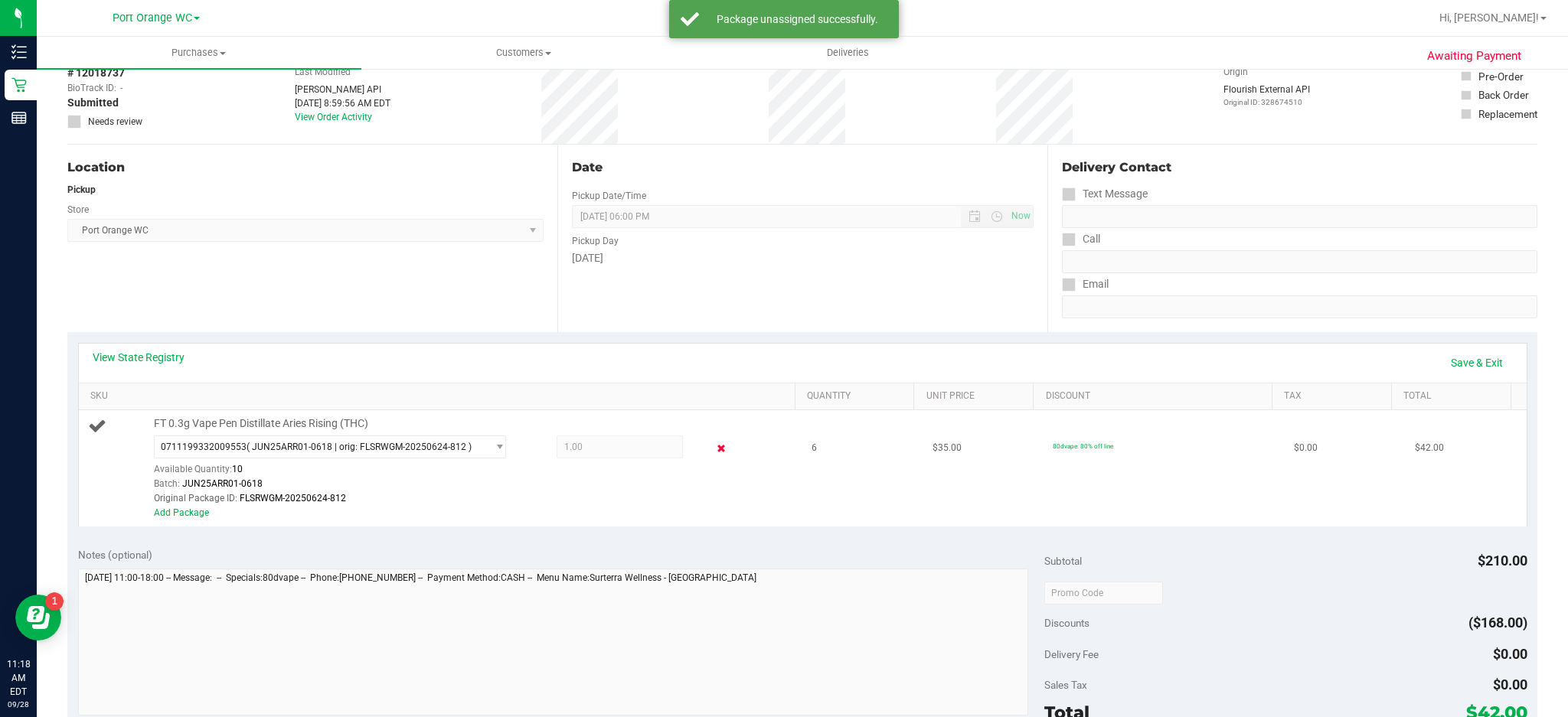
click at [713, 443] on icon at bounding box center [721, 449] width 16 height 18
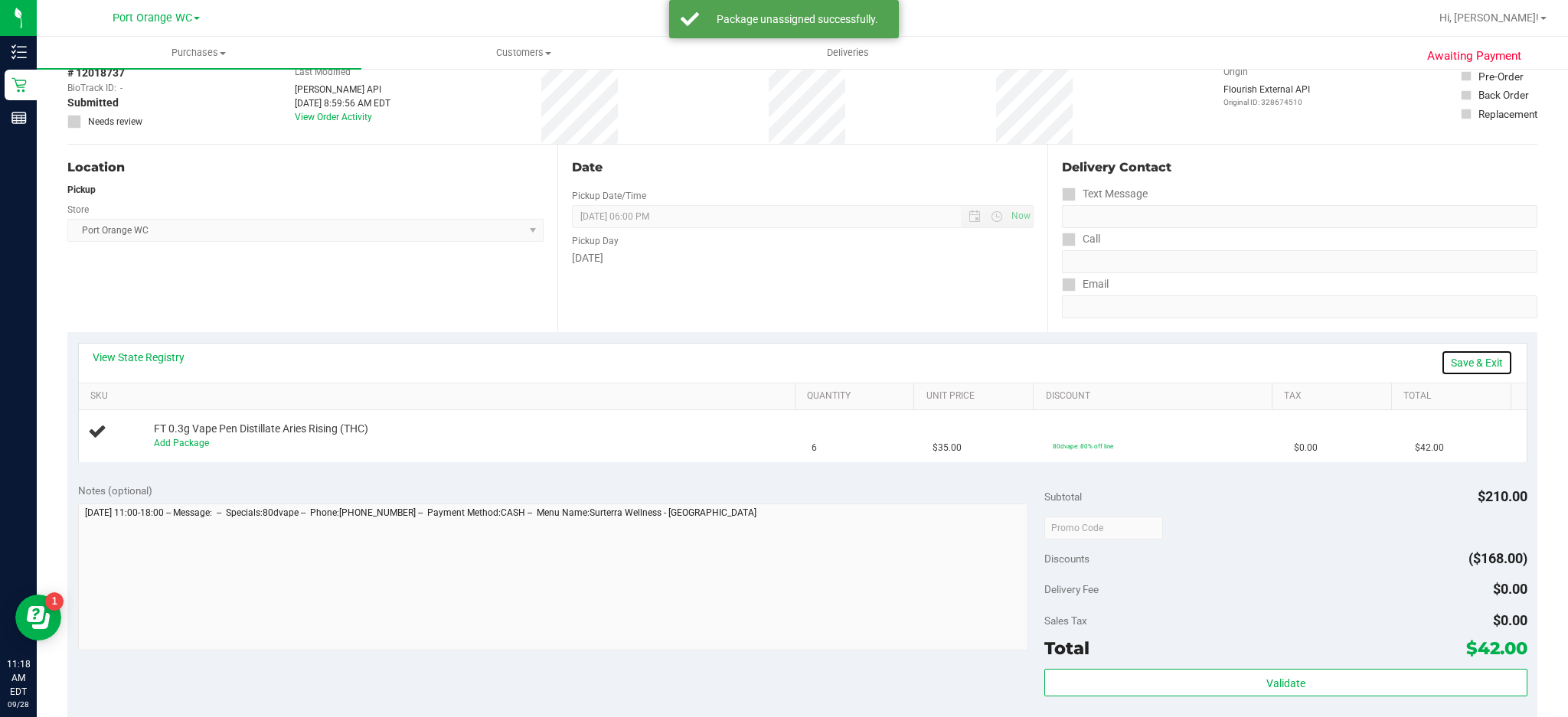
click at [1465, 366] on link "Save & Exit" at bounding box center [1477, 363] width 72 height 26
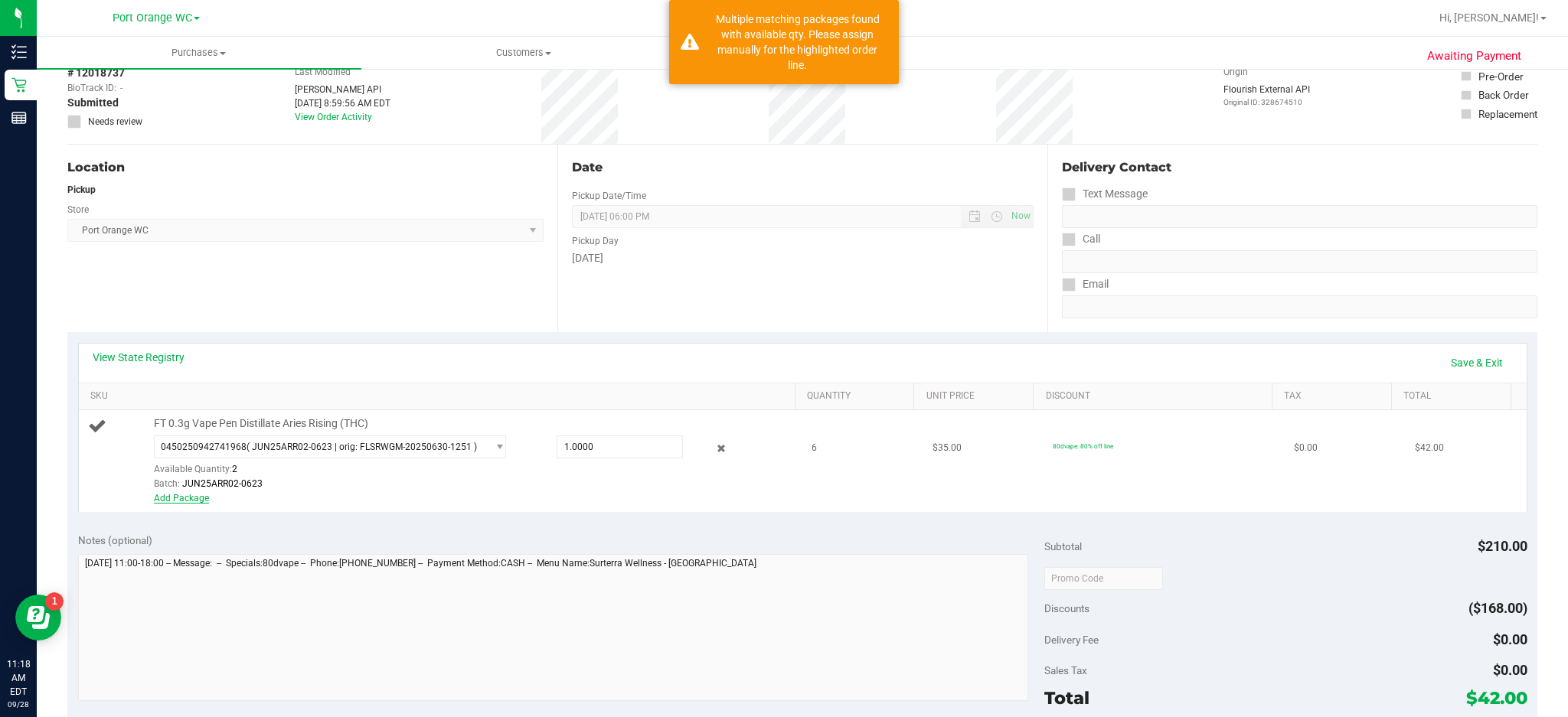
click at [192, 499] on link "Add Package" at bounding box center [181, 498] width 55 height 10
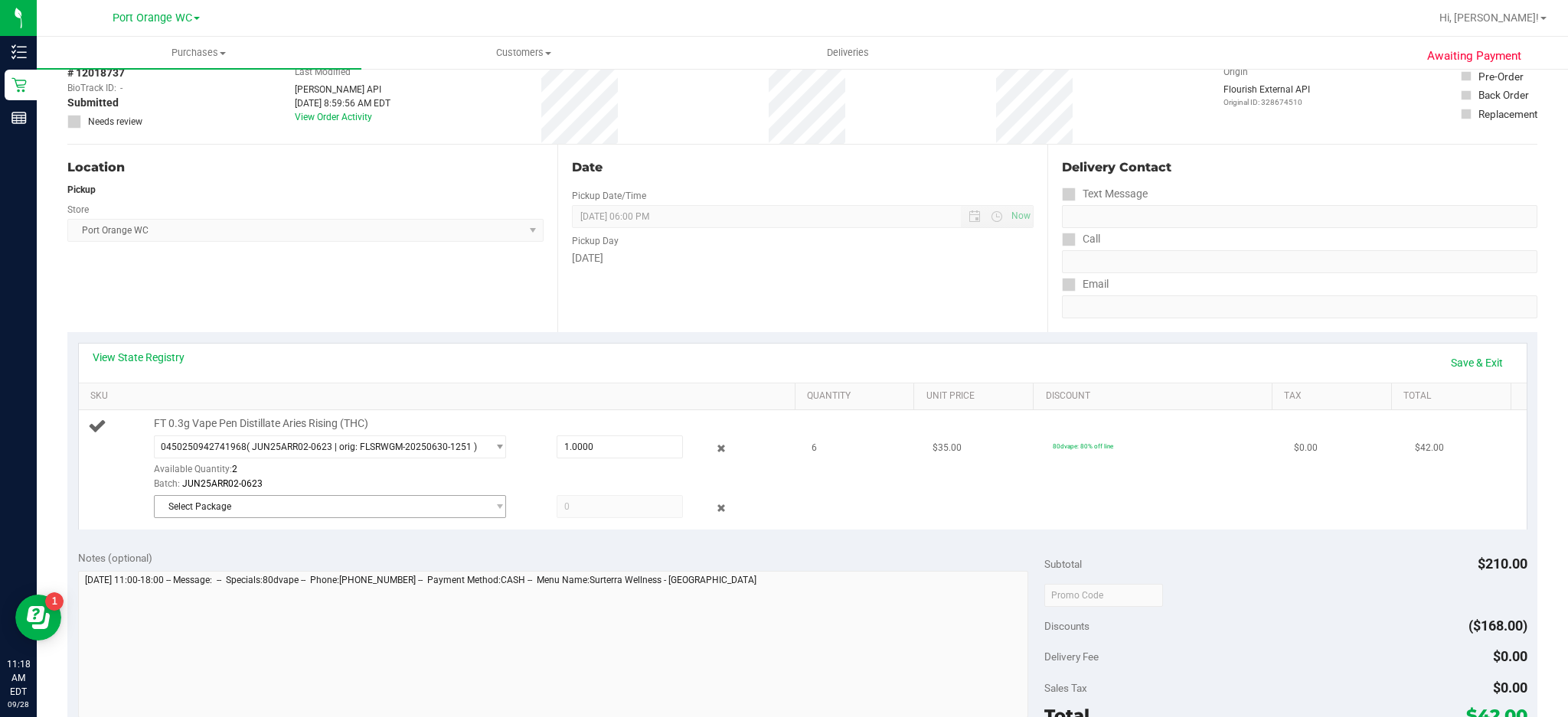
click at [224, 508] on span "Select Package" at bounding box center [320, 506] width 332 height 21
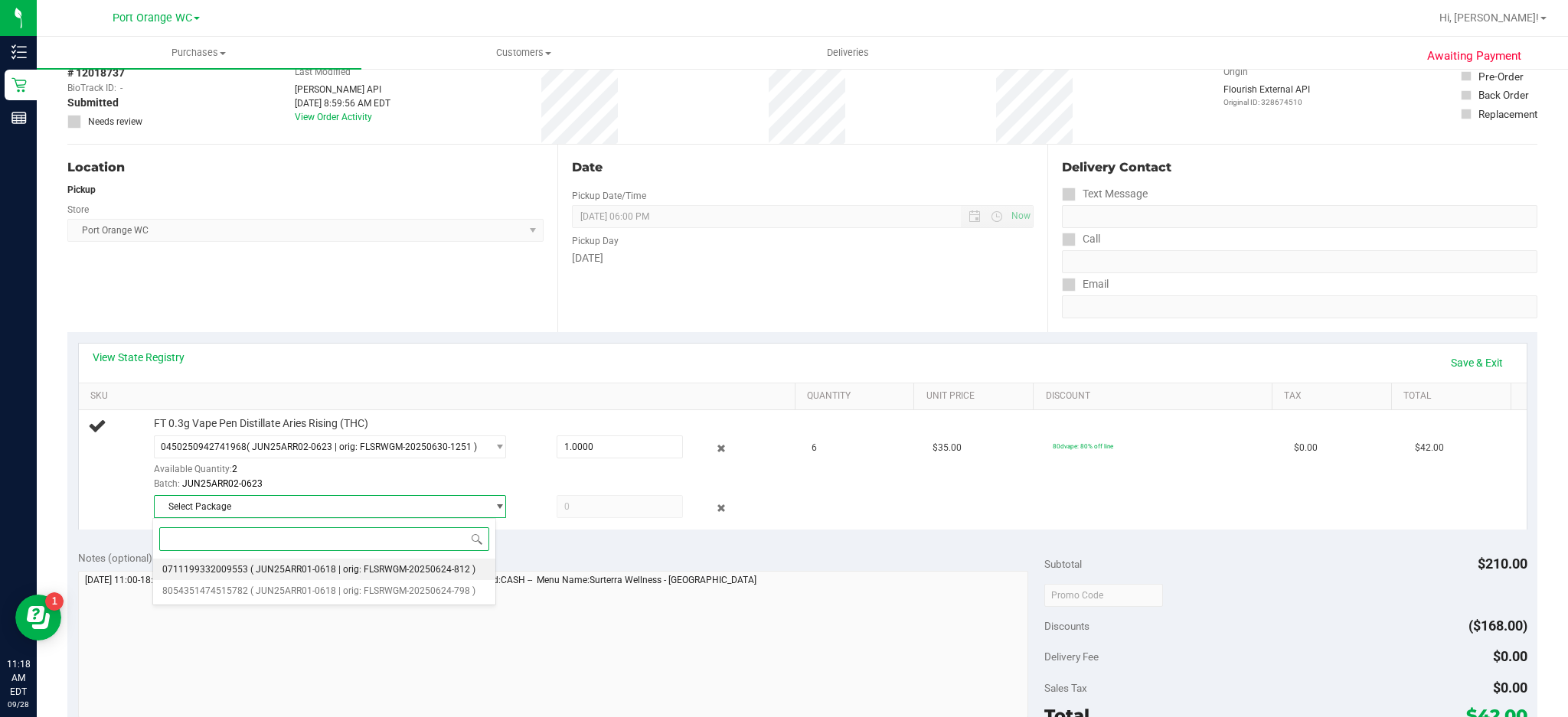
click at [280, 571] on span "( JUN25ARR01-0618 | orig: FLSRWGM-20250624-812 )" at bounding box center [363, 569] width 225 height 10
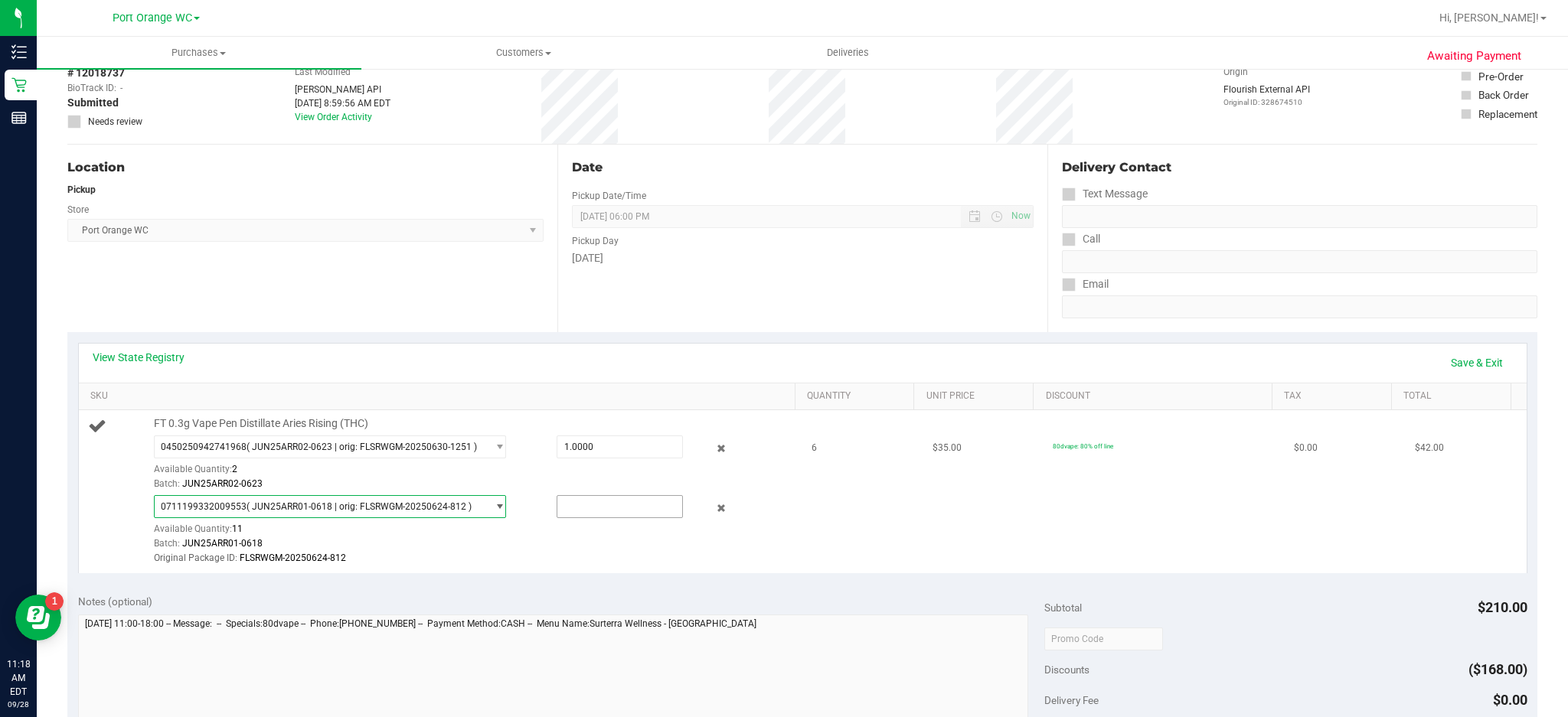
click at [590, 501] on input "text" at bounding box center [620, 506] width 126 height 21
type input "5"
click at [1464, 361] on link "Save & Exit" at bounding box center [1477, 363] width 72 height 26
type input "5.0000"
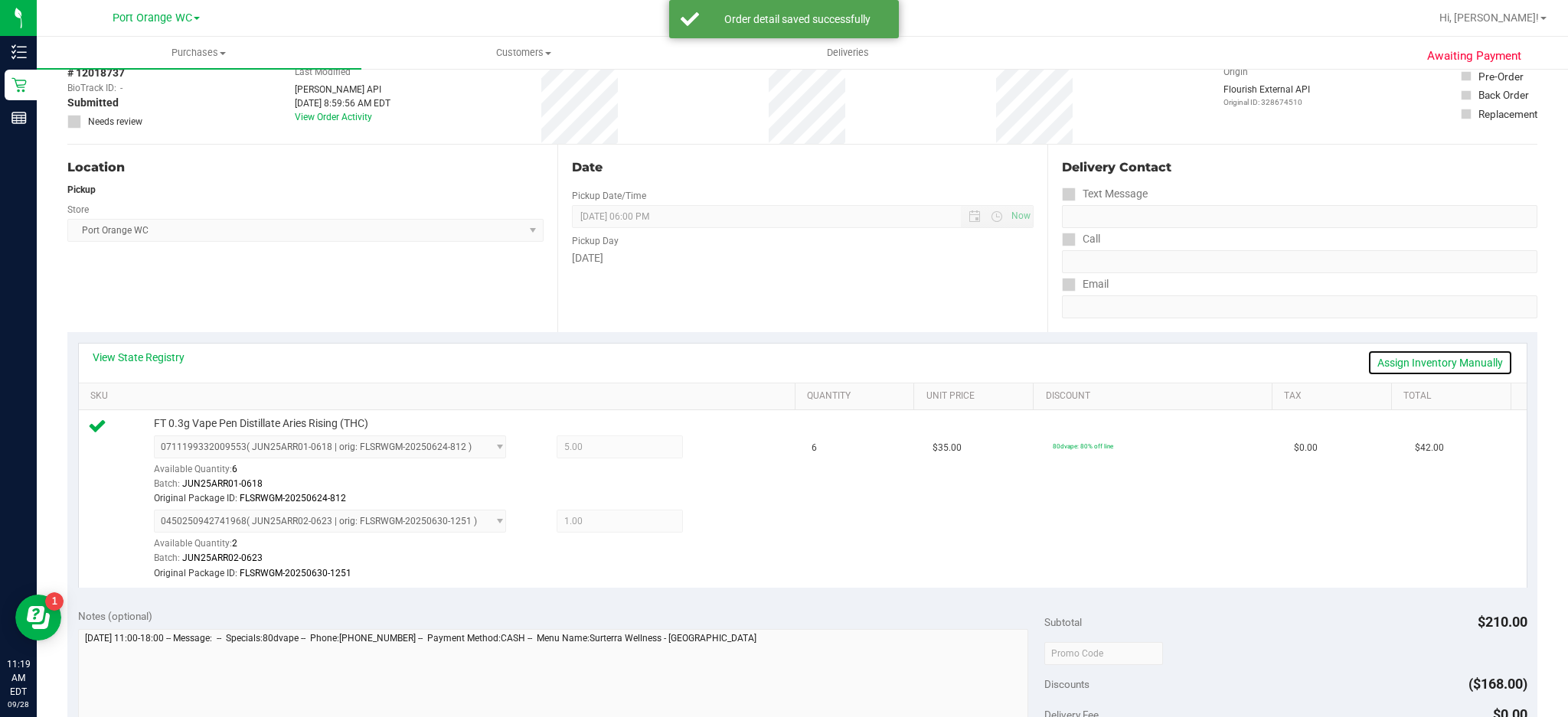
click at [1434, 352] on link "Assign Inventory Manually" at bounding box center [1440, 363] width 146 height 26
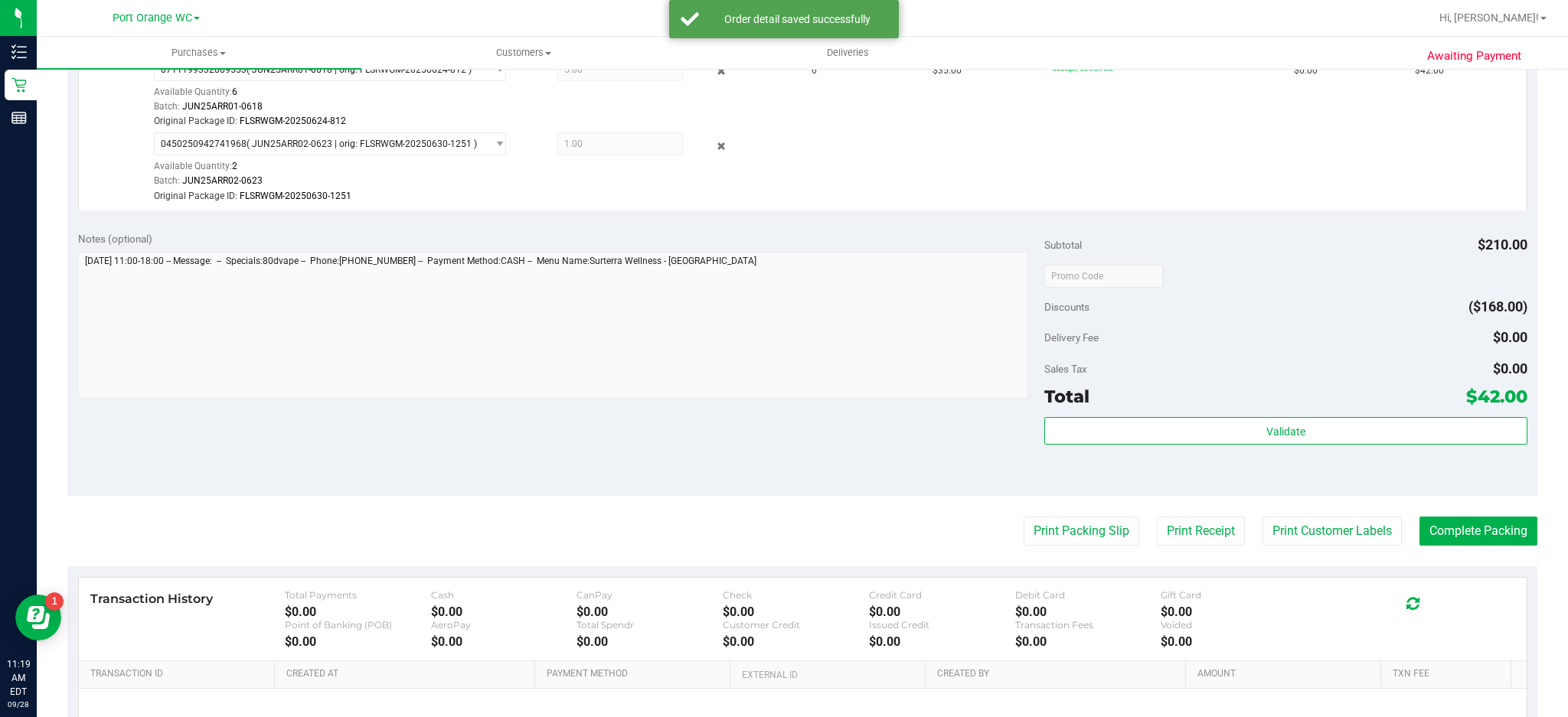
scroll to position [482, 0]
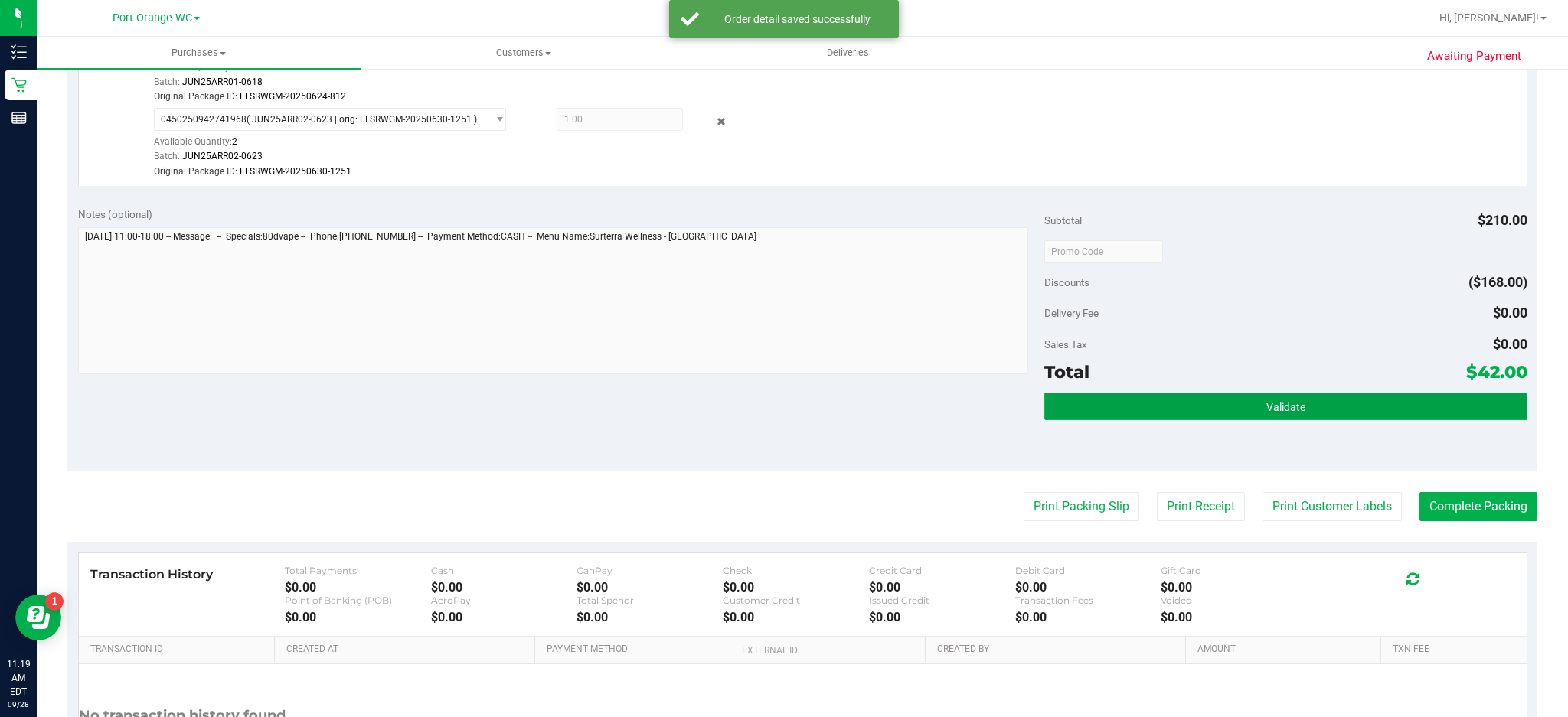
click at [1297, 411] on button "Validate" at bounding box center [1285, 407] width 483 height 28
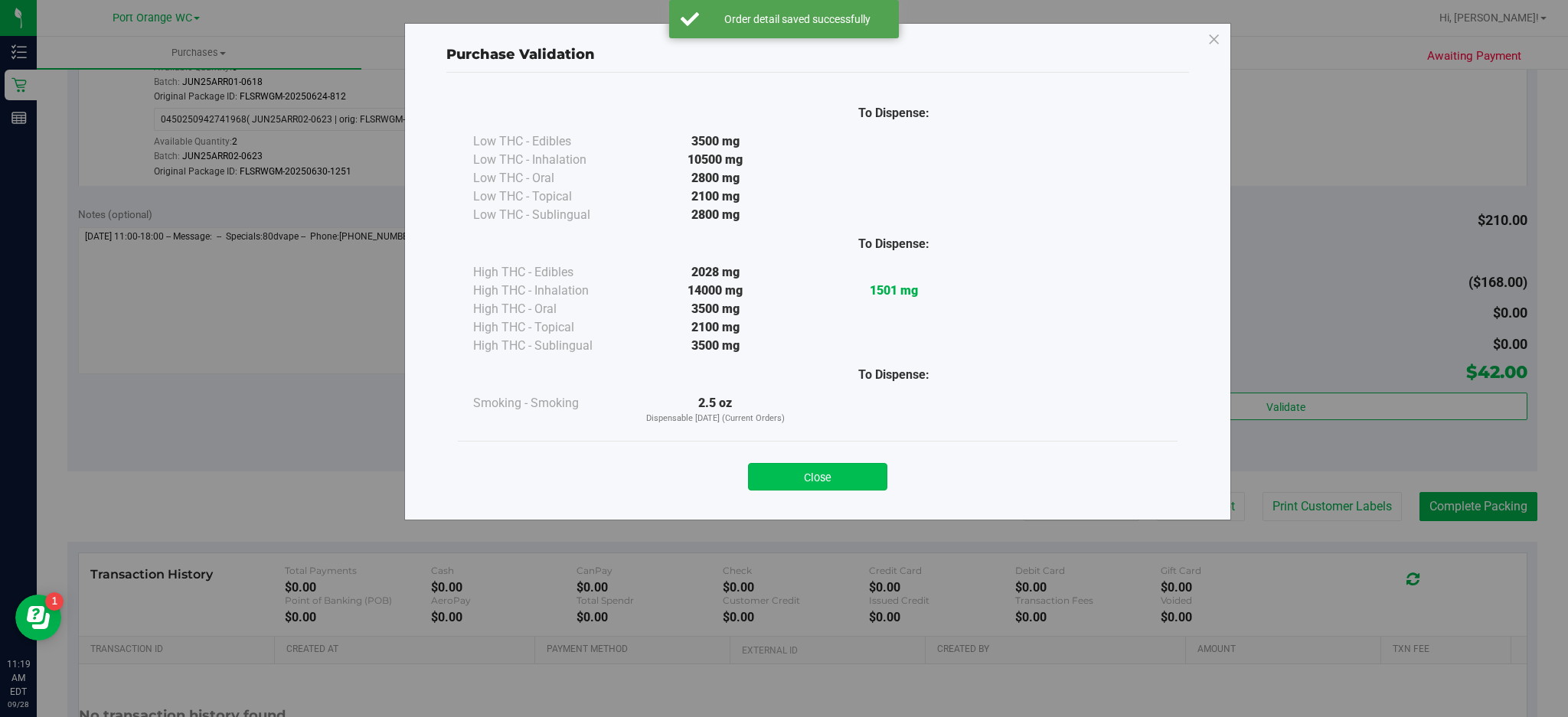
click at [848, 463] on button "Close" at bounding box center [817, 477] width 139 height 28
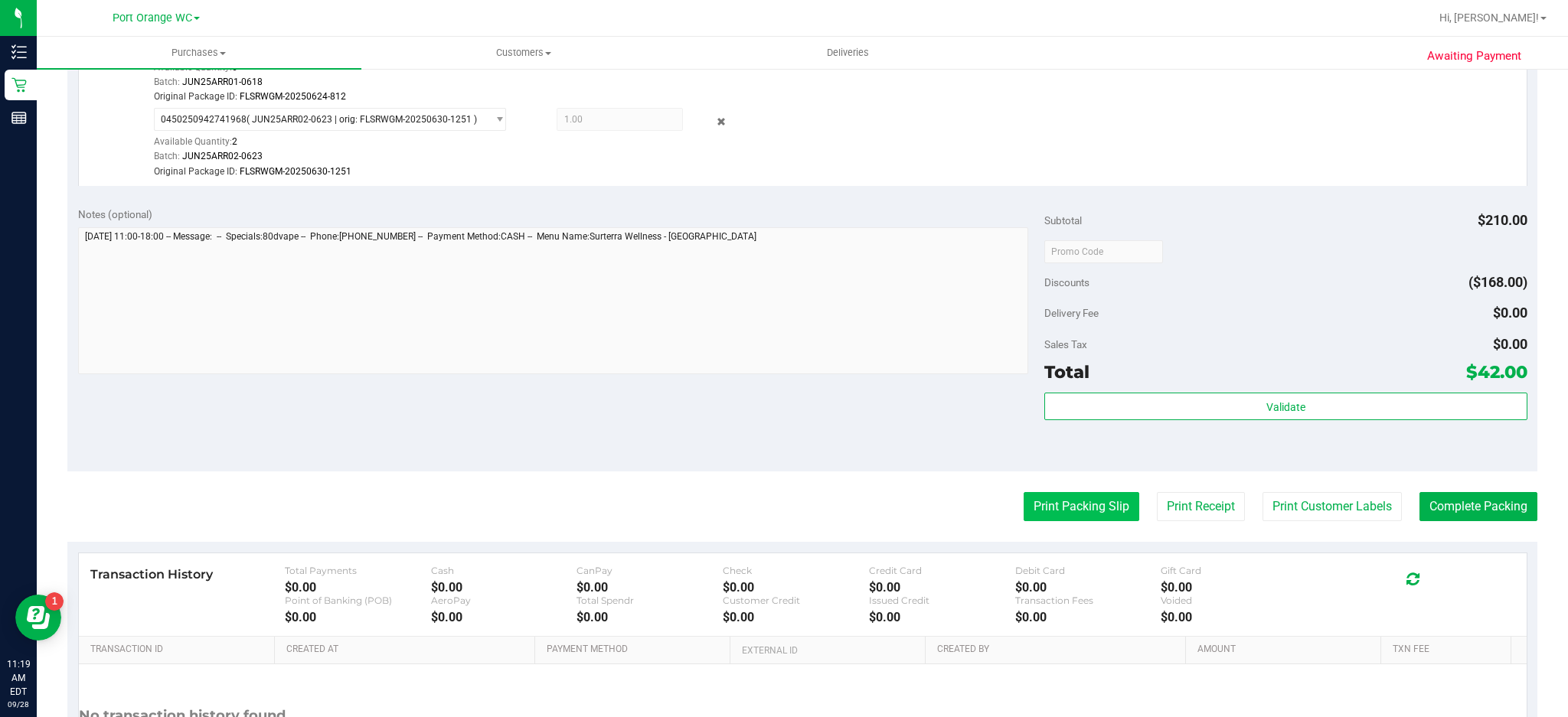
click at [1071, 512] on button "Print Packing Slip" at bounding box center [1081, 507] width 115 height 29
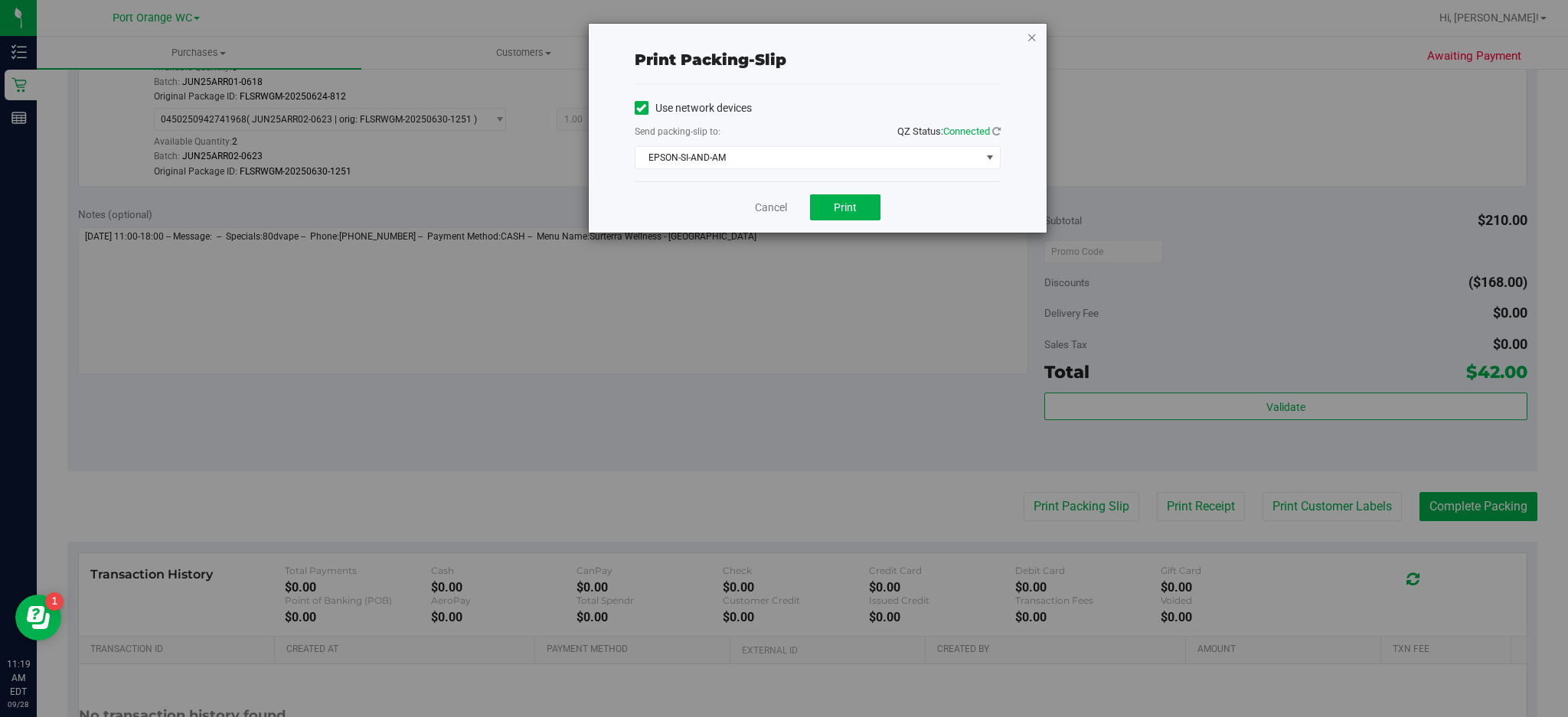
click at [1030, 33] on icon "button" at bounding box center [1032, 37] width 10 height 18
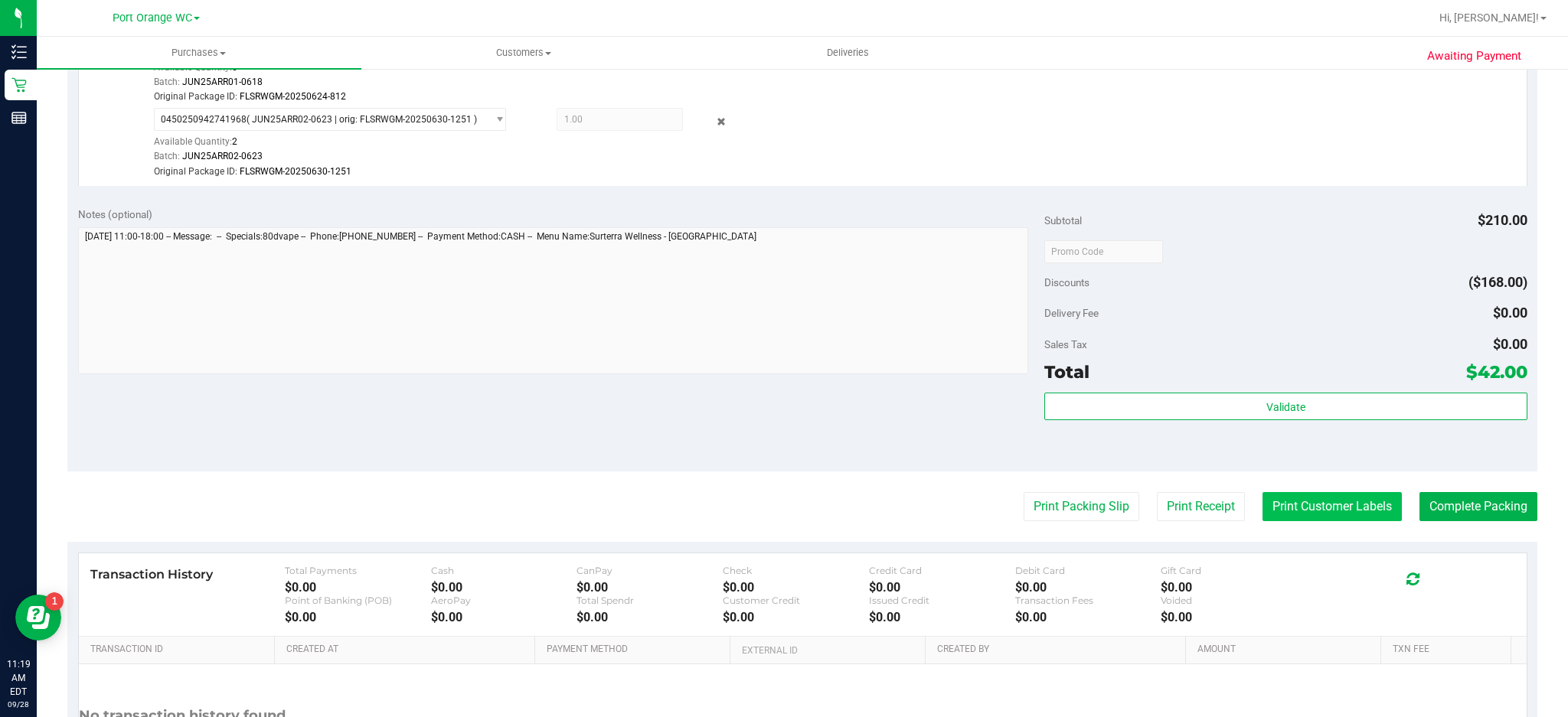
click at [1341, 509] on button "Print Customer Labels" at bounding box center [1332, 507] width 139 height 29
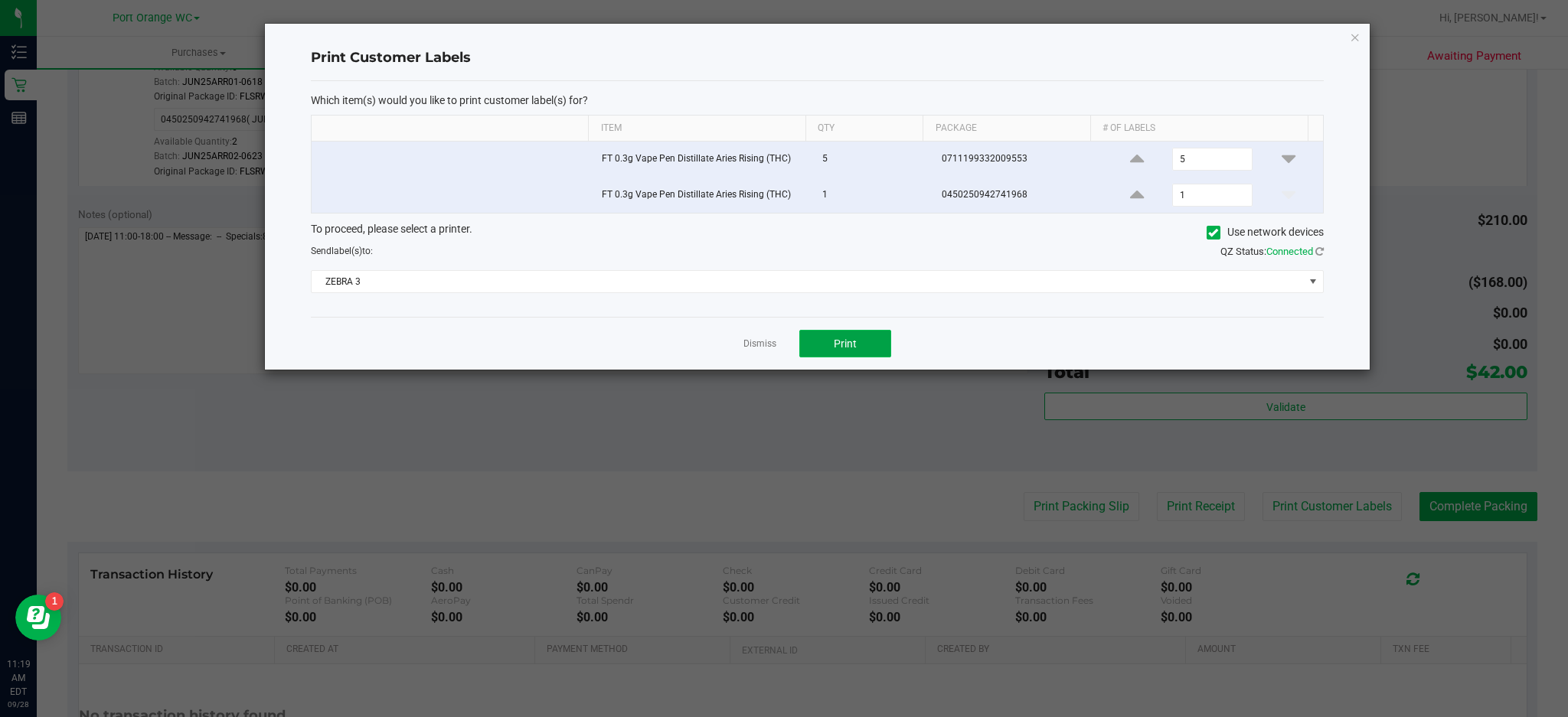
click at [874, 349] on button "Print" at bounding box center [844, 344] width 92 height 28
click at [1355, 35] on icon "button" at bounding box center [1355, 37] width 10 height 18
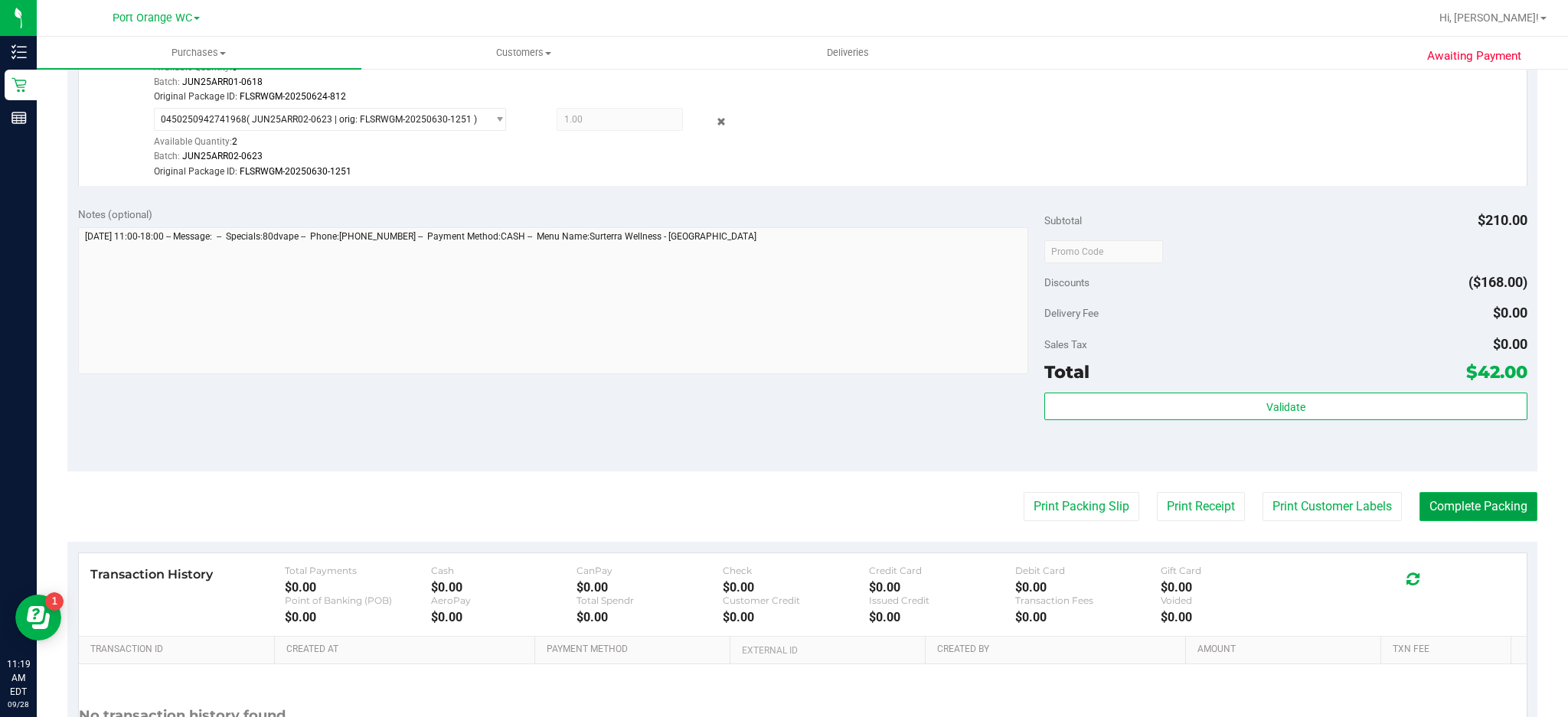
click at [1485, 512] on button "Complete Packing" at bounding box center [1479, 507] width 118 height 29
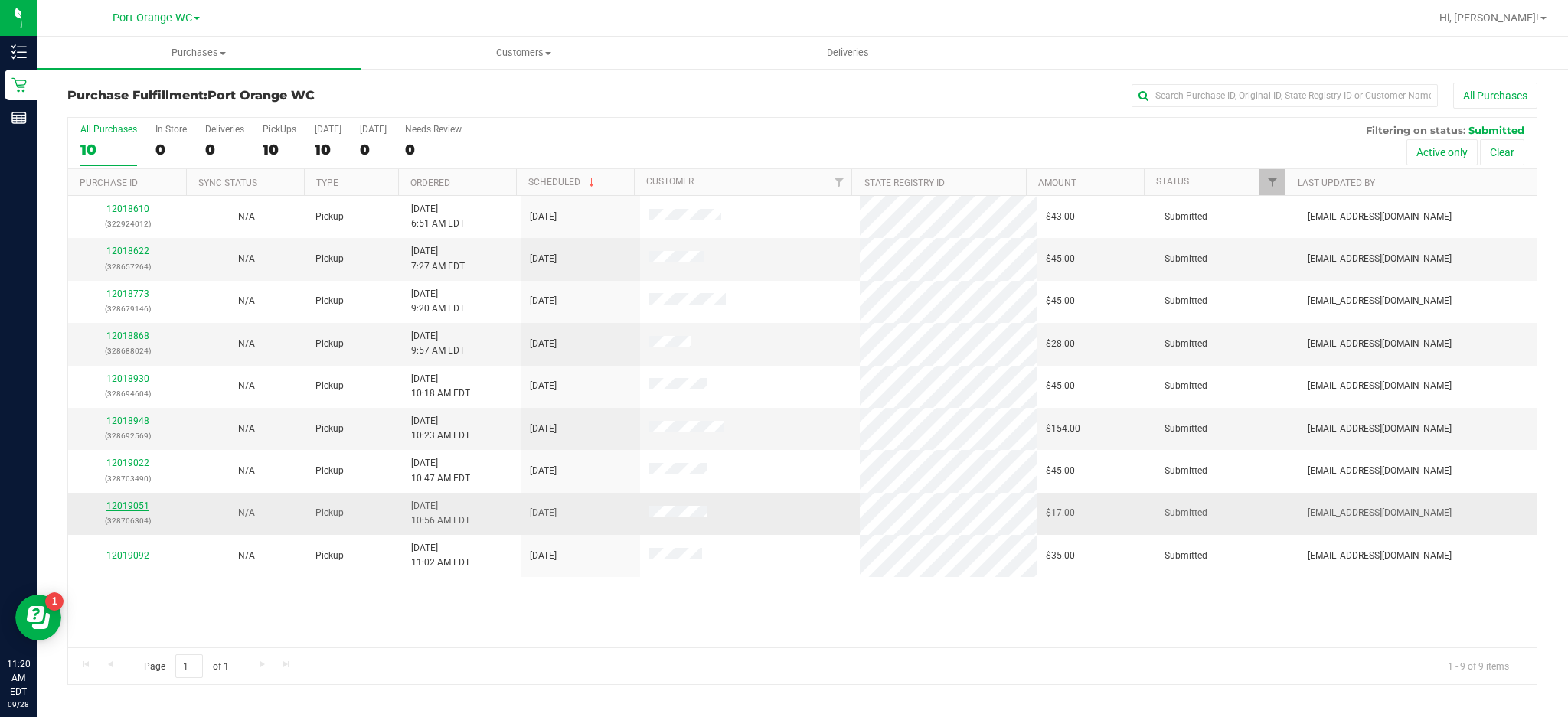
click at [131, 509] on link "12019051" at bounding box center [128, 505] width 43 height 10
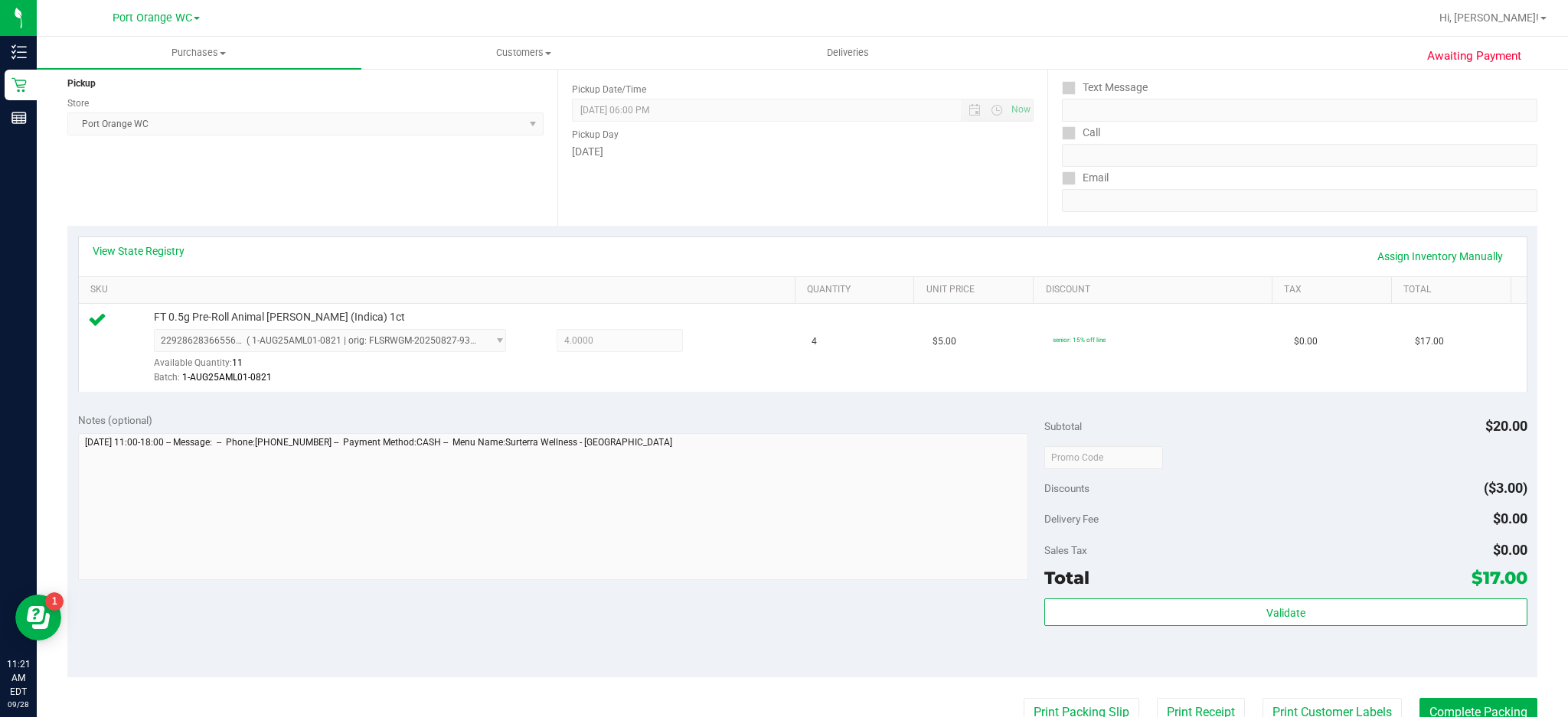
scroll to position [280, 0]
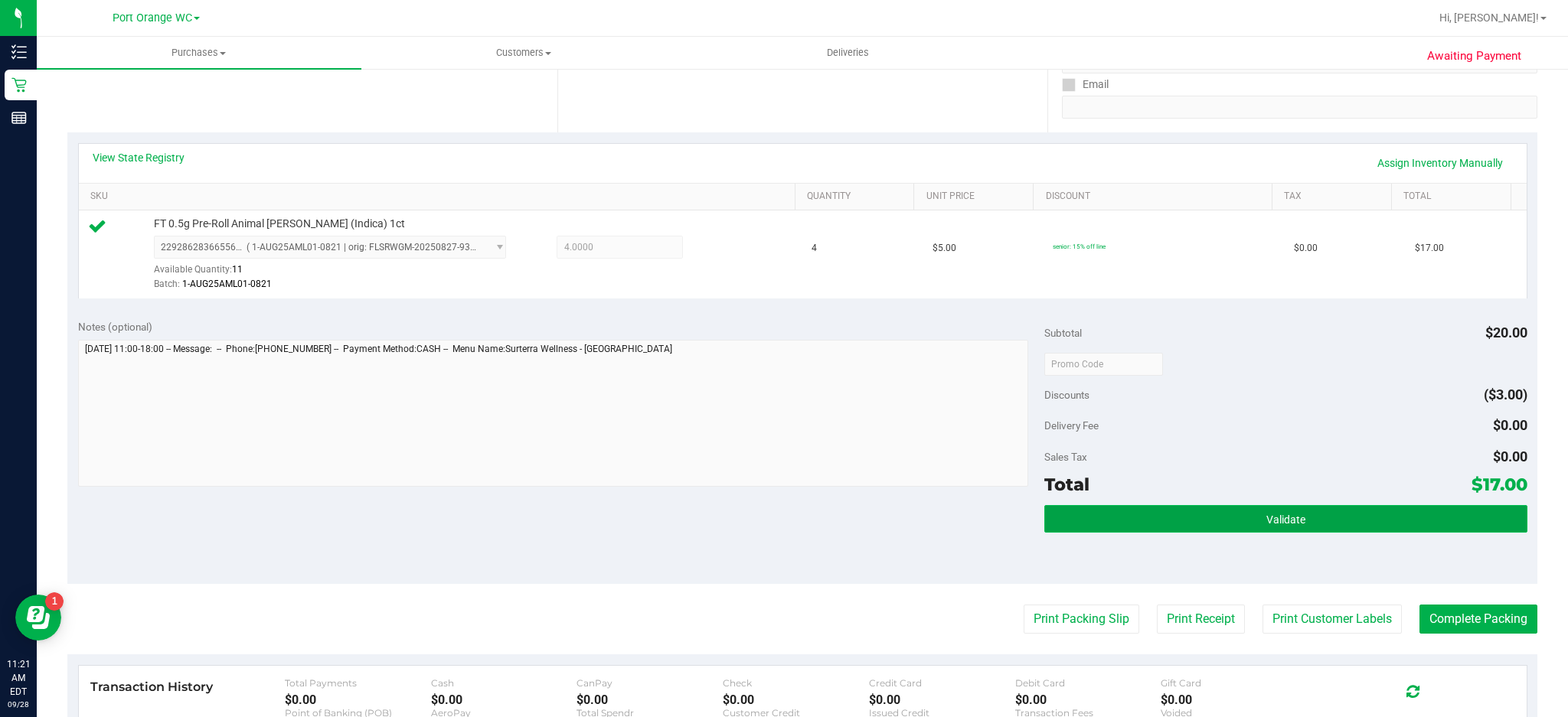
click at [1277, 519] on span "Validate" at bounding box center [1285, 520] width 39 height 12
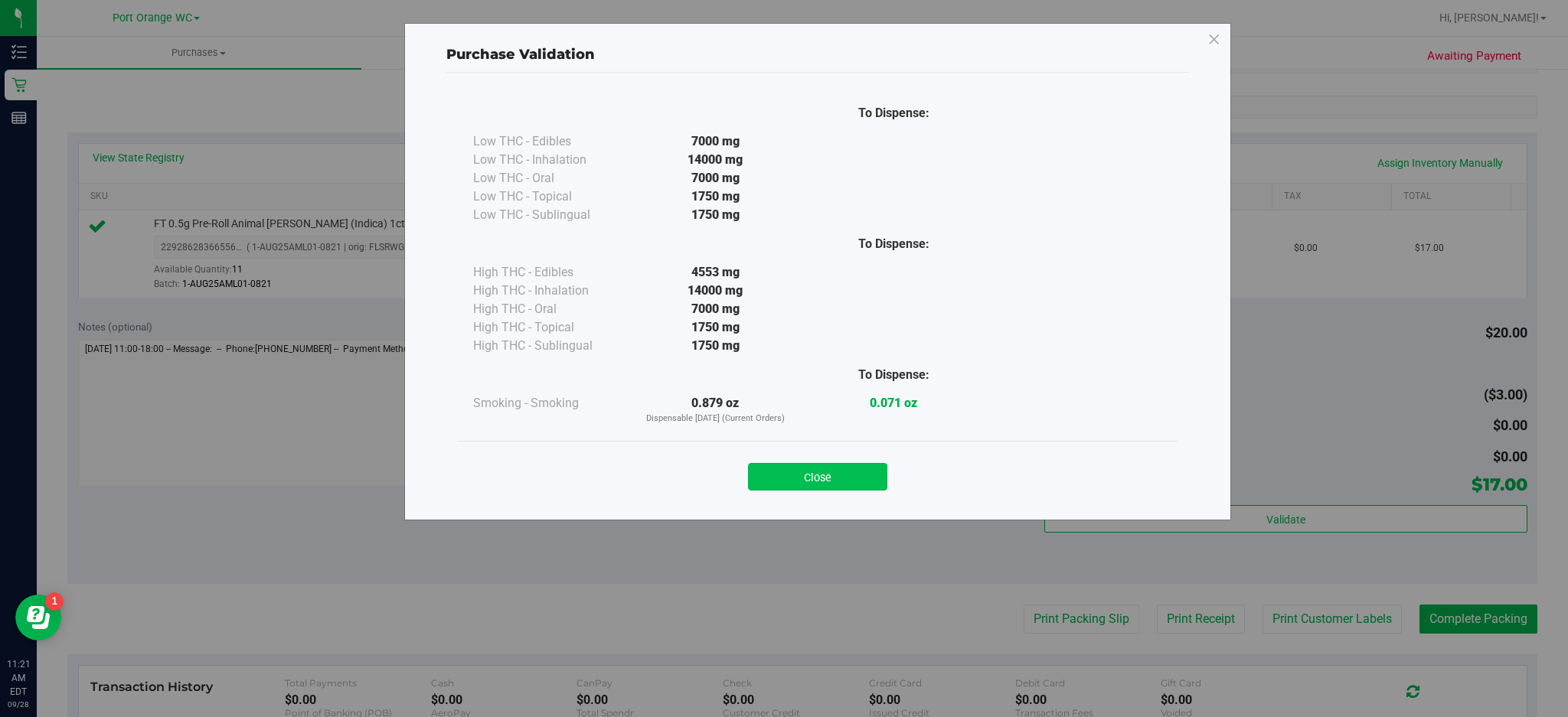
click at [866, 470] on button "Close" at bounding box center [817, 477] width 139 height 28
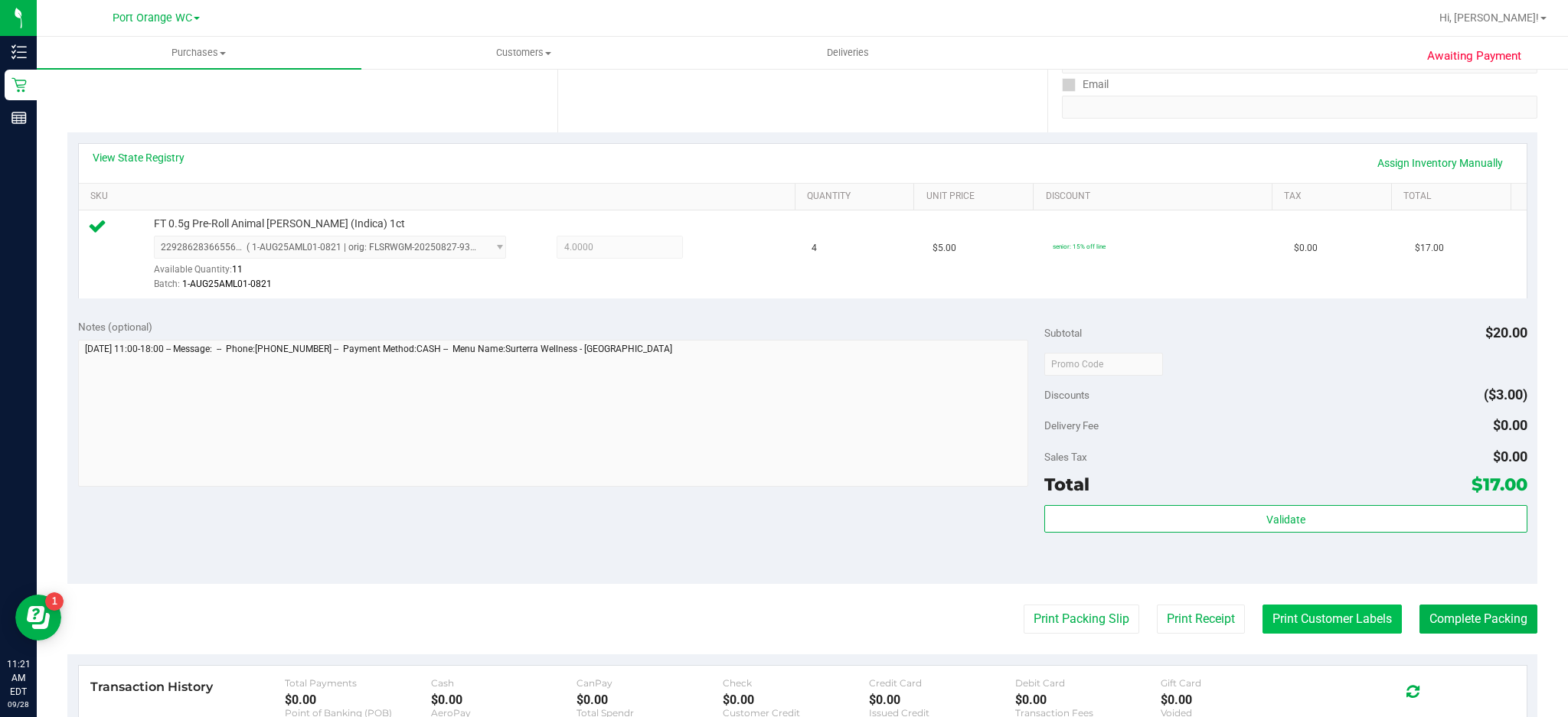
click at [1348, 625] on button "Print Customer Labels" at bounding box center [1332, 619] width 139 height 29
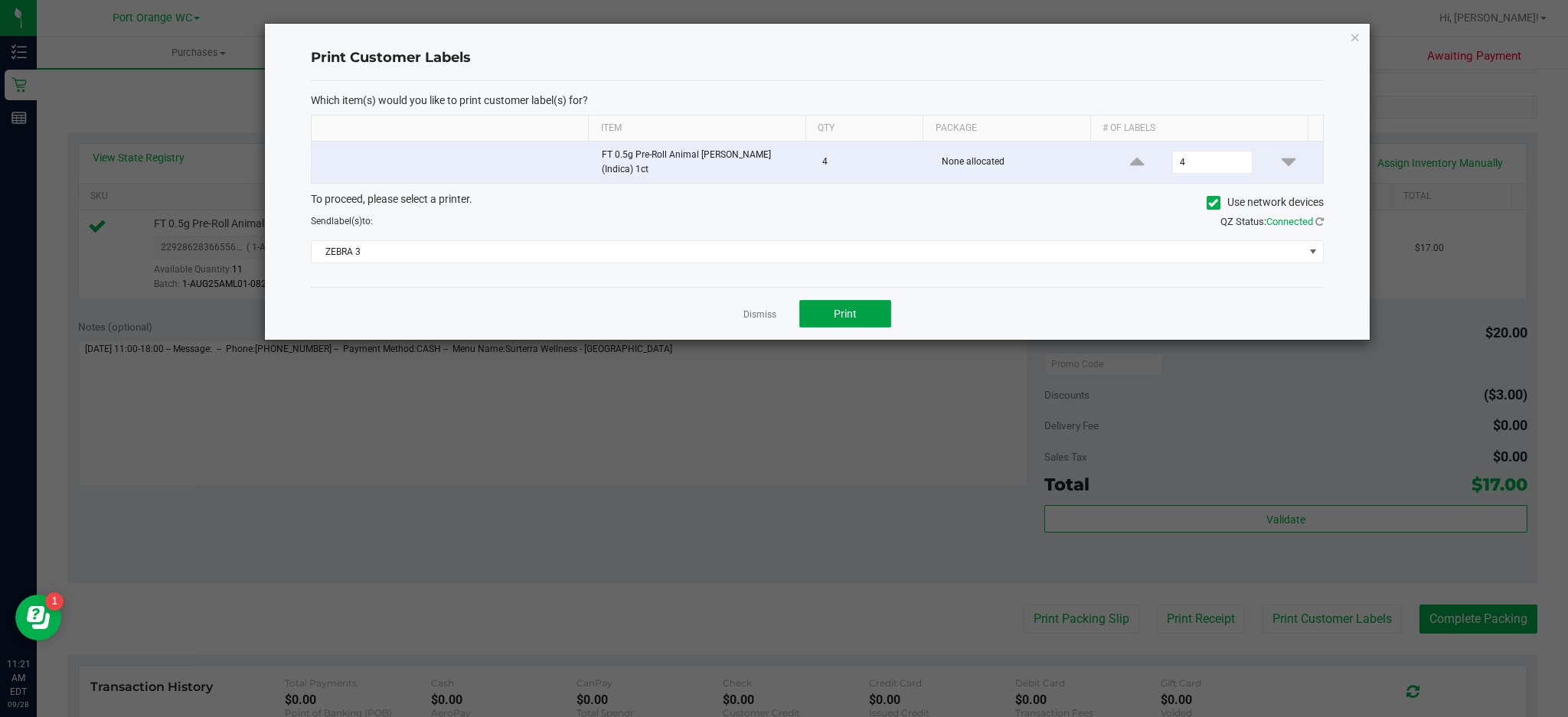
click at [868, 313] on button "Print" at bounding box center [844, 314] width 92 height 28
click at [1357, 29] on icon "button" at bounding box center [1355, 37] width 10 height 18
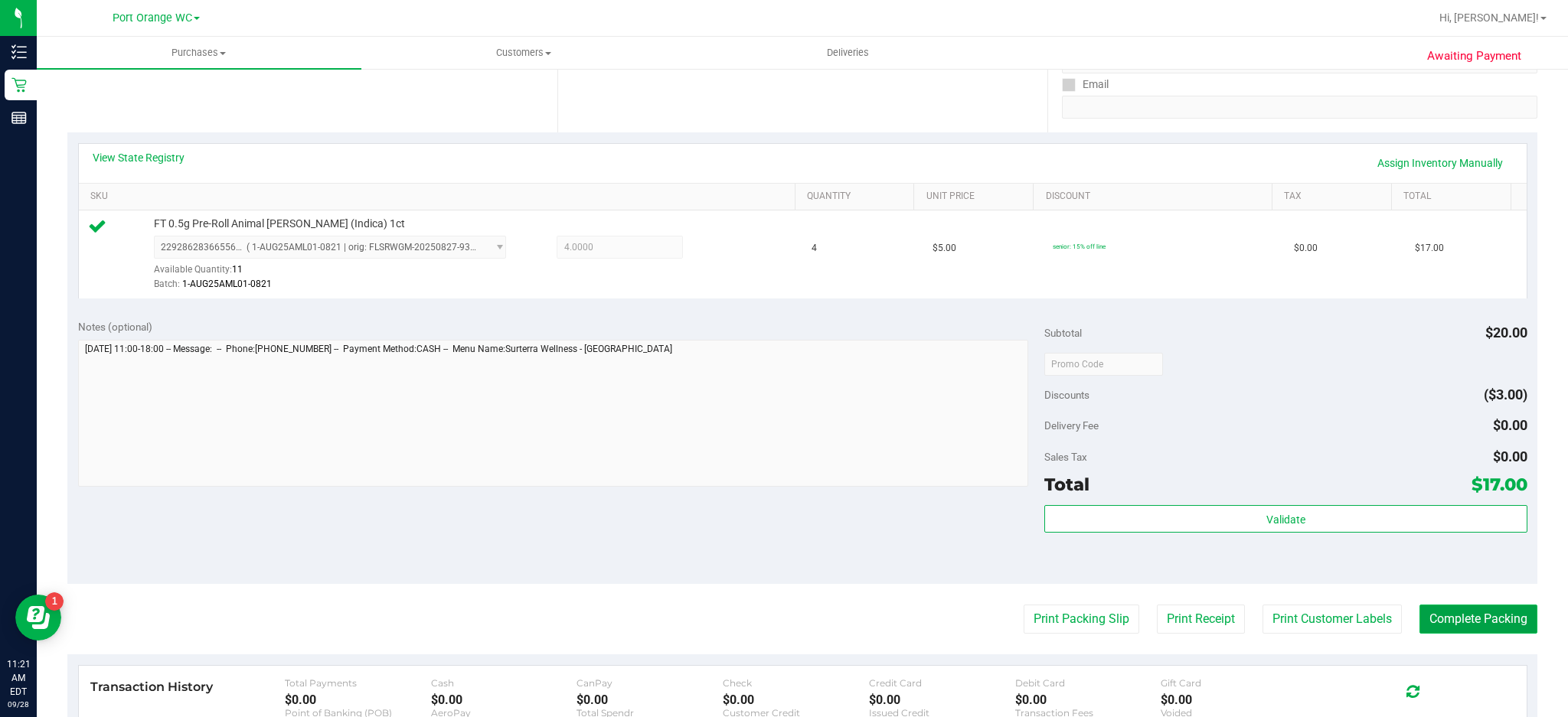
click at [1479, 627] on button "Complete Packing" at bounding box center [1479, 619] width 118 height 29
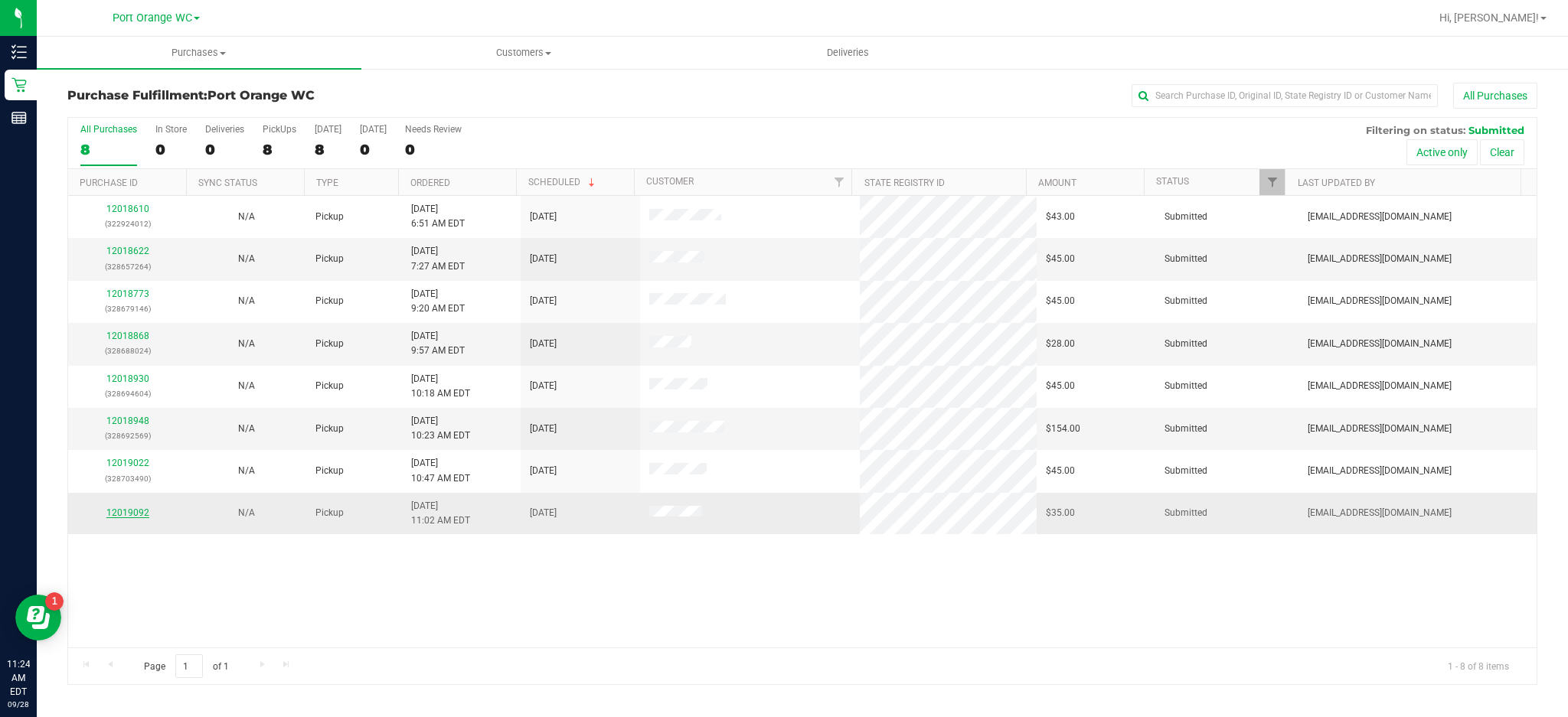
click at [138, 516] on link "12019092" at bounding box center [128, 512] width 43 height 10
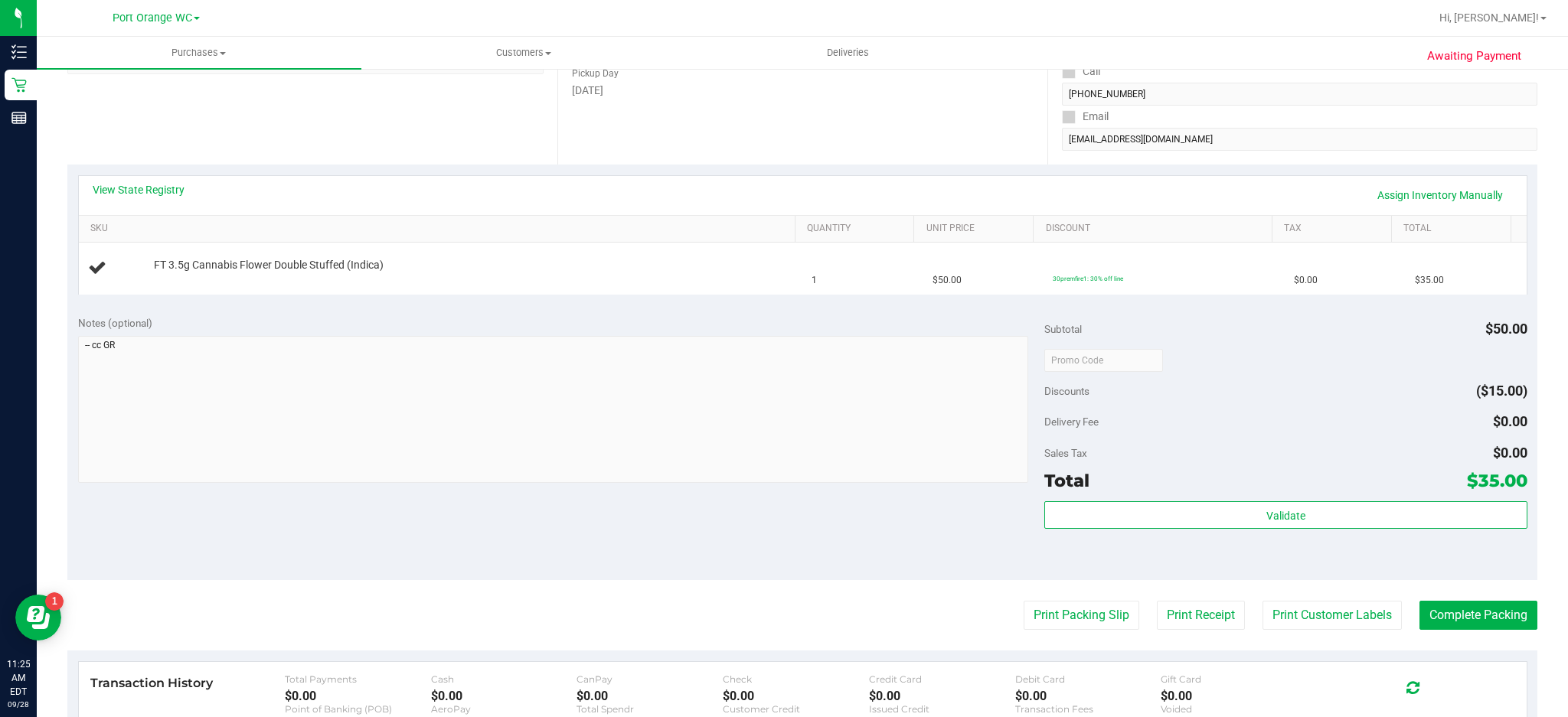
scroll to position [279, 0]
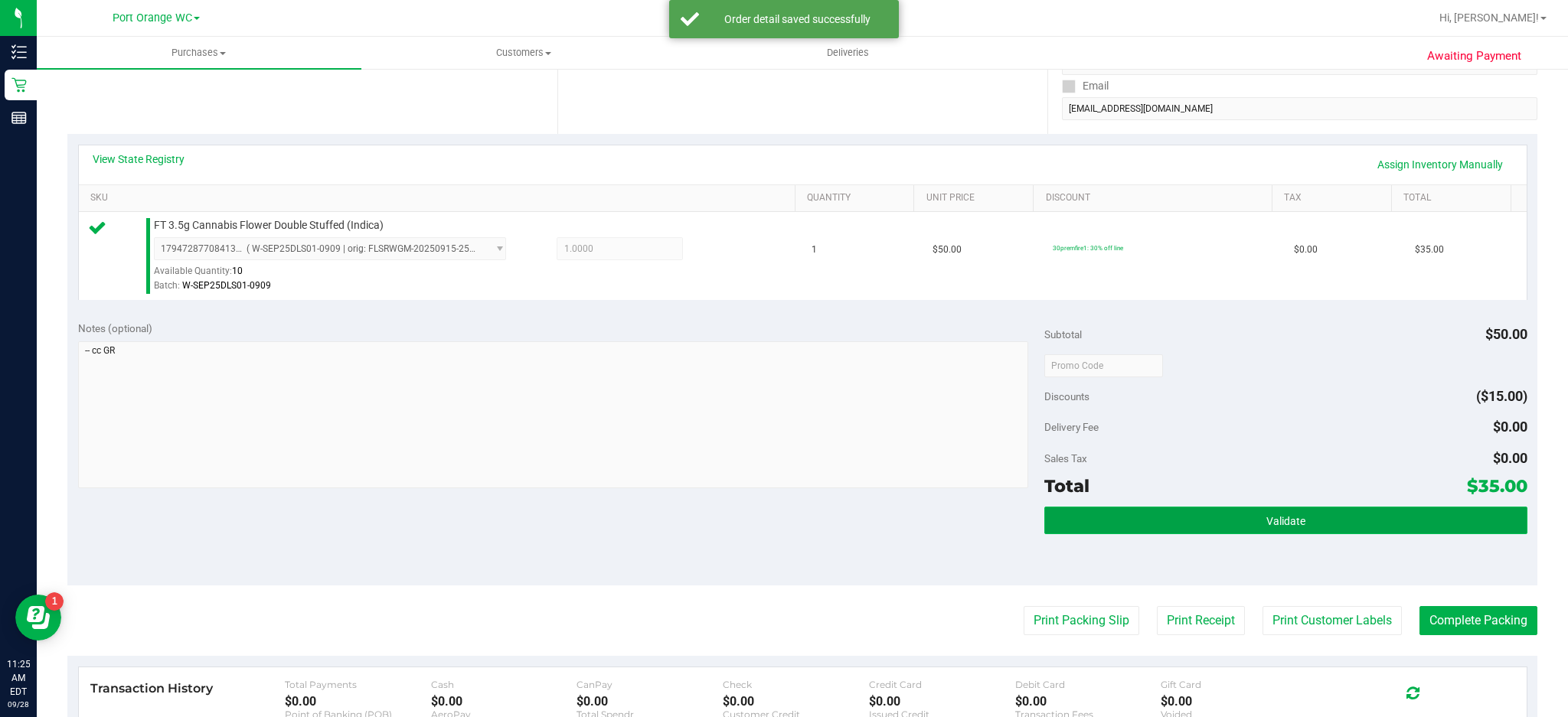
click at [1235, 532] on button "Validate" at bounding box center [1285, 520] width 483 height 28
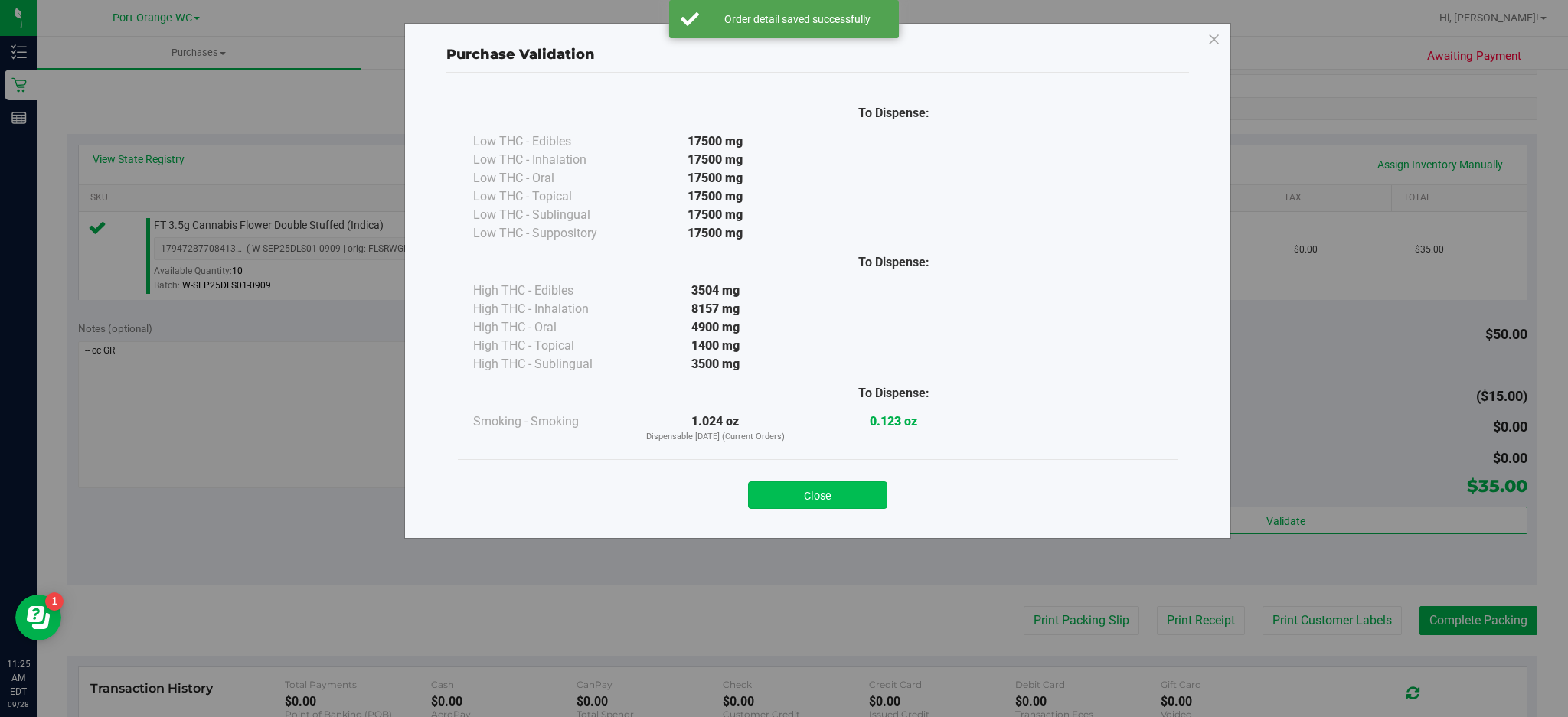
click at [844, 495] on button "Close" at bounding box center [817, 495] width 139 height 28
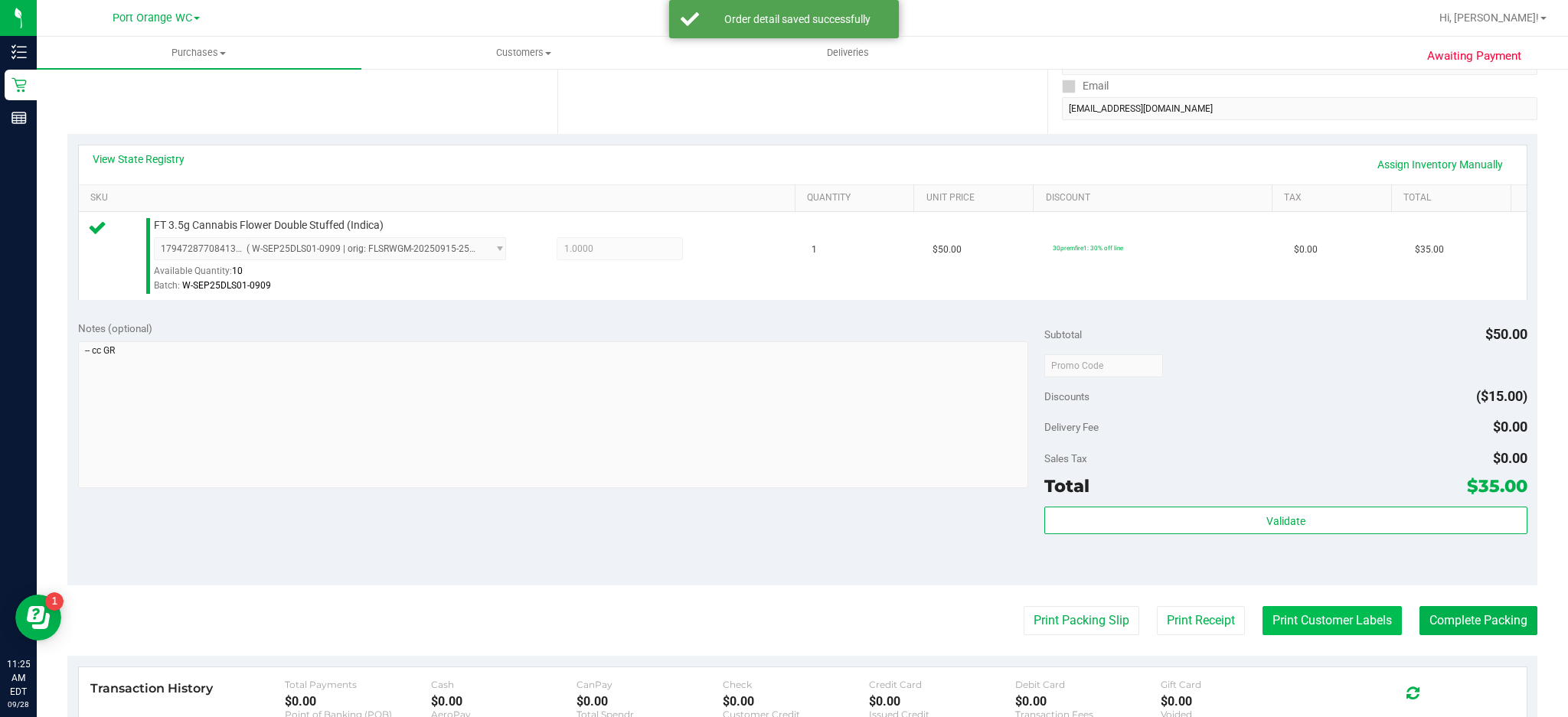
click at [1328, 615] on button "Print Customer Labels" at bounding box center [1332, 621] width 139 height 29
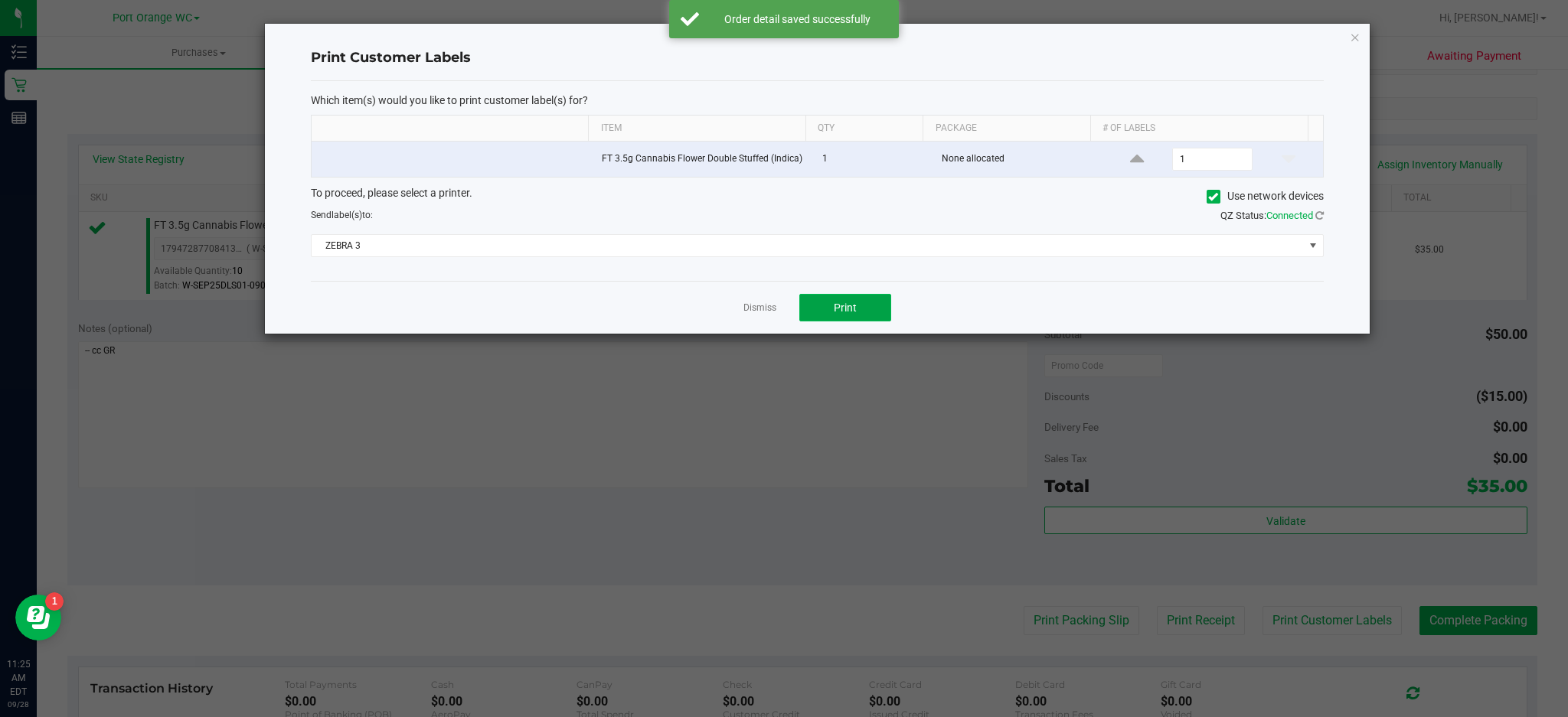
click at [872, 321] on button "Print" at bounding box center [844, 307] width 92 height 28
click at [1355, 35] on icon "button" at bounding box center [1355, 37] width 10 height 18
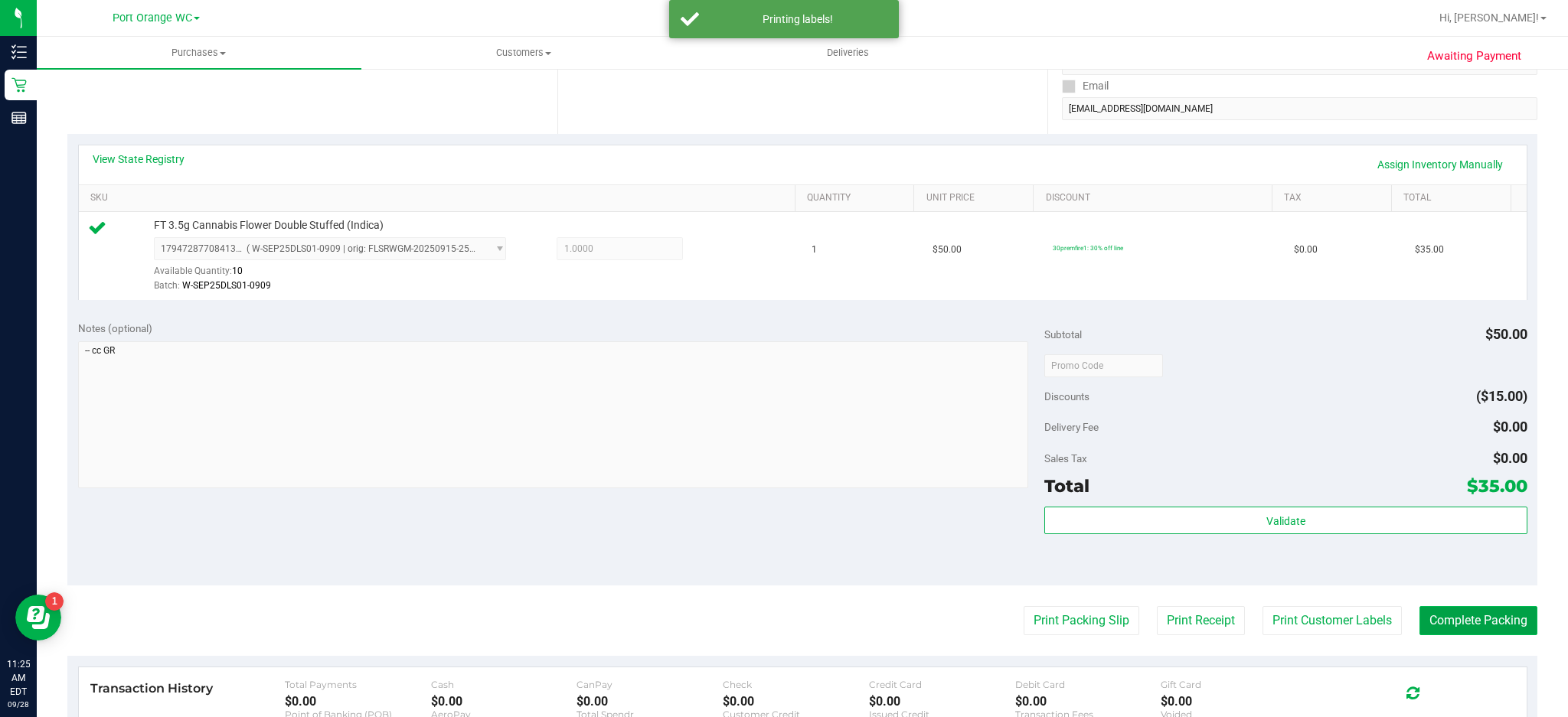
click at [1490, 611] on button "Complete Packing" at bounding box center [1479, 621] width 118 height 29
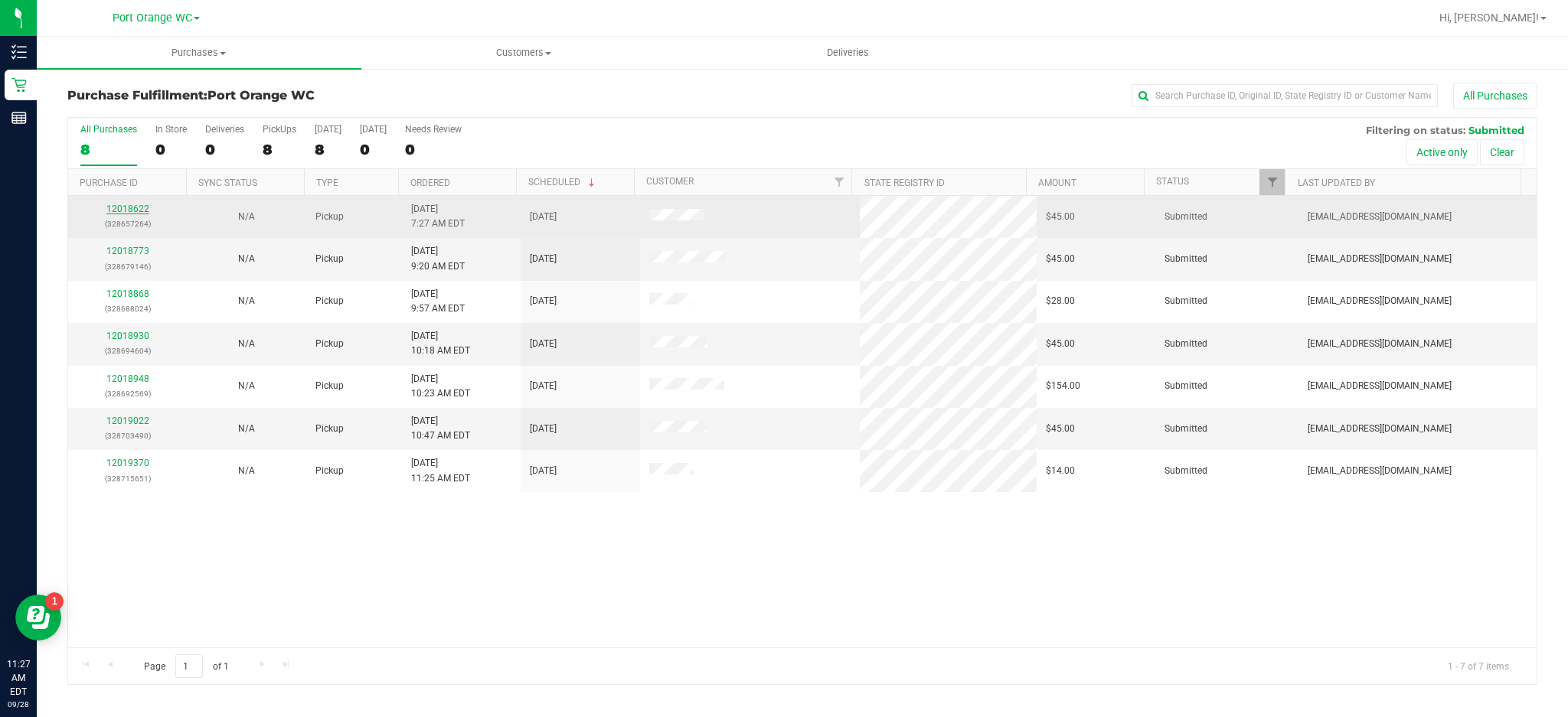
click at [136, 210] on link "12018622" at bounding box center [128, 208] width 43 height 10
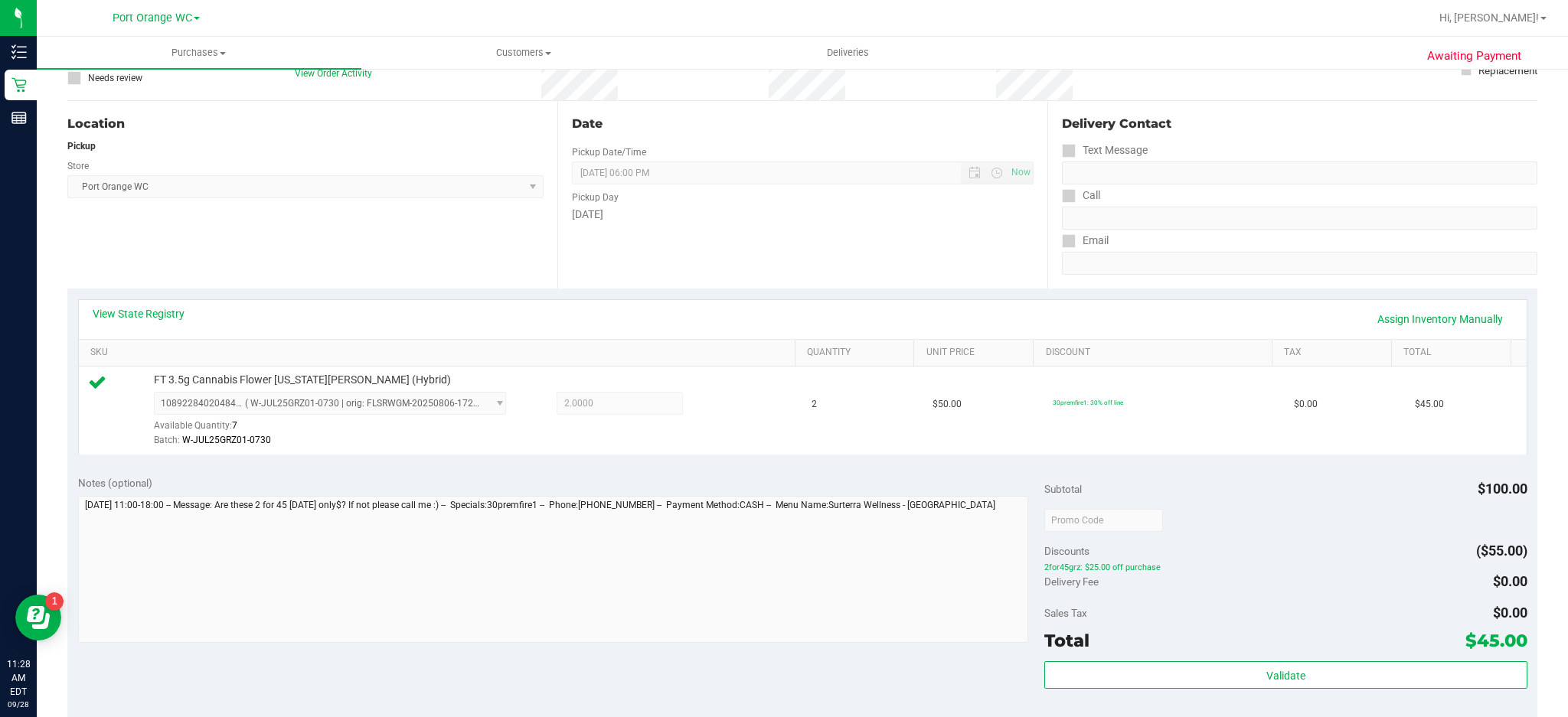
scroll to position [212, 0]
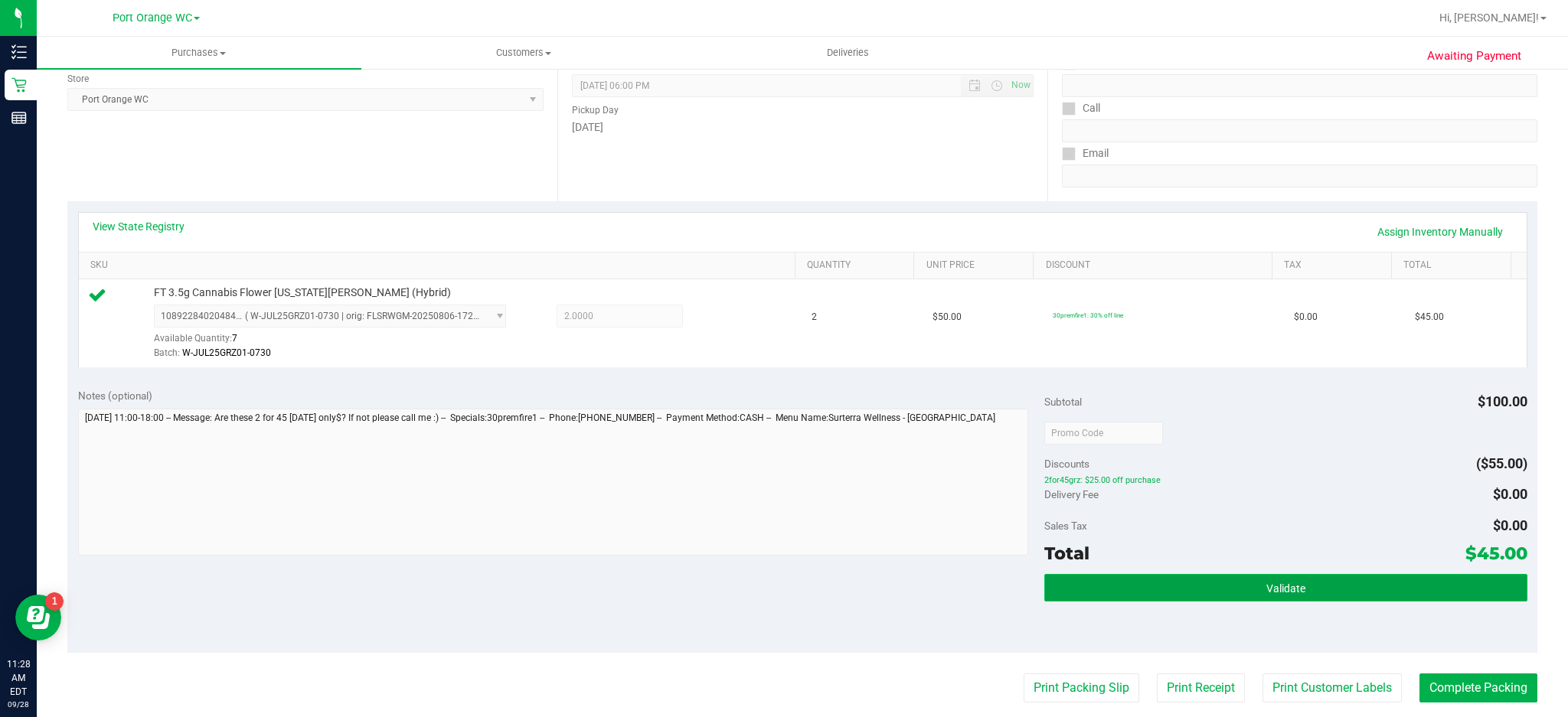
click at [1277, 586] on span "Validate" at bounding box center [1285, 588] width 39 height 12
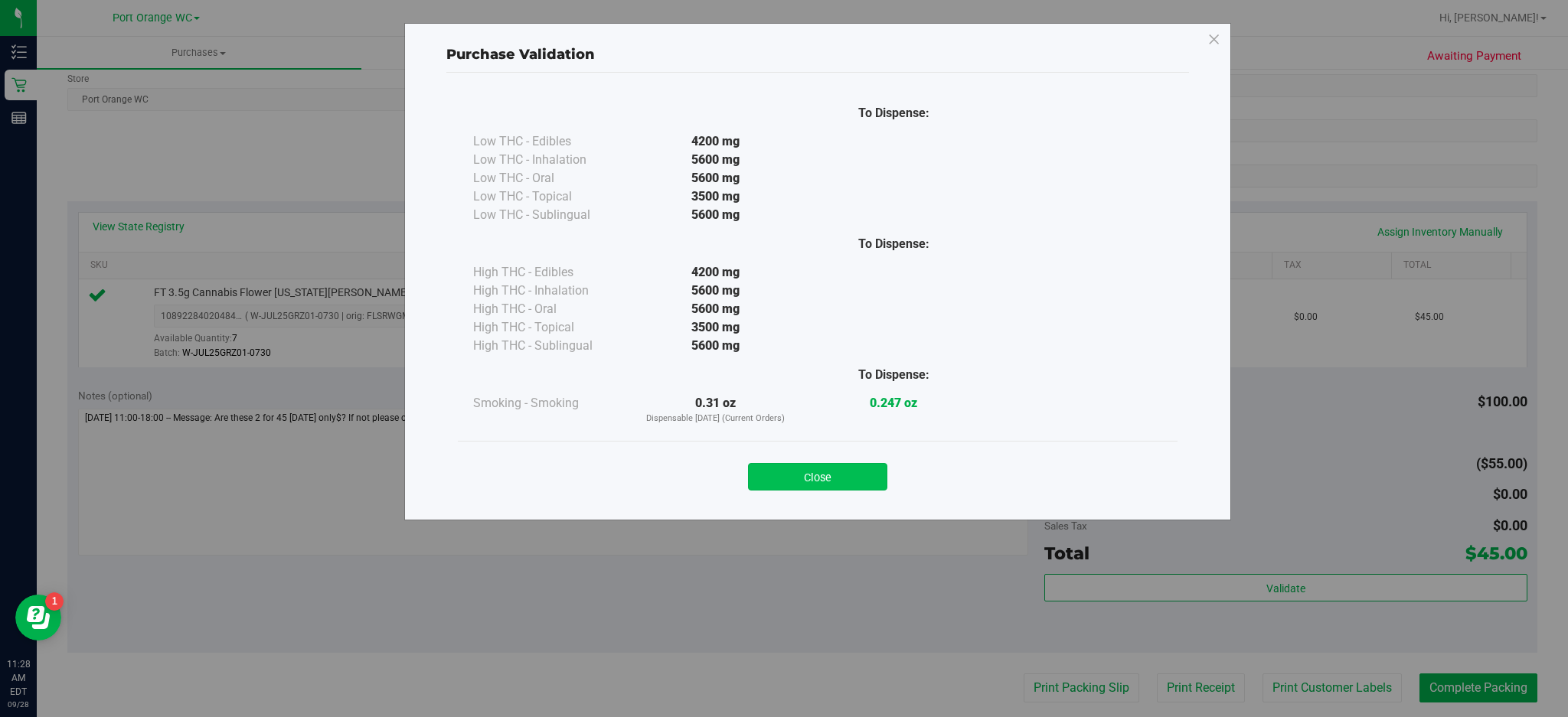
click at [864, 481] on button "Close" at bounding box center [817, 477] width 139 height 28
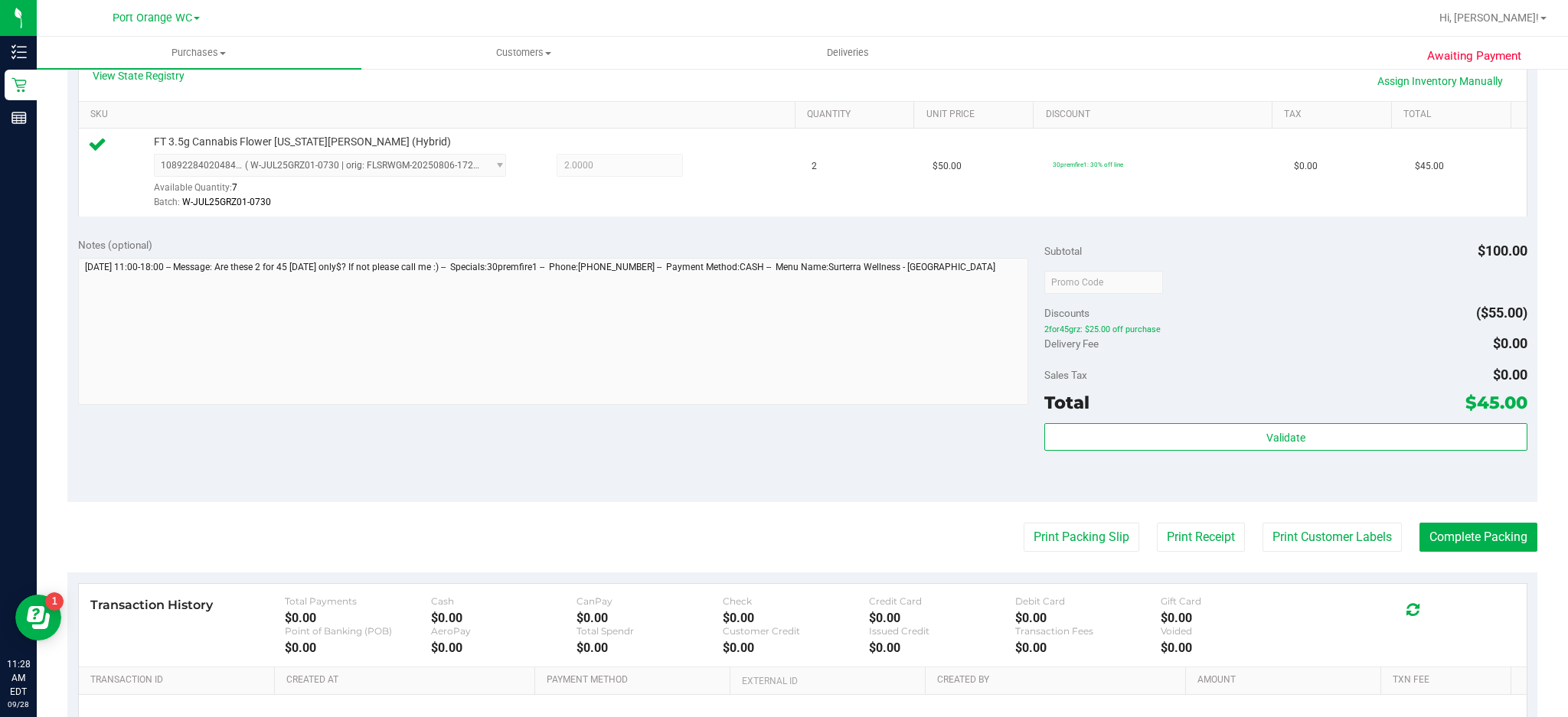
scroll to position [364, 0]
click at [1337, 531] on button "Print Customer Labels" at bounding box center [1332, 536] width 139 height 29
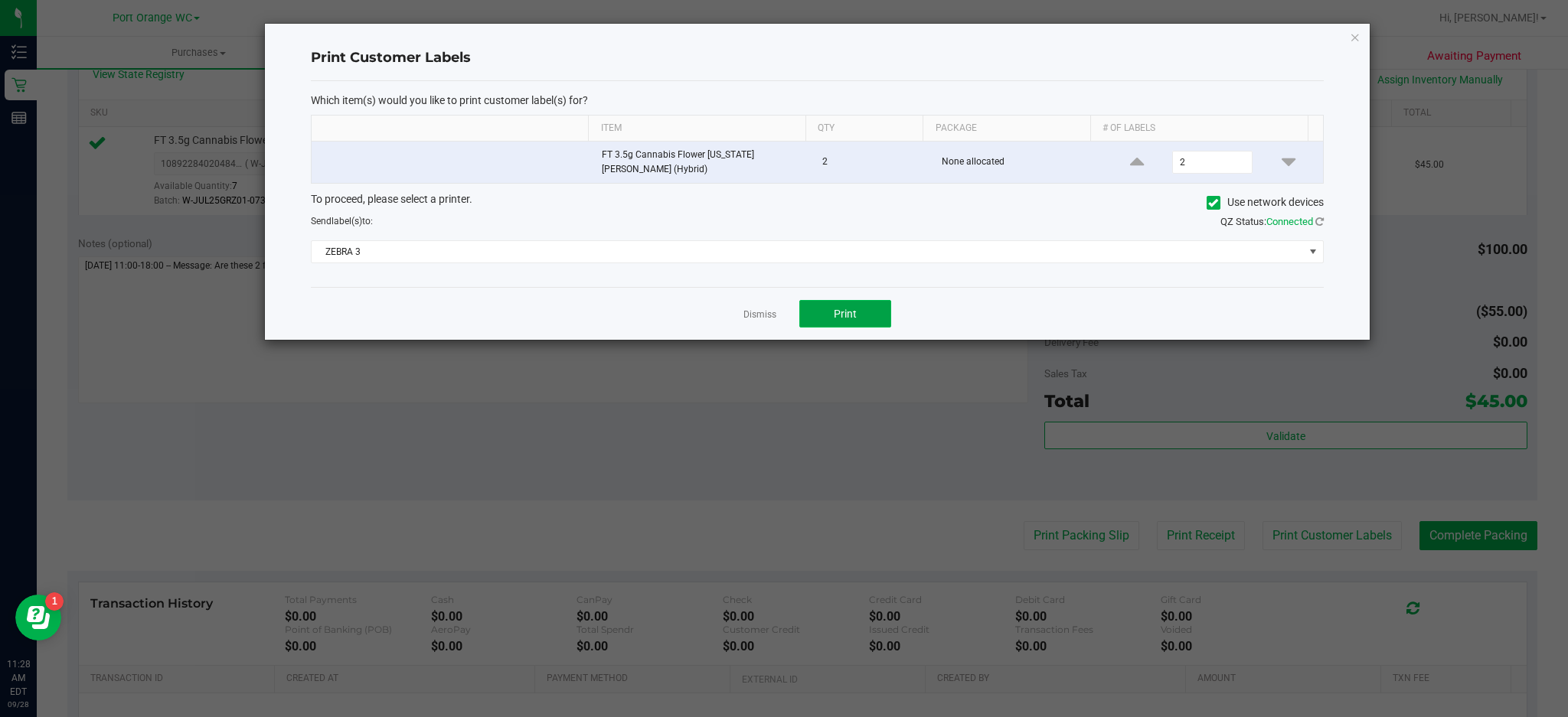
click at [871, 315] on button "Print" at bounding box center [844, 314] width 92 height 28
click at [1355, 35] on icon "button" at bounding box center [1355, 37] width 10 height 18
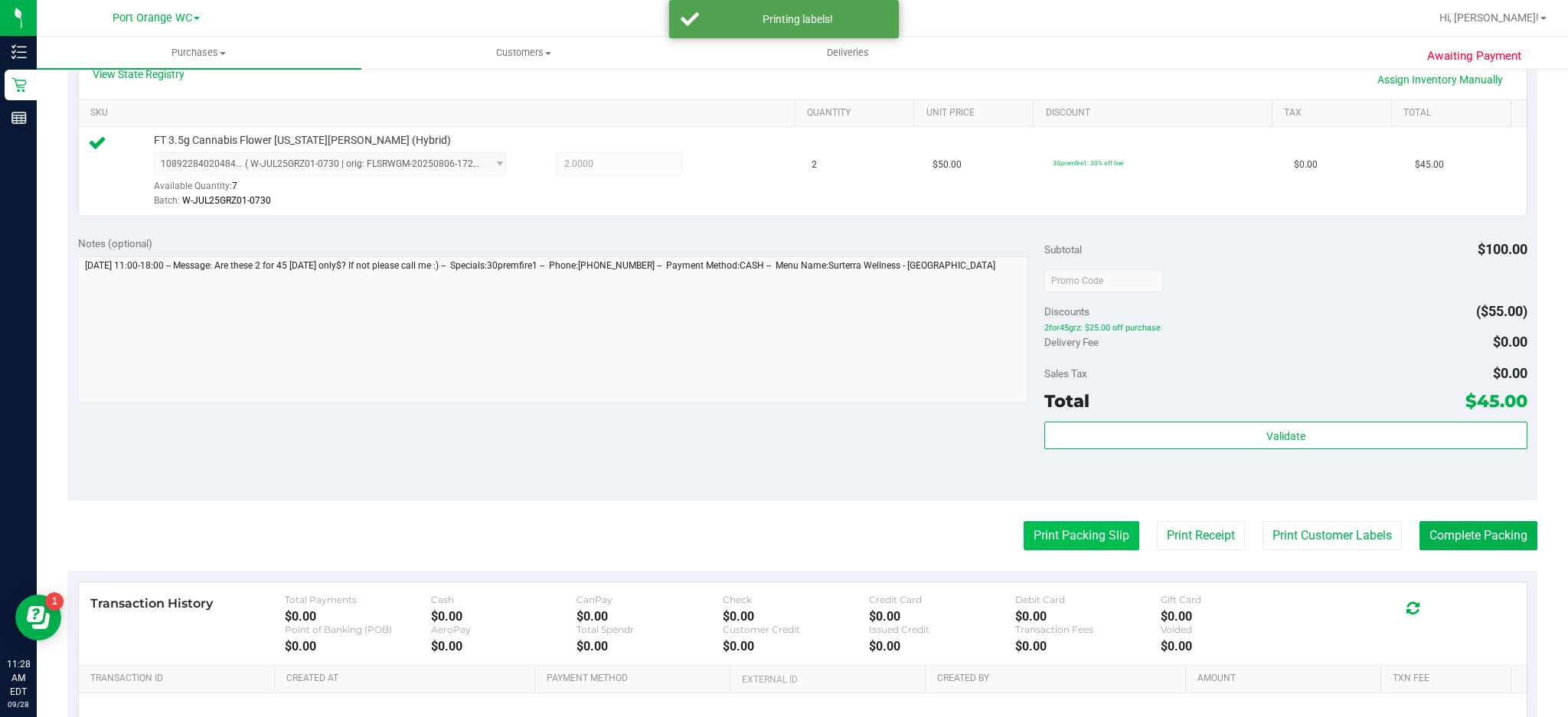
click at [1072, 532] on button "Print Packing Slip" at bounding box center [1081, 536] width 115 height 29
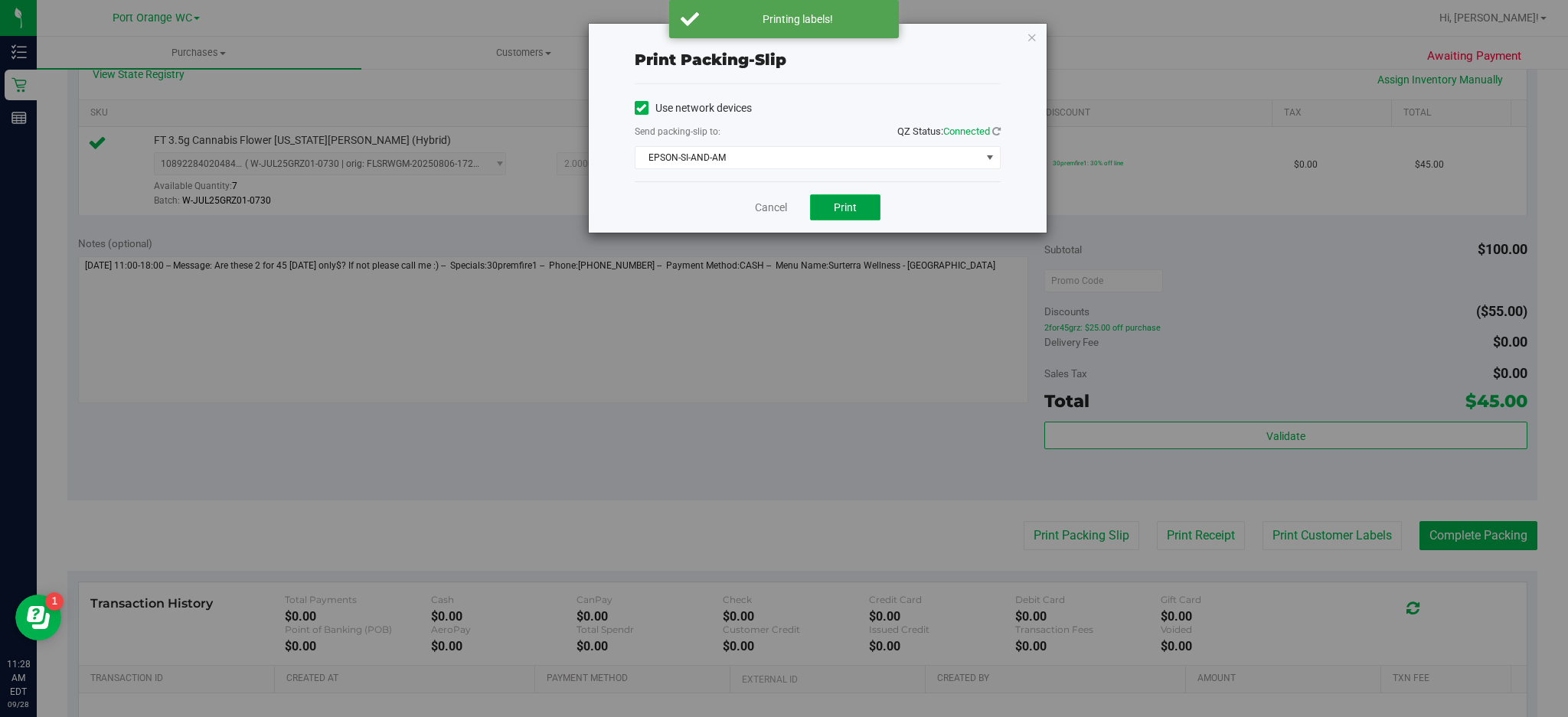
click at [853, 206] on span "Print" at bounding box center [845, 207] width 23 height 12
click at [1032, 35] on icon "button" at bounding box center [1032, 37] width 10 height 18
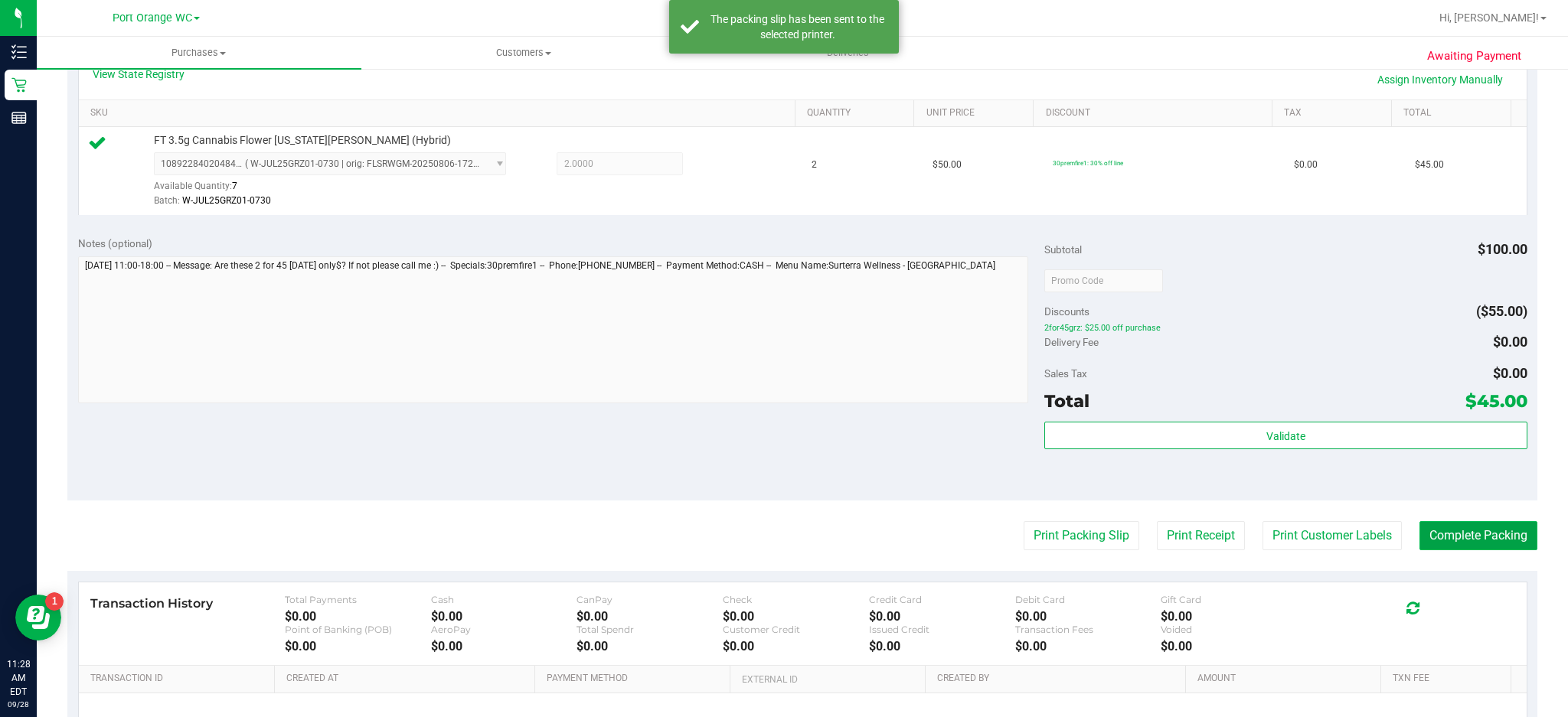
click at [1483, 530] on button "Complete Packing" at bounding box center [1479, 536] width 118 height 29
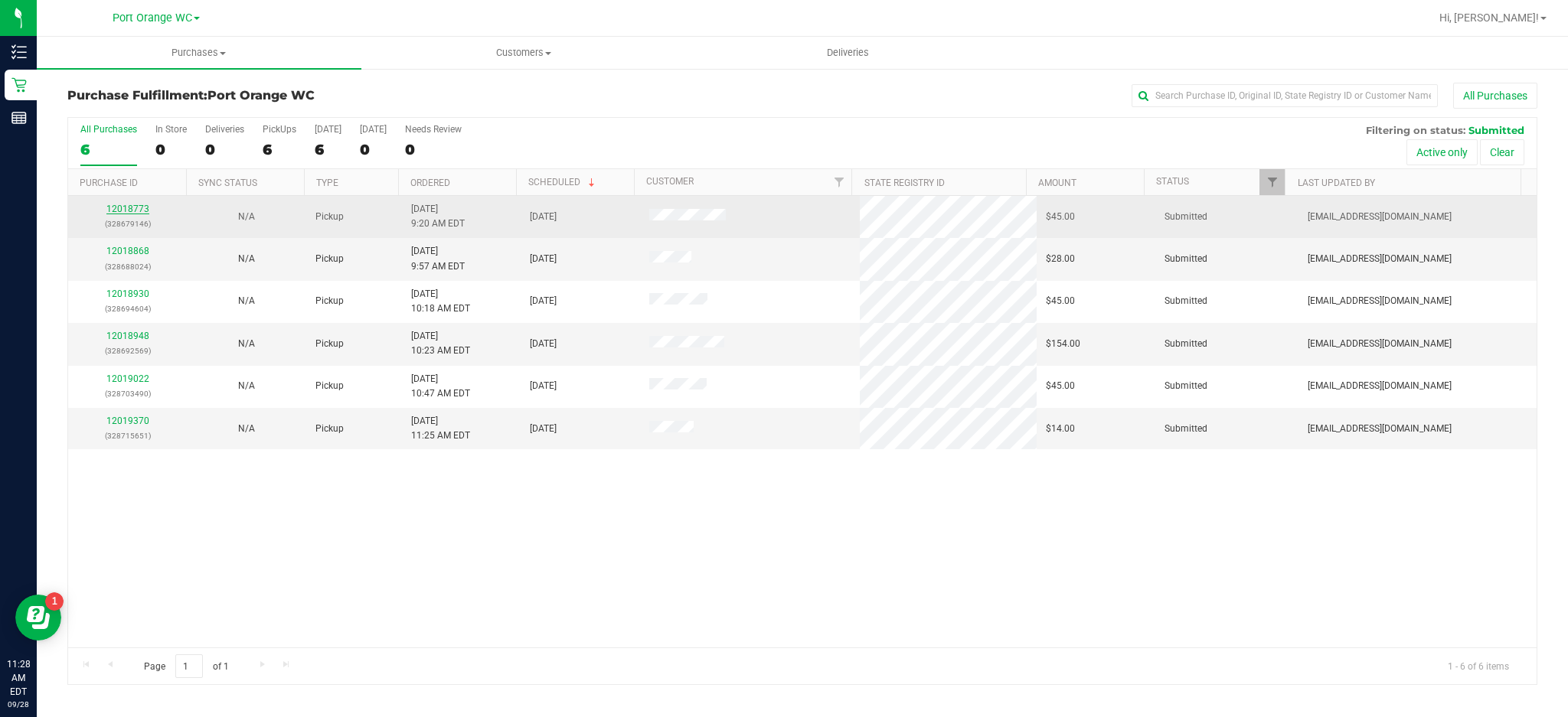
click at [135, 210] on link "12018773" at bounding box center [128, 208] width 43 height 10
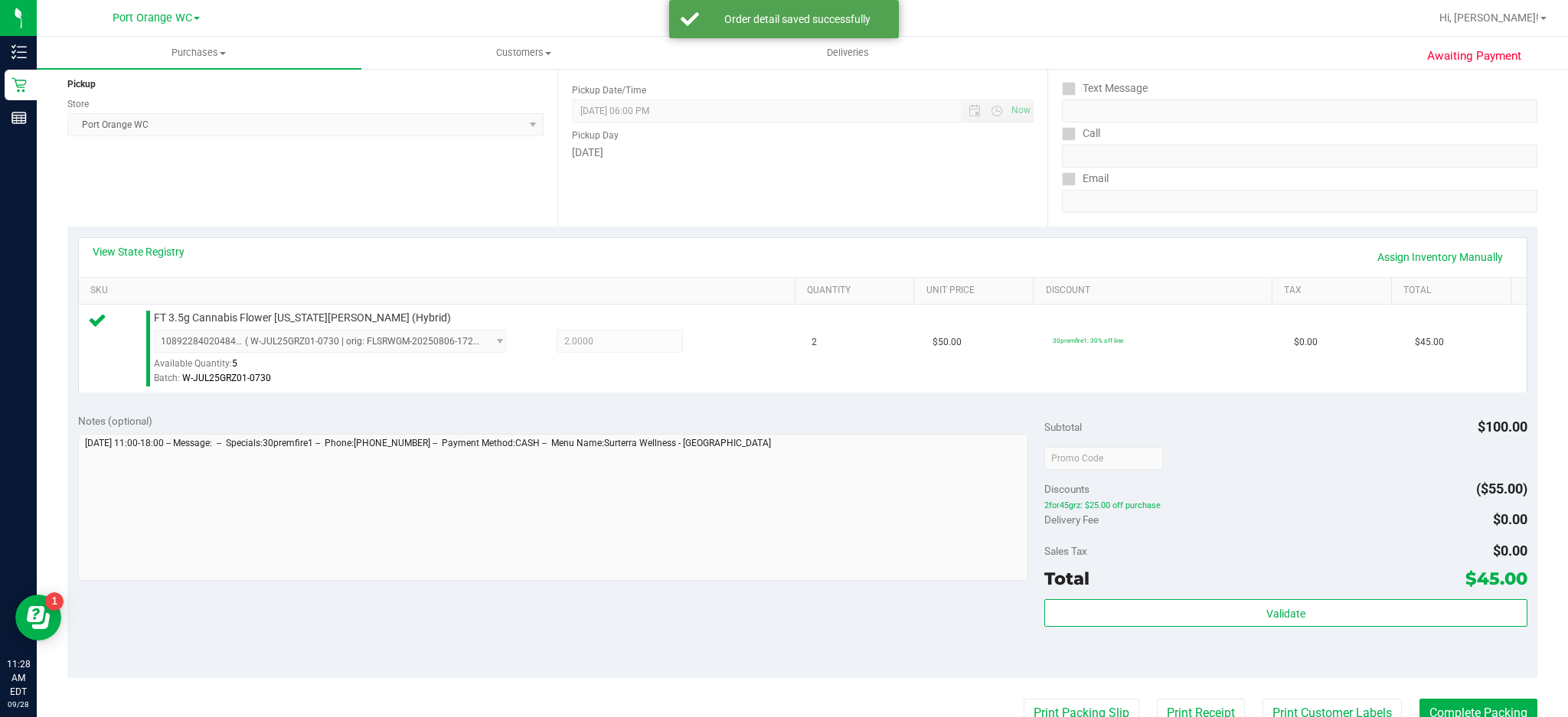
scroll to position [198, 0]
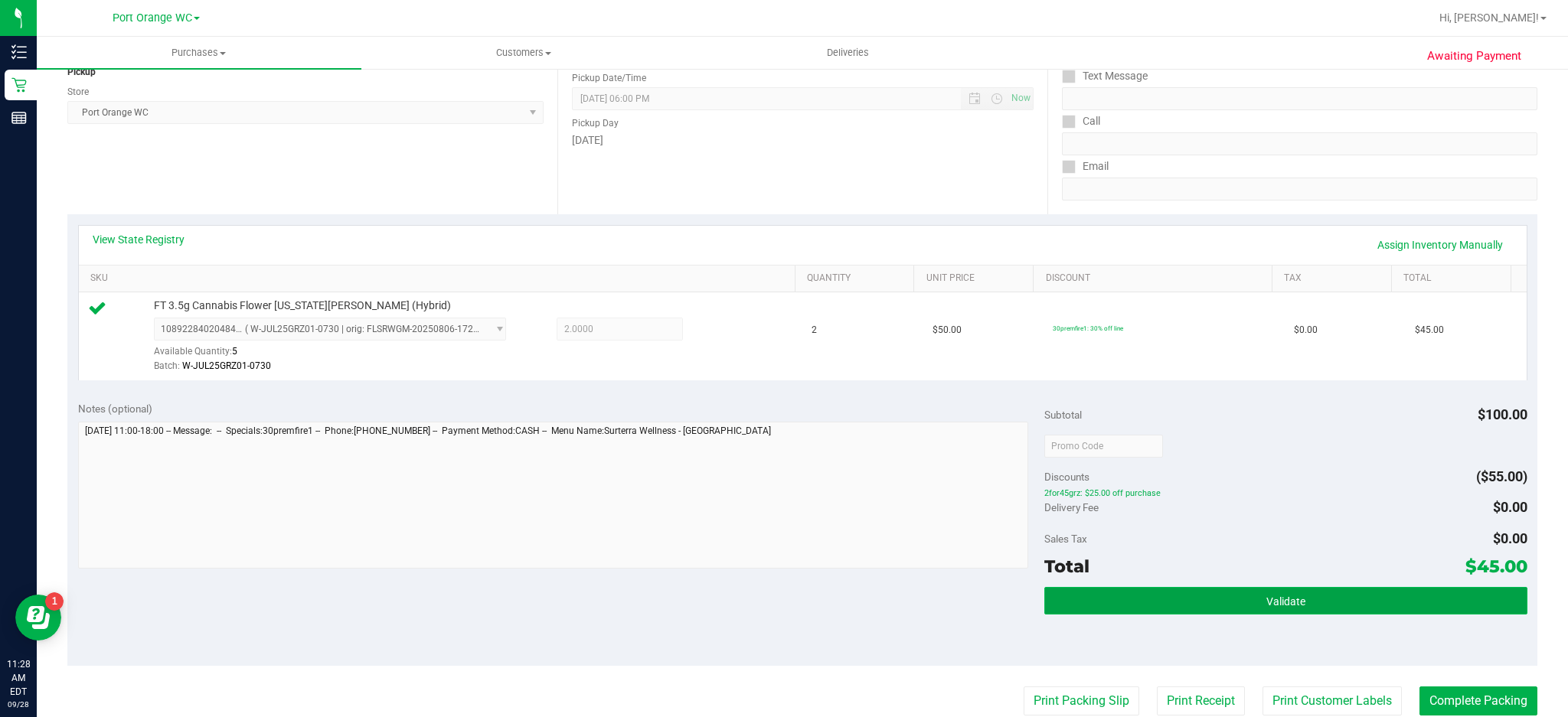
click at [1303, 602] on button "Validate" at bounding box center [1285, 601] width 483 height 28
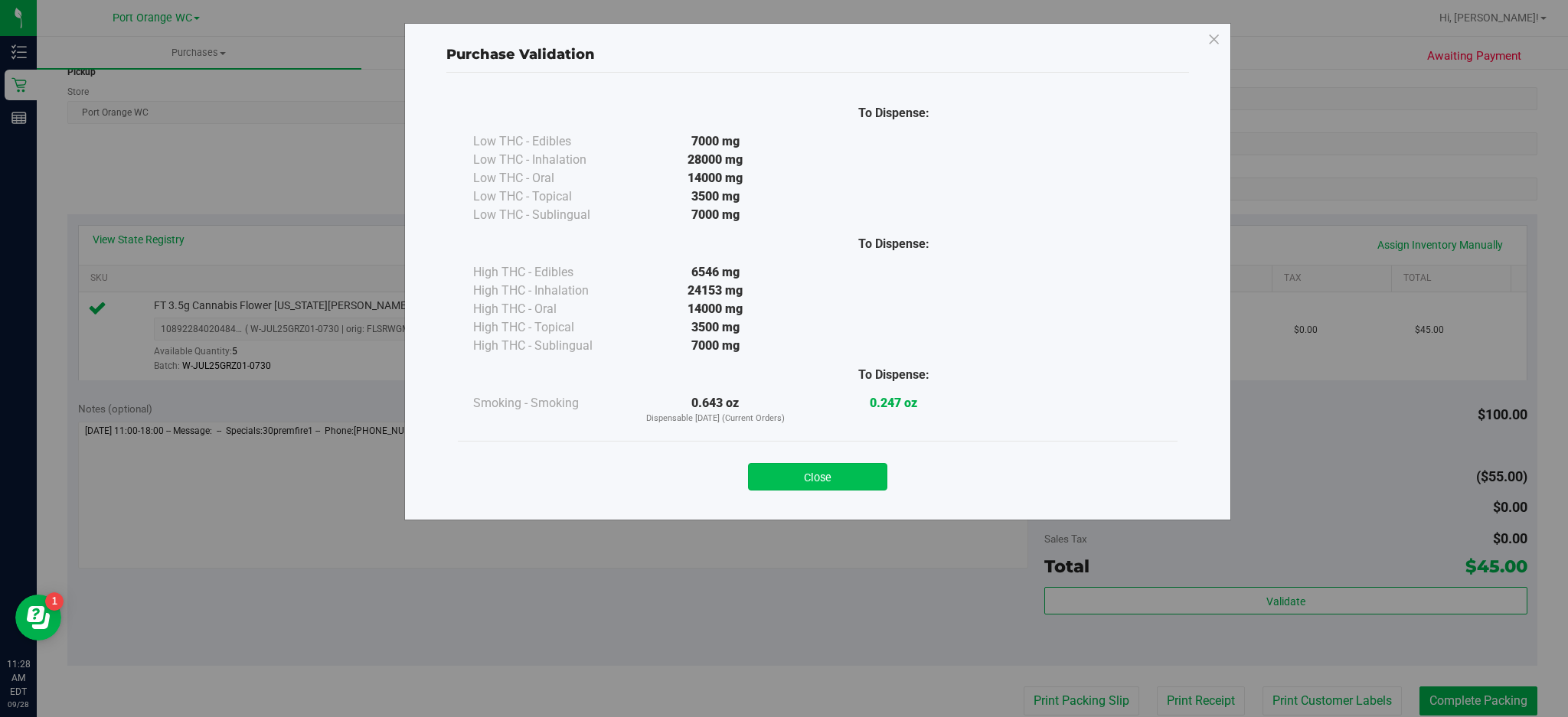
click at [848, 466] on button "Close" at bounding box center [817, 477] width 139 height 28
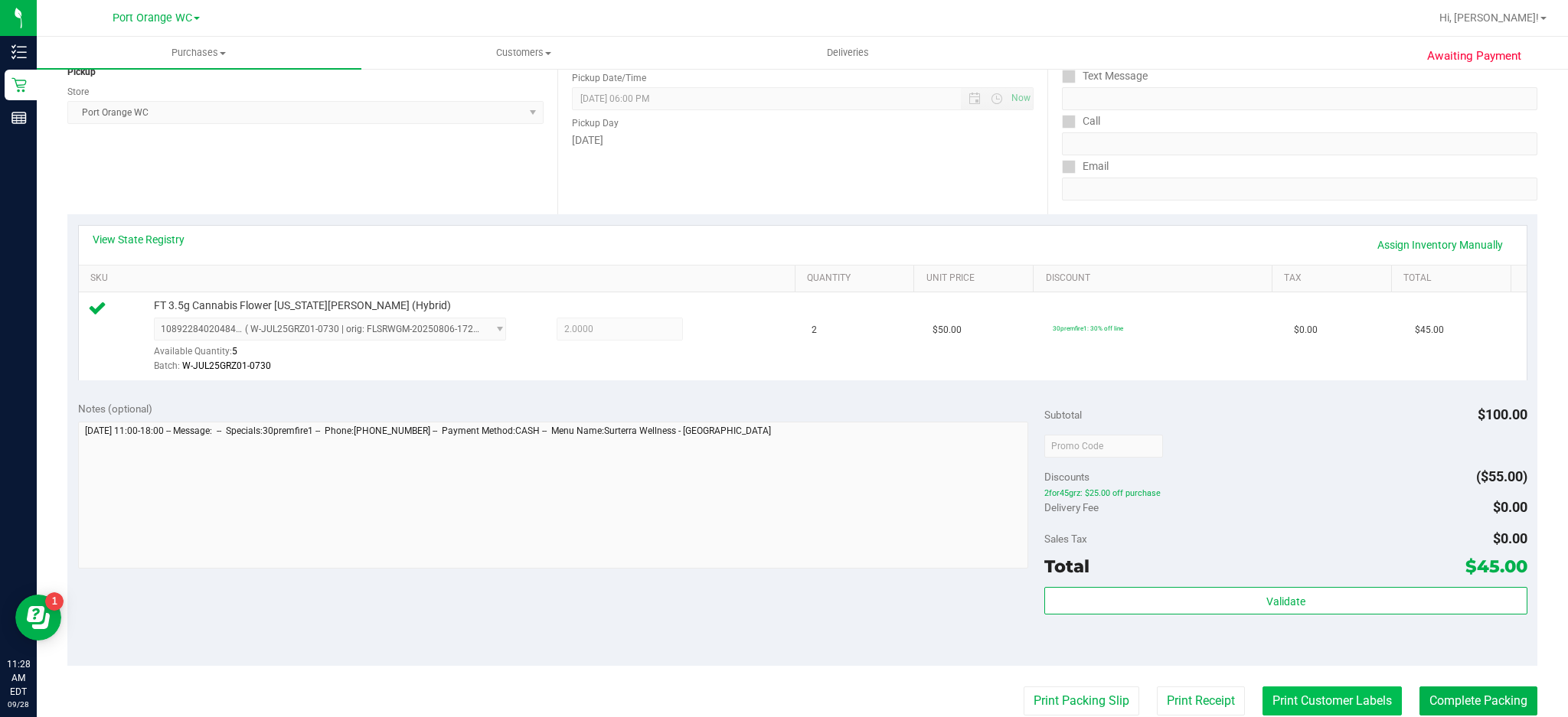
click at [1336, 698] on button "Print Customer Labels" at bounding box center [1332, 701] width 139 height 29
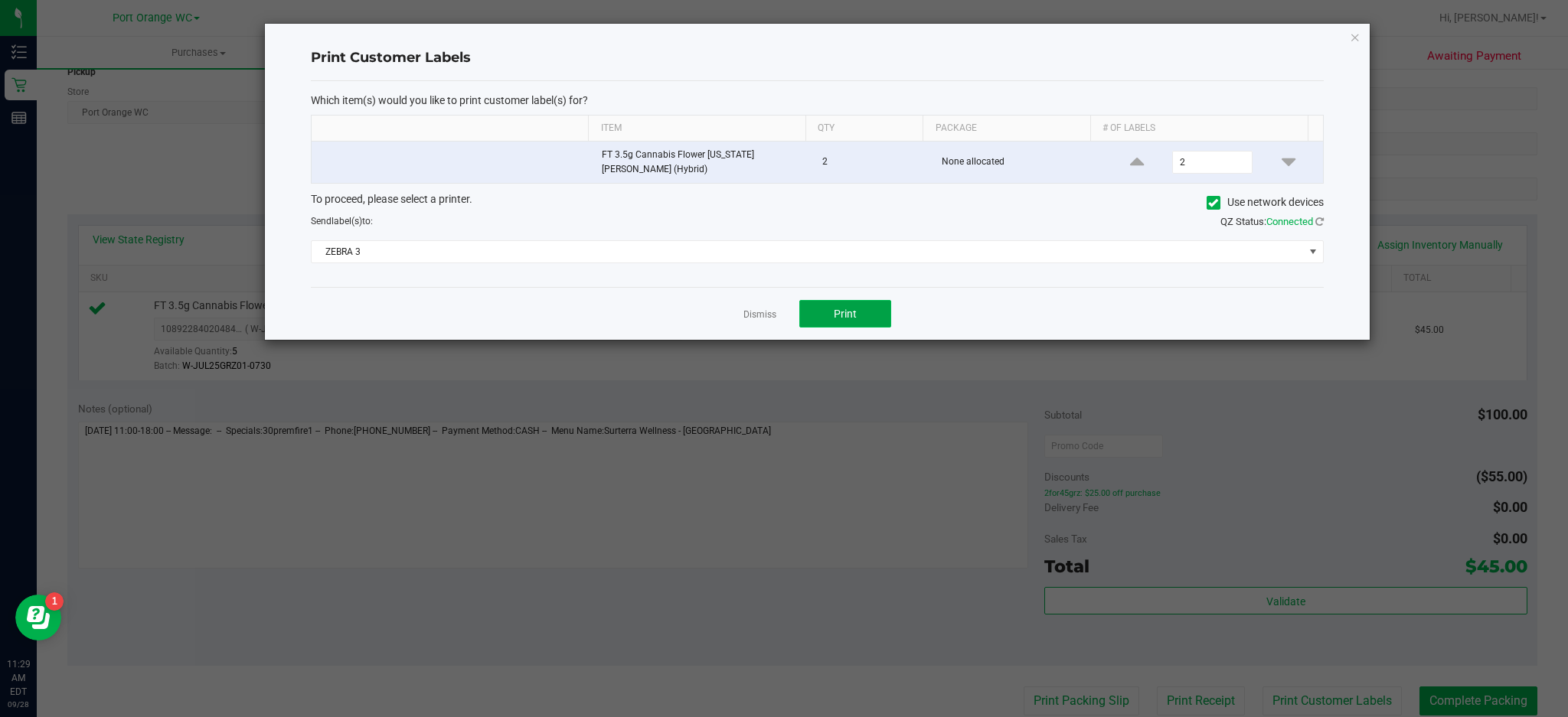
click at [845, 309] on span "Print" at bounding box center [845, 314] width 23 height 12
click at [1358, 33] on icon "button" at bounding box center [1355, 37] width 10 height 18
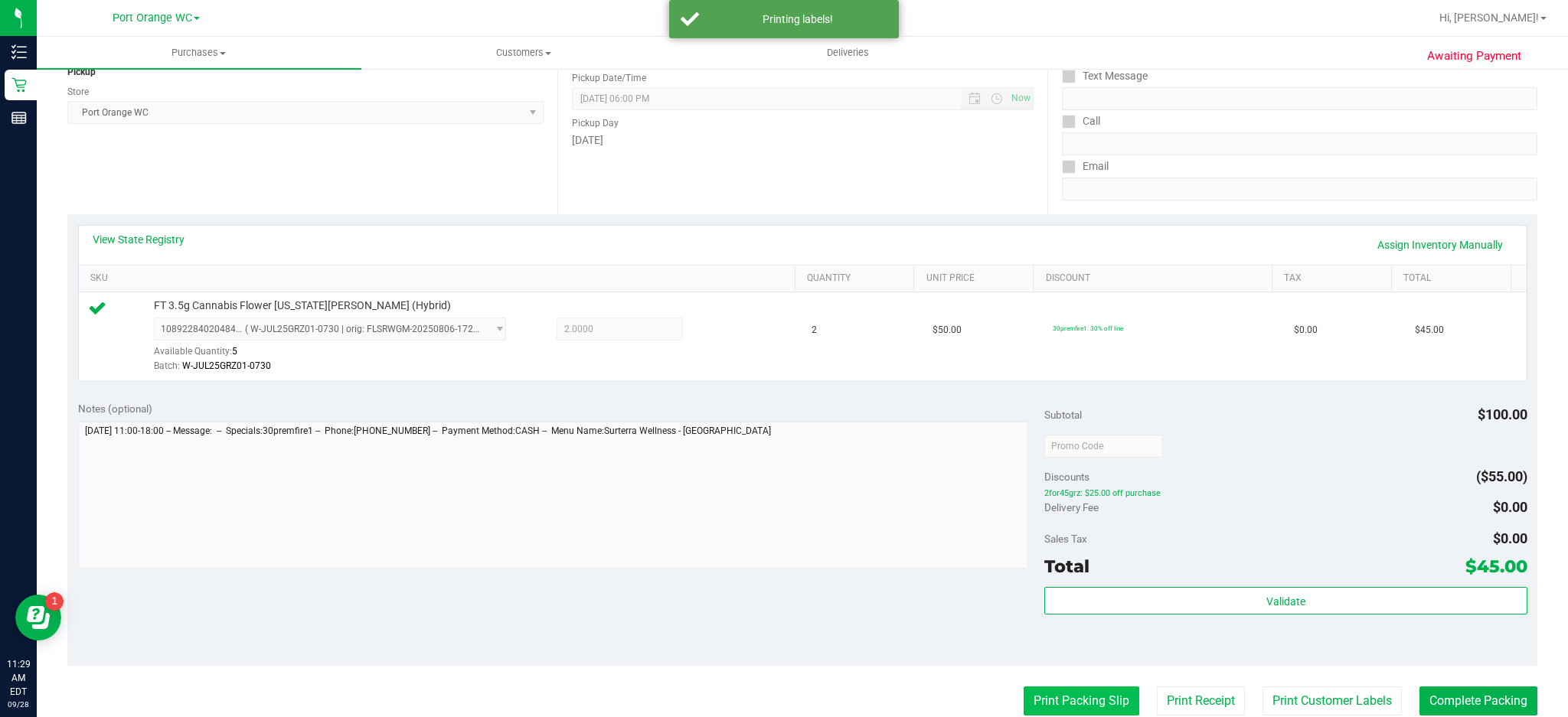
click at [1085, 703] on button "Print Packing Slip" at bounding box center [1081, 701] width 115 height 29
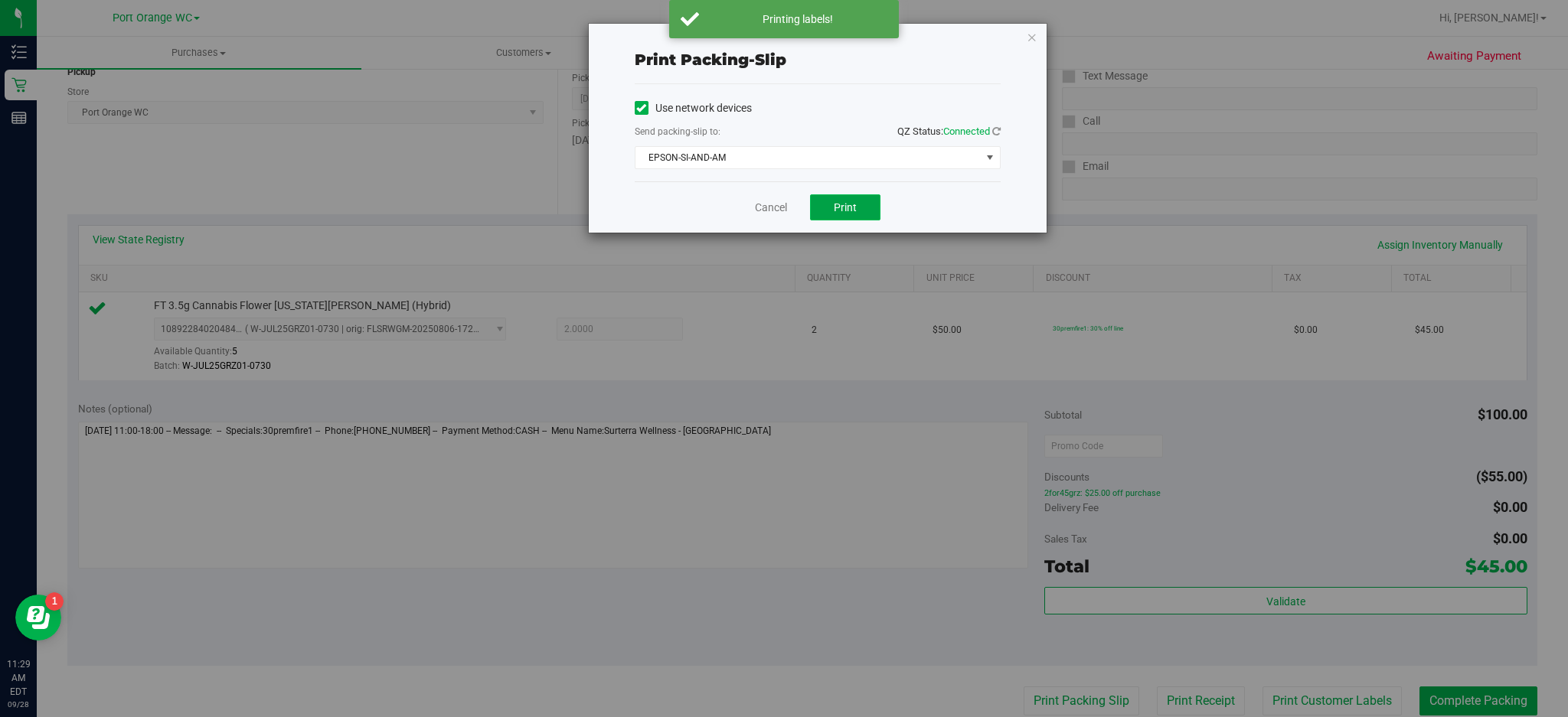
click at [848, 202] on span "Print" at bounding box center [845, 207] width 23 height 12
click at [1034, 30] on icon "button" at bounding box center [1032, 37] width 10 height 18
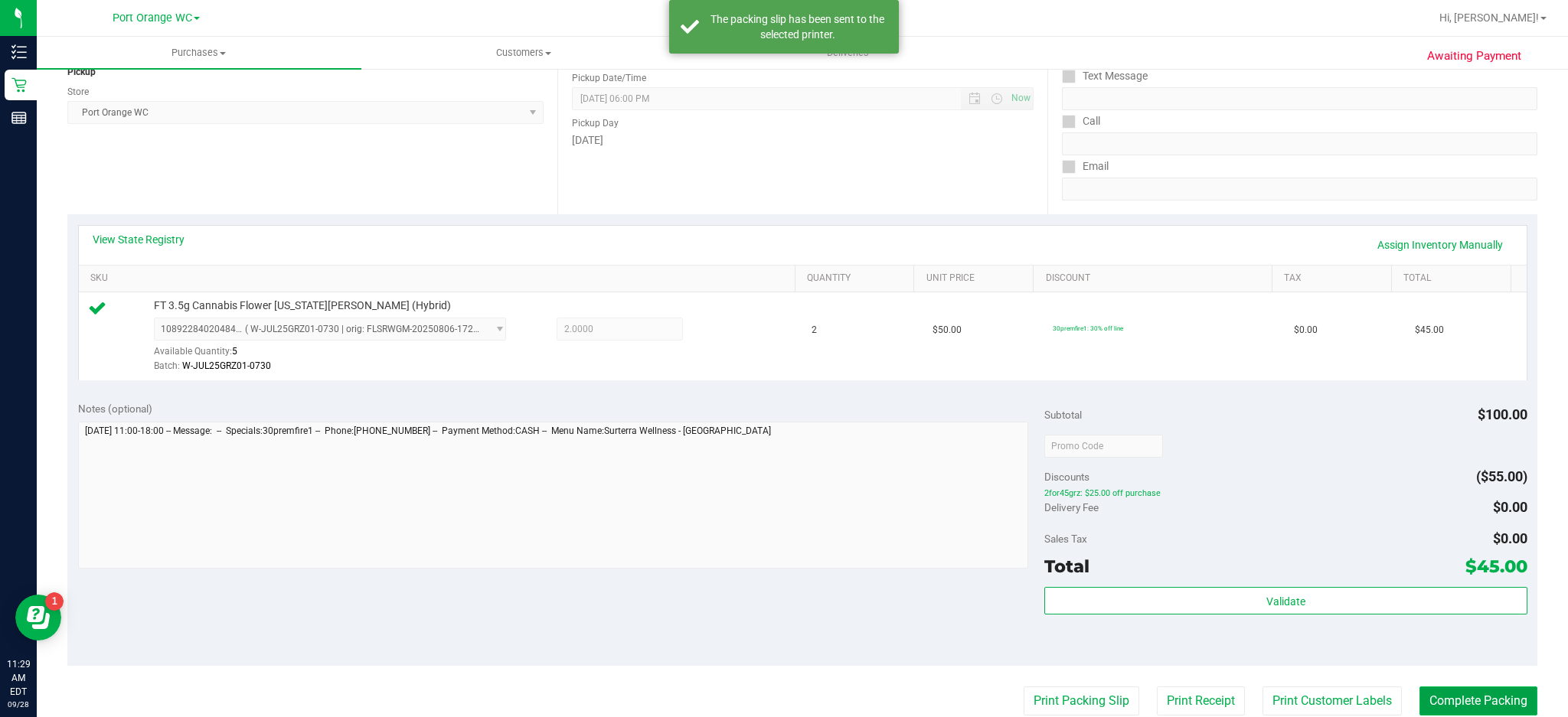
click at [1496, 705] on button "Complete Packing" at bounding box center [1479, 701] width 118 height 29
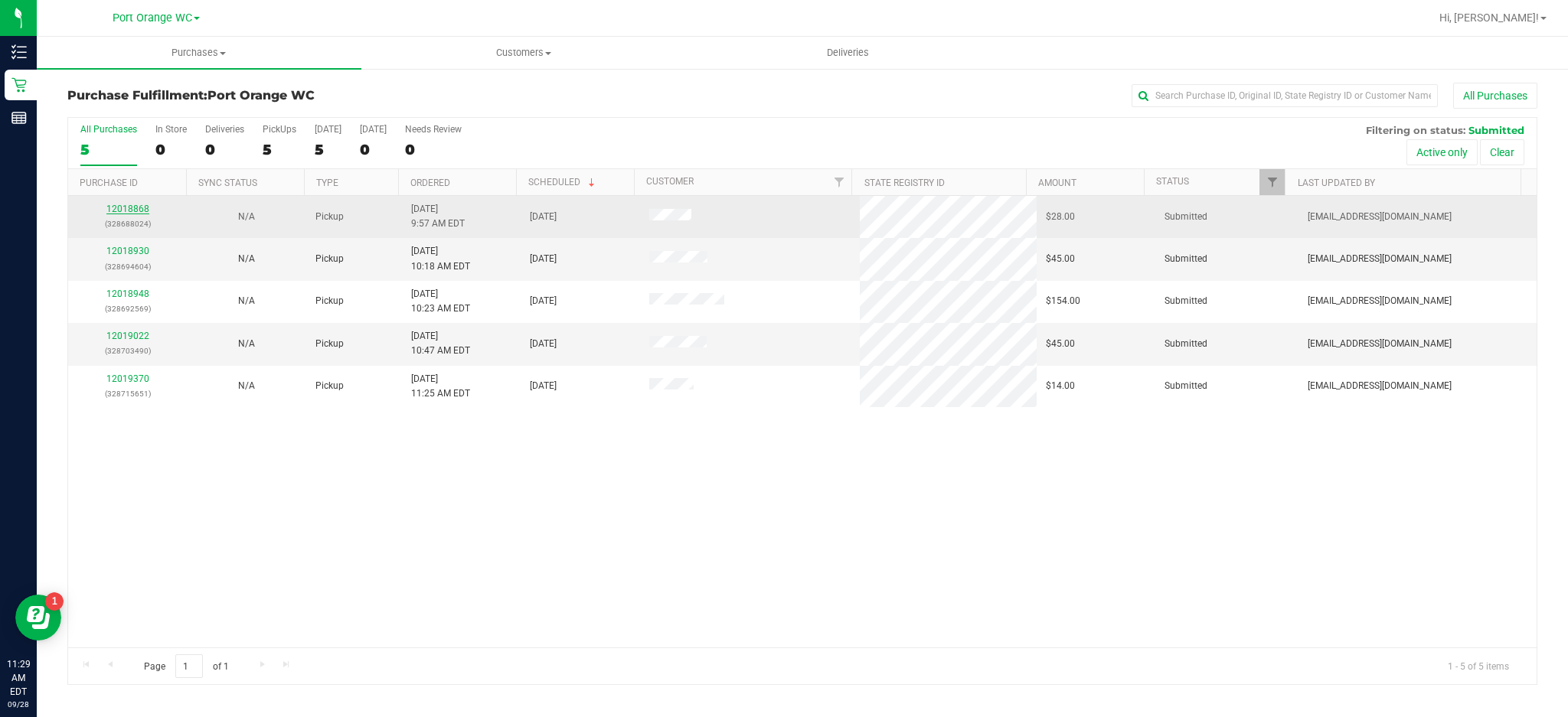
click at [137, 211] on link "12018868" at bounding box center [128, 208] width 43 height 10
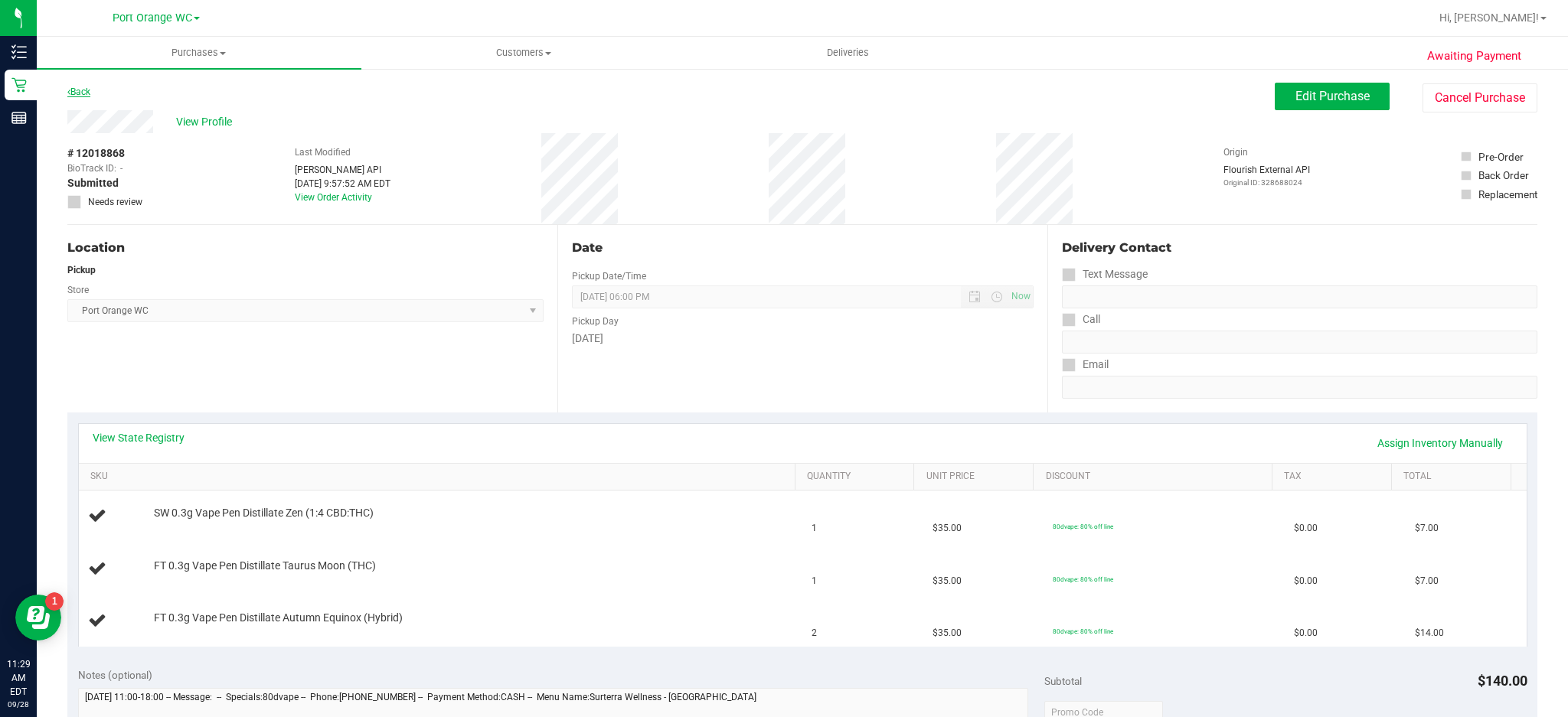
click at [88, 87] on link "Back" at bounding box center [79, 92] width 23 height 10
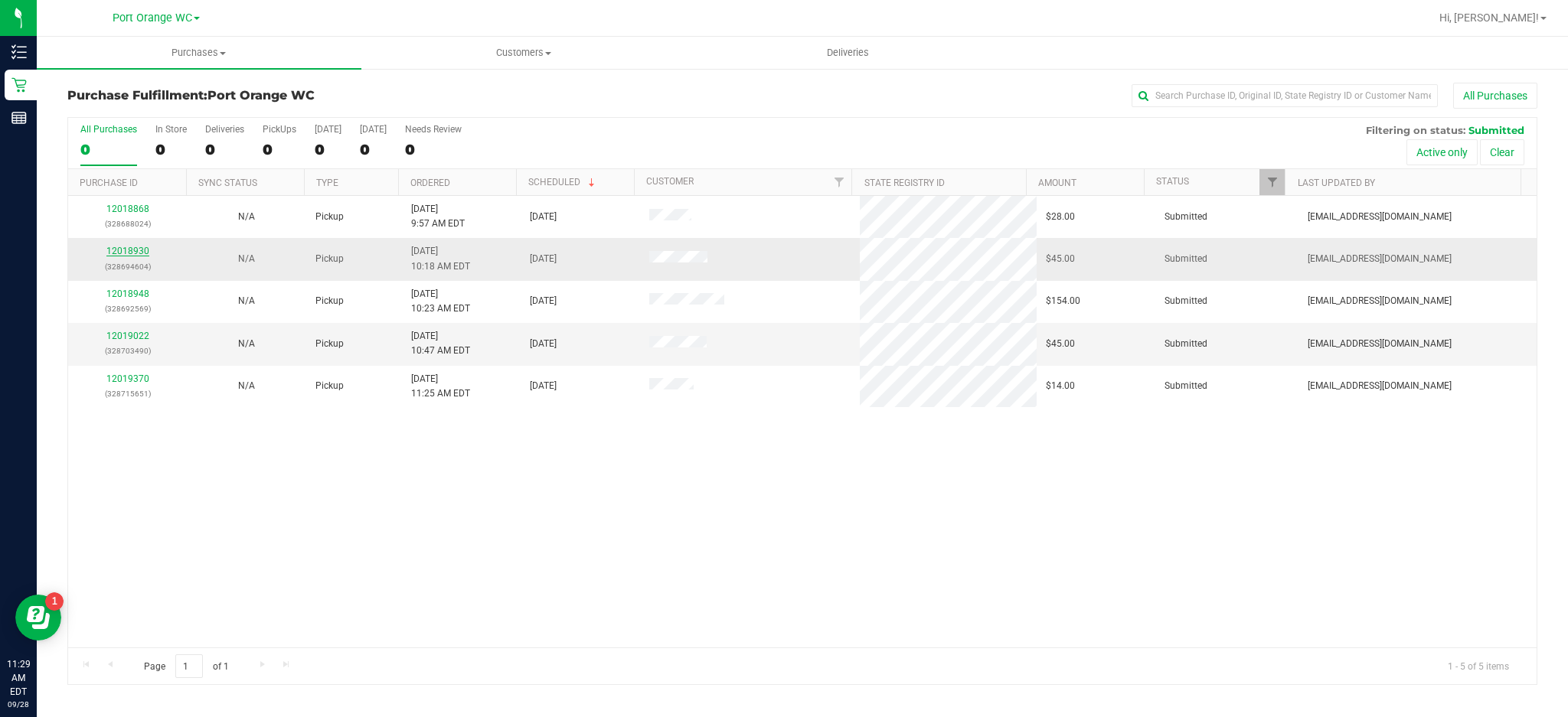
click at [123, 255] on link "12018930" at bounding box center [128, 251] width 43 height 10
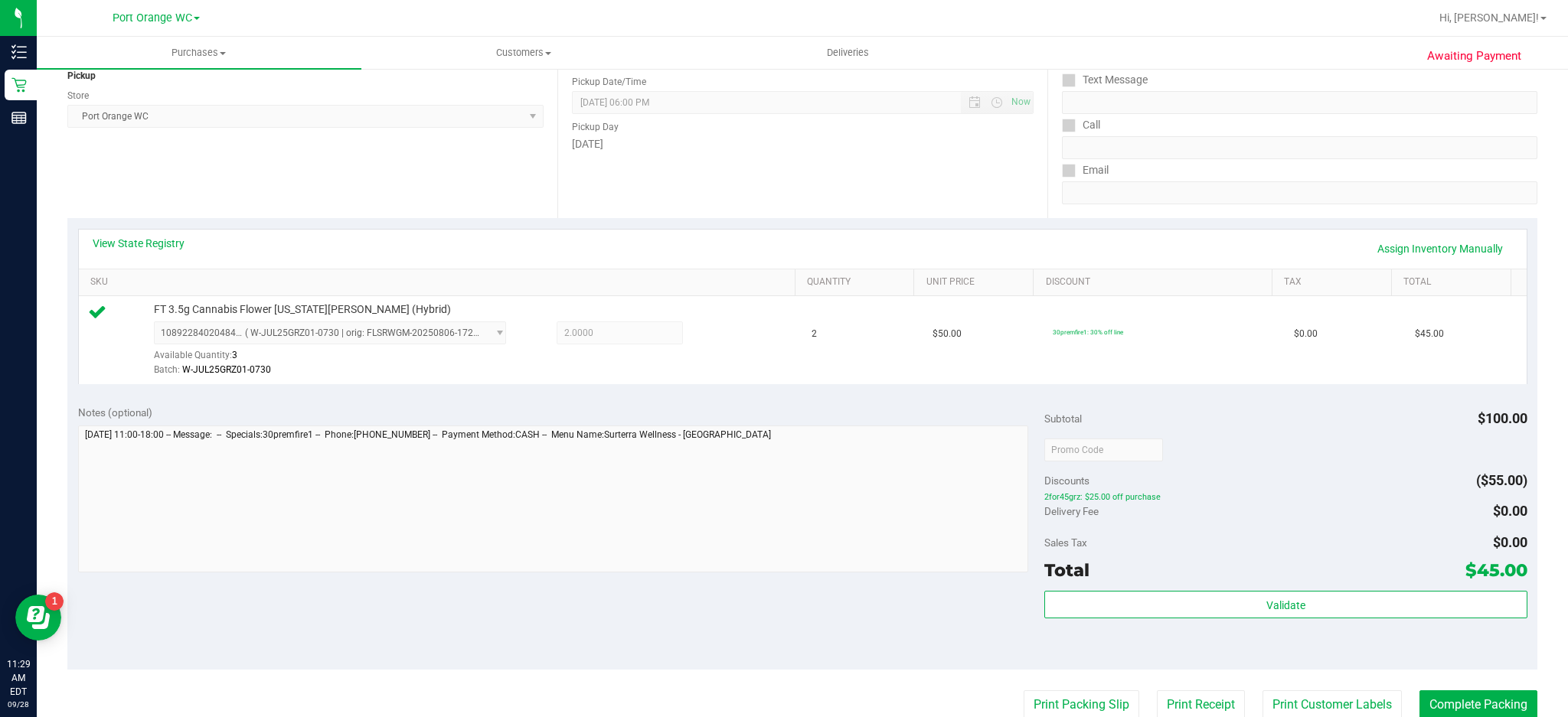
scroll to position [212, 0]
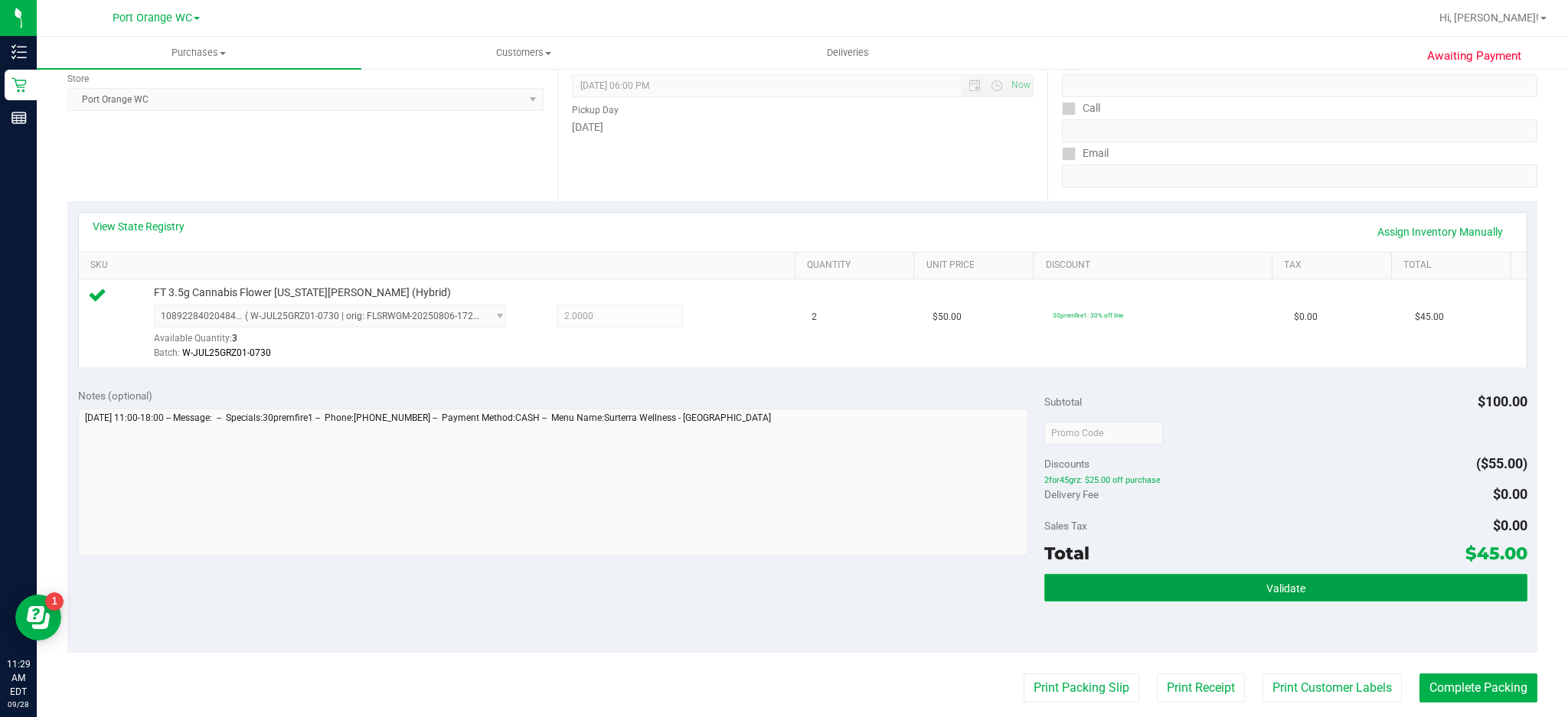
click at [1294, 598] on button "Validate" at bounding box center [1285, 588] width 483 height 28
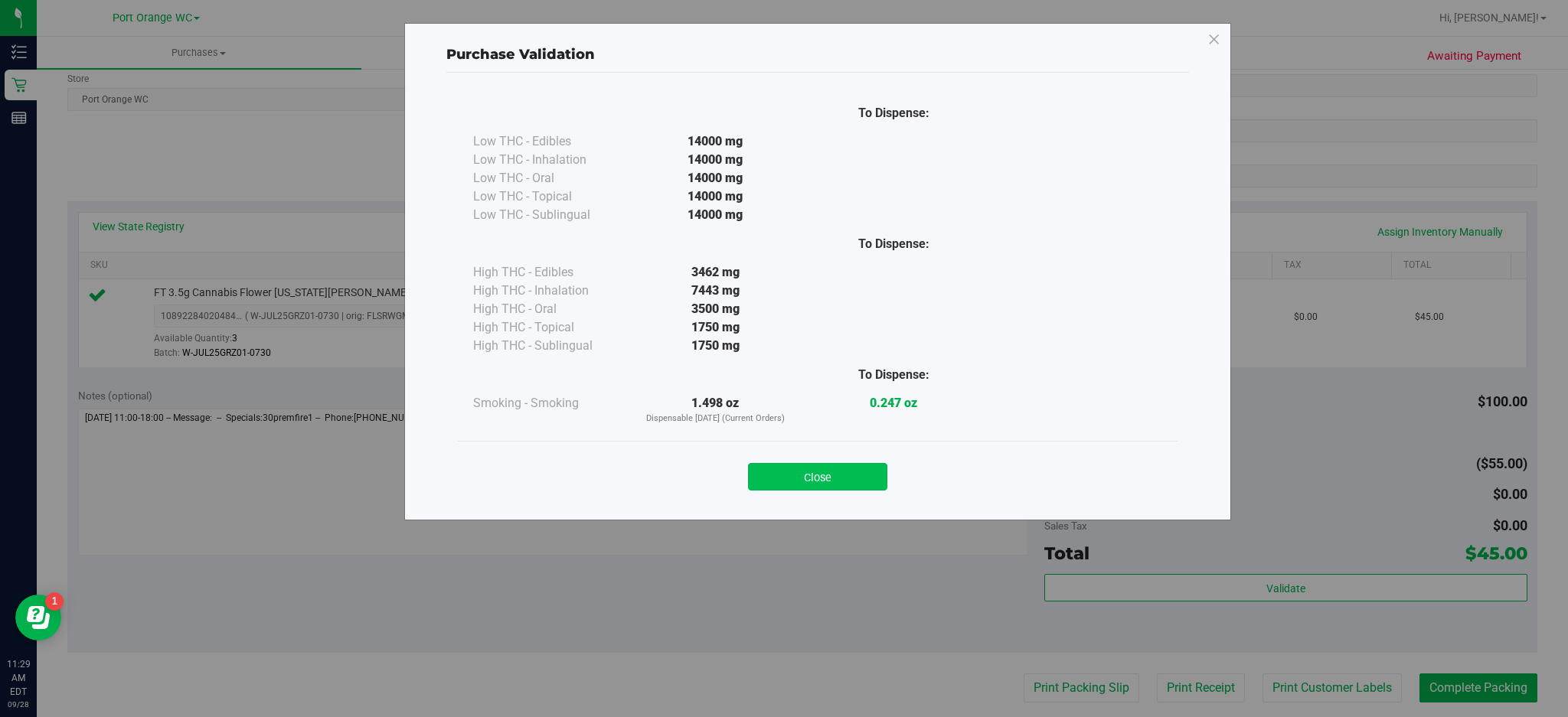
click at [840, 489] on button "Close" at bounding box center [817, 477] width 139 height 28
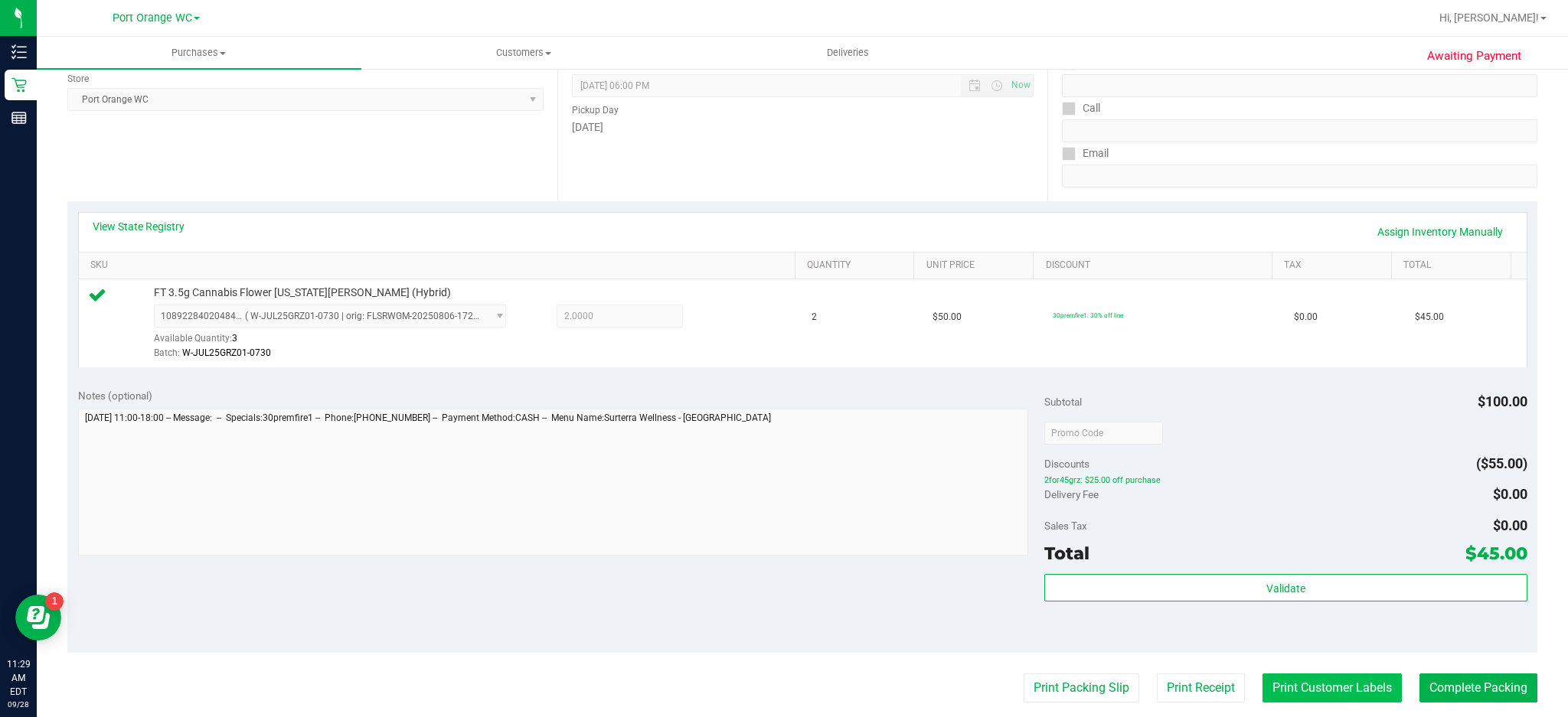
click at [1348, 697] on button "Print Customer Labels" at bounding box center [1332, 688] width 139 height 29
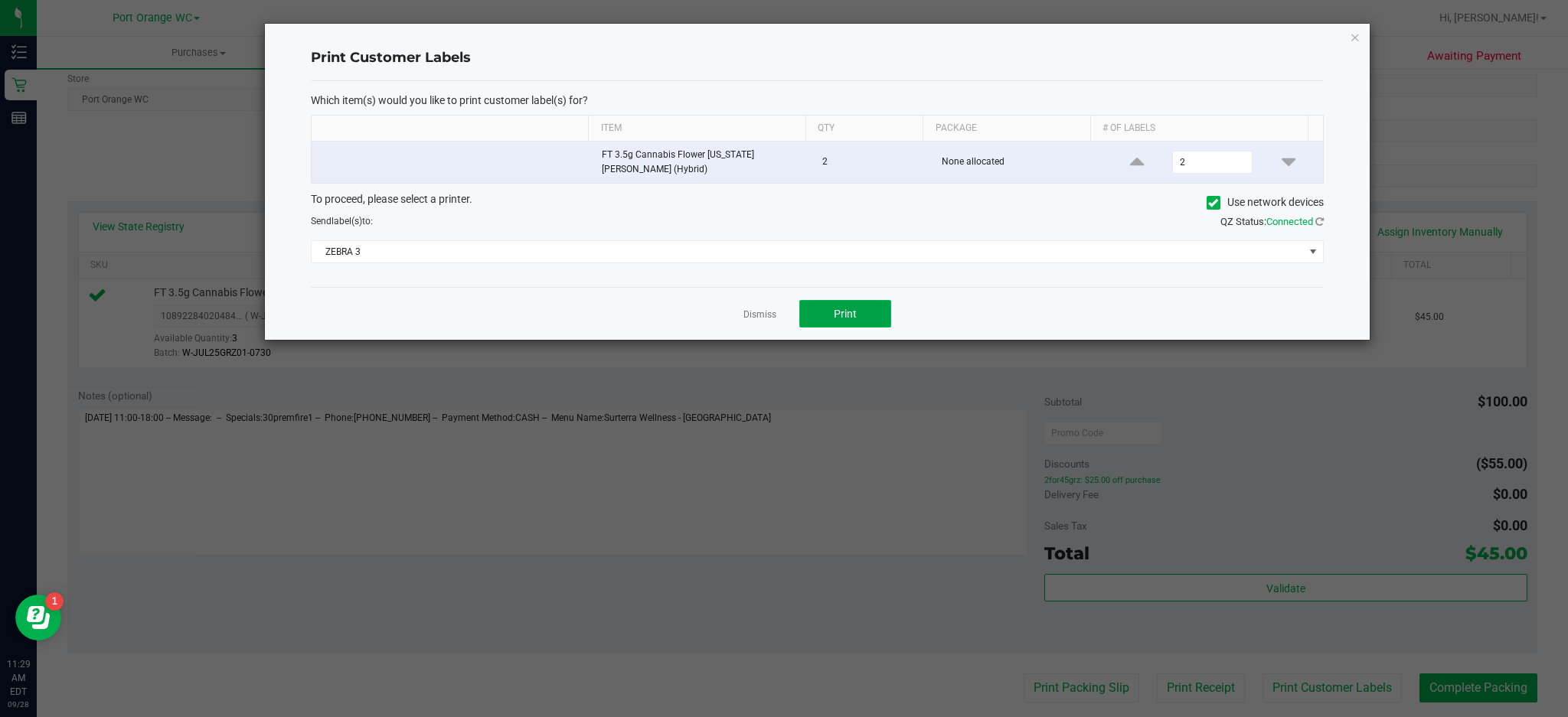
click at [845, 309] on span "Print" at bounding box center [845, 314] width 23 height 12
click at [1353, 37] on icon "button" at bounding box center [1355, 37] width 10 height 18
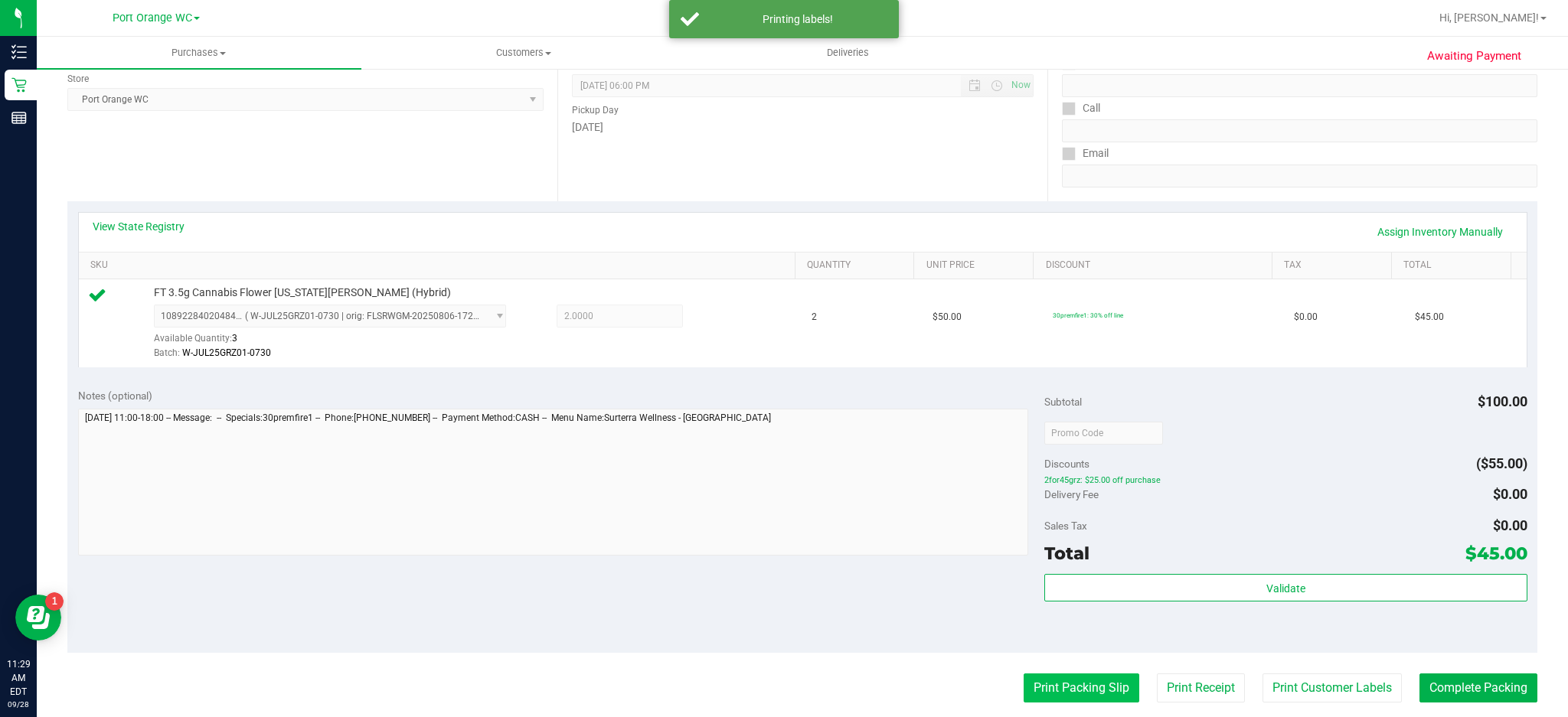
click at [1086, 688] on button "Print Packing Slip" at bounding box center [1081, 688] width 115 height 29
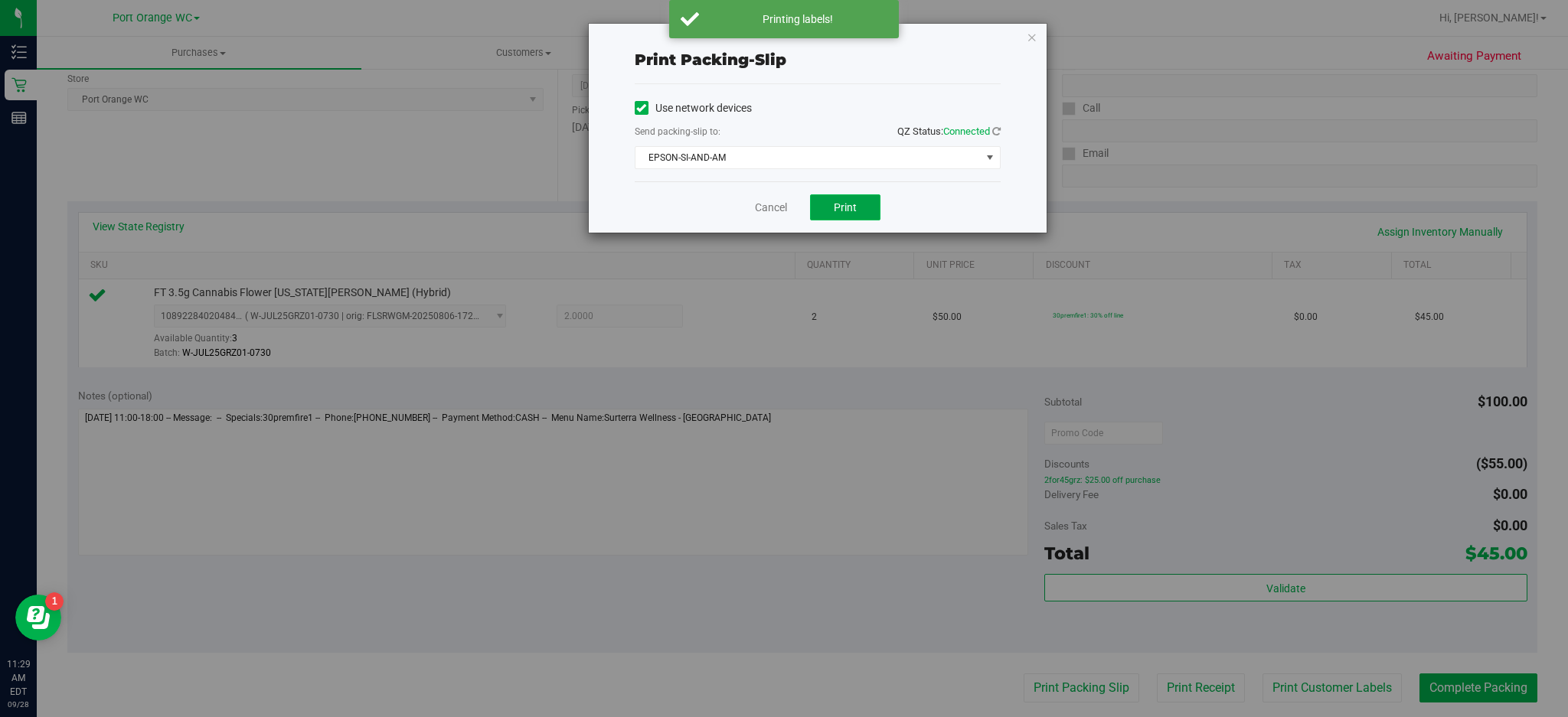
click at [853, 220] on button "Print" at bounding box center [845, 207] width 71 height 26
click at [1029, 33] on icon "button" at bounding box center [1032, 37] width 10 height 18
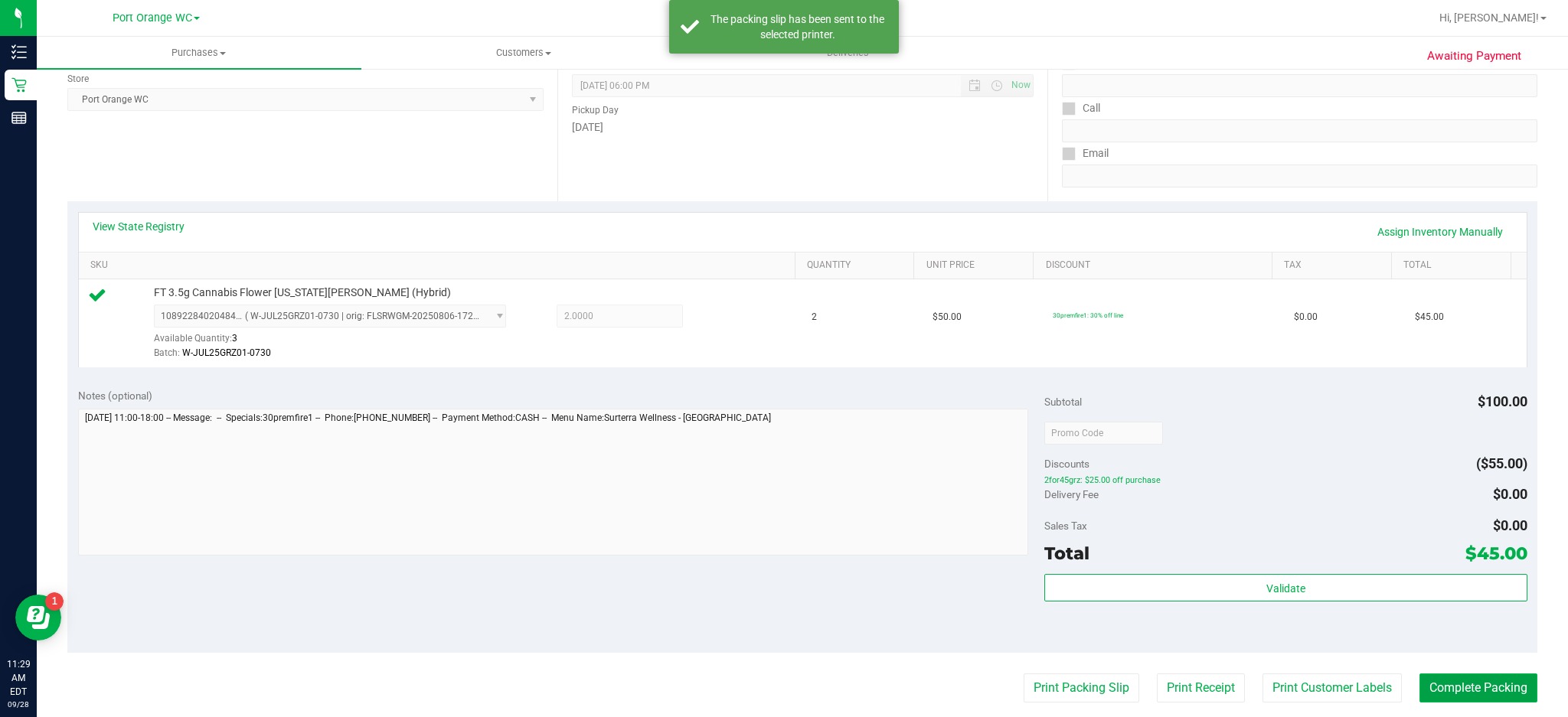
click at [1486, 695] on button "Complete Packing" at bounding box center [1479, 688] width 118 height 29
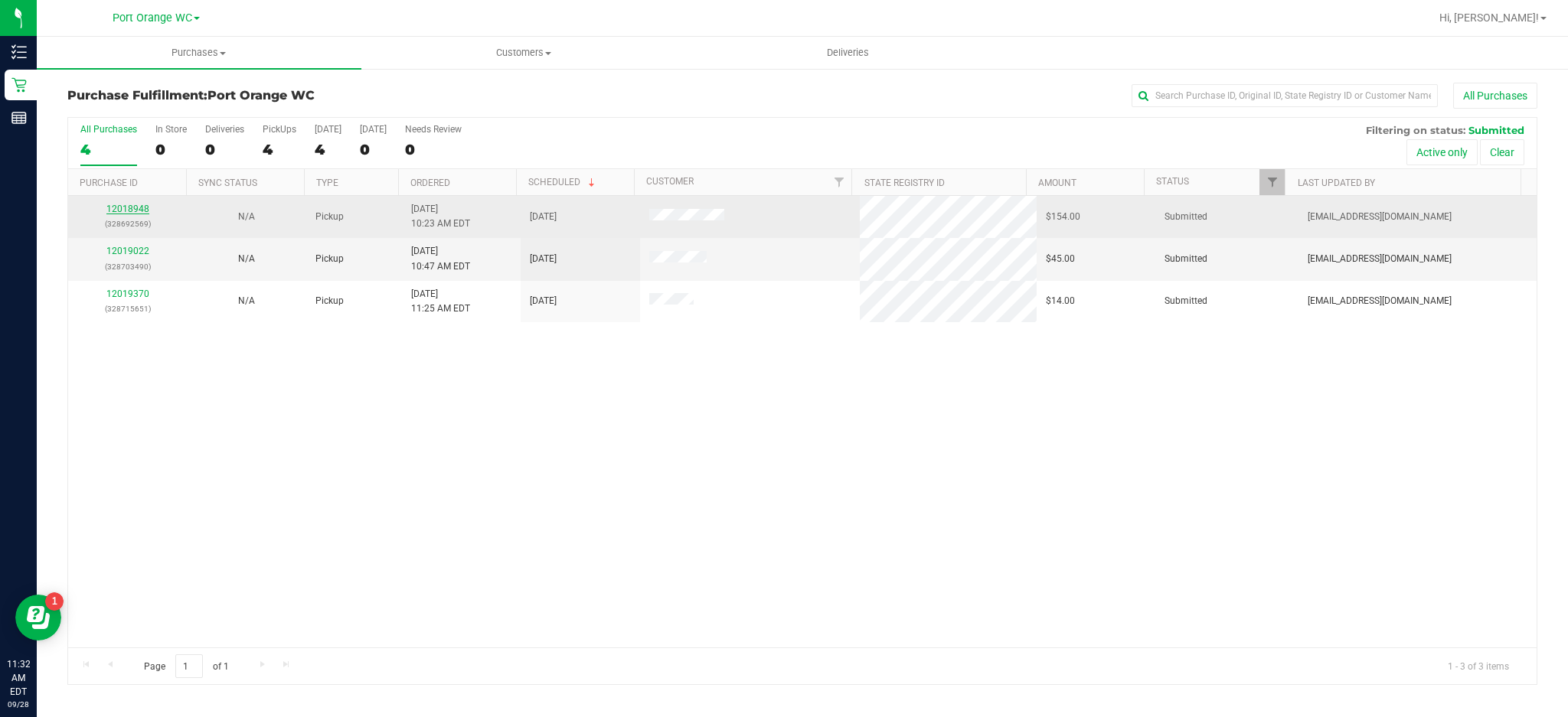
click at [146, 214] on link "12018948" at bounding box center [128, 208] width 43 height 10
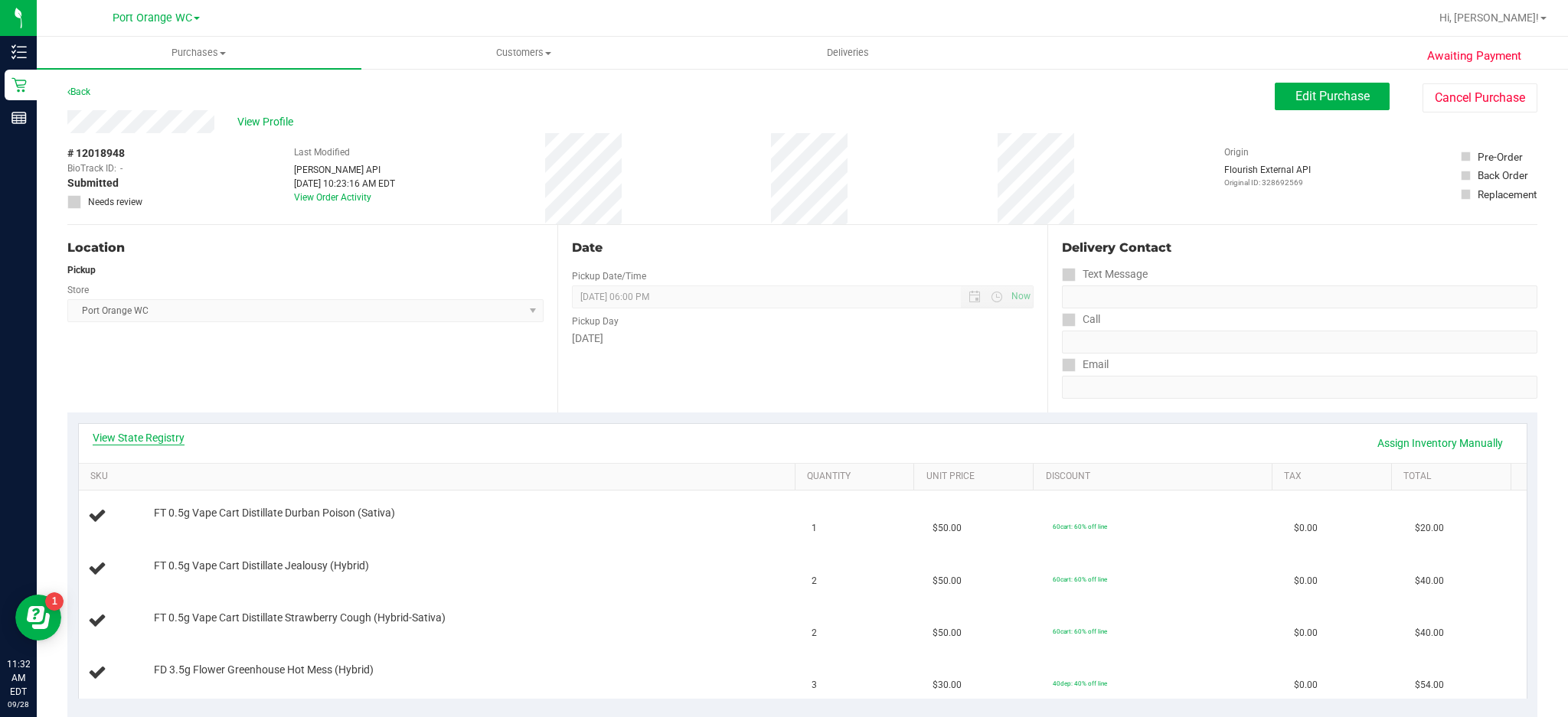
click at [177, 434] on link "View State Registry" at bounding box center [138, 438] width 92 height 15
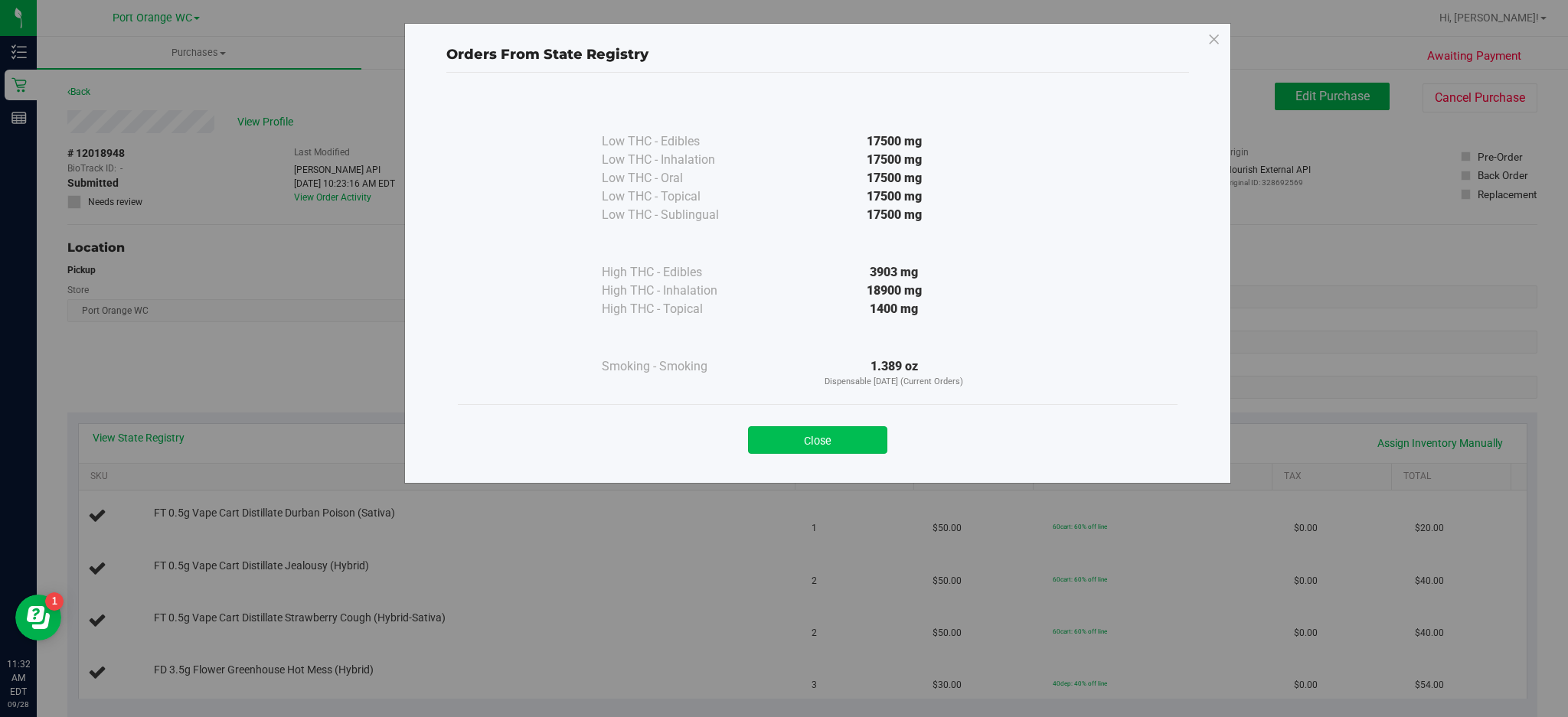
click at [822, 429] on button "Close" at bounding box center [817, 440] width 139 height 28
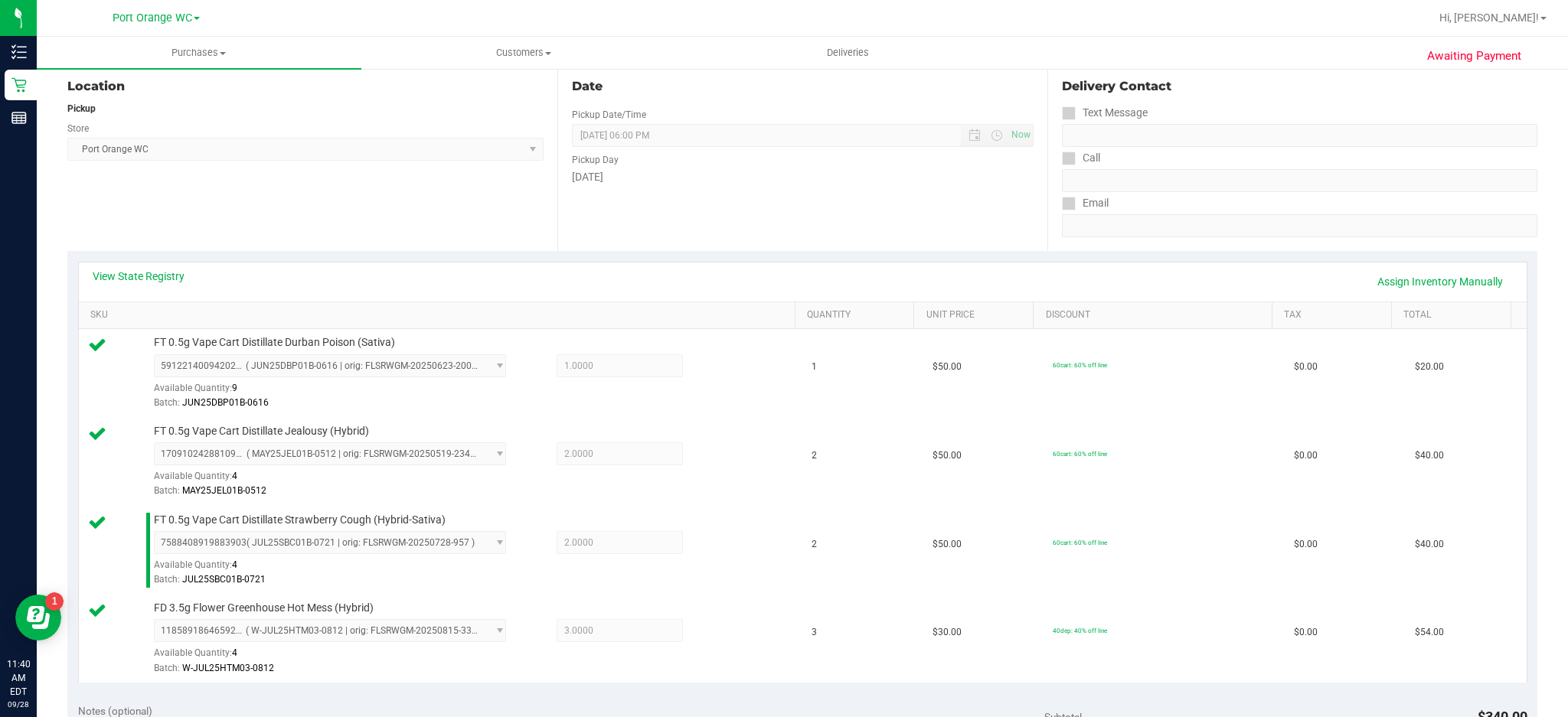
scroll to position [438, 0]
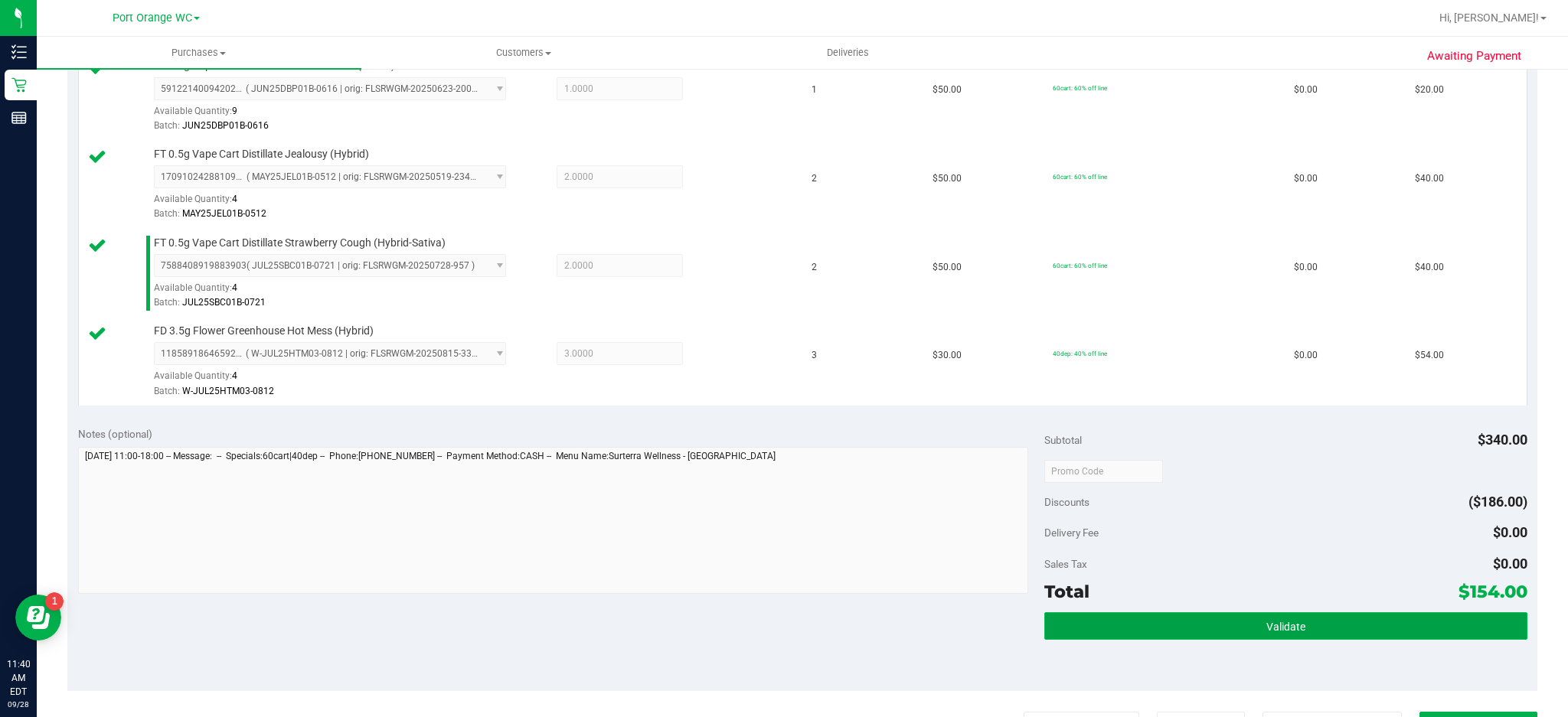
click at [1282, 622] on span "Validate" at bounding box center [1285, 626] width 39 height 12
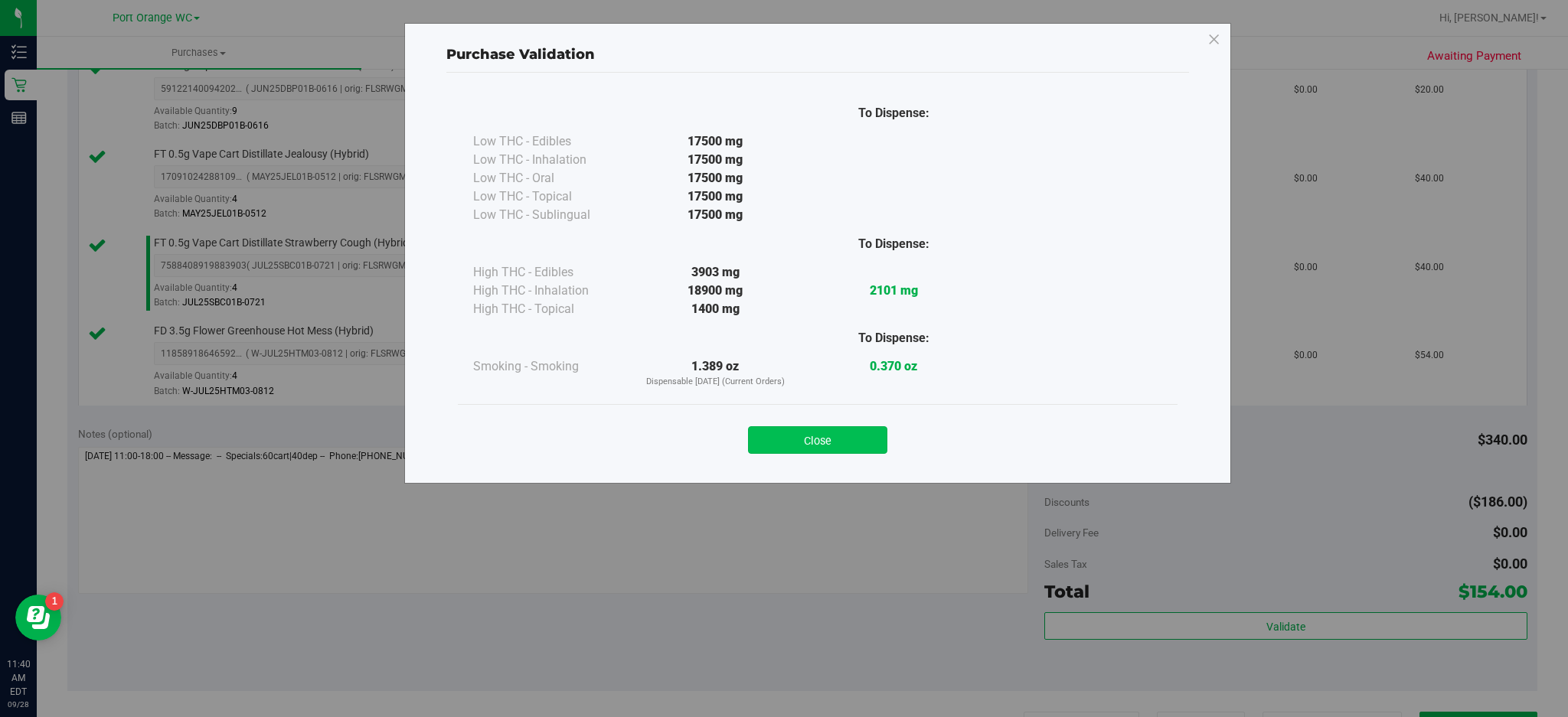
click at [841, 434] on button "Close" at bounding box center [817, 440] width 139 height 28
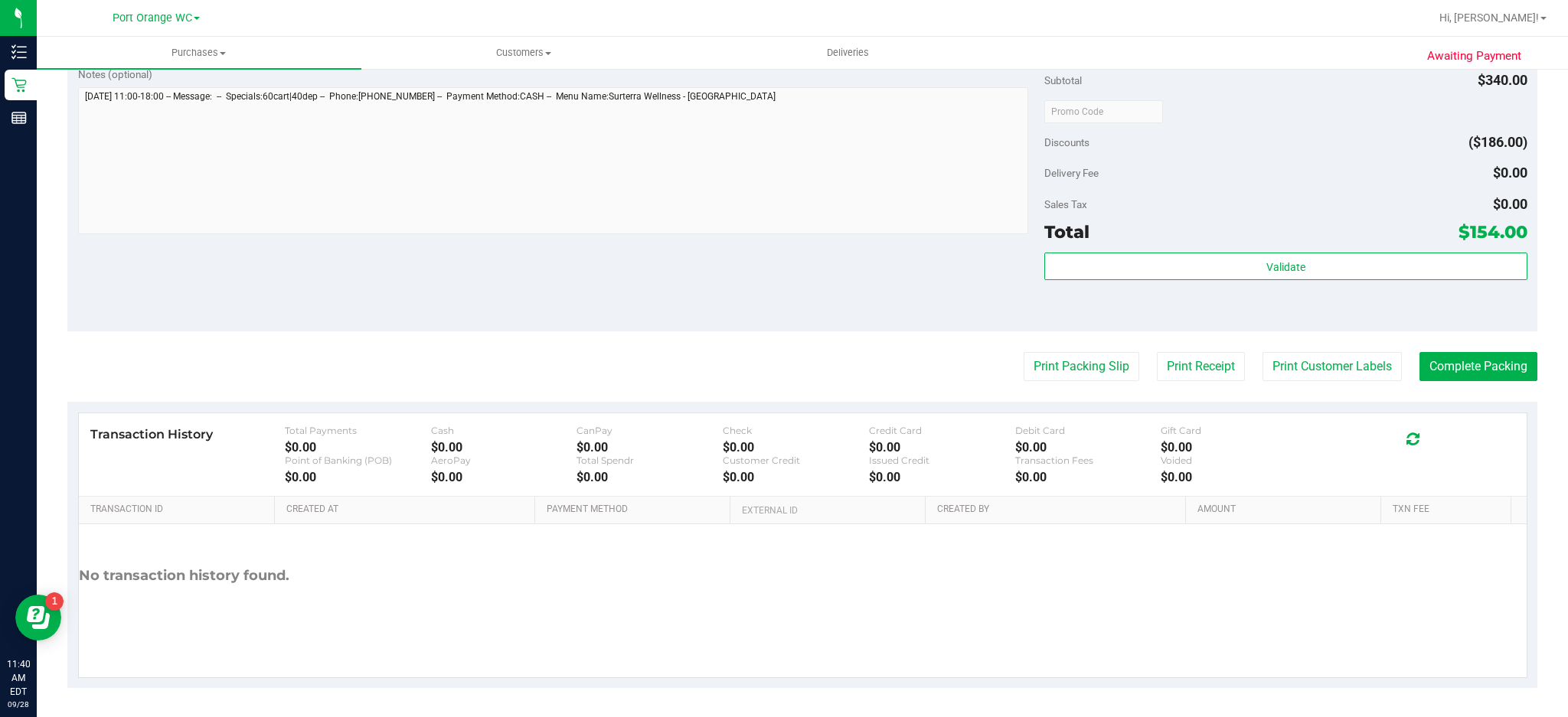
scroll to position [801, 0]
click at [1334, 368] on button "Print Customer Labels" at bounding box center [1332, 365] width 139 height 29
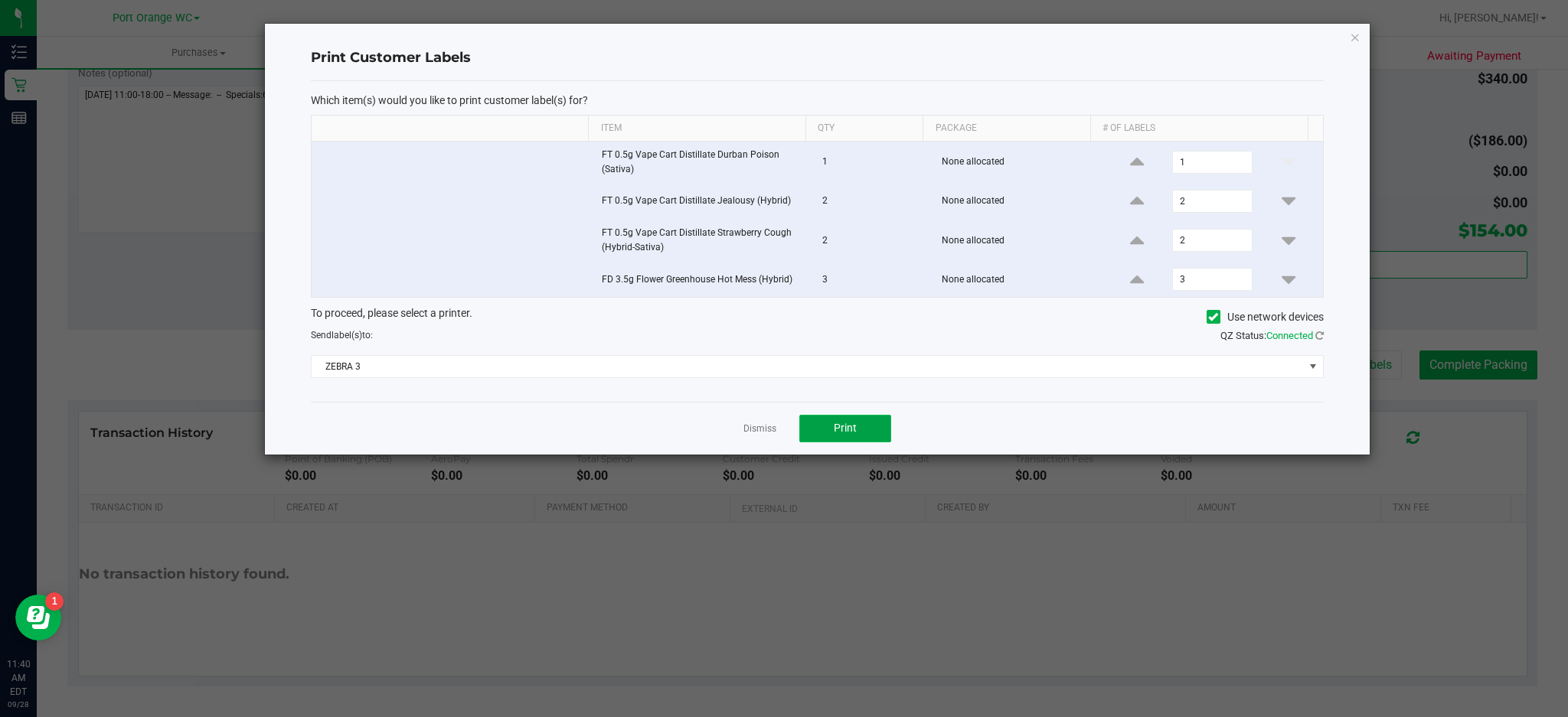
click at [876, 439] on button "Print" at bounding box center [844, 428] width 92 height 28
click at [1357, 33] on icon "button" at bounding box center [1355, 37] width 10 height 18
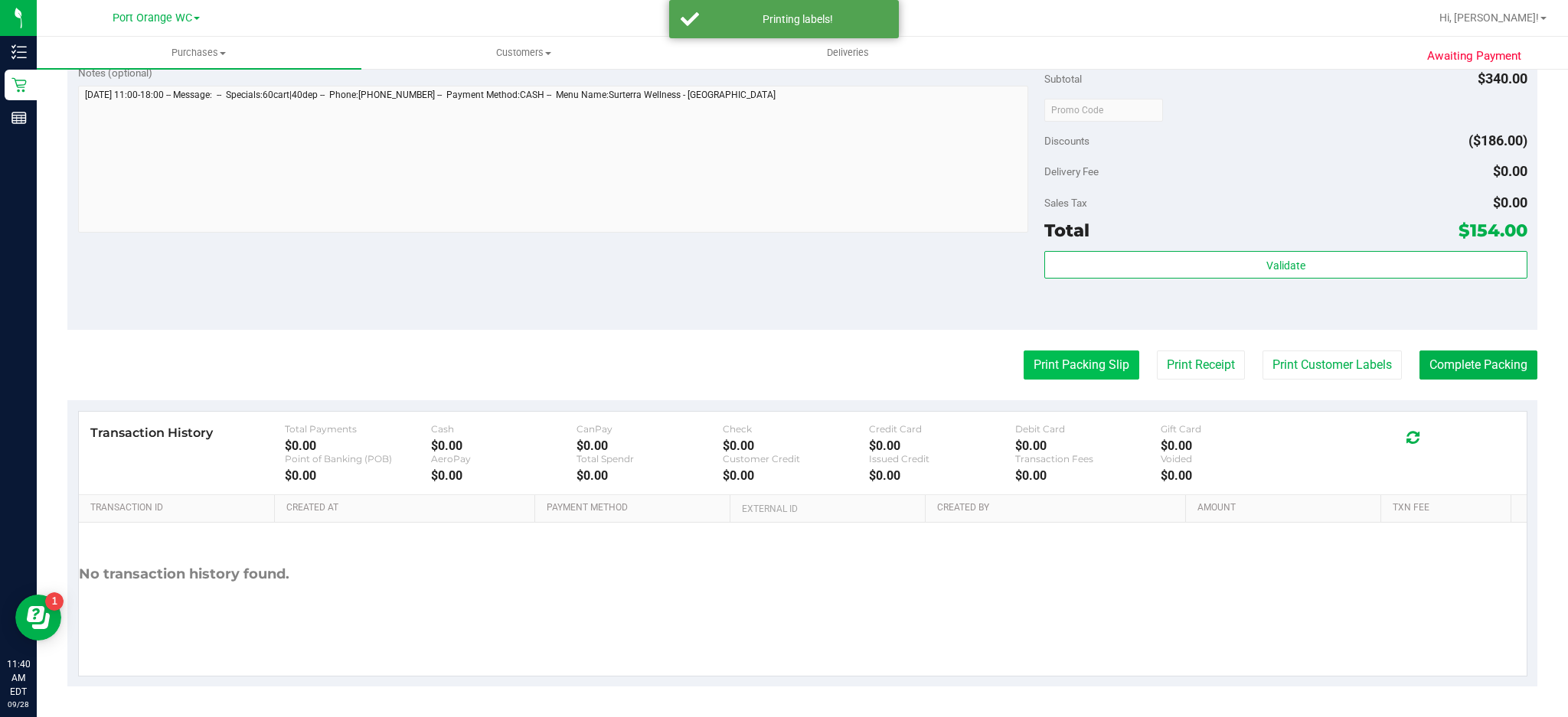
click at [1075, 364] on button "Print Packing Slip" at bounding box center [1081, 365] width 115 height 29
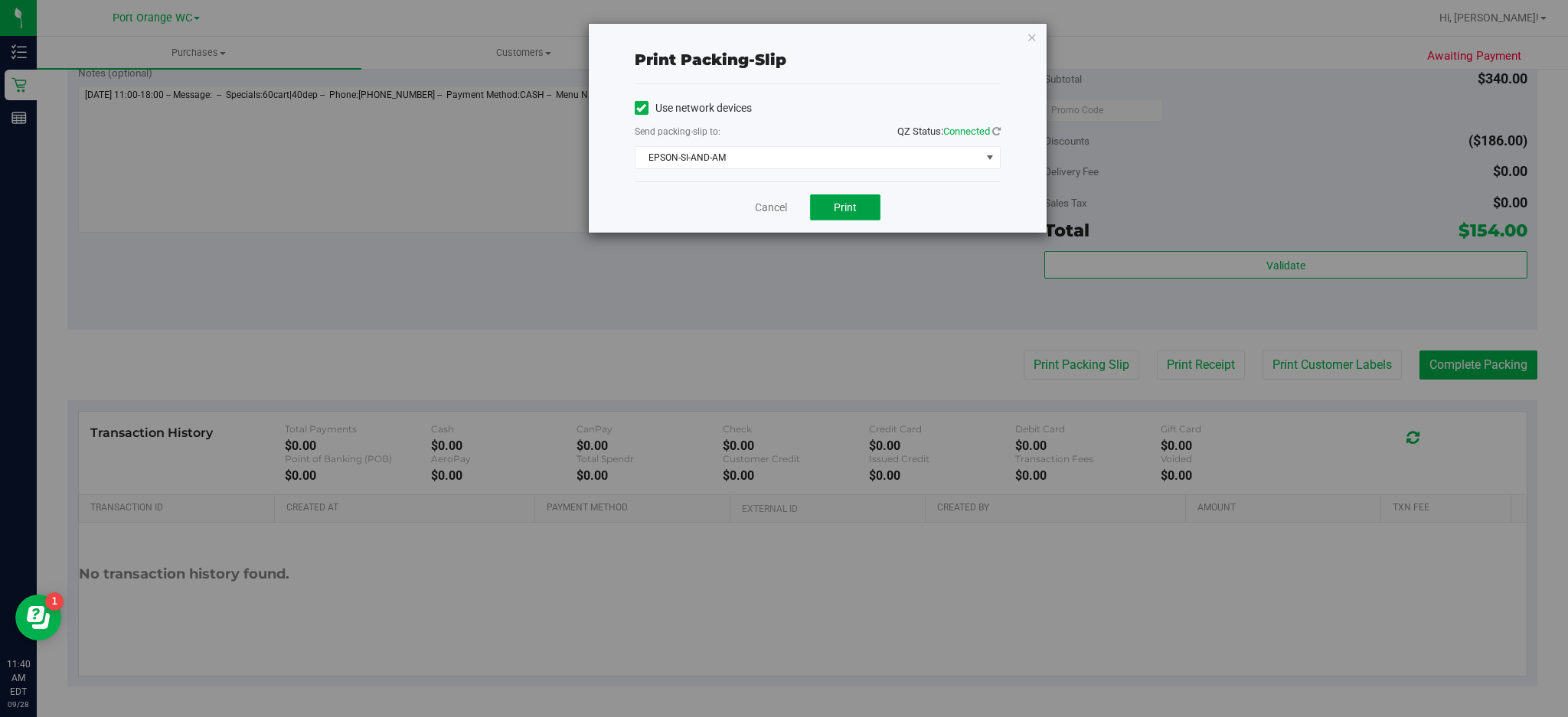
click at [861, 213] on button "Print" at bounding box center [845, 207] width 71 height 26
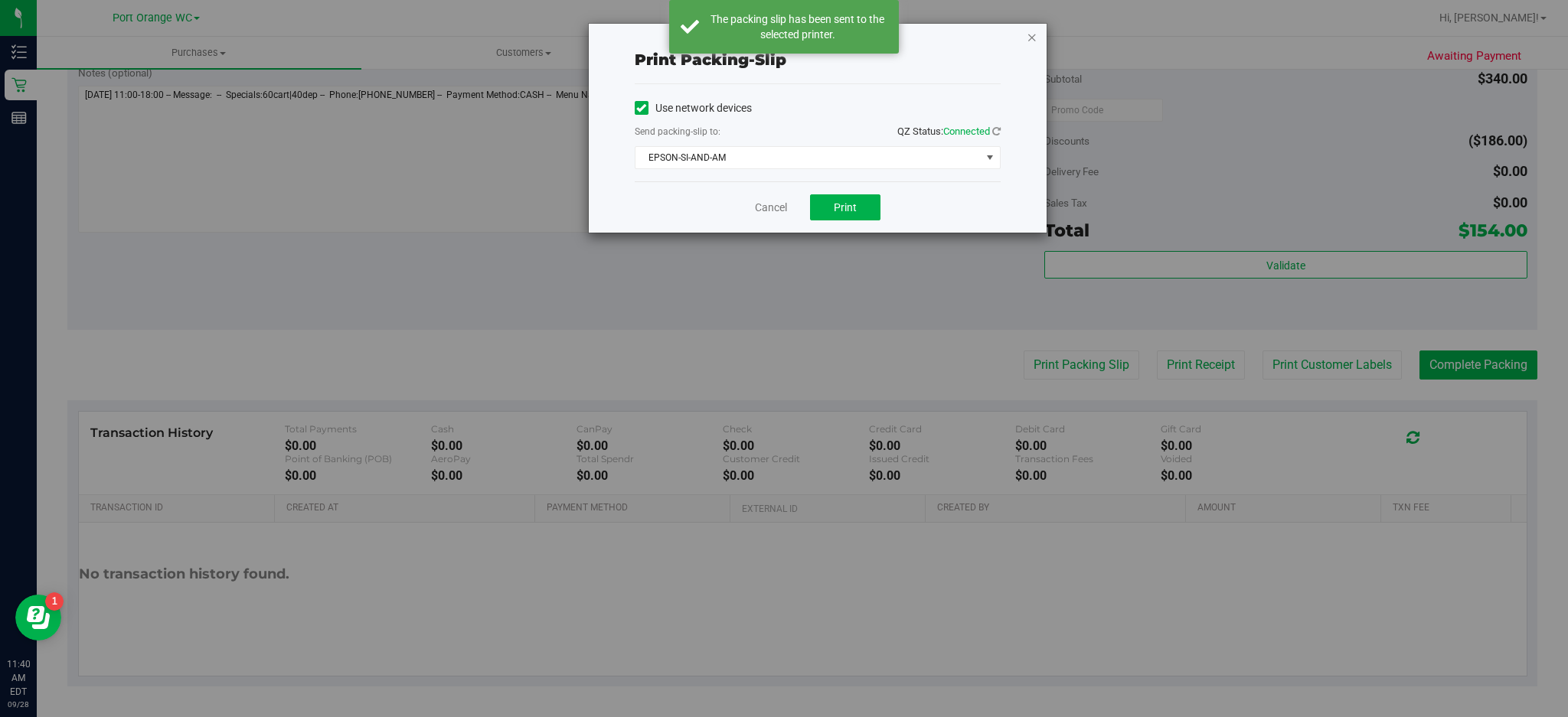
click at [1033, 30] on icon "button" at bounding box center [1032, 37] width 10 height 18
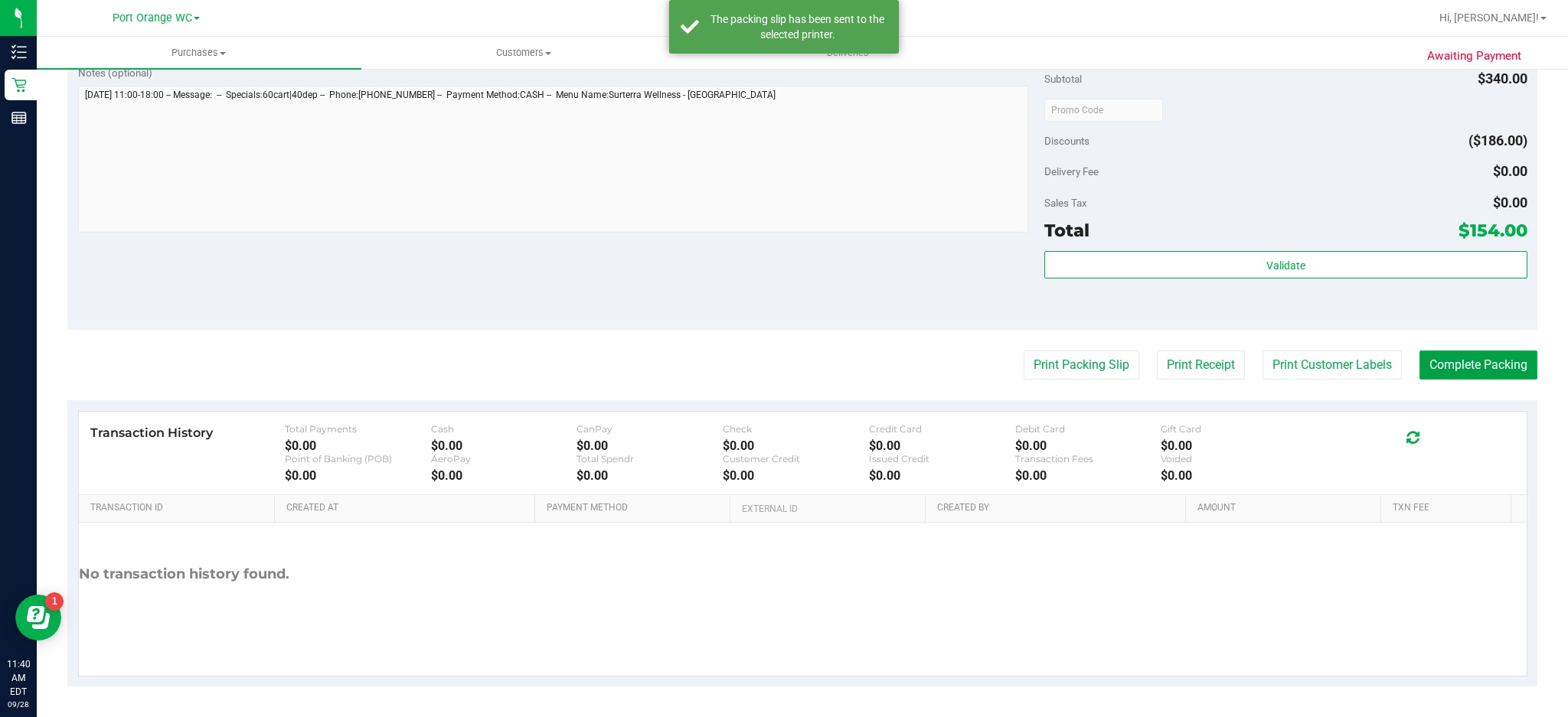
click at [1472, 363] on button "Complete Packing" at bounding box center [1479, 365] width 118 height 29
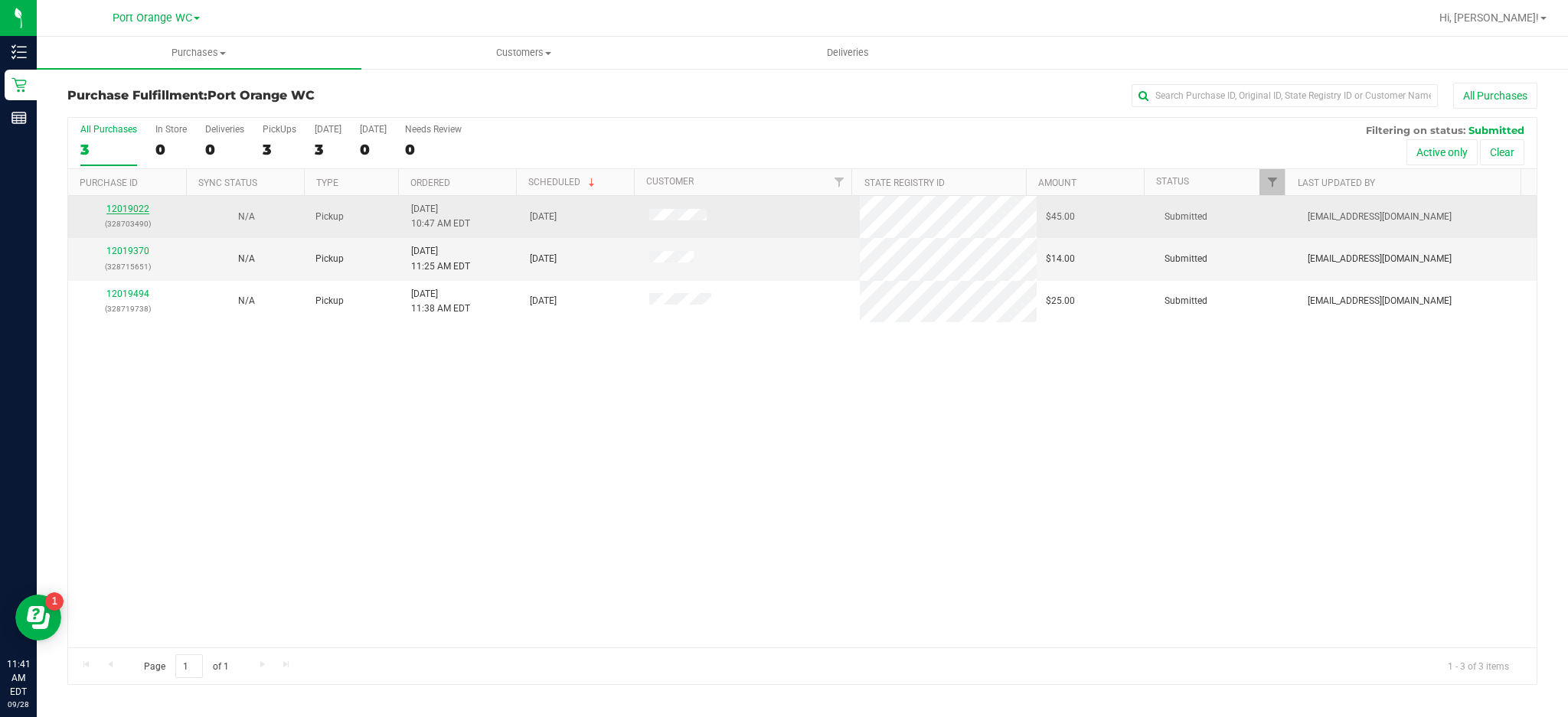
click at [133, 210] on link "12019022" at bounding box center [128, 208] width 43 height 10
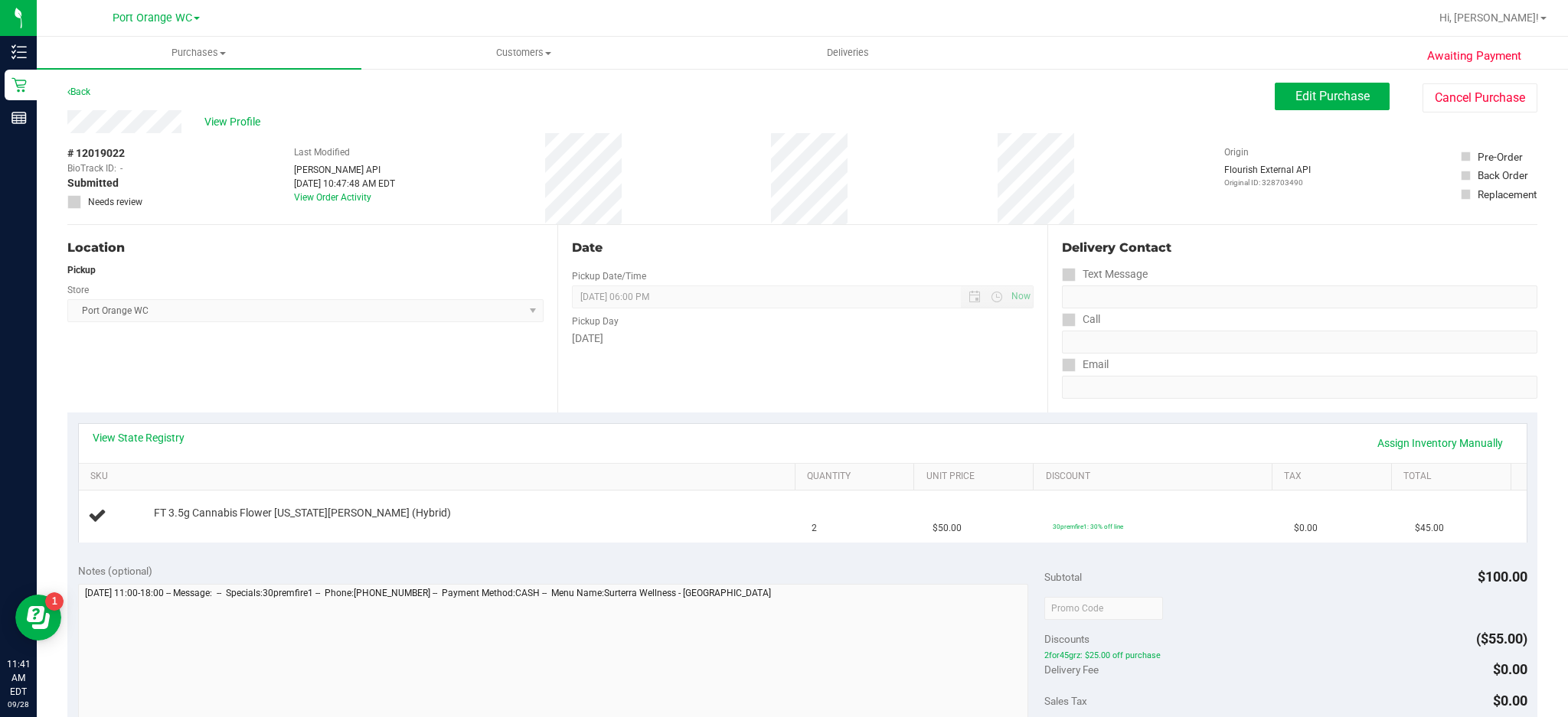
click at [185, 462] on div "View State Registry Assign Inventory Manually" at bounding box center [802, 443] width 1448 height 39
click at [166, 436] on link "View State Registry" at bounding box center [138, 438] width 92 height 15
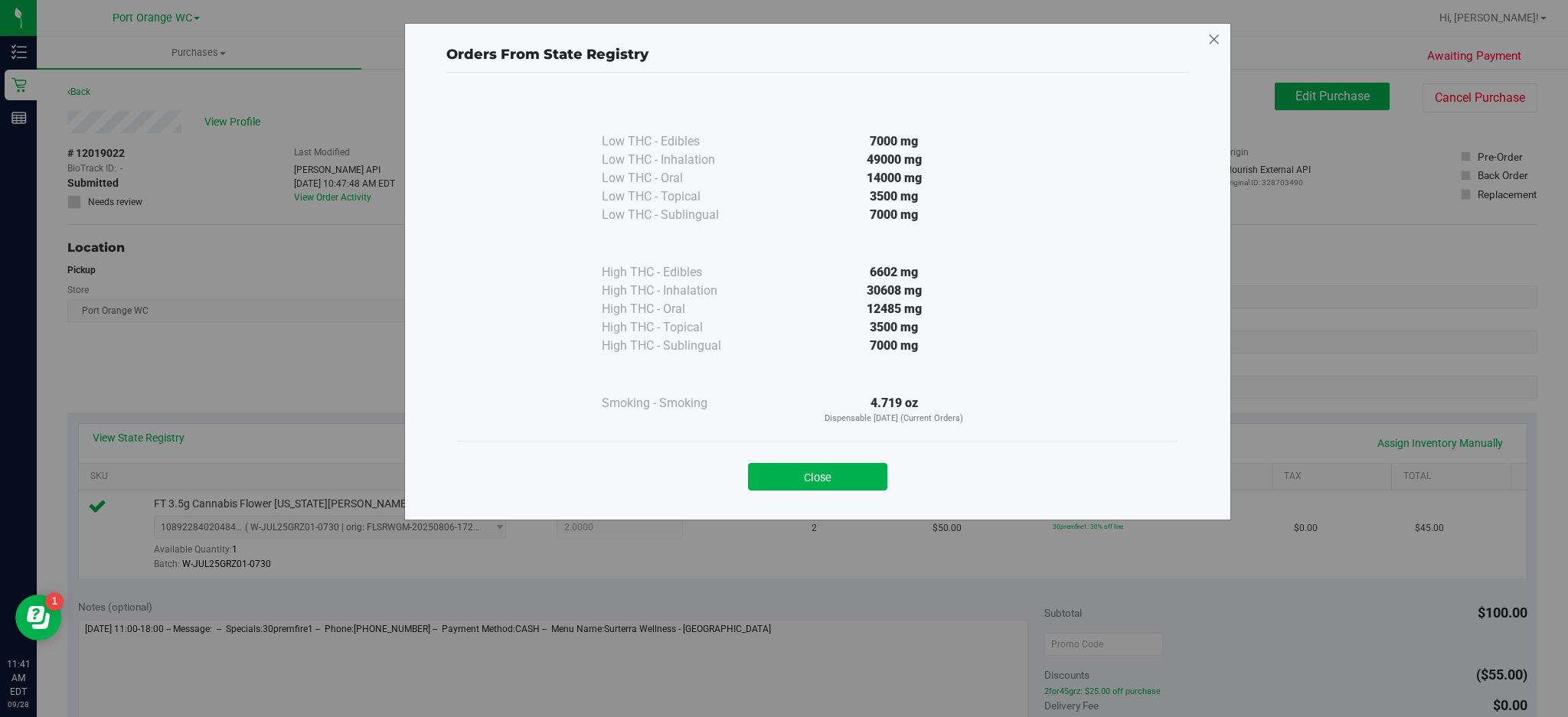
click at [1214, 39] on icon at bounding box center [1214, 40] width 14 height 25
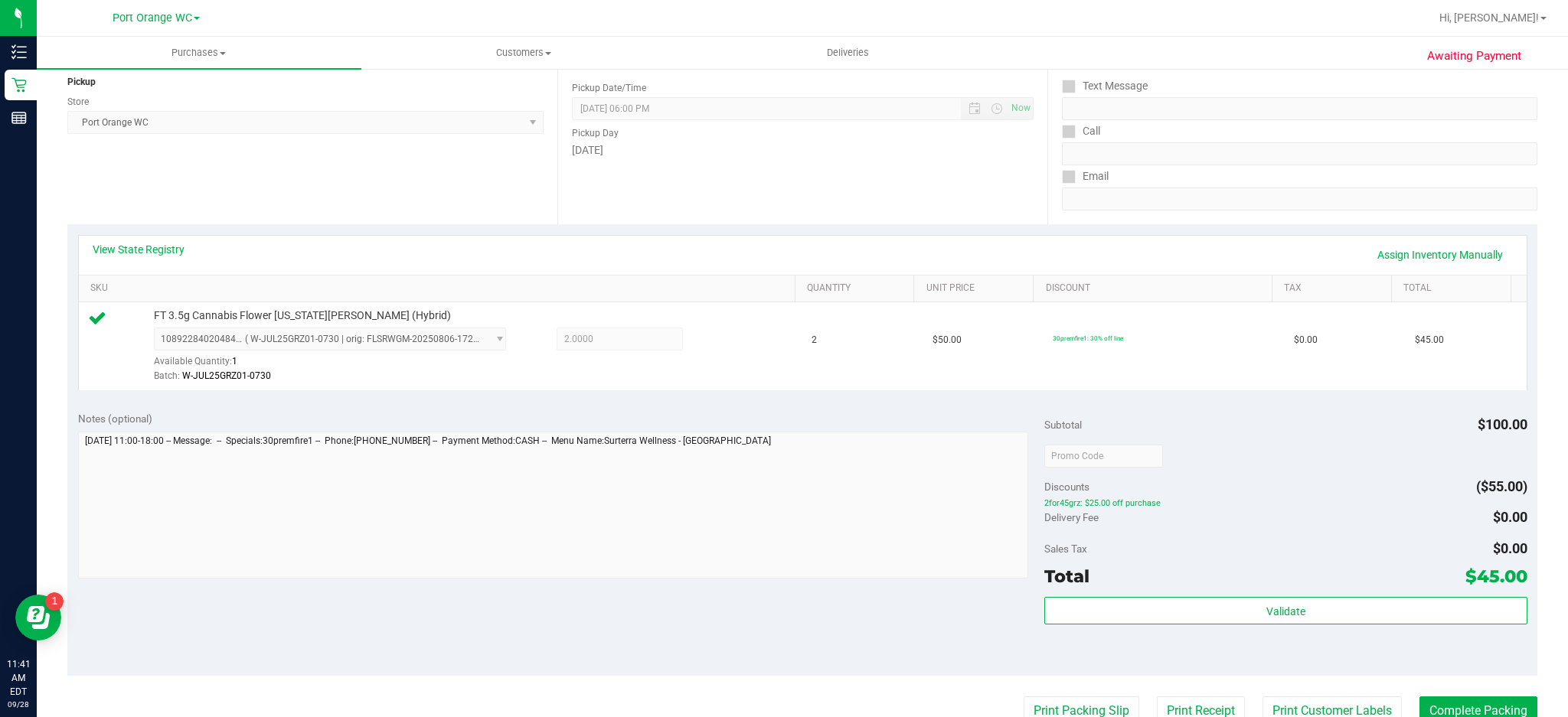
scroll to position [190, 0]
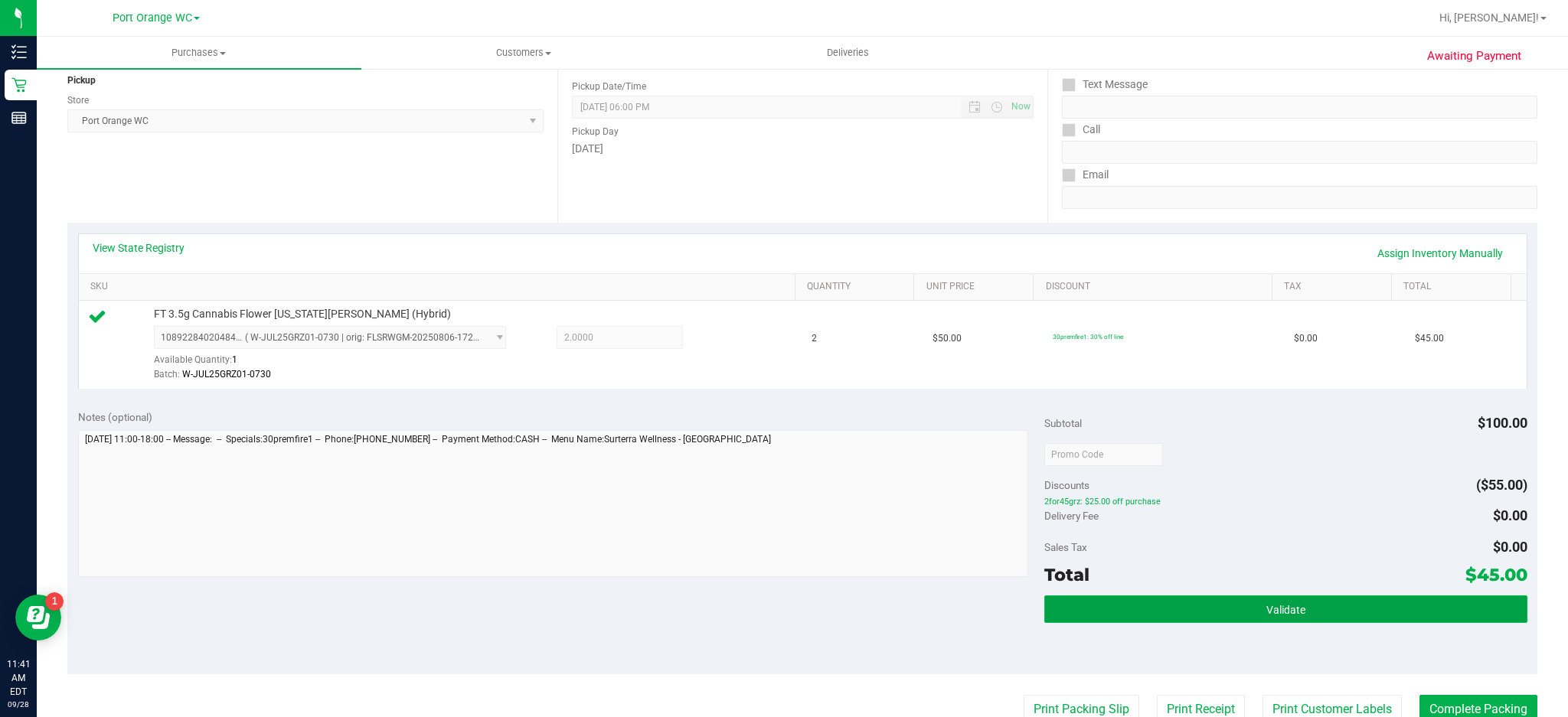
click at [1297, 621] on button "Validate" at bounding box center [1285, 610] width 483 height 28
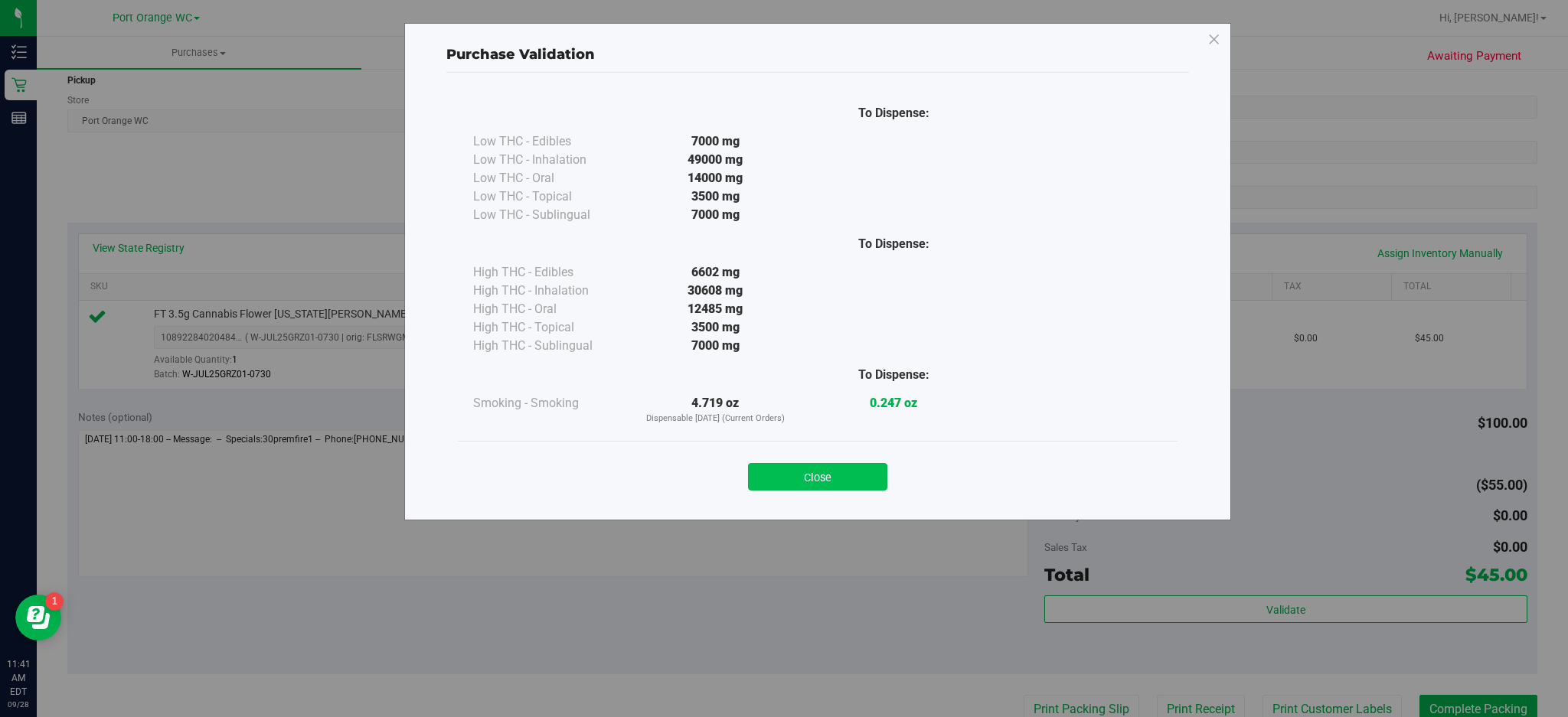
click at [825, 473] on button "Close" at bounding box center [817, 477] width 139 height 28
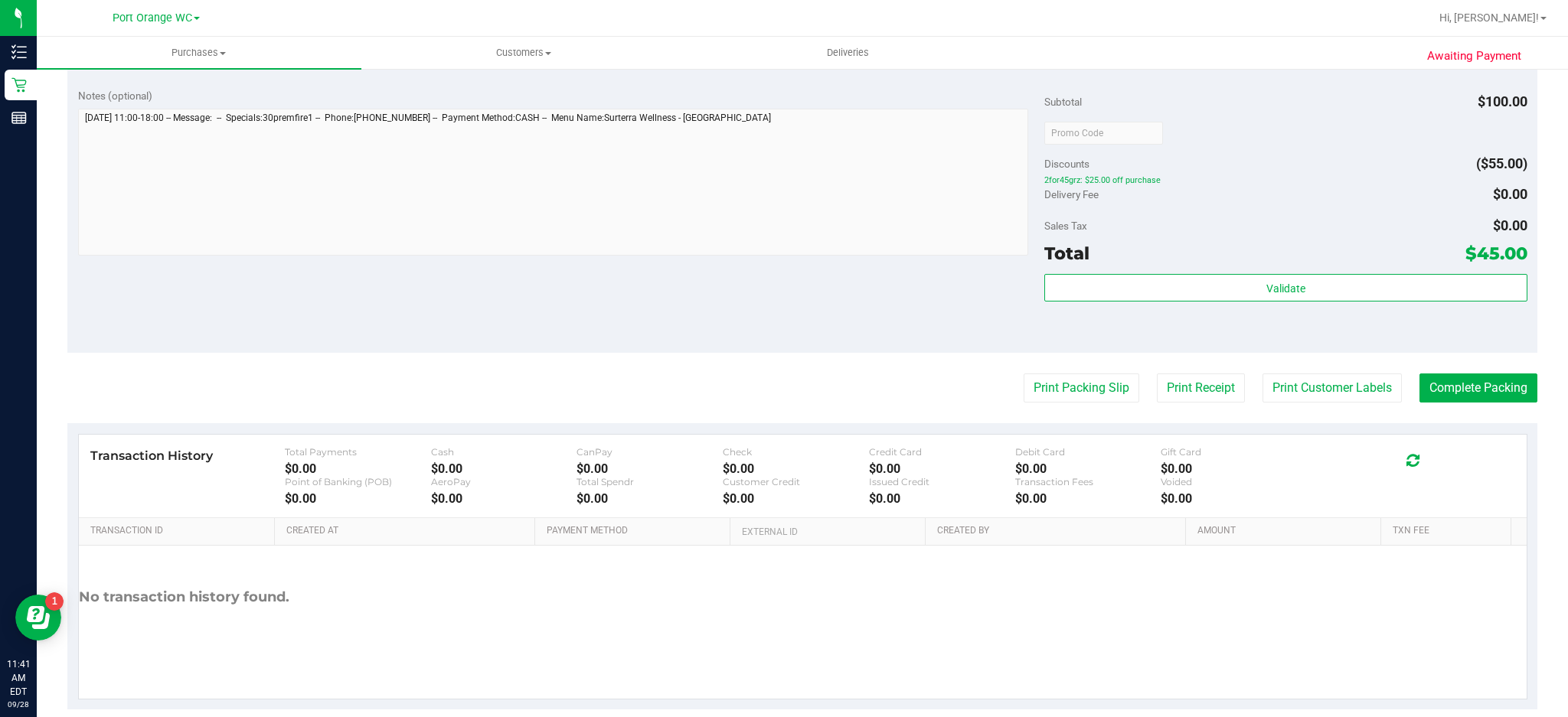
scroll to position [513, 0]
click at [1334, 393] on button "Print Customer Labels" at bounding box center [1332, 387] width 139 height 29
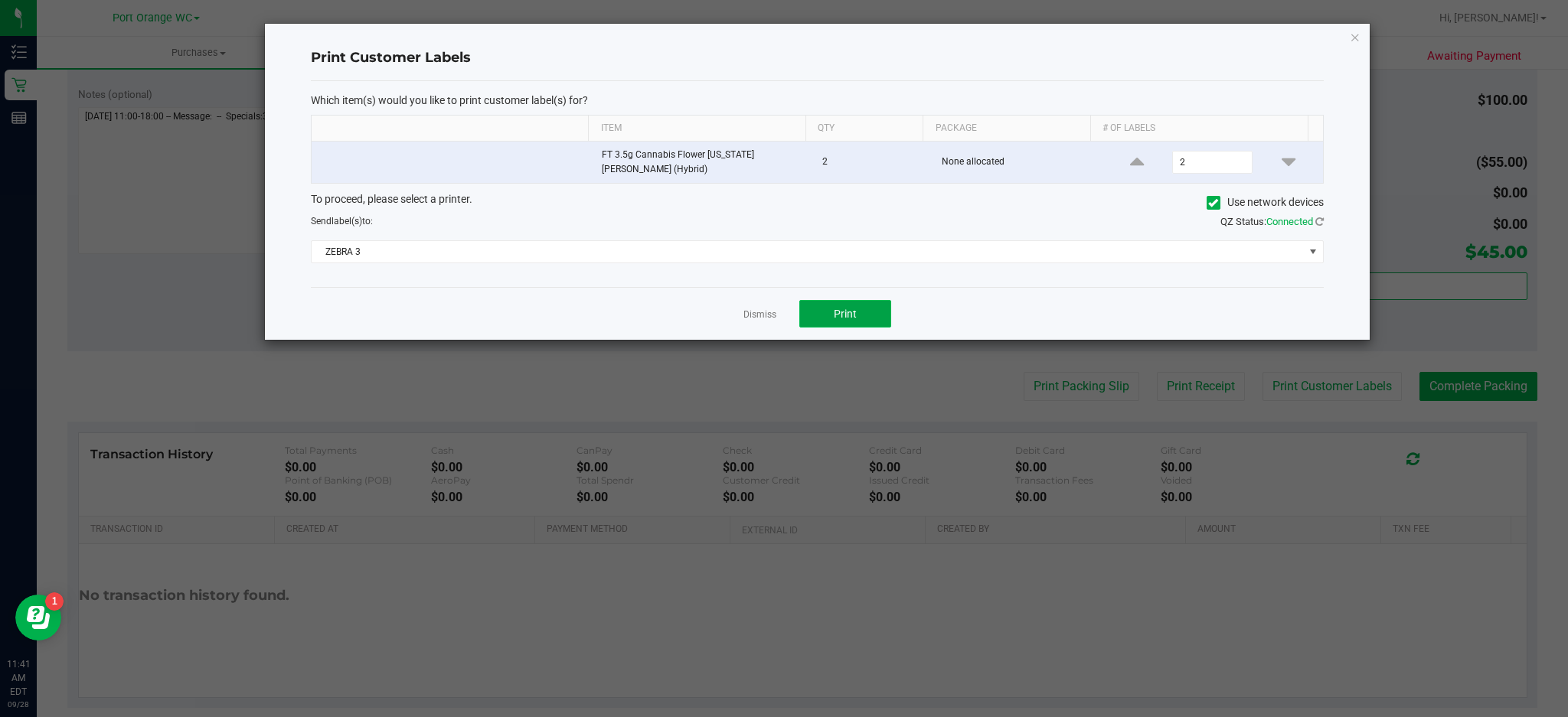
click at [866, 314] on button "Print" at bounding box center [844, 314] width 92 height 28
click at [1352, 34] on icon "button" at bounding box center [1355, 37] width 10 height 18
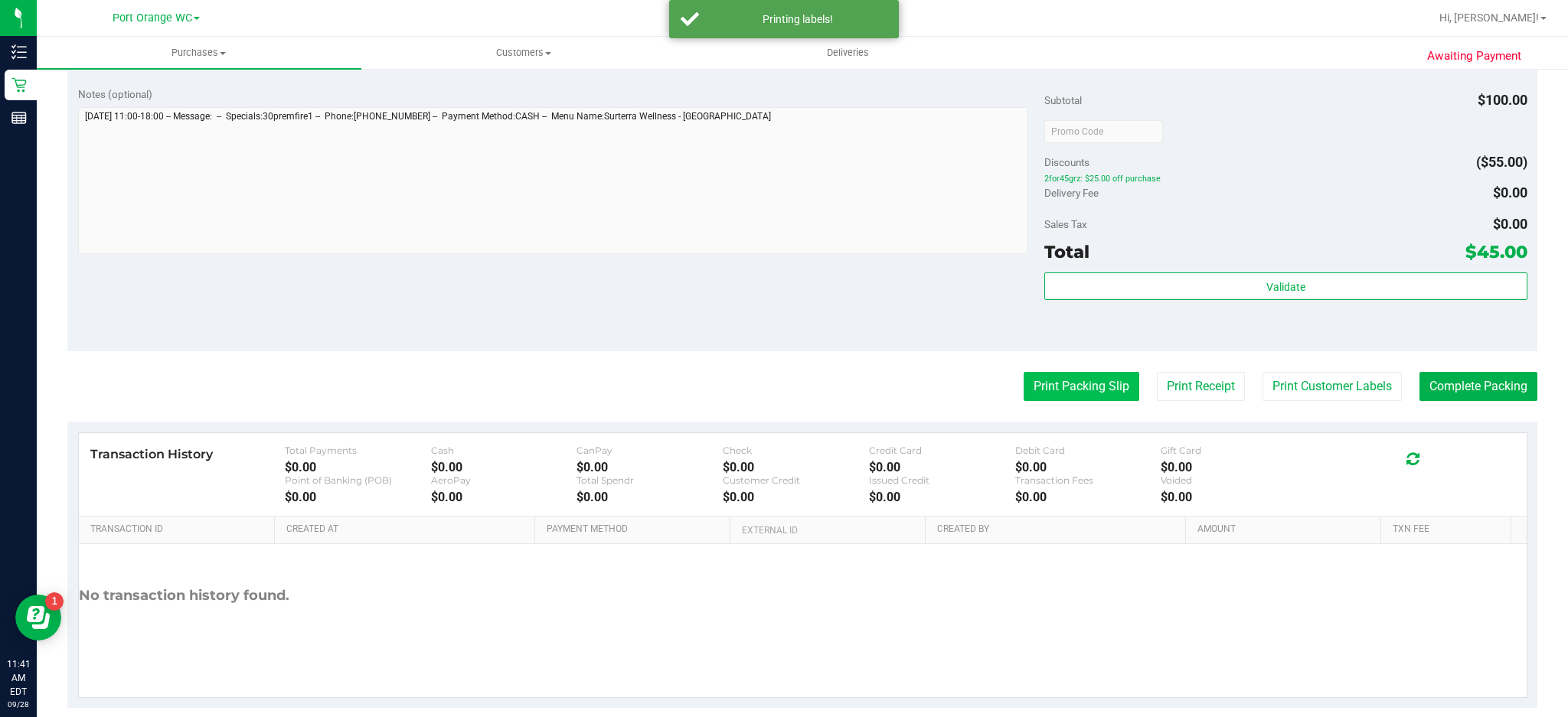
click at [1094, 386] on button "Print Packing Slip" at bounding box center [1081, 387] width 115 height 29
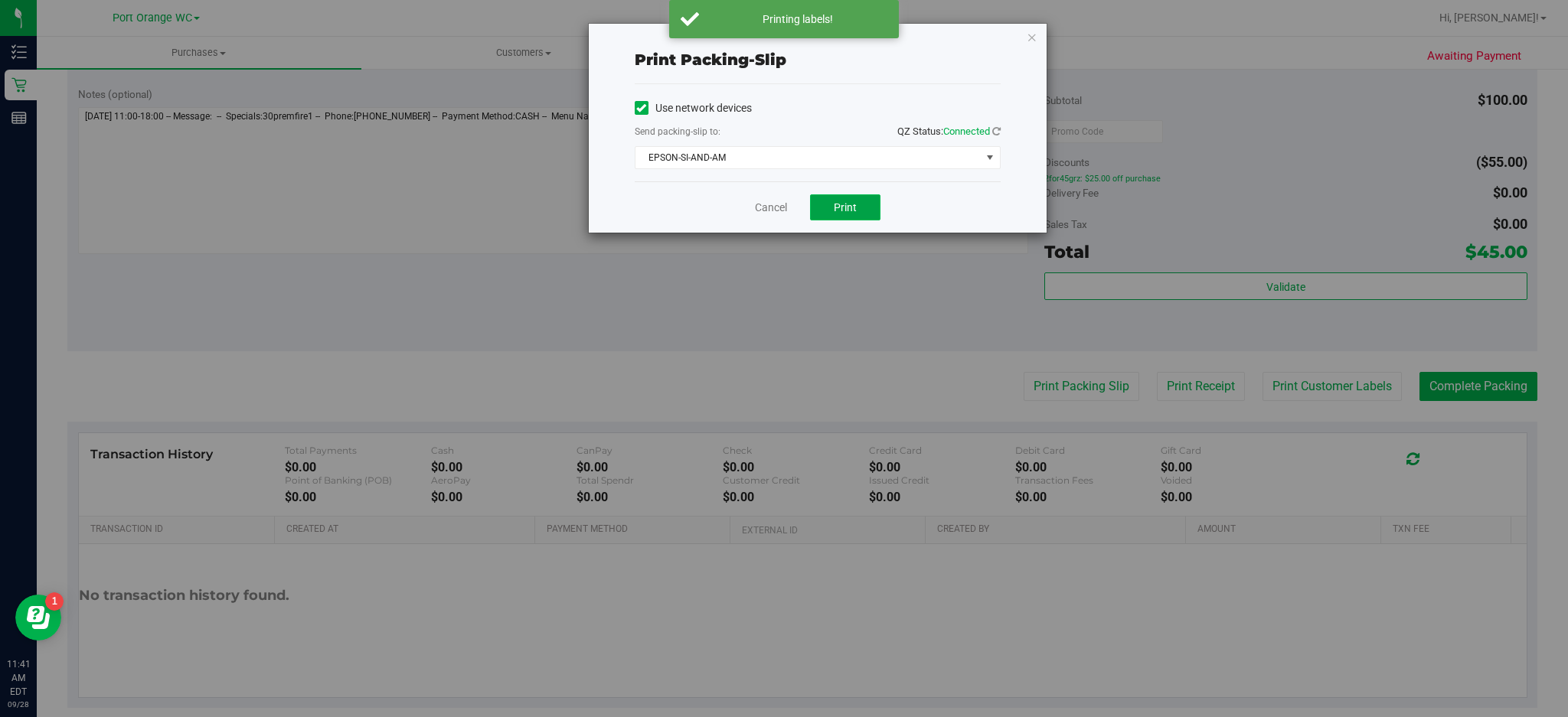
click at [868, 218] on button "Print" at bounding box center [845, 207] width 71 height 26
click at [1032, 30] on icon "button" at bounding box center [1032, 37] width 10 height 18
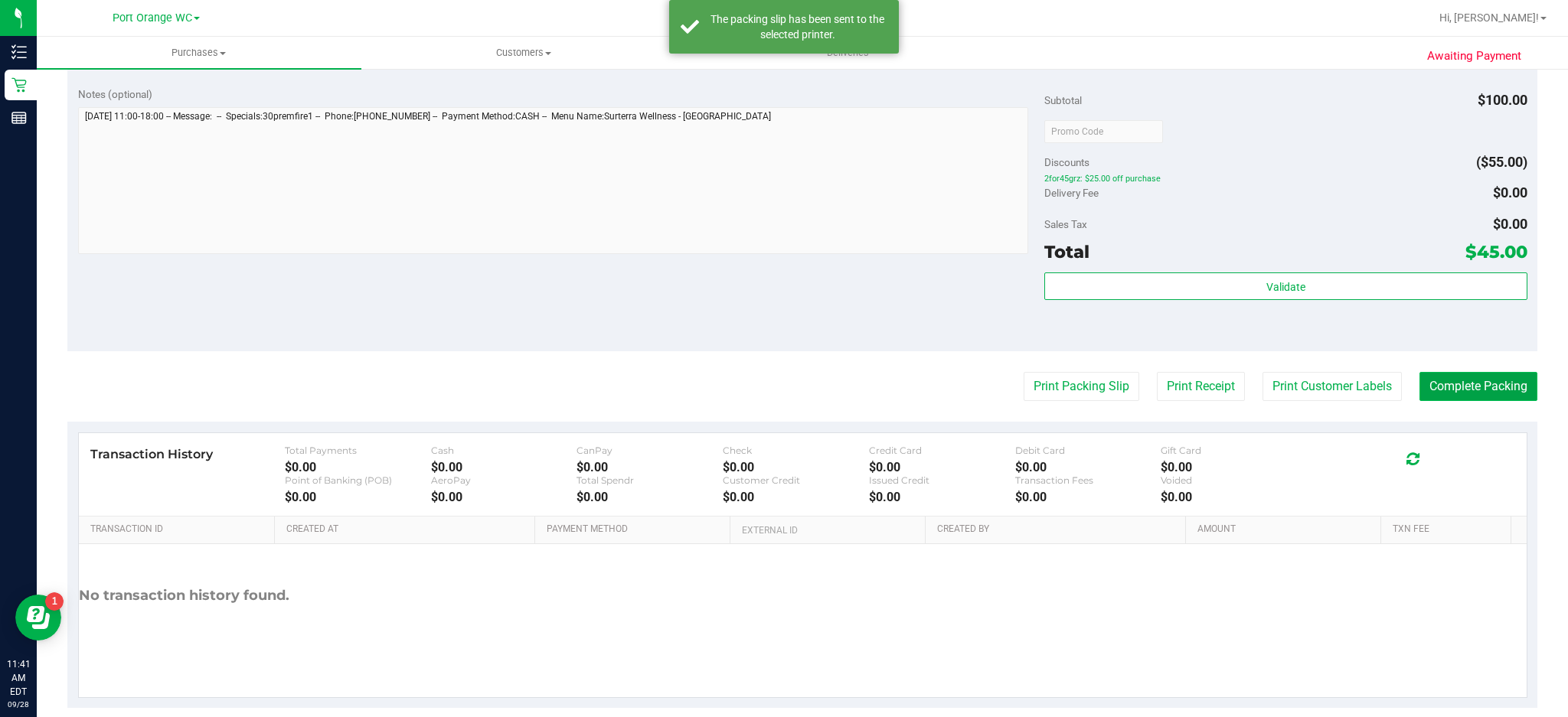
click at [1470, 394] on button "Complete Packing" at bounding box center [1479, 387] width 118 height 29
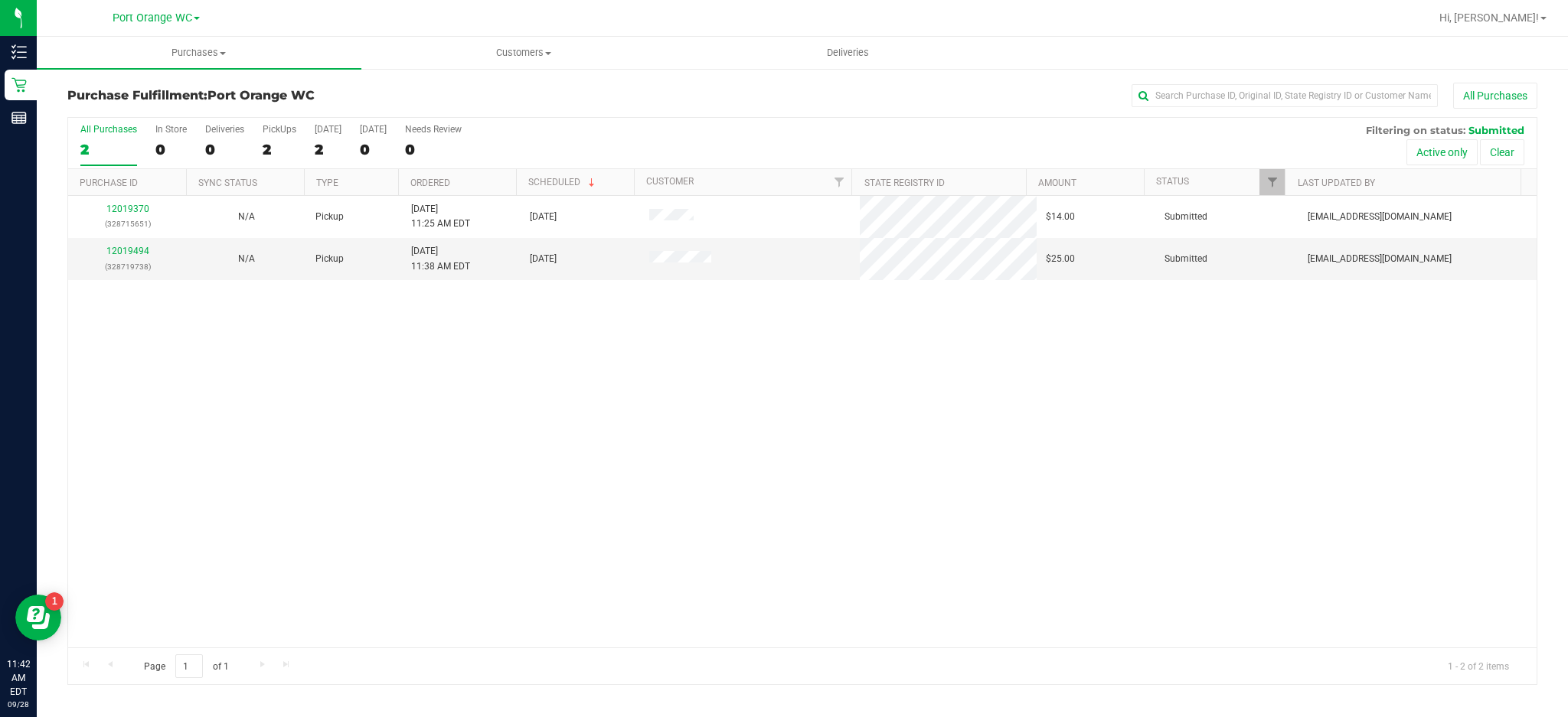
click at [154, 189] on th "Purchase ID" at bounding box center [127, 183] width 118 height 27
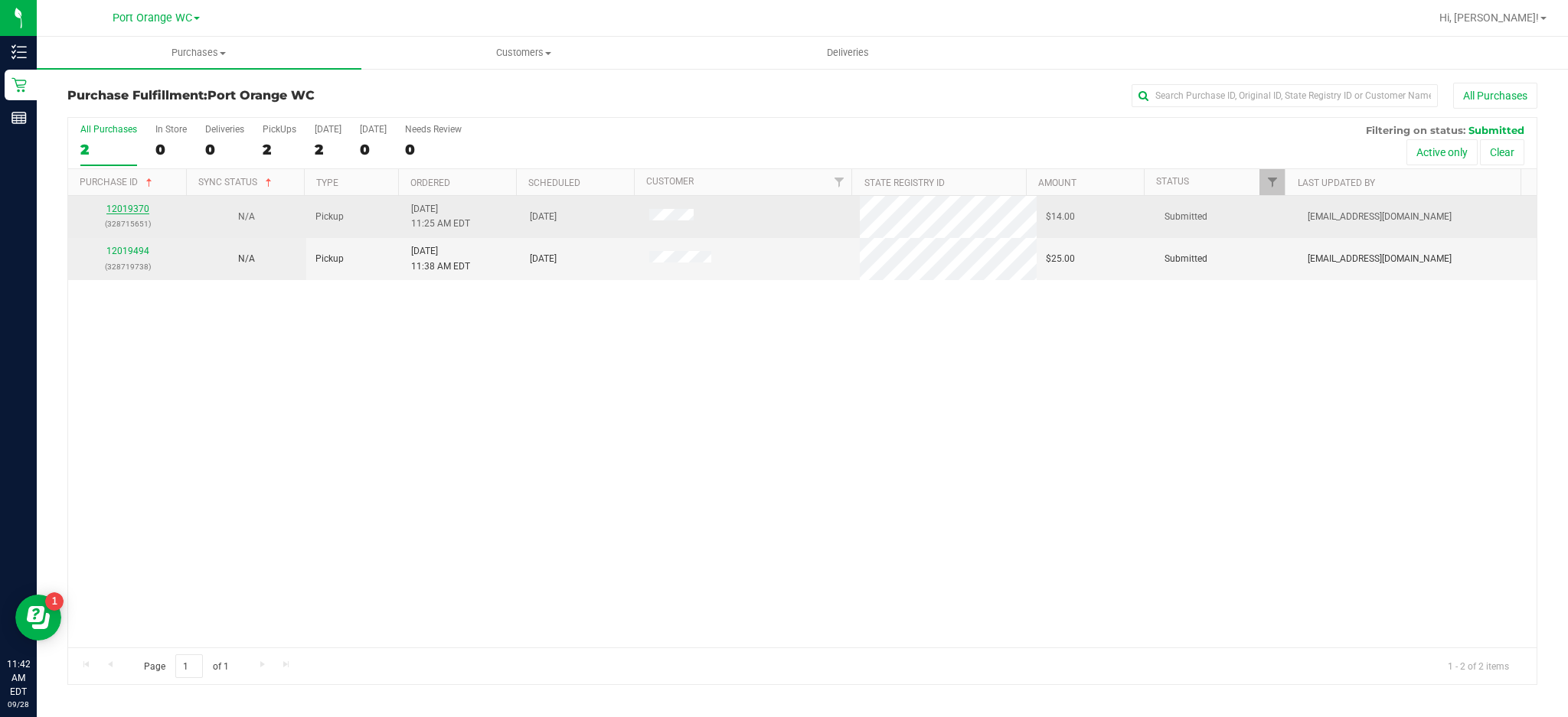
click at [140, 210] on link "12019370" at bounding box center [128, 208] width 43 height 10
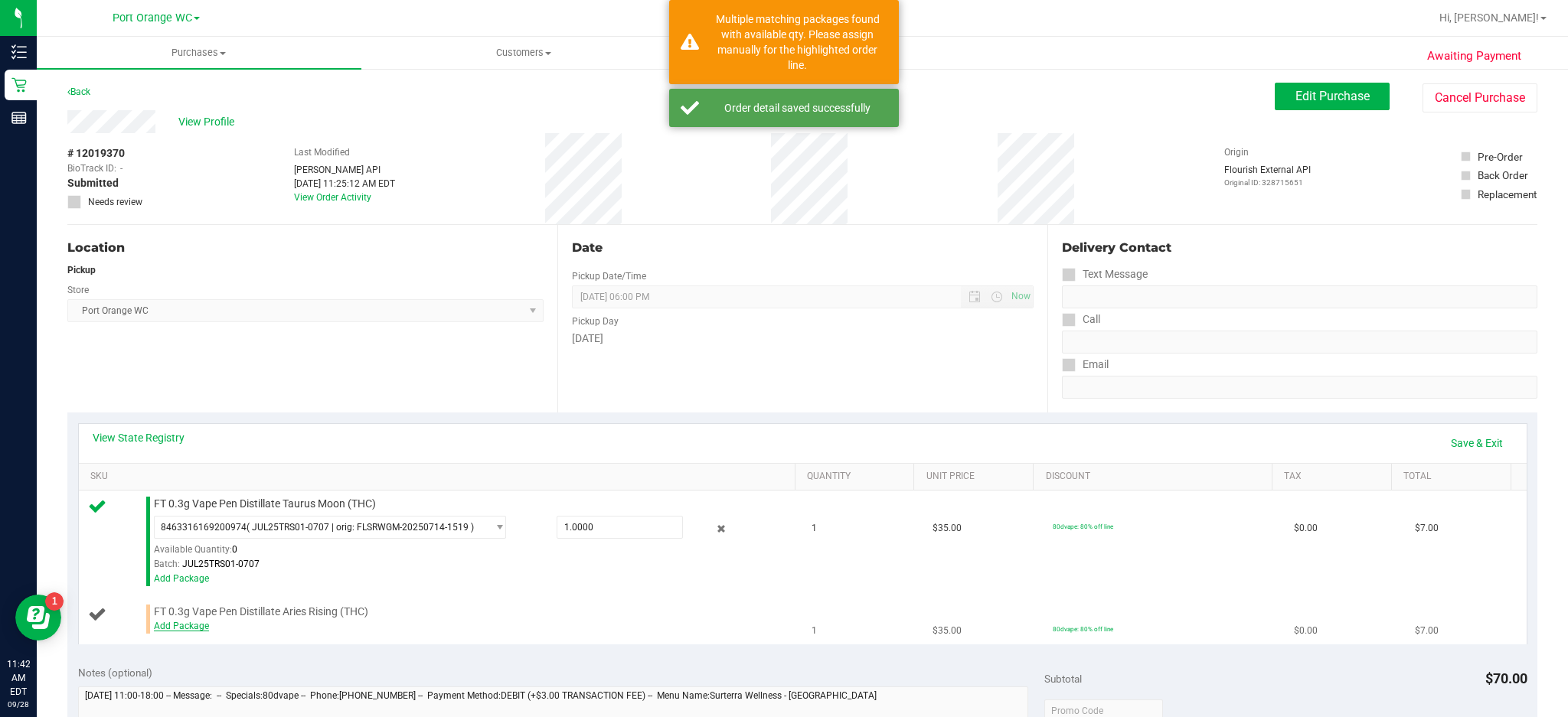
click at [184, 626] on link "Add Package" at bounding box center [181, 625] width 55 height 10
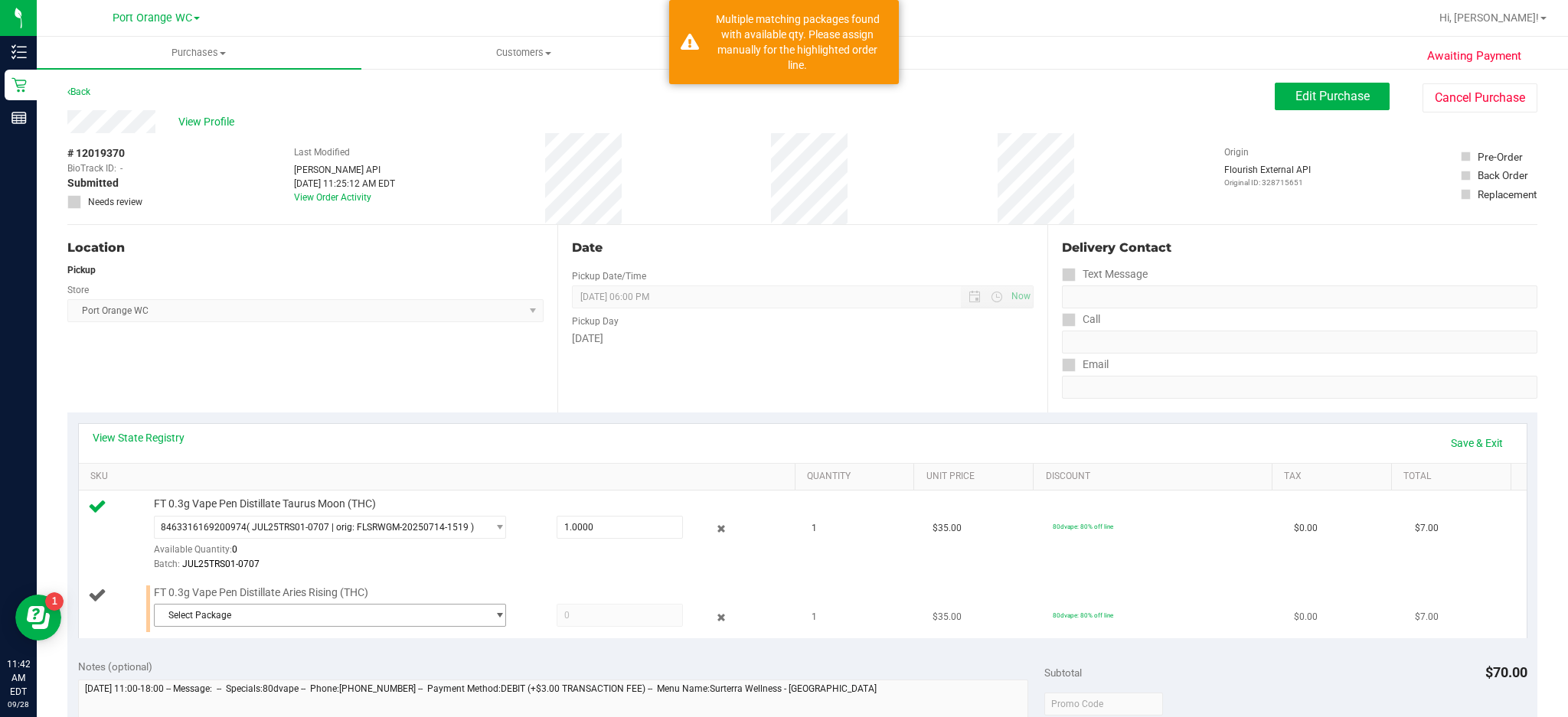
click at [494, 616] on span "select" at bounding box center [500, 615] width 11 height 12
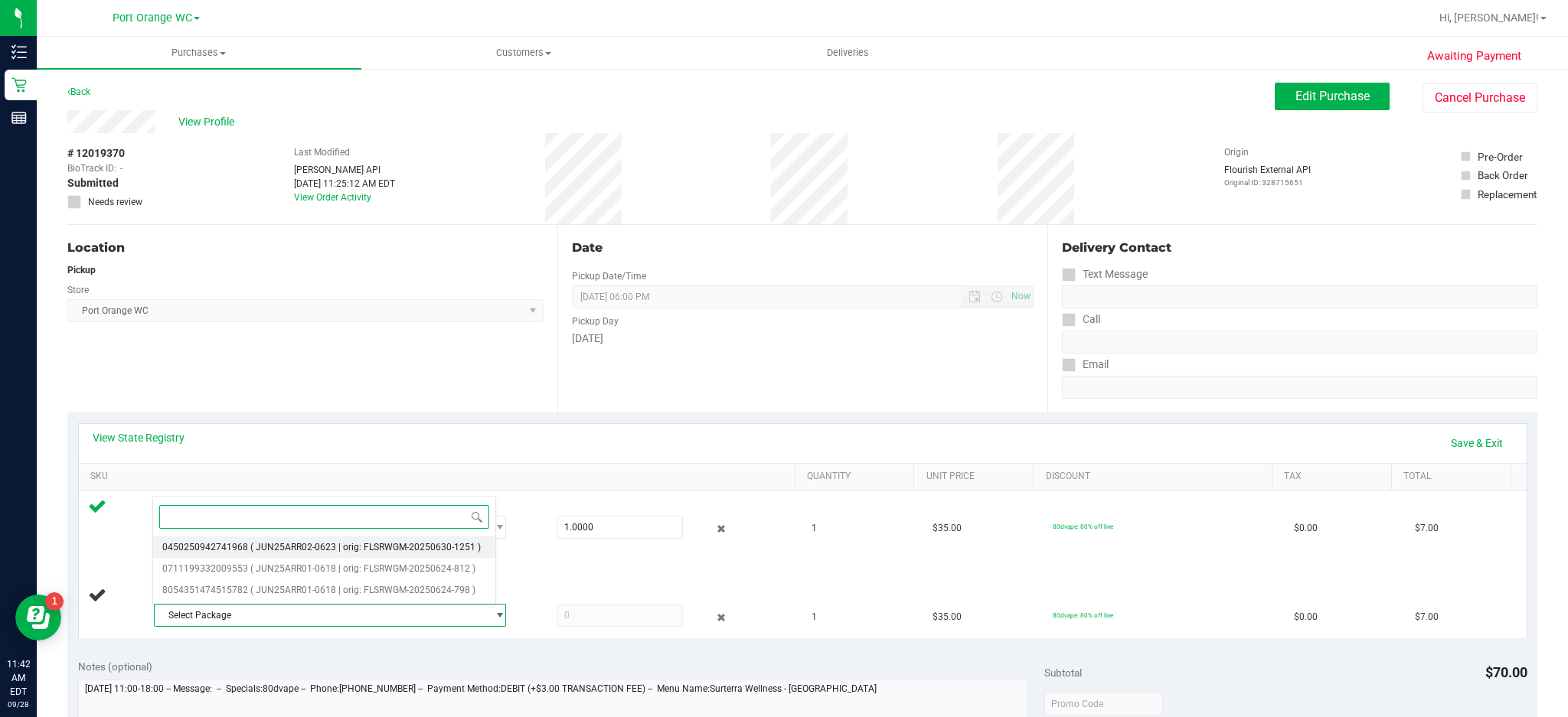
click at [422, 548] on span "( JUN25ARR02-0623 | orig: FLSRWGM-20250630-1251 )" at bounding box center [366, 547] width 231 height 10
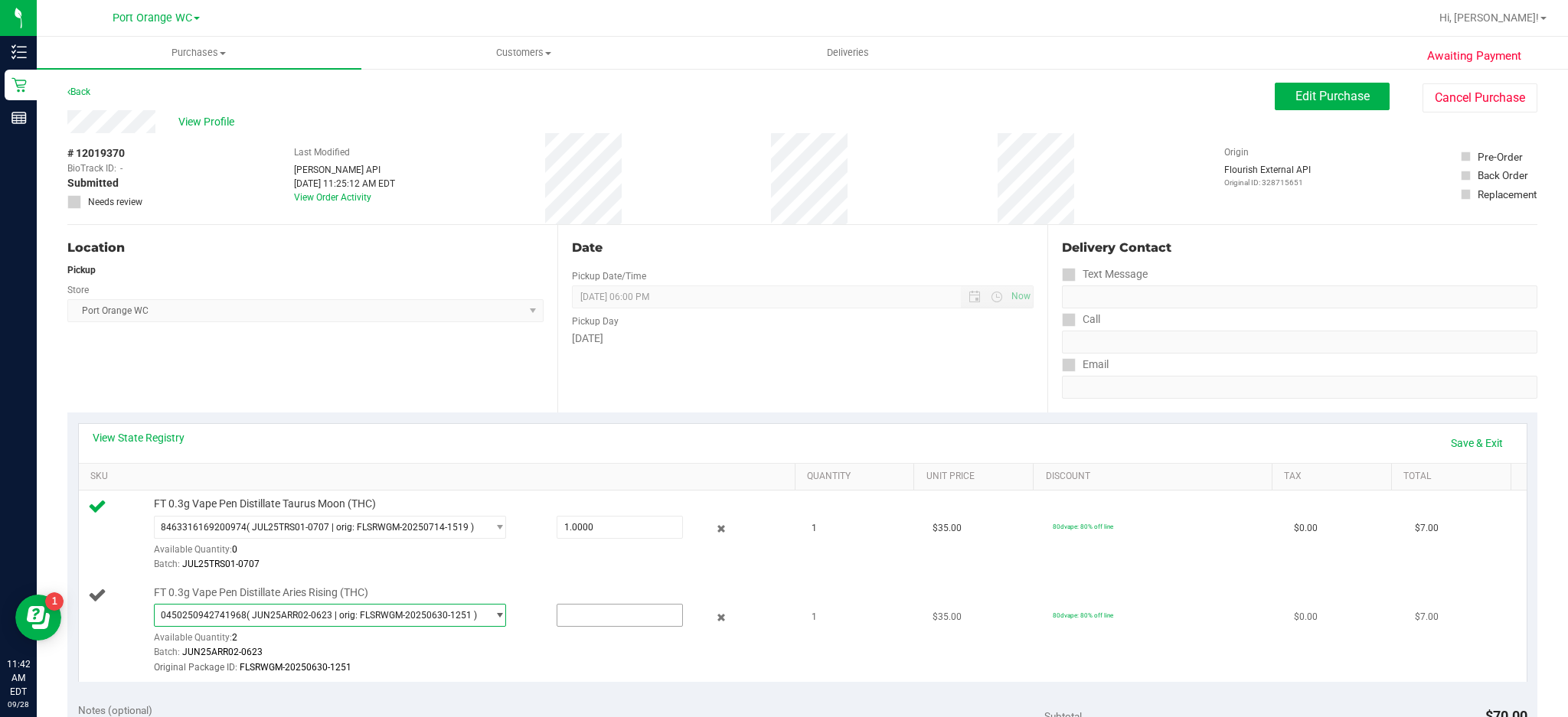
click at [605, 614] on input "text" at bounding box center [620, 615] width 126 height 21
type input "1"
click at [1460, 442] on link "Save & Exit" at bounding box center [1477, 443] width 72 height 26
type input "1.0000"
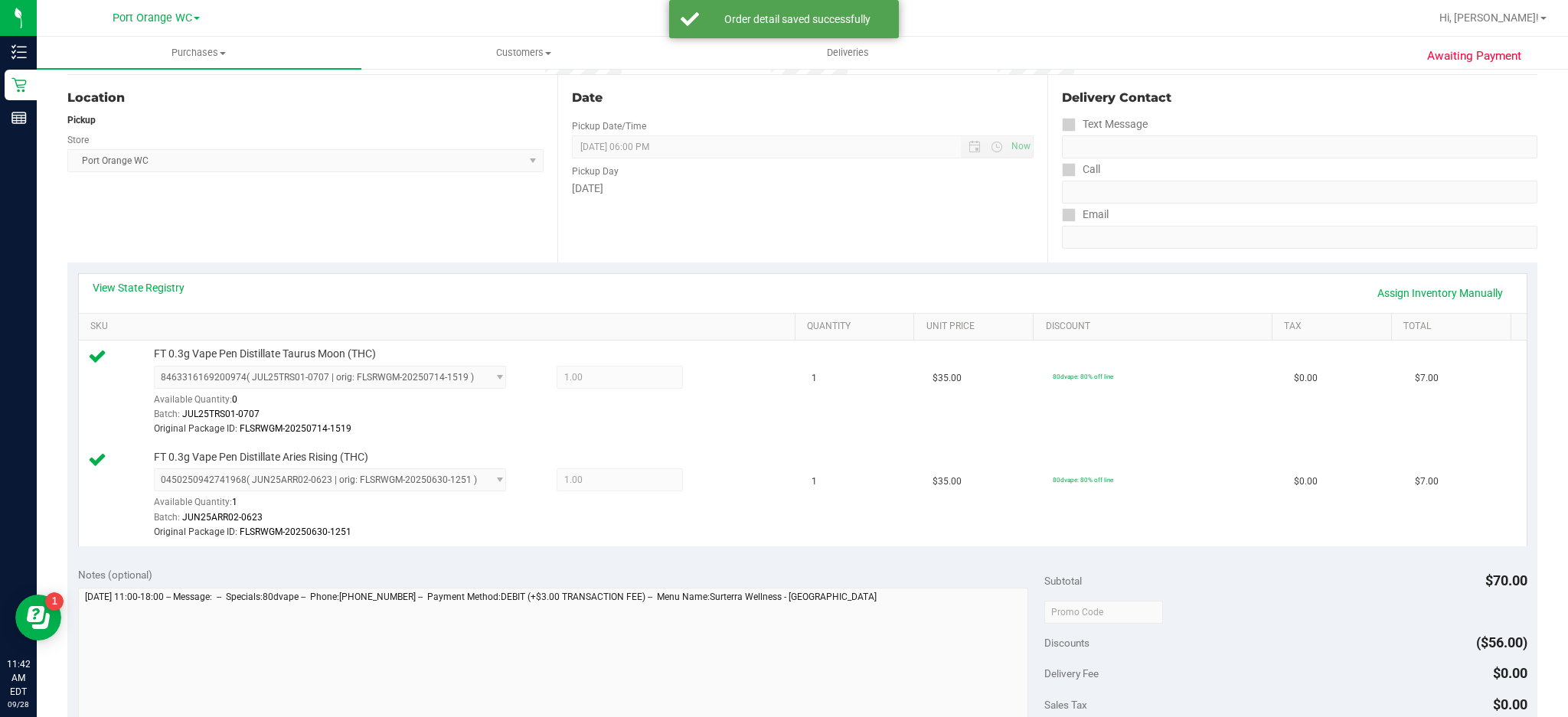
scroll to position [251, 0]
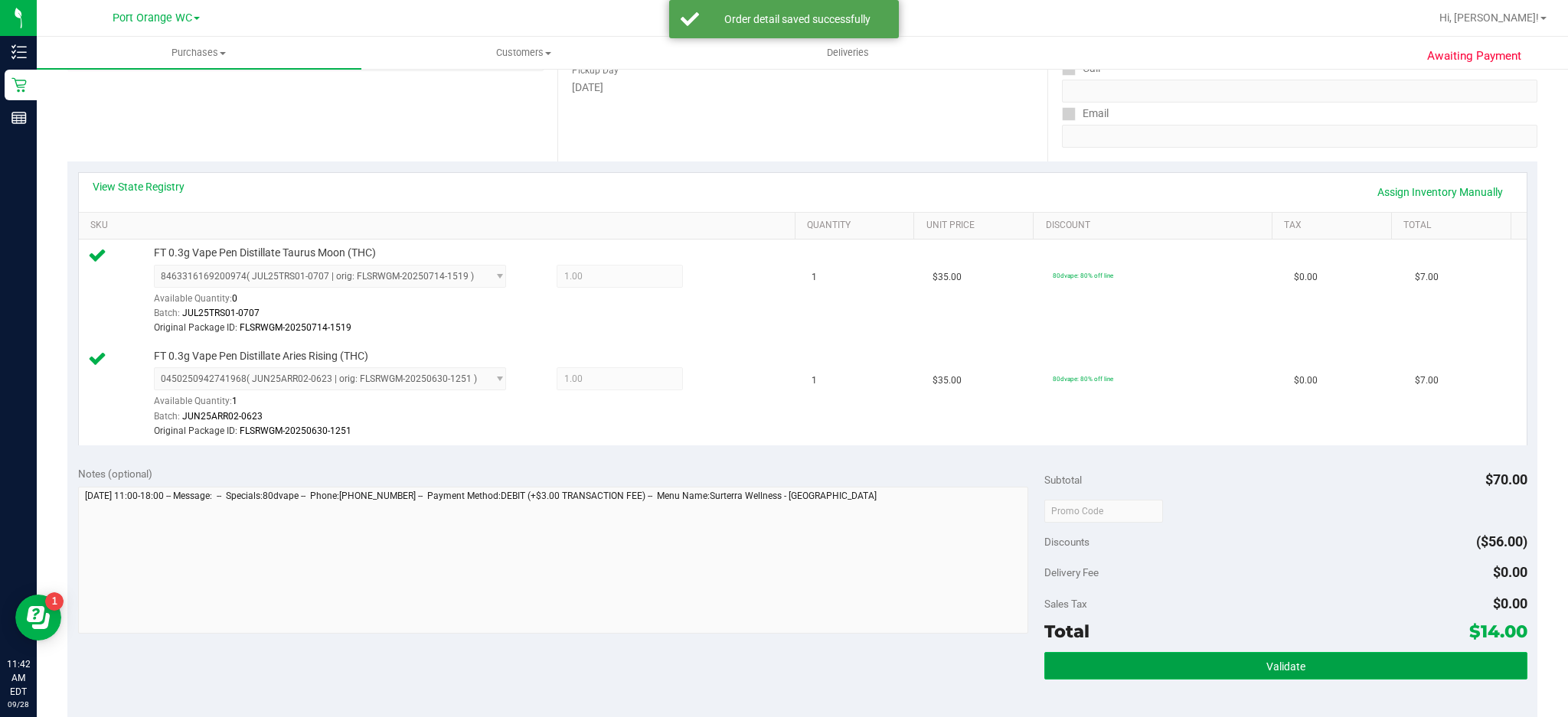
click at [1281, 653] on button "Validate" at bounding box center [1285, 666] width 483 height 28
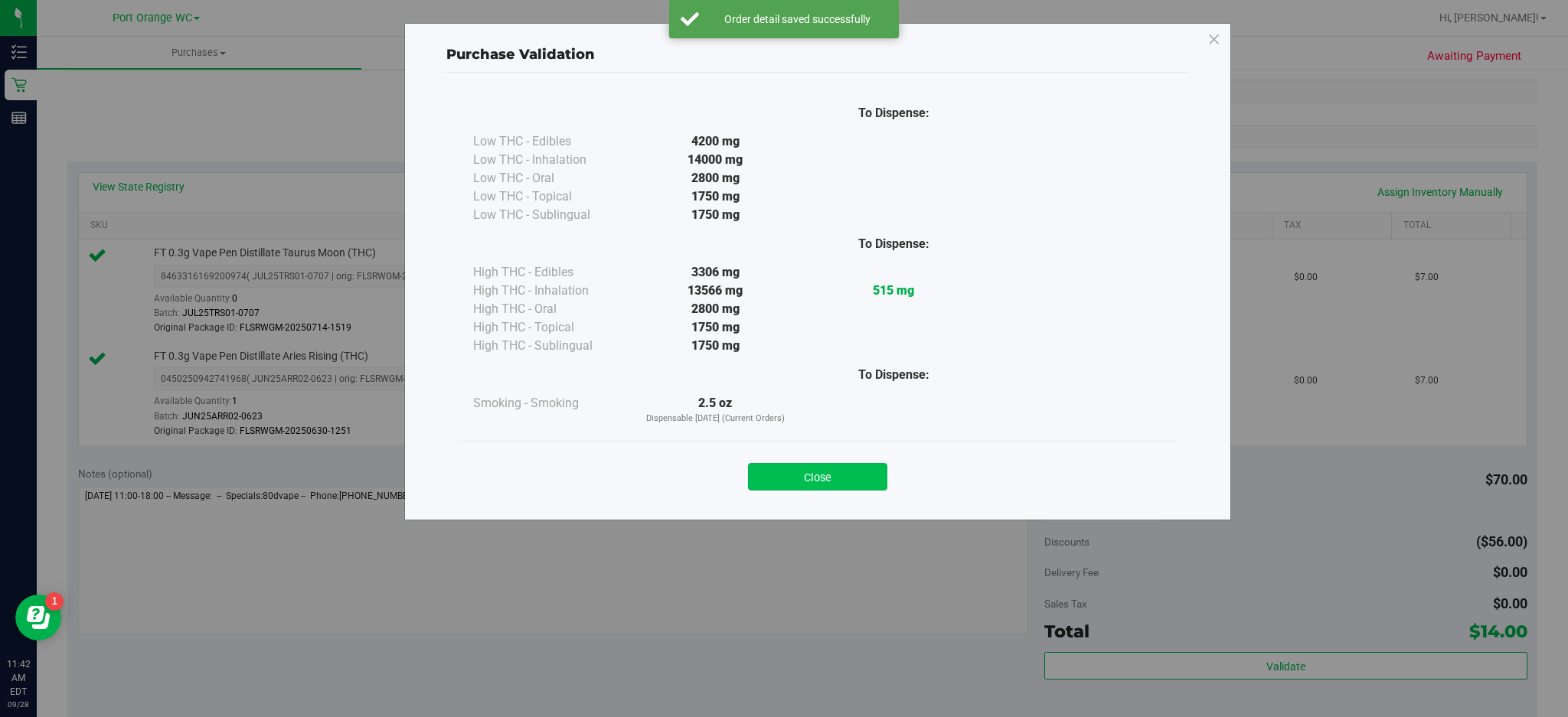
click at [863, 474] on button "Close" at bounding box center [817, 477] width 139 height 28
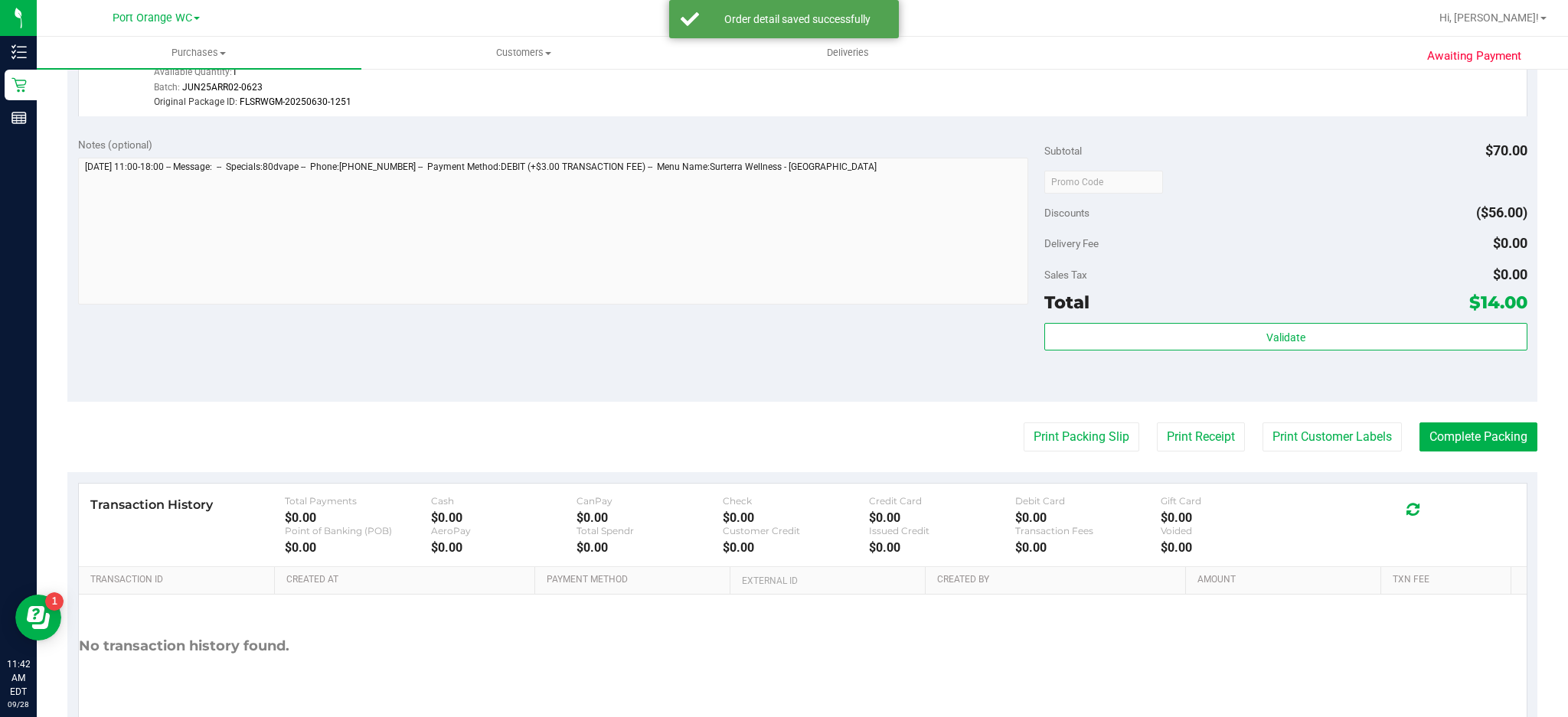
scroll to position [588, 0]
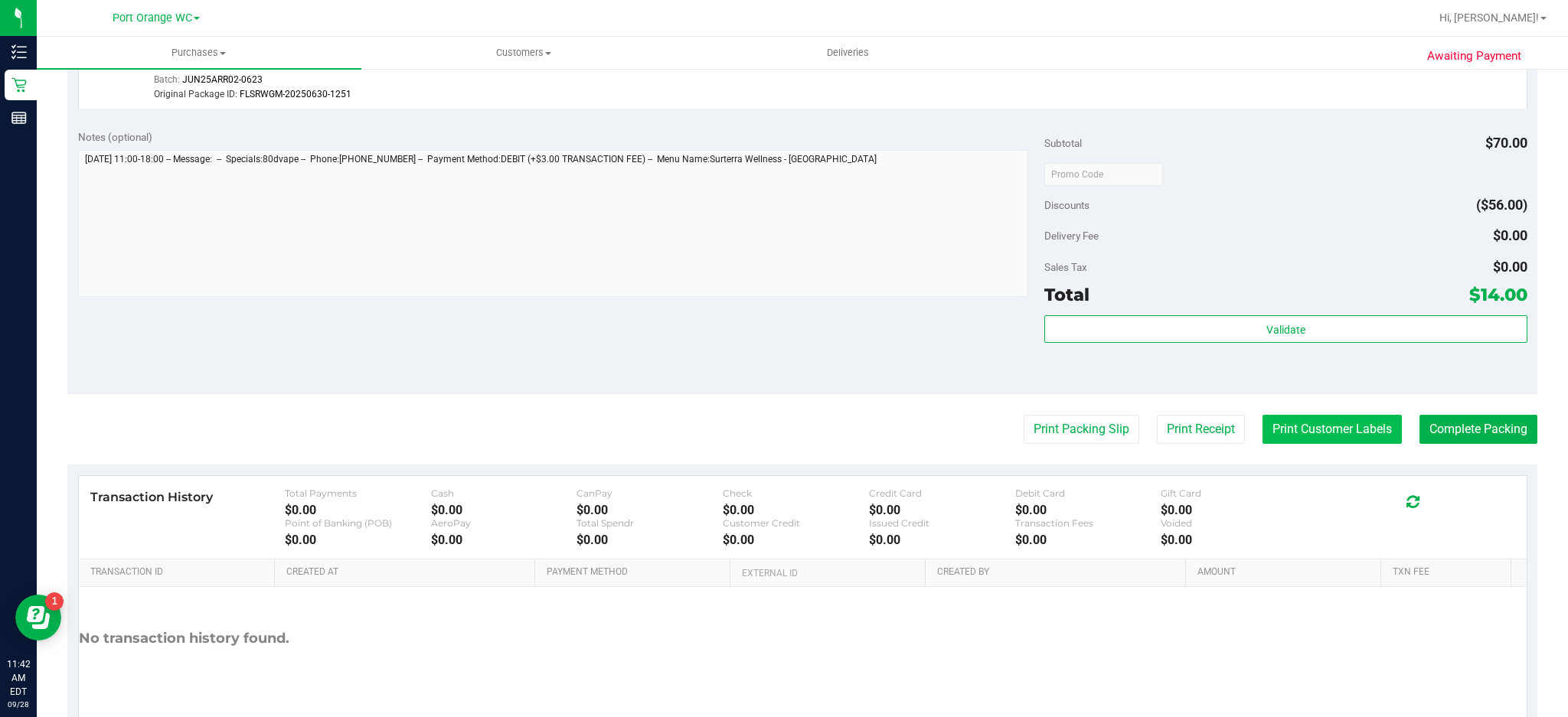
click at [1354, 430] on button "Print Customer Labels" at bounding box center [1332, 429] width 139 height 29
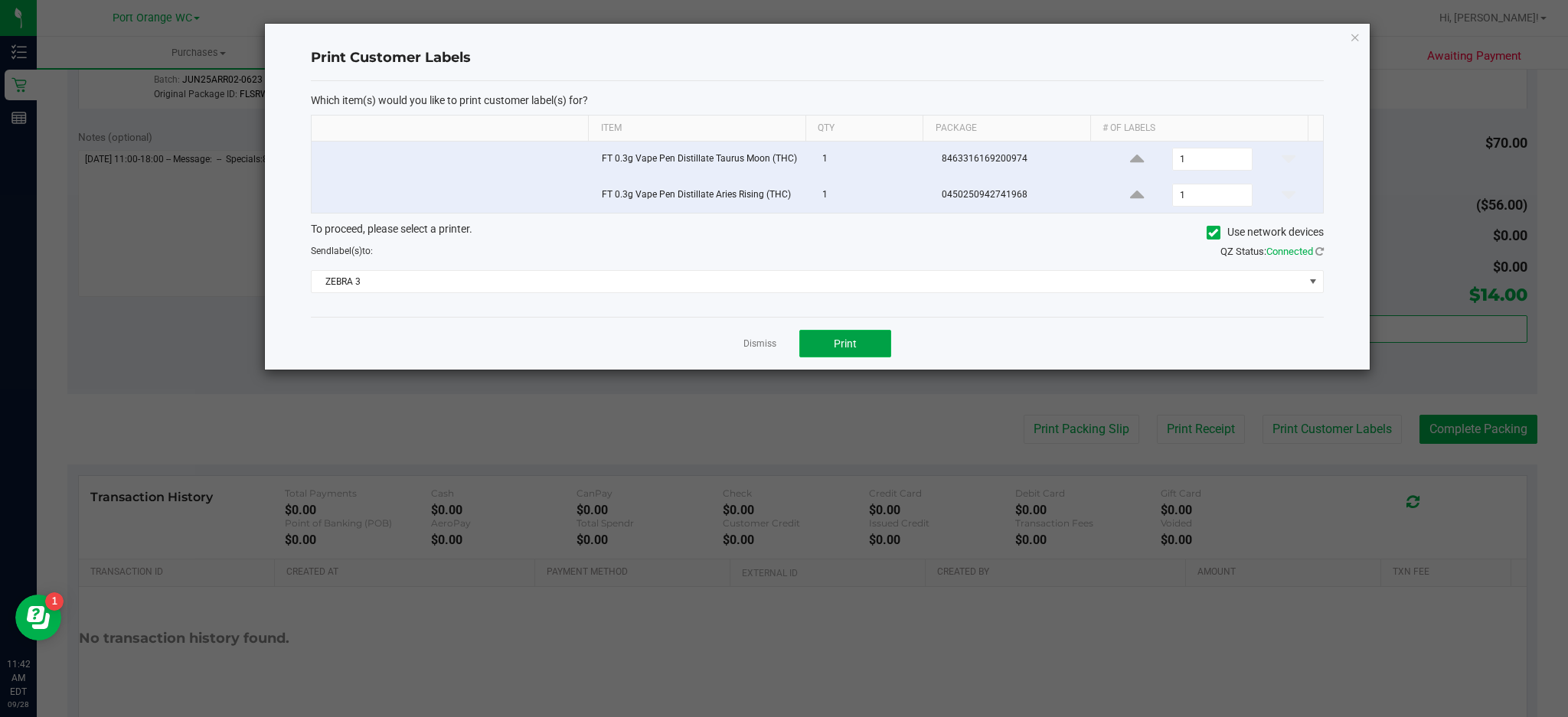
click at [871, 351] on button "Print" at bounding box center [844, 344] width 92 height 28
click at [1355, 32] on icon "button" at bounding box center [1355, 37] width 10 height 18
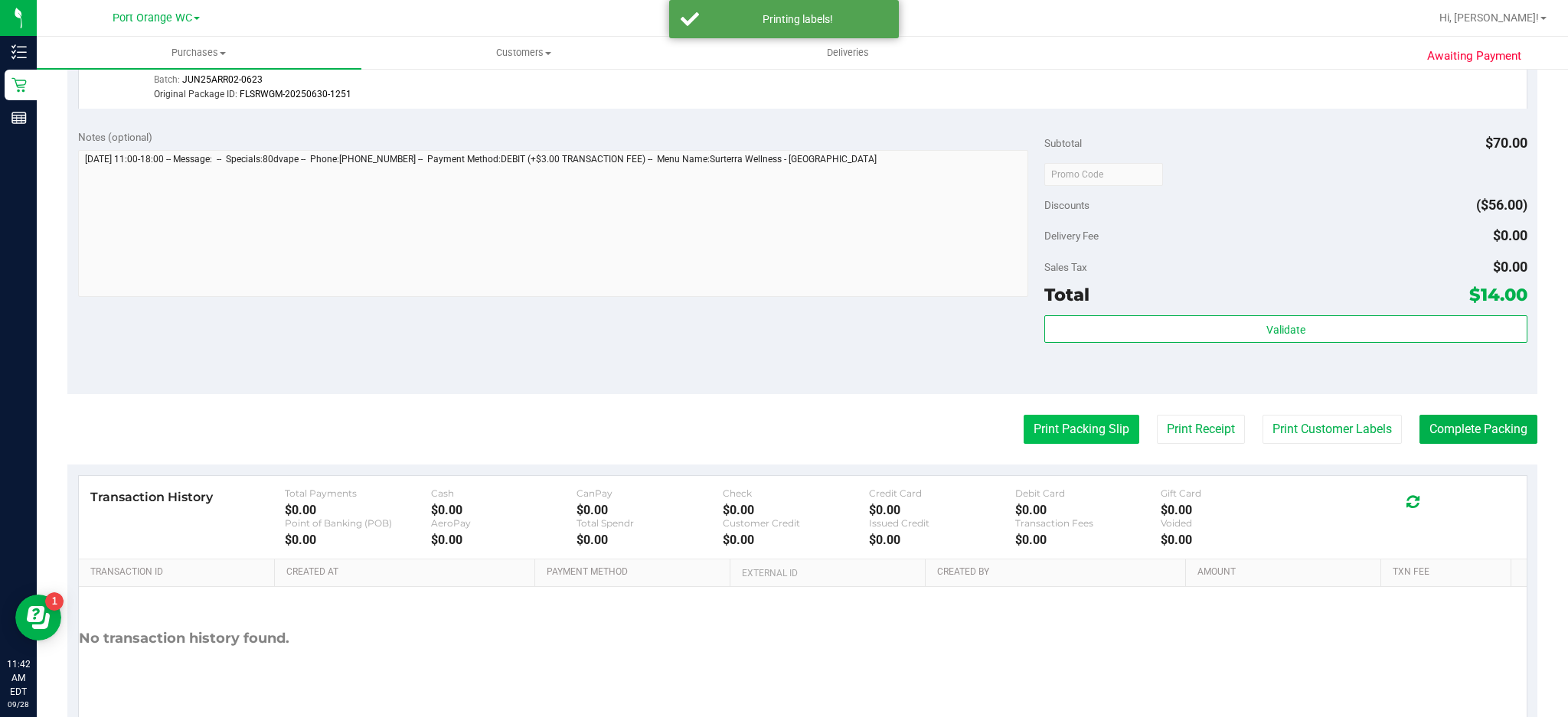
click at [1081, 431] on button "Print Packing Slip" at bounding box center [1081, 429] width 115 height 29
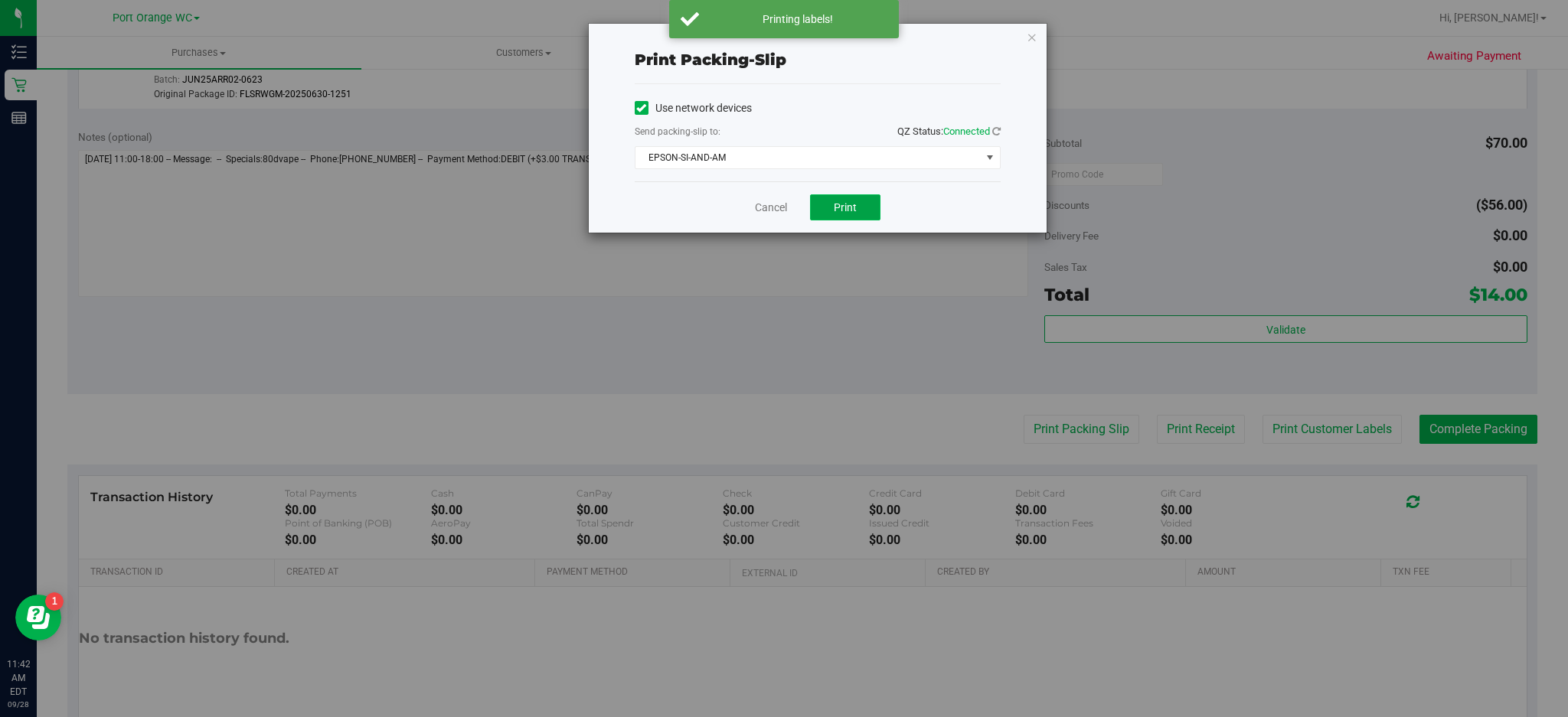
click at [868, 216] on button "Print" at bounding box center [845, 207] width 71 height 26
click at [1035, 37] on icon "button" at bounding box center [1032, 37] width 10 height 18
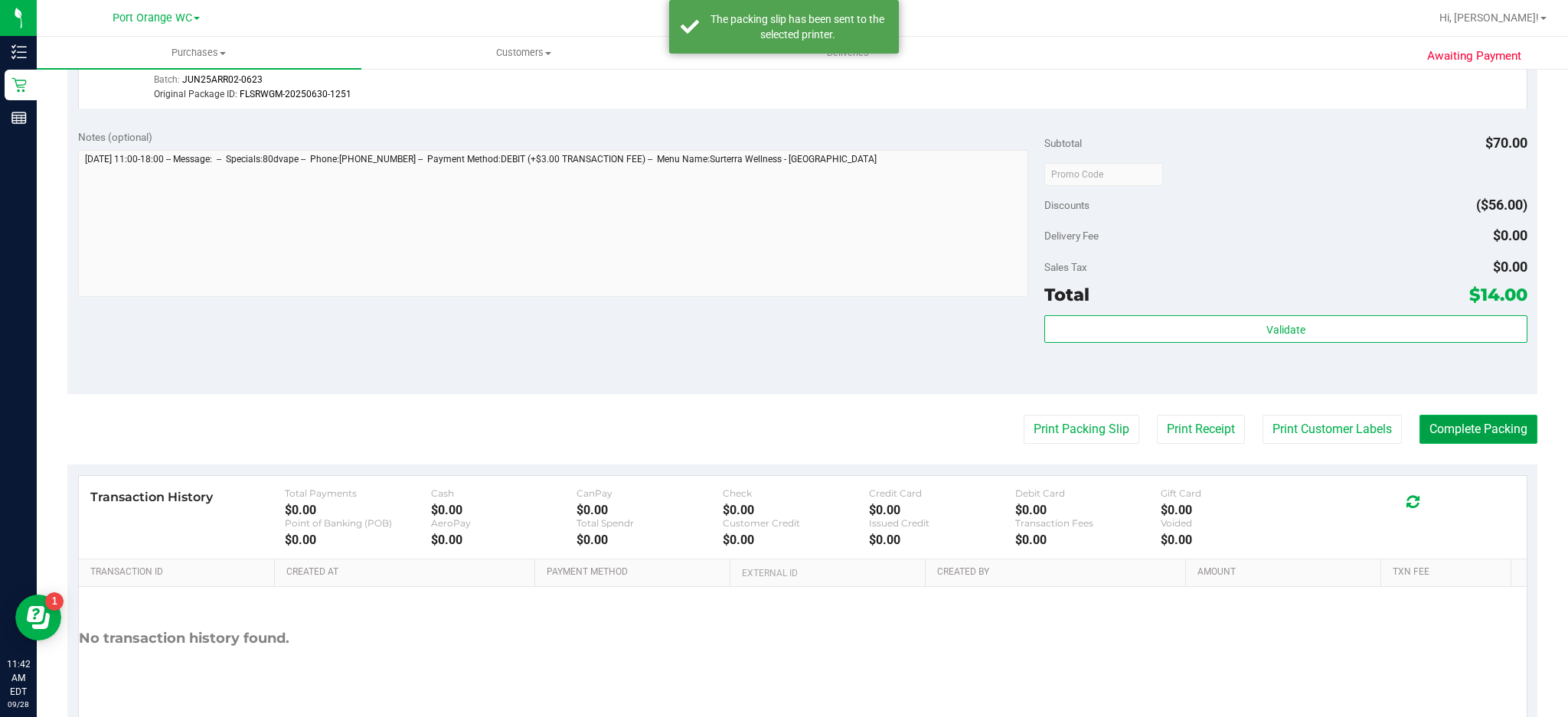
click at [1476, 434] on button "Complete Packing" at bounding box center [1479, 429] width 118 height 29
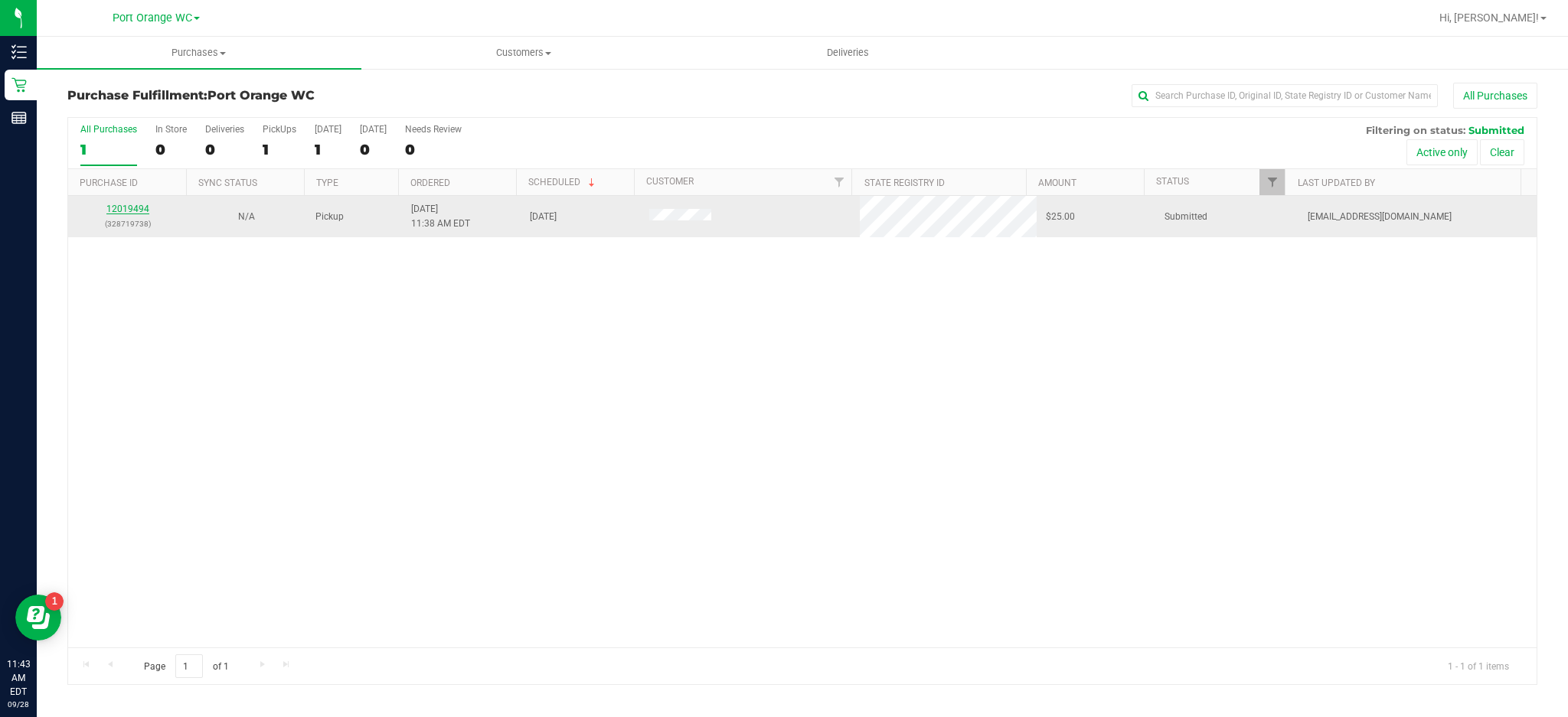
click at [144, 207] on link "12019494" at bounding box center [128, 208] width 43 height 10
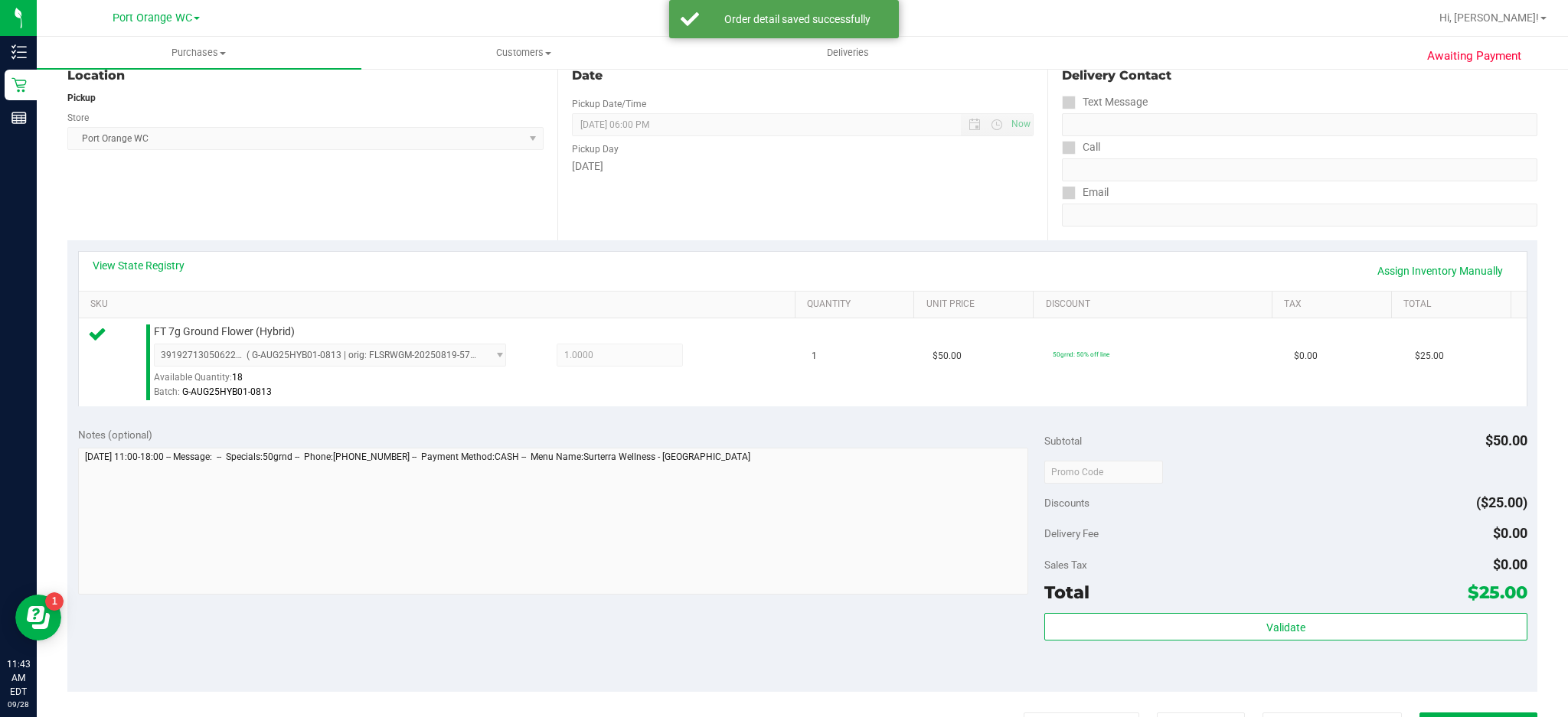
scroll to position [189, 0]
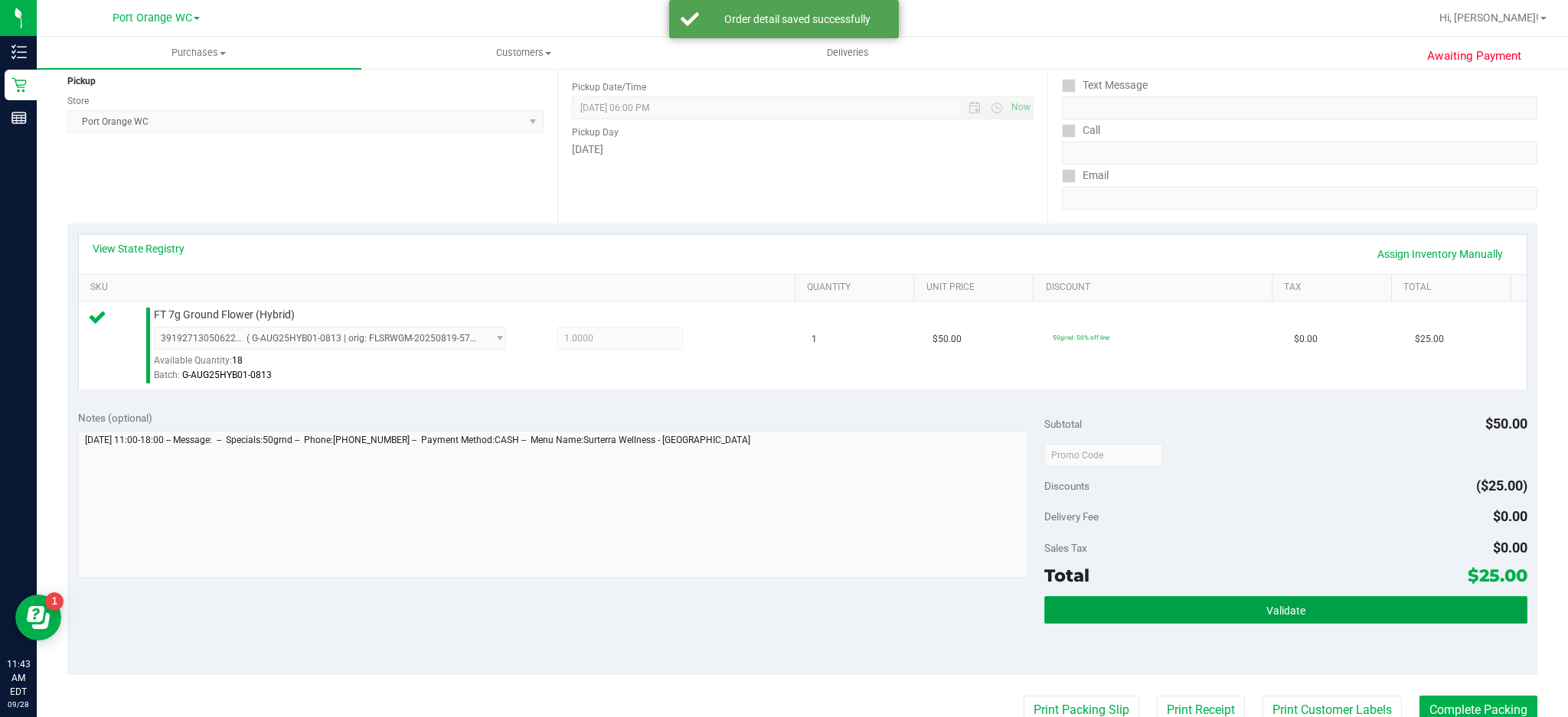
click at [1283, 618] on button "Validate" at bounding box center [1285, 610] width 483 height 28
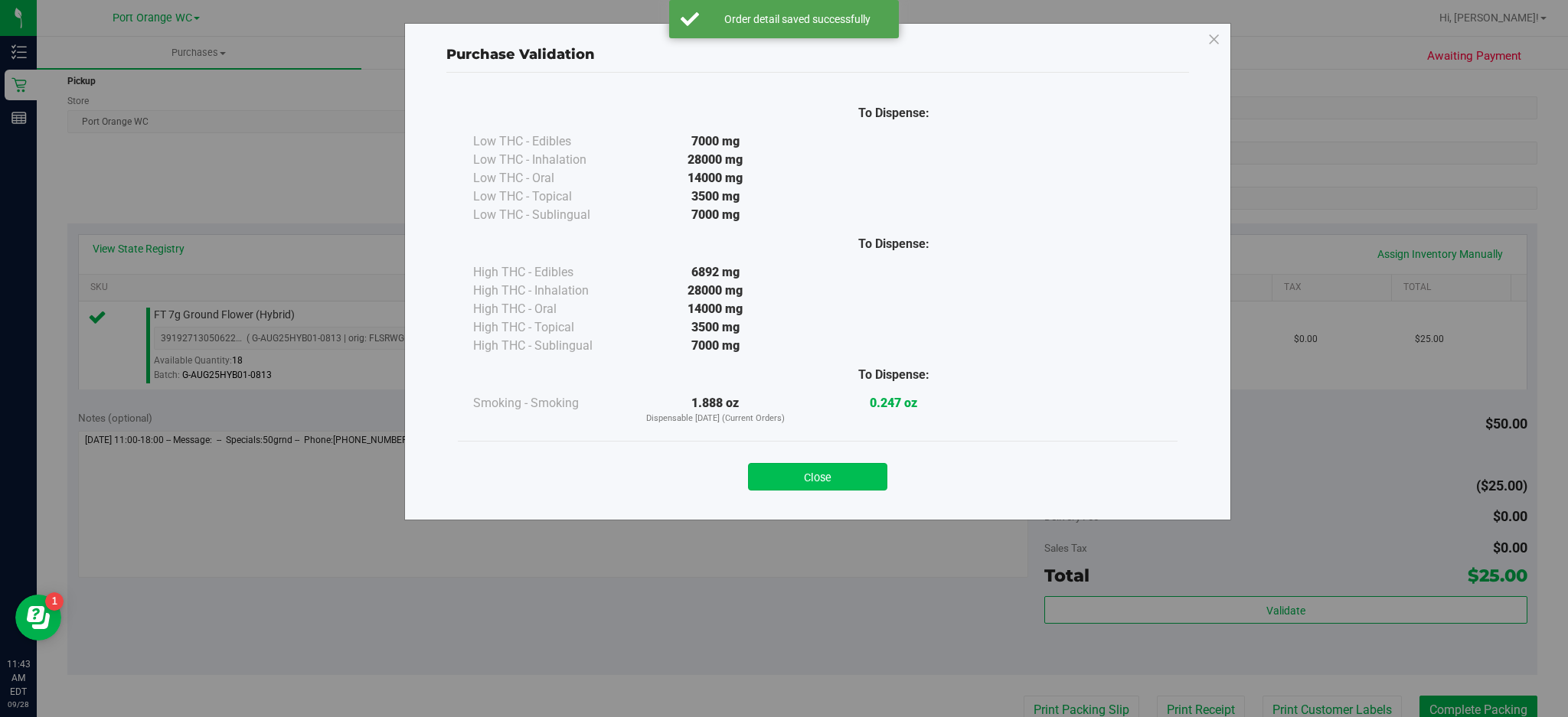
click at [839, 477] on button "Close" at bounding box center [817, 477] width 139 height 28
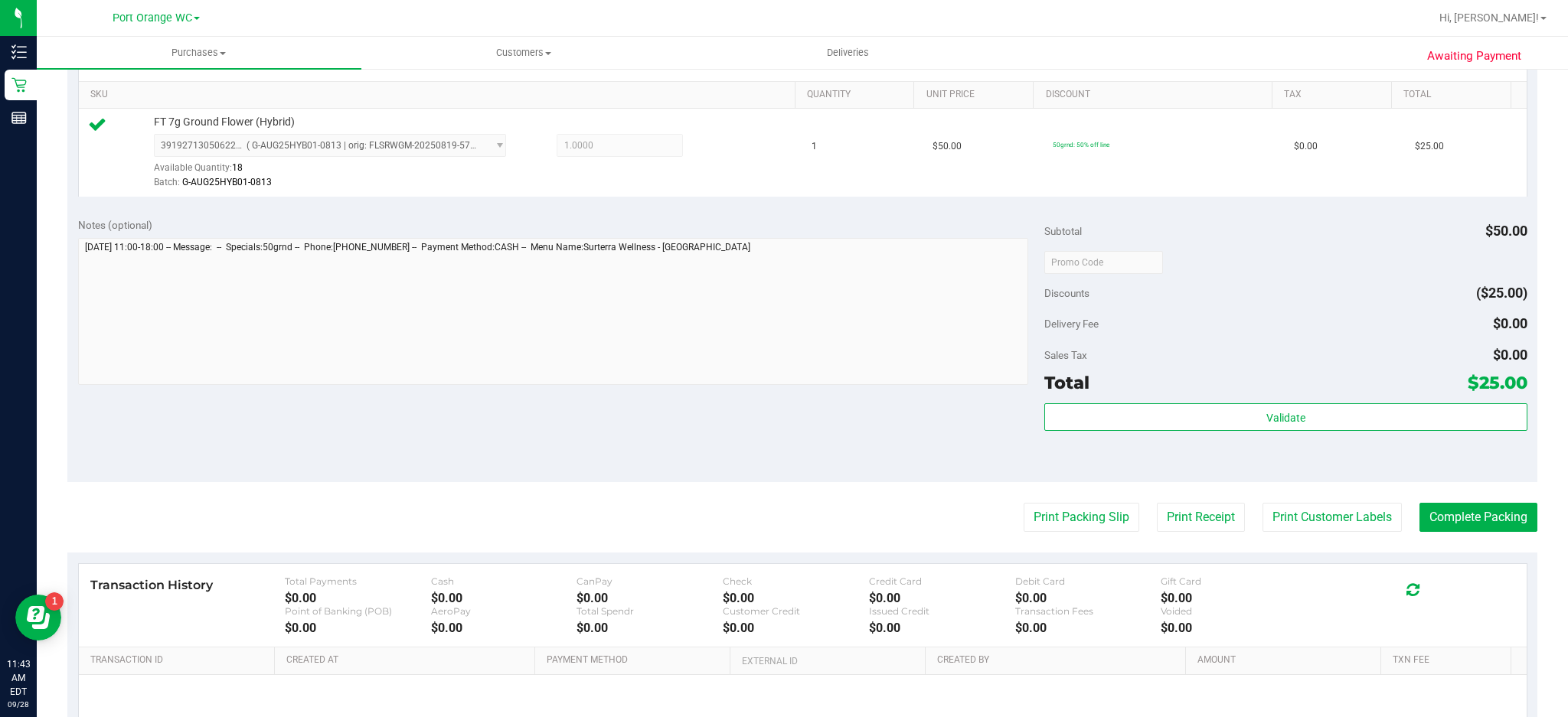
scroll to position [397, 0]
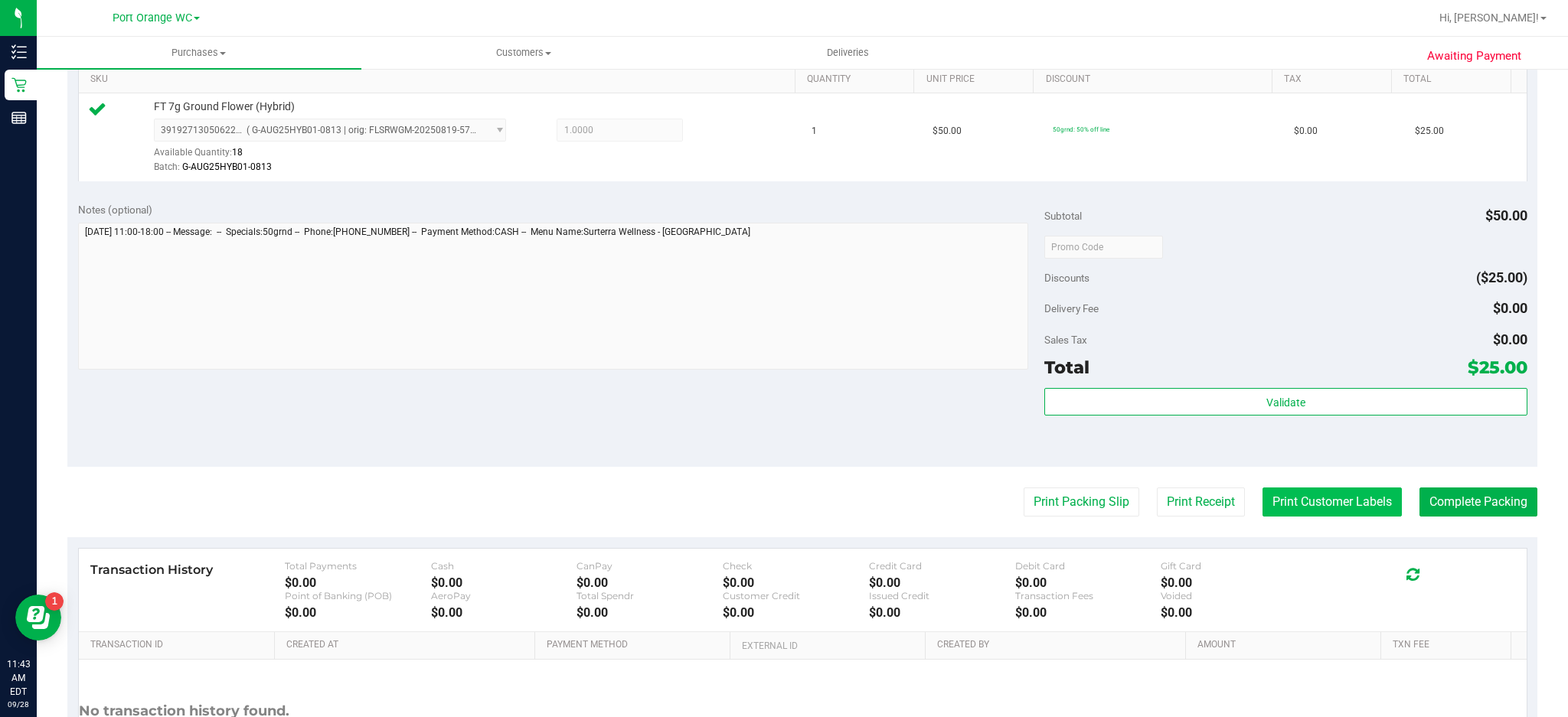
click at [1345, 495] on button "Print Customer Labels" at bounding box center [1332, 502] width 139 height 29
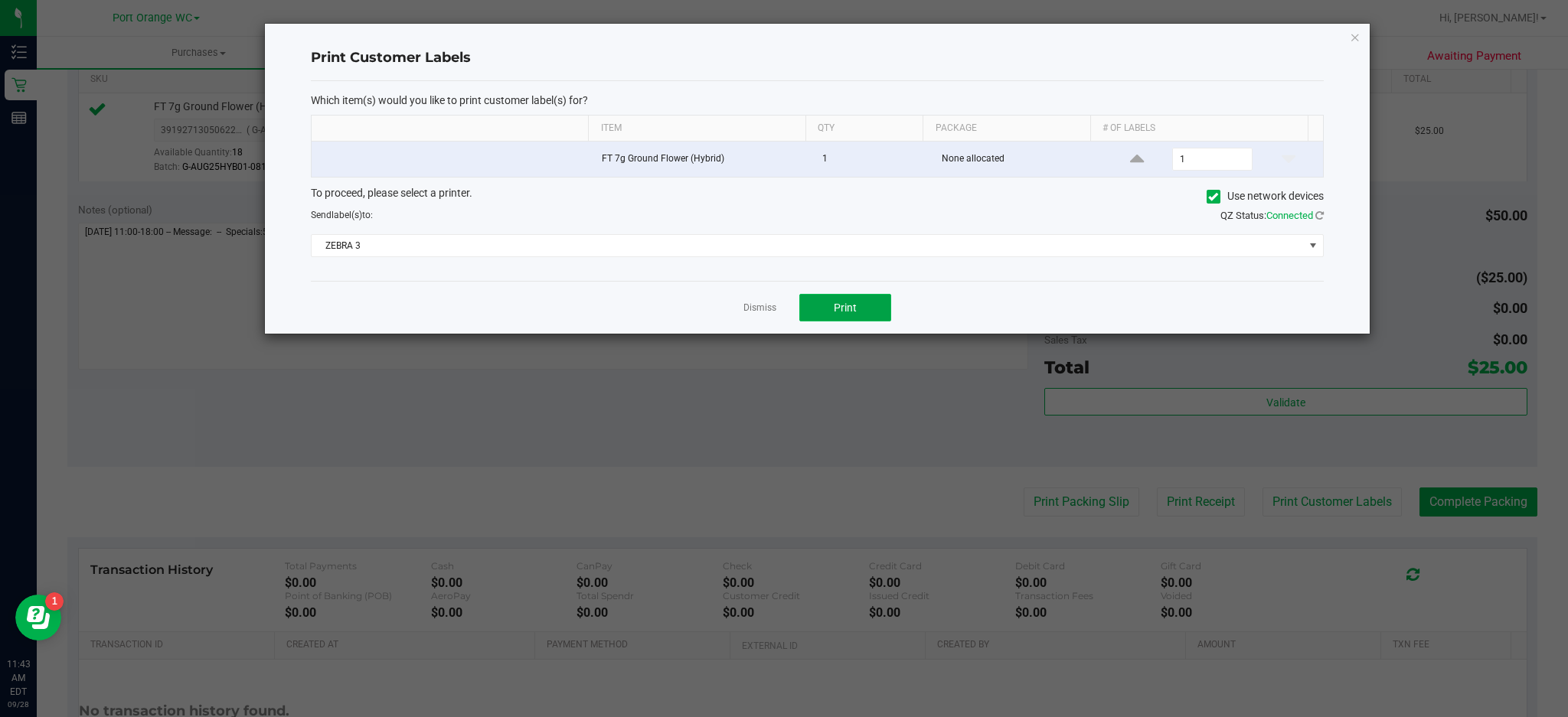
click at [873, 319] on button "Print" at bounding box center [844, 307] width 92 height 28
click at [1357, 40] on icon "button" at bounding box center [1355, 37] width 10 height 18
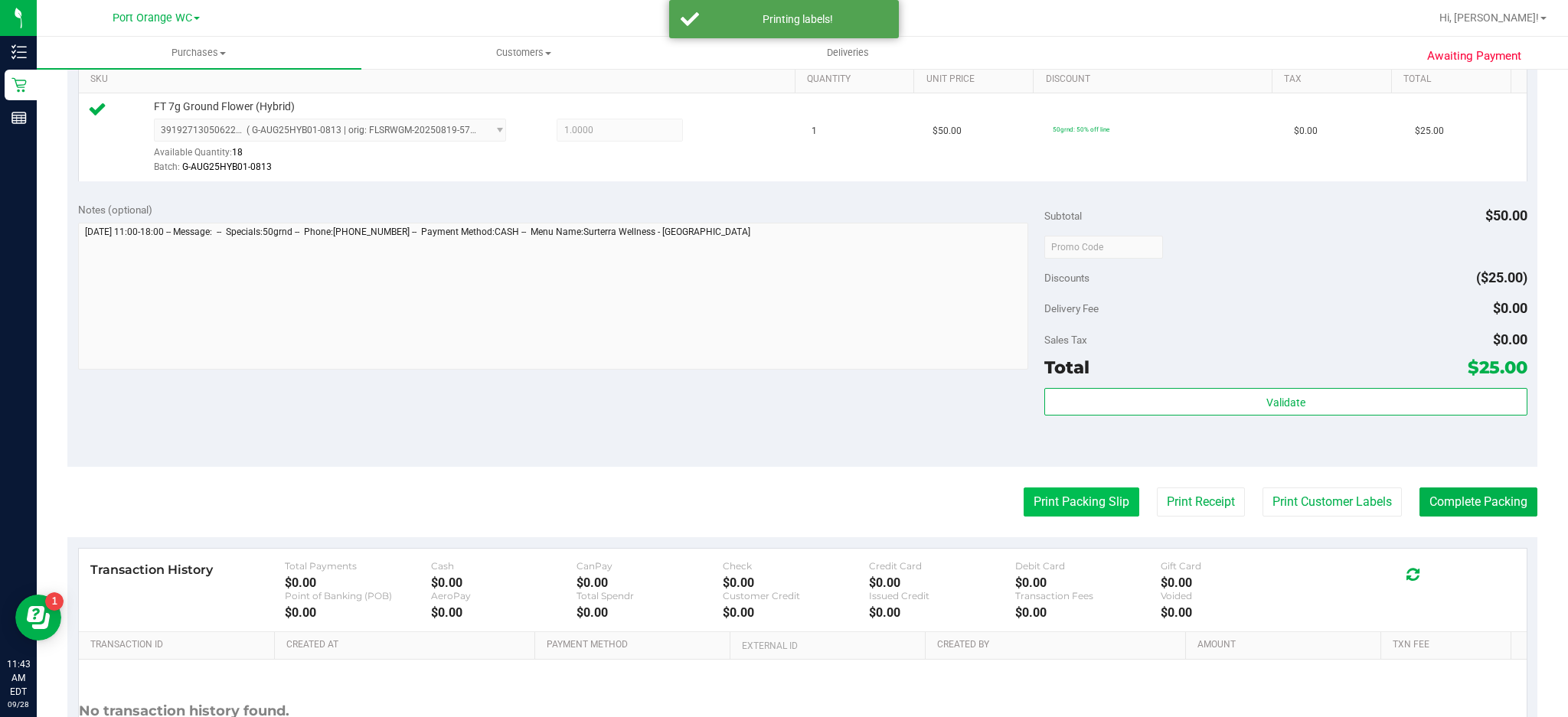
click at [1089, 509] on button "Print Packing Slip" at bounding box center [1081, 502] width 115 height 29
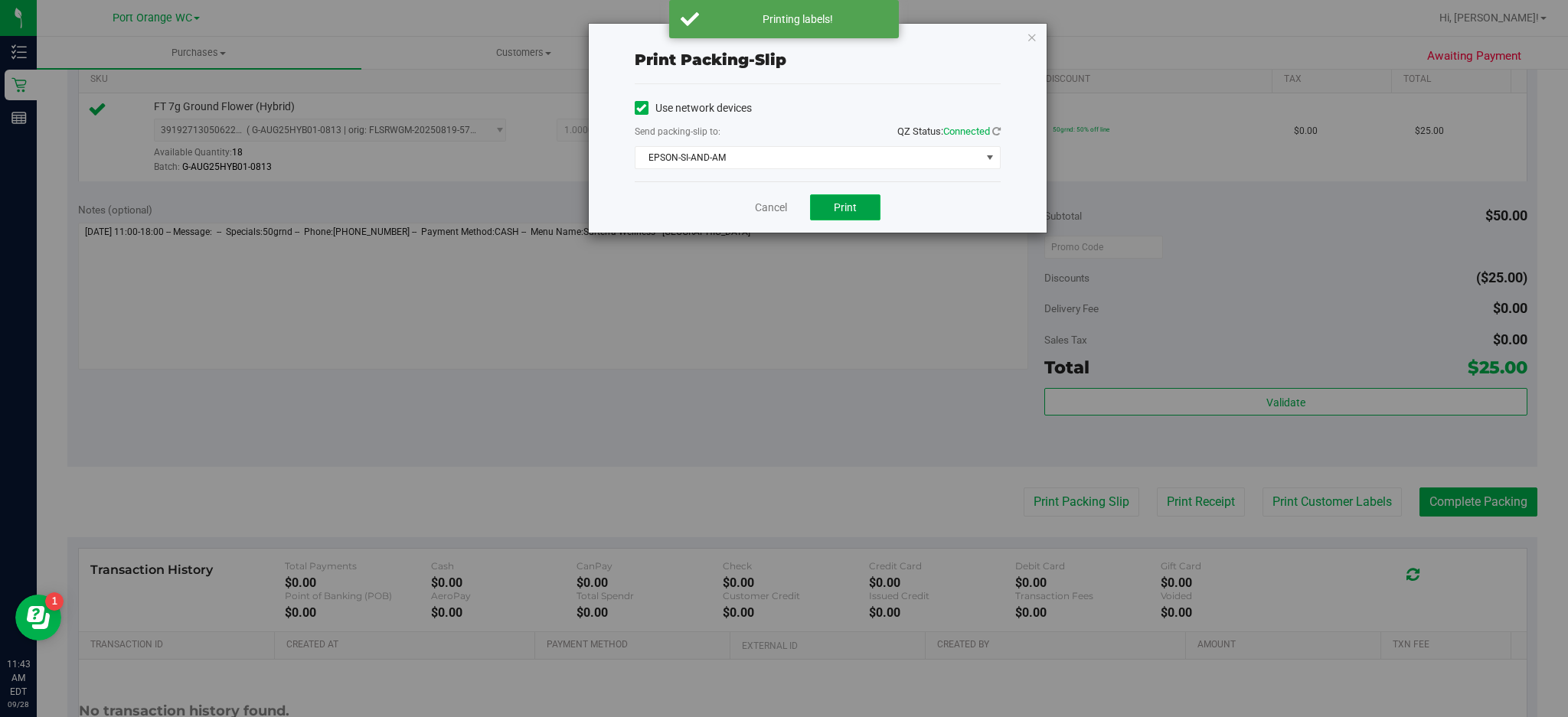
click at [845, 212] on span "Print" at bounding box center [845, 207] width 23 height 12
click at [1032, 32] on icon "button" at bounding box center [1032, 37] width 10 height 18
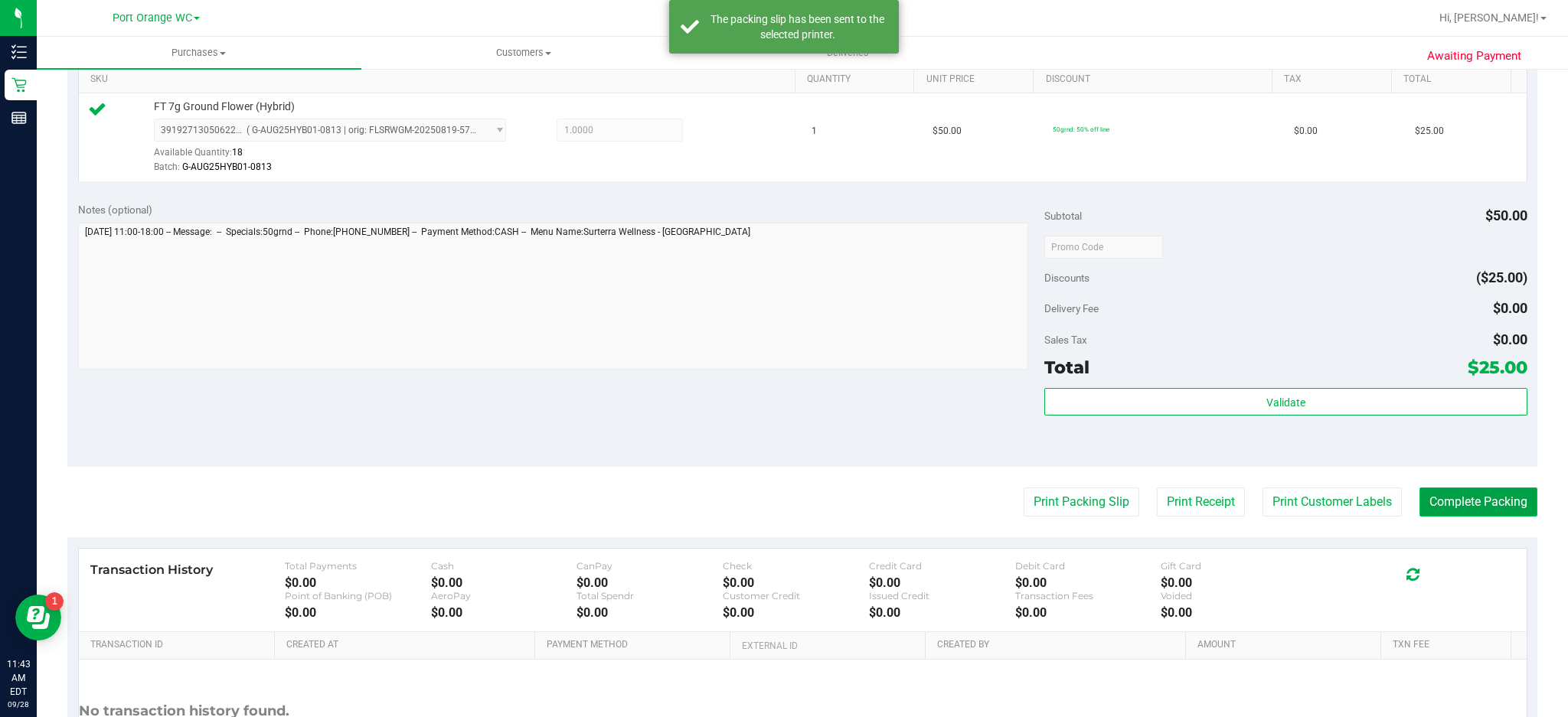
click at [1488, 500] on button "Complete Packing" at bounding box center [1479, 502] width 118 height 29
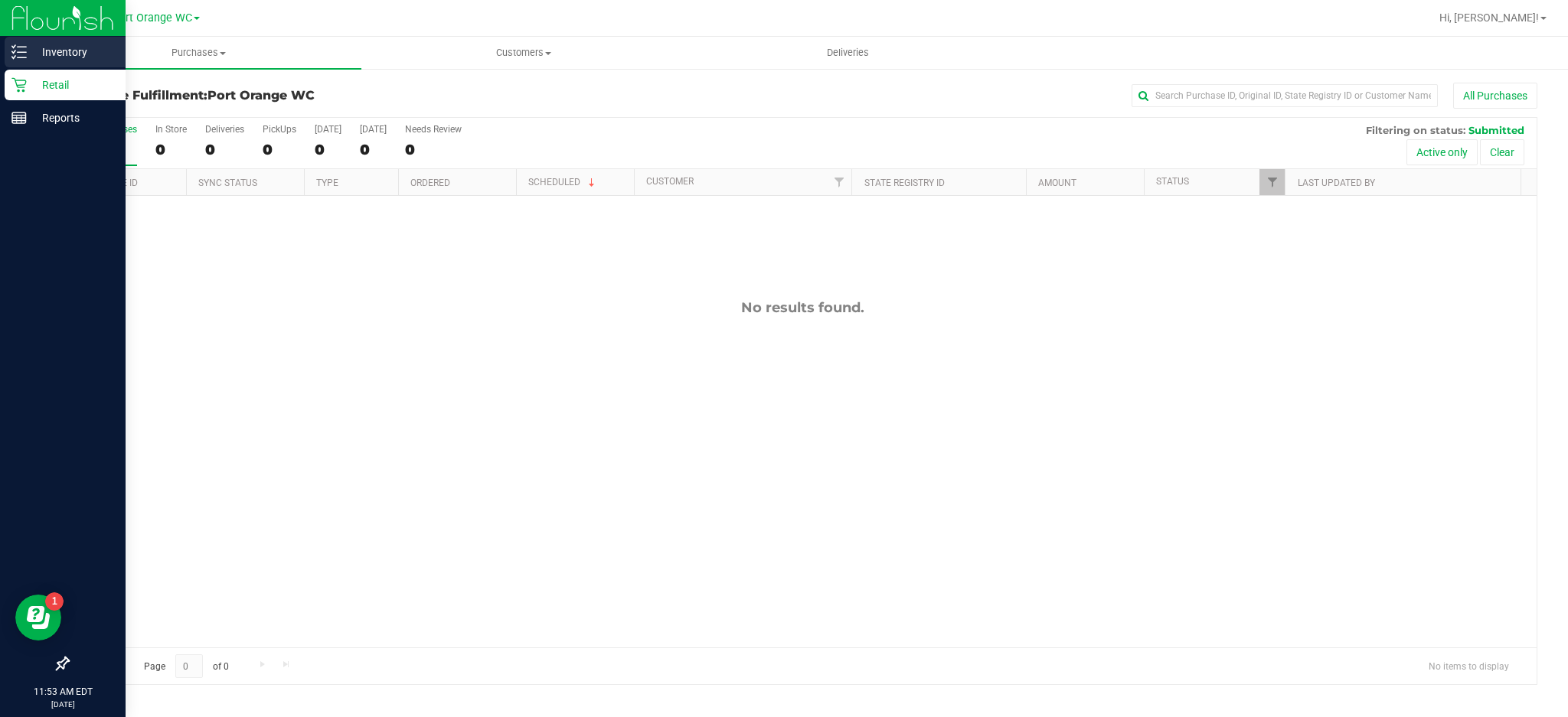
click at [18, 51] on icon at bounding box center [18, 52] width 15 height 15
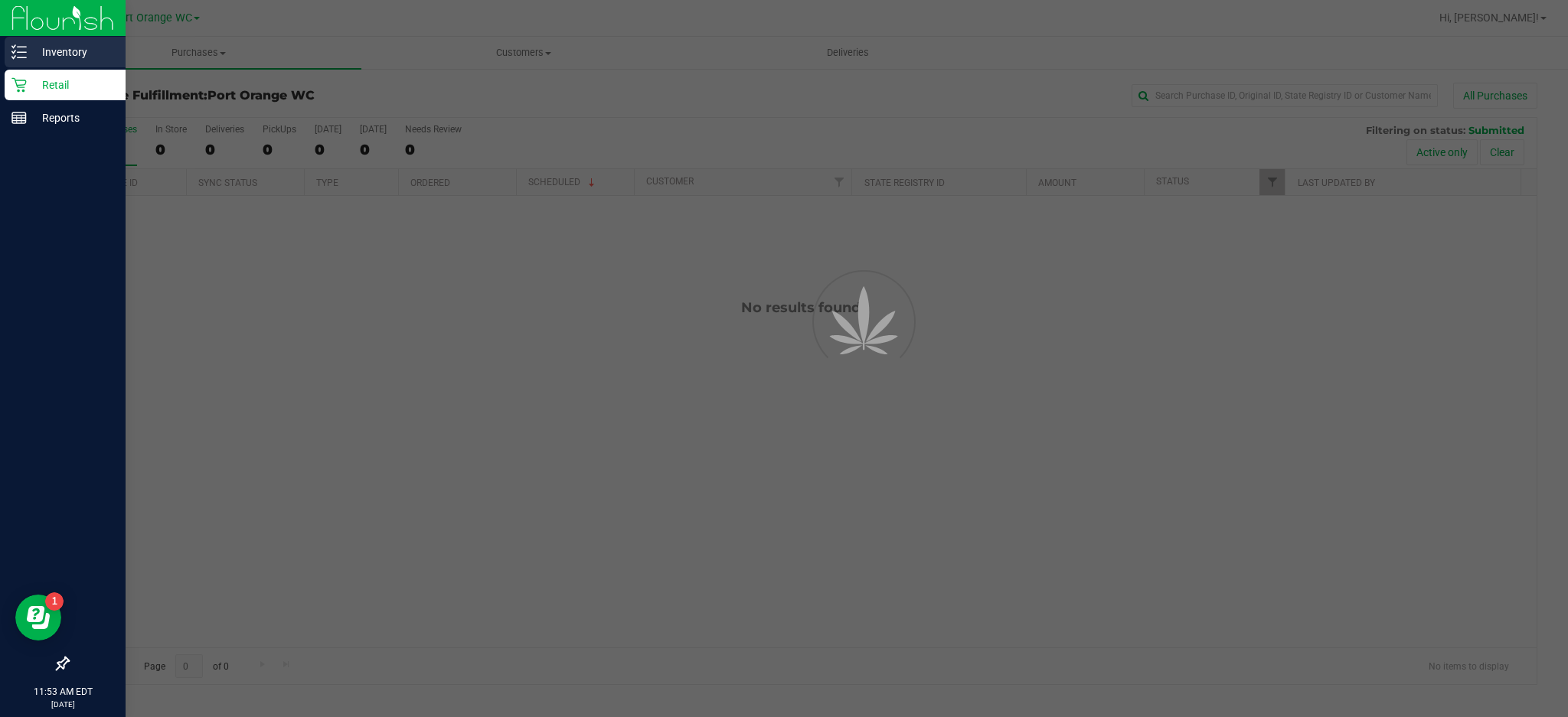
click at [90, 52] on p "Inventory" at bounding box center [72, 52] width 92 height 18
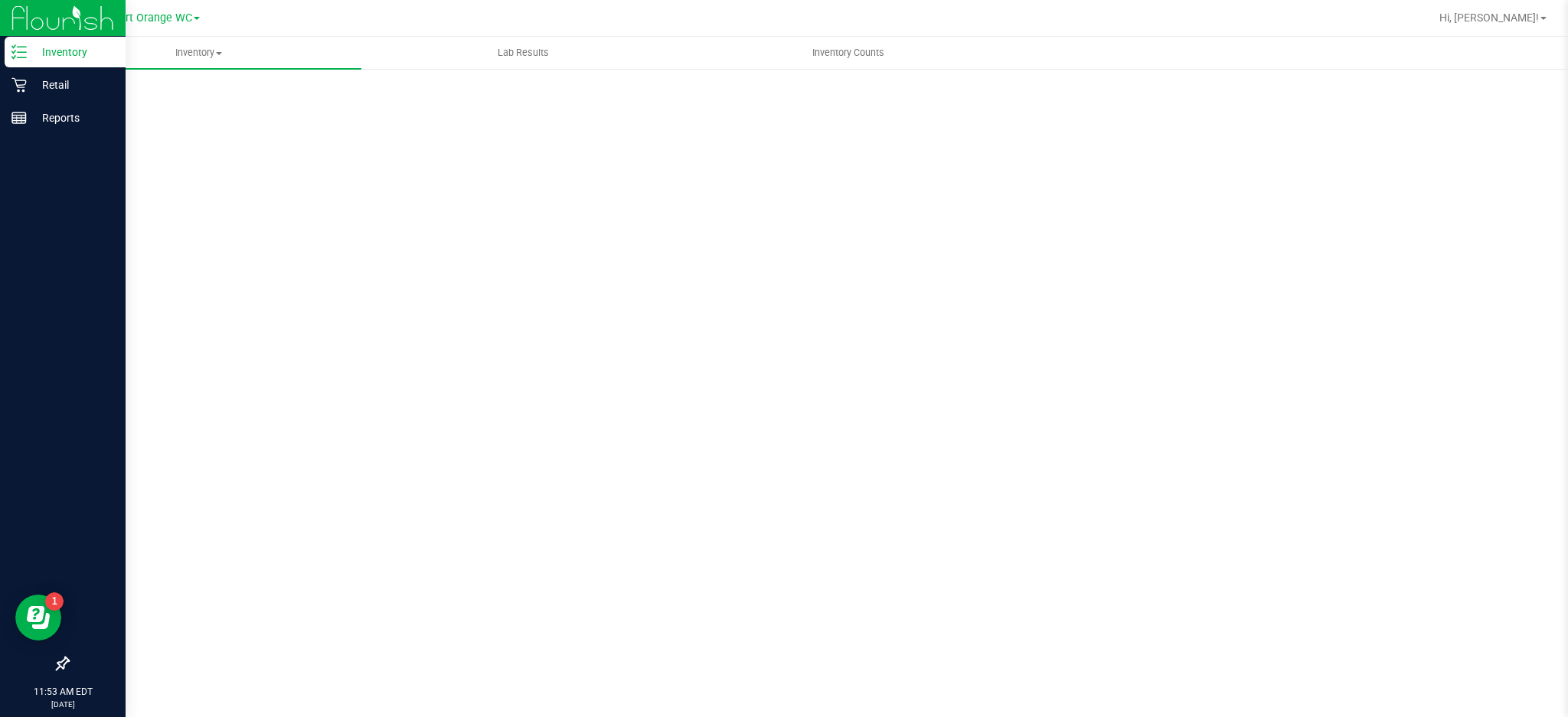
click at [71, 50] on p "Inventory" at bounding box center [72, 52] width 92 height 18
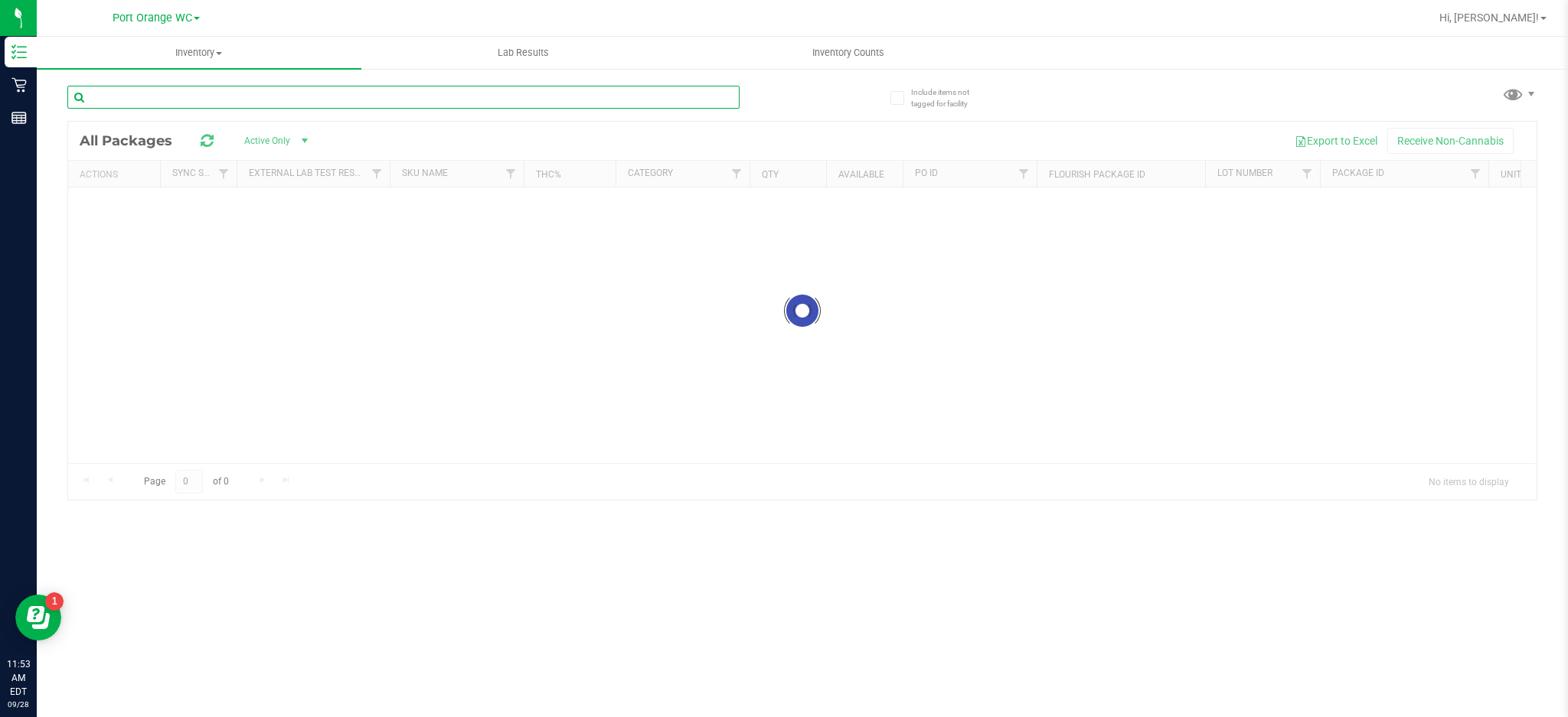
click at [244, 92] on input "text" at bounding box center [404, 97] width 673 height 23
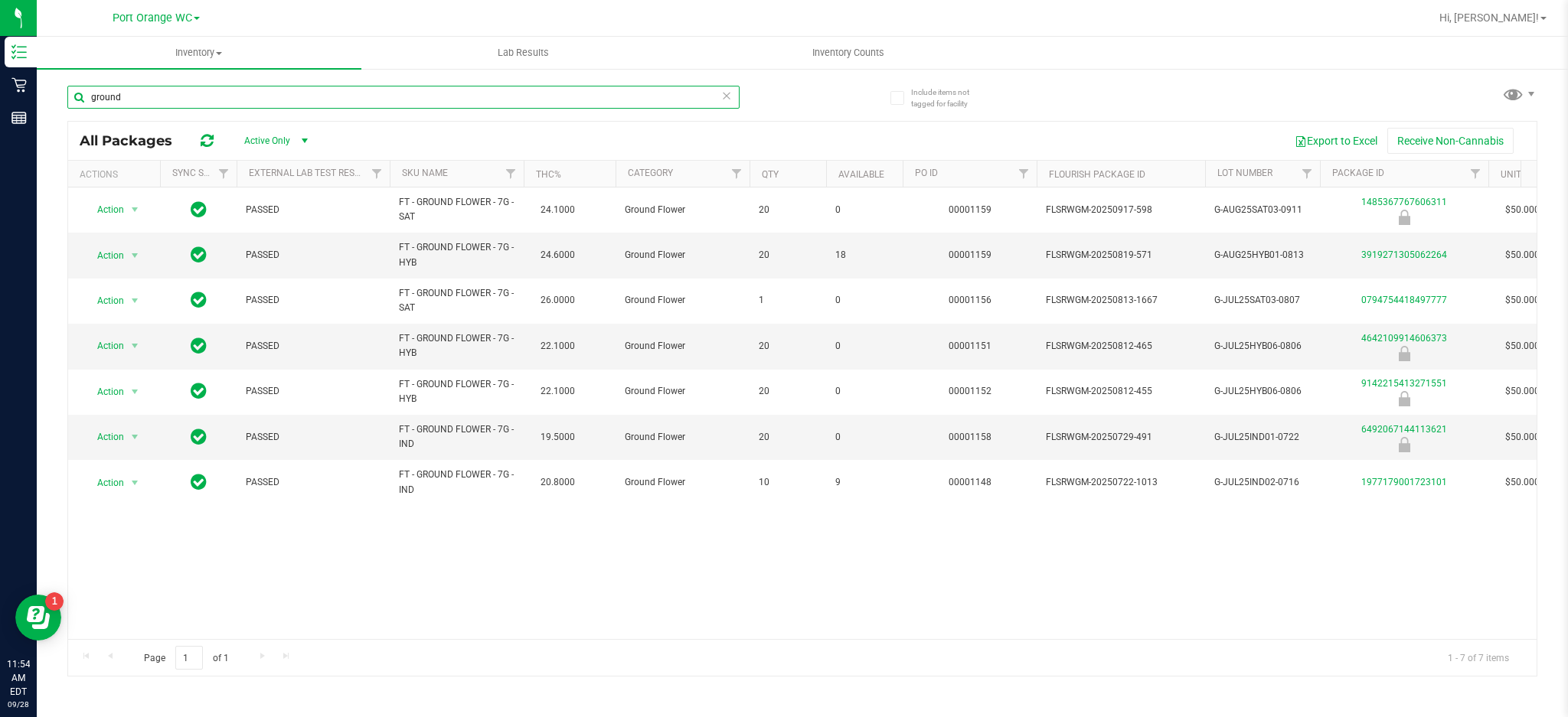
type input "ground"
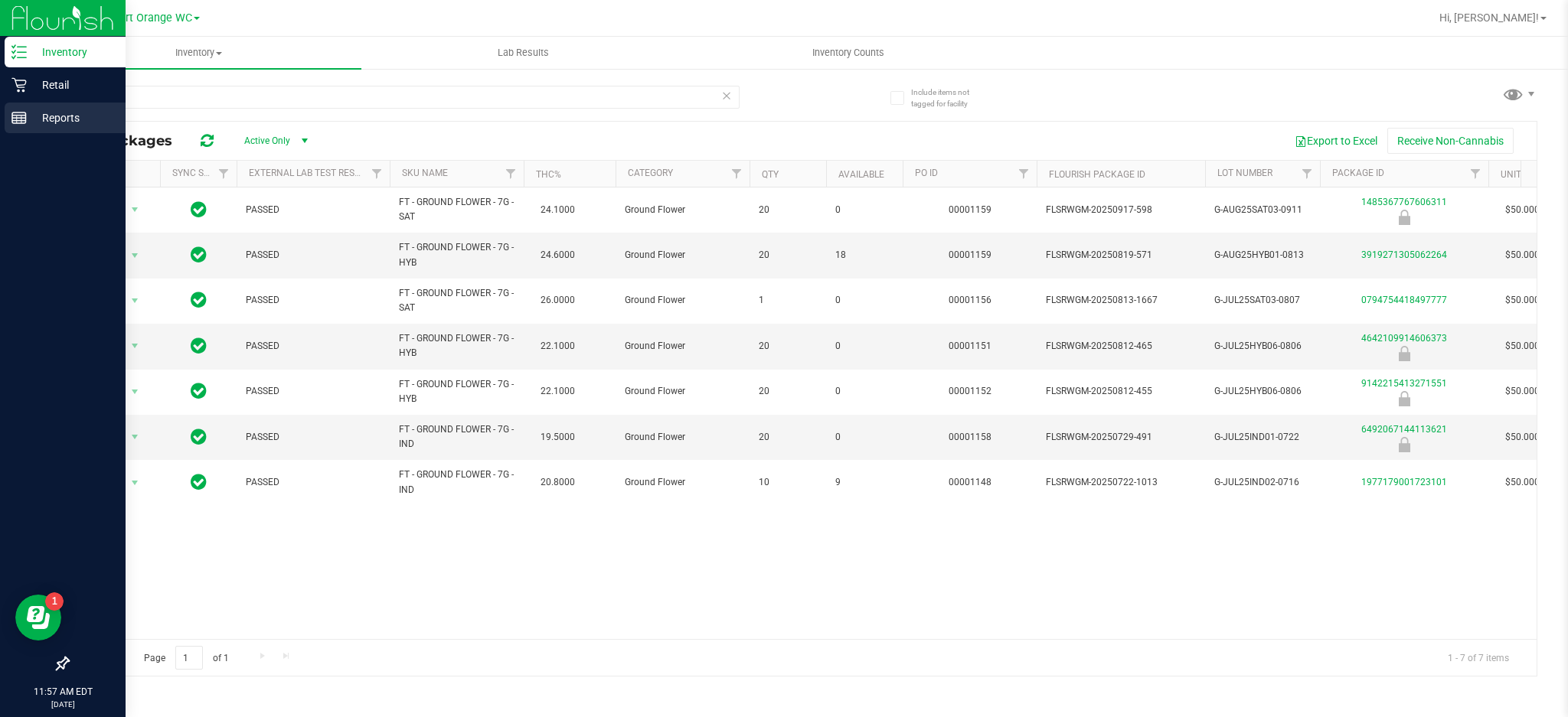
click at [18, 115] on line at bounding box center [18, 115] width 14 height 0
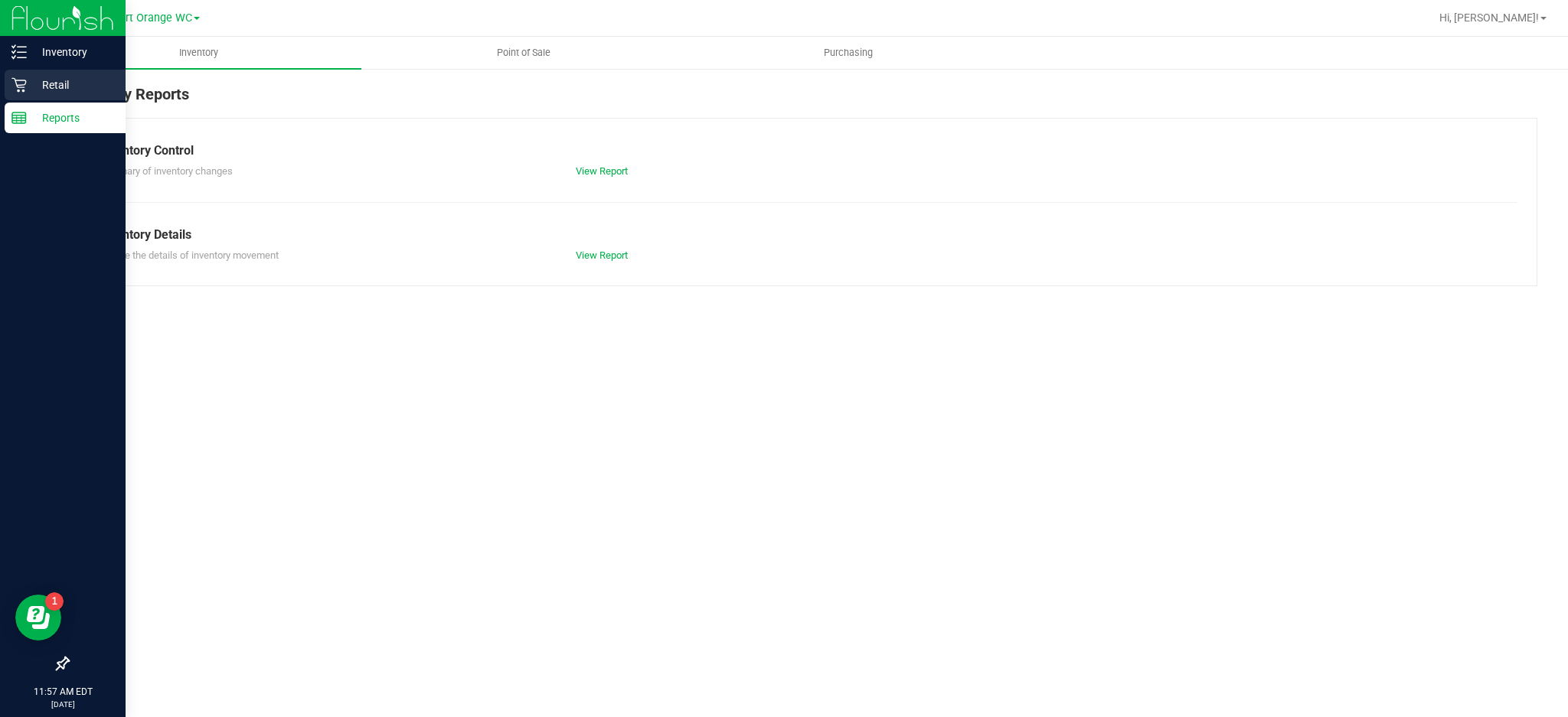
click at [55, 86] on p "Retail" at bounding box center [72, 84] width 92 height 18
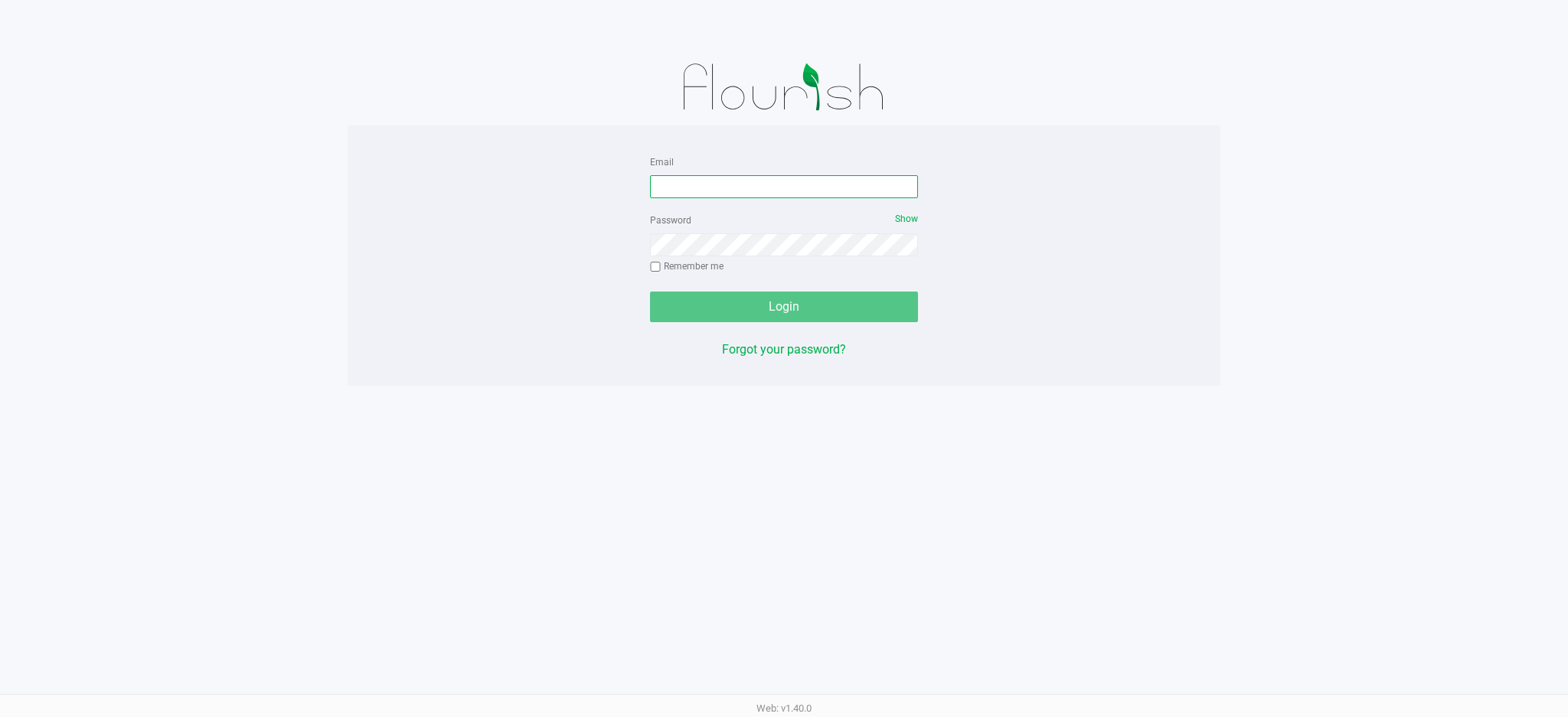
click at [778, 192] on input "Email" at bounding box center [784, 186] width 268 height 23
type input "[EMAIL_ADDRESS][DOMAIN_NAME]"
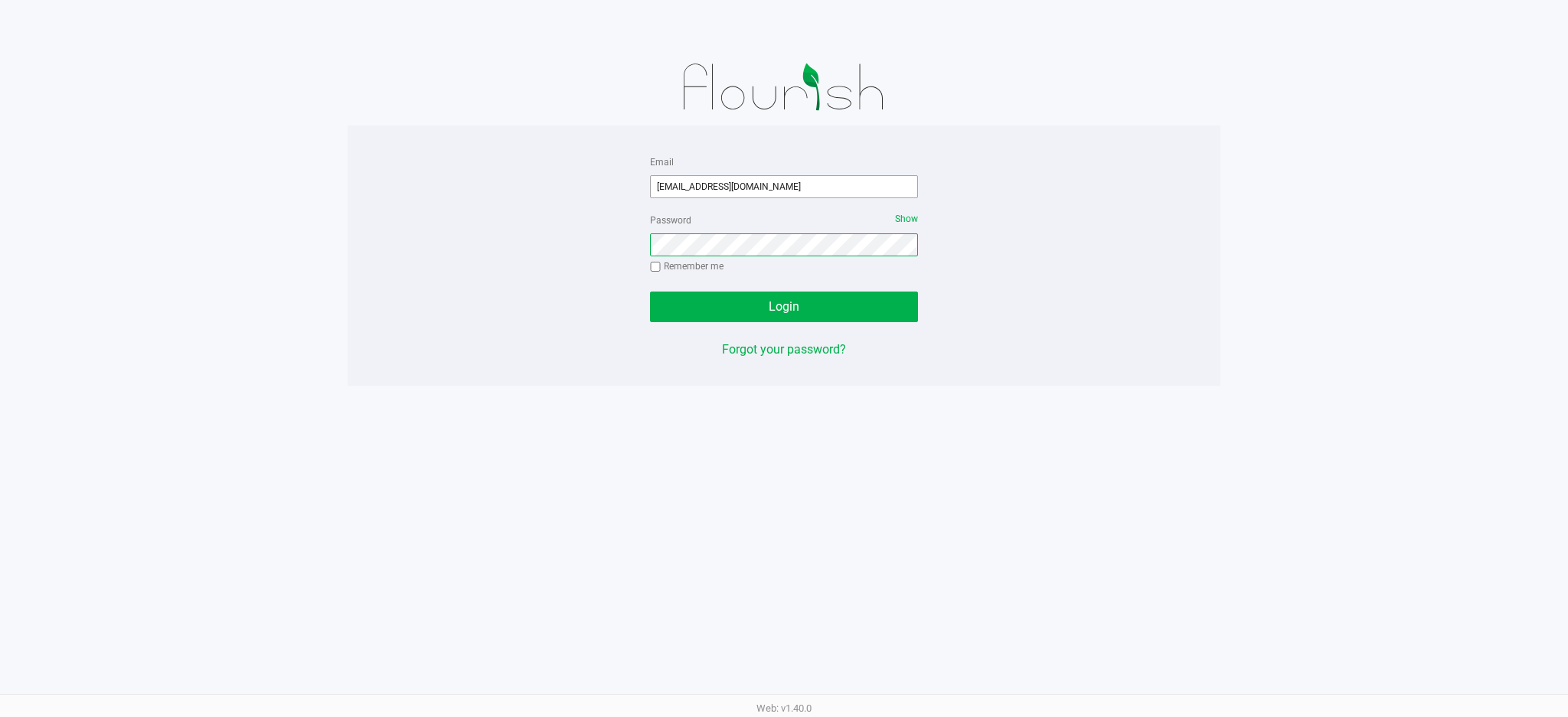
click at [650, 292] on button "Login" at bounding box center [784, 307] width 268 height 30
